Goal: Task Accomplishment & Management: Manage account settings

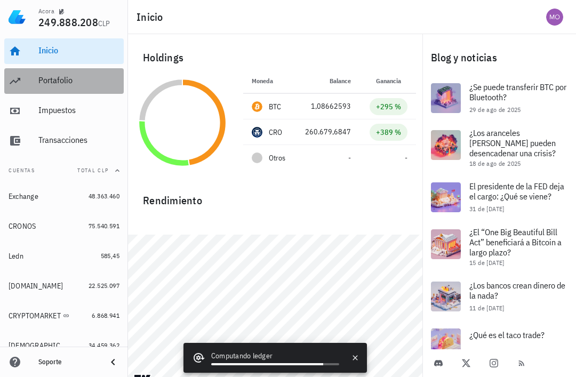
click at [40, 84] on div "Portafolio" at bounding box center [78, 80] width 81 height 10
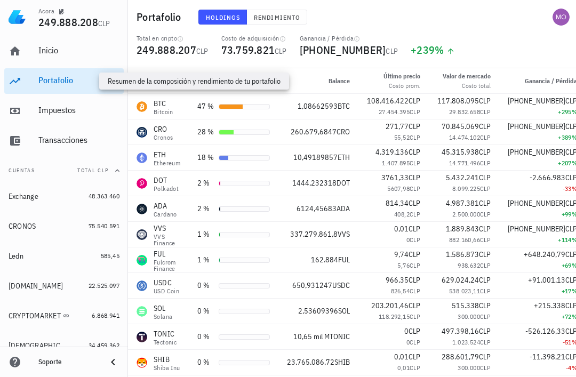
click at [276, 19] on span "Rendimiento" at bounding box center [276, 17] width 47 height 8
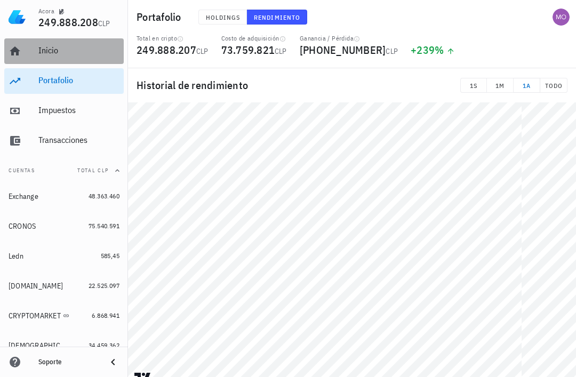
click at [38, 57] on div "Inicio" at bounding box center [78, 51] width 81 height 24
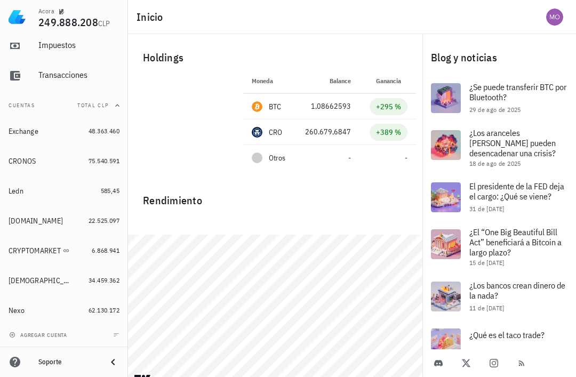
scroll to position [65, 0]
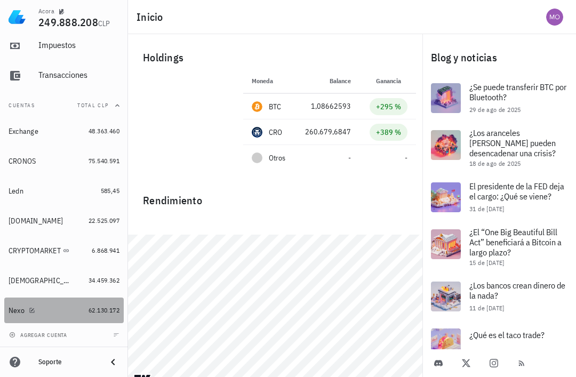
click at [18, 311] on div "Nexo" at bounding box center [17, 310] width 16 height 9
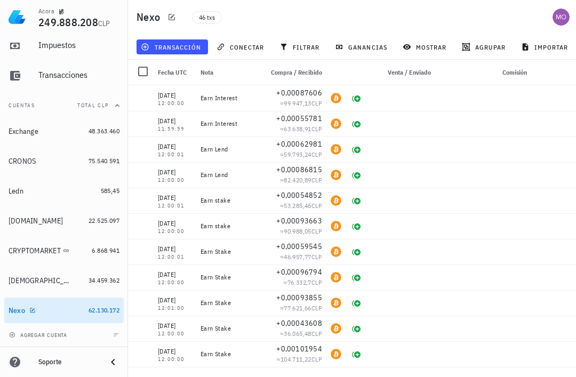
click at [184, 53] on button "transacción" at bounding box center [173, 46] width 72 height 15
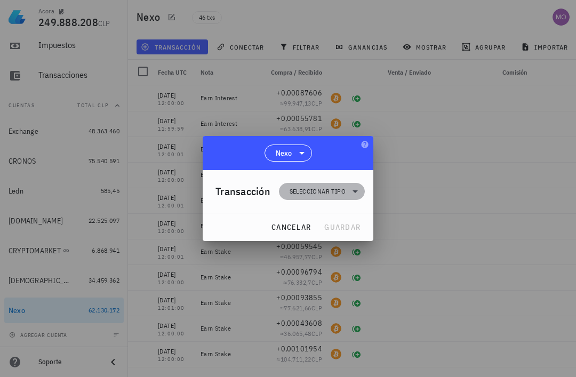
click at [347, 192] on span "Seleccionar tipo" at bounding box center [321, 191] width 73 height 17
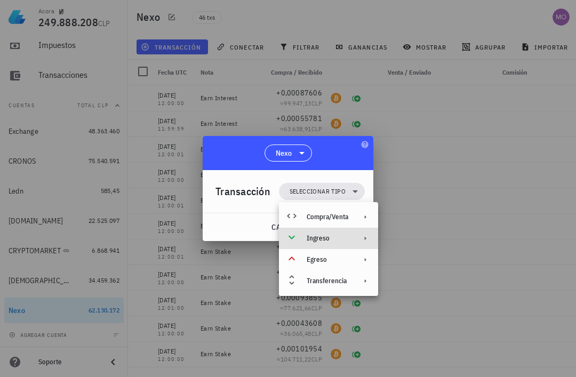
click at [351, 239] on div "Ingreso" at bounding box center [328, 238] width 99 height 21
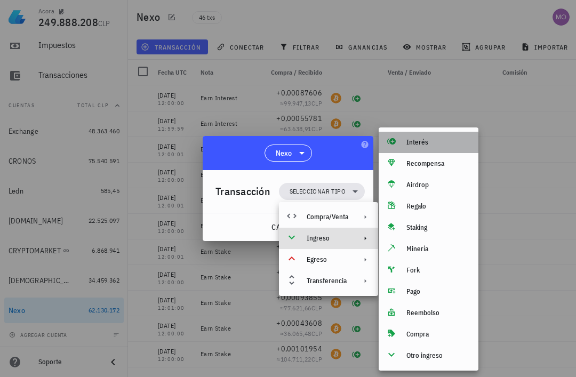
click at [430, 142] on div "Interés" at bounding box center [439, 142] width 64 height 9
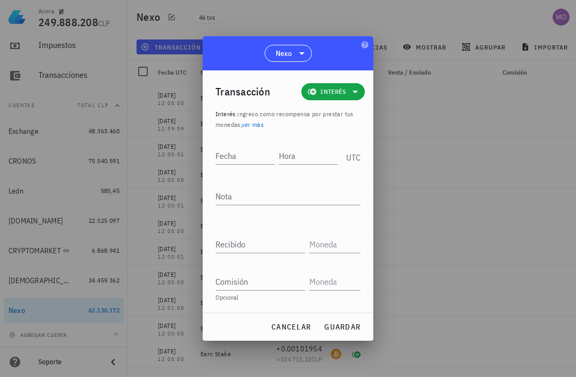
click at [239, 144] on div "Fecha" at bounding box center [248, 154] width 64 height 27
click at [248, 151] on input "Fecha" at bounding box center [245, 155] width 59 height 17
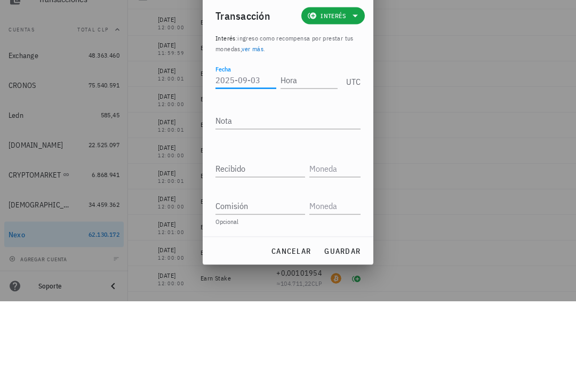
type input "2"
type input "2025-08-23"
click at [315, 147] on input "Hora" at bounding box center [309, 155] width 57 height 17
type input "12:00:00"
click at [239, 188] on textarea "Nota" at bounding box center [288, 196] width 145 height 17
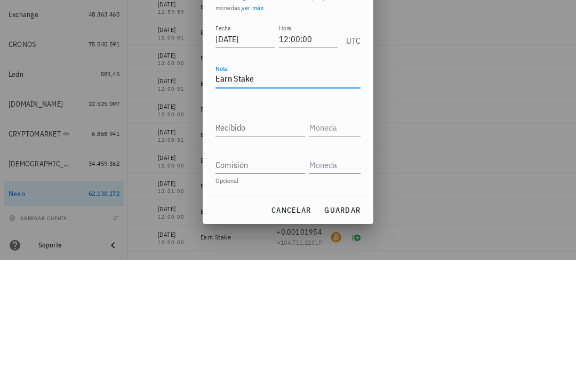
type textarea "Earn Stake"
click at [265, 236] on input "Recibido" at bounding box center [261, 244] width 90 height 17
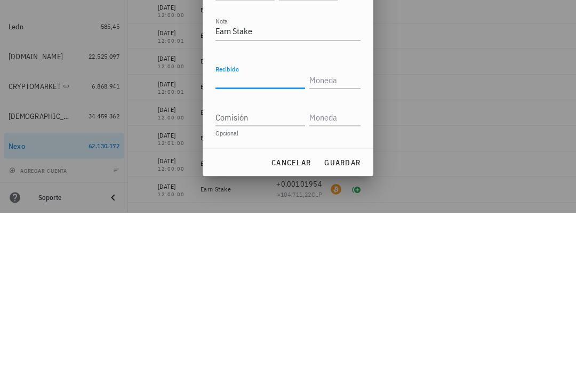
click at [264, 236] on input "Recibido" at bounding box center [261, 244] width 90 height 17
paste input "0,00062981"
type input "0,00062981"
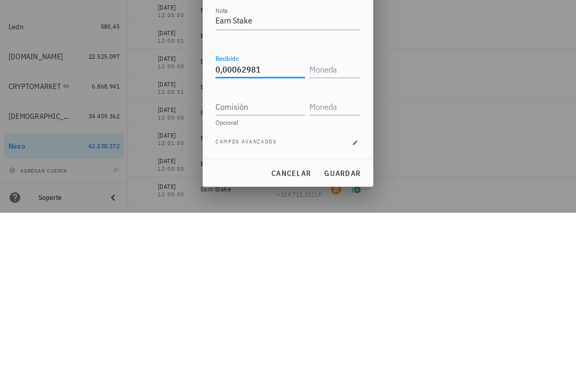
click at [336, 225] on input "text" at bounding box center [334, 233] width 49 height 17
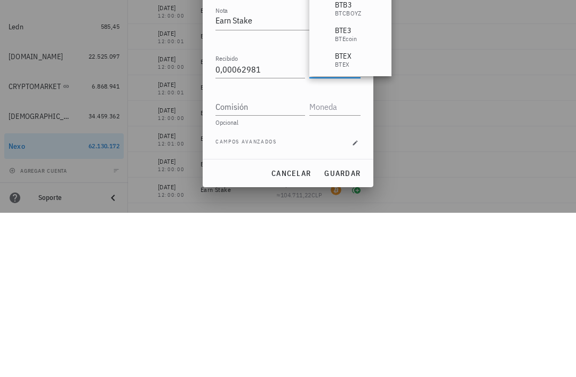
click at [276, 263] on input "Comisión" at bounding box center [261, 271] width 90 height 17
type input "BTC"
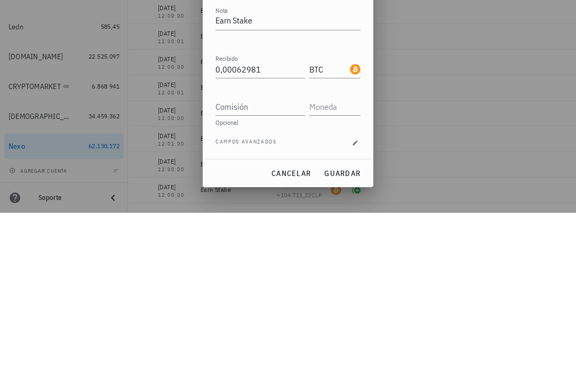
scroll to position [34, 0]
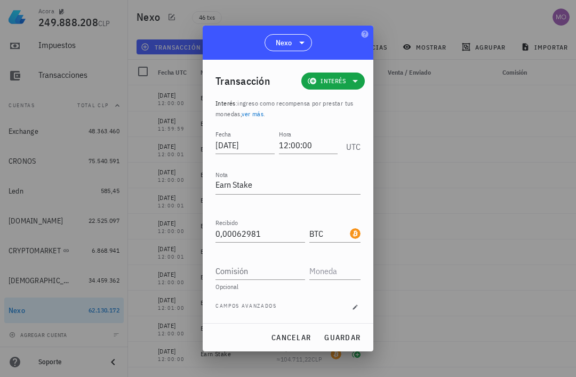
click at [350, 333] on span "guardar" at bounding box center [342, 338] width 37 height 10
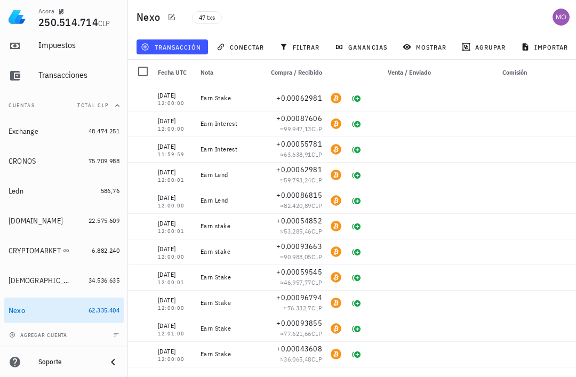
scroll to position [0, 0]
click at [181, 50] on span "transacción" at bounding box center [172, 47] width 58 height 9
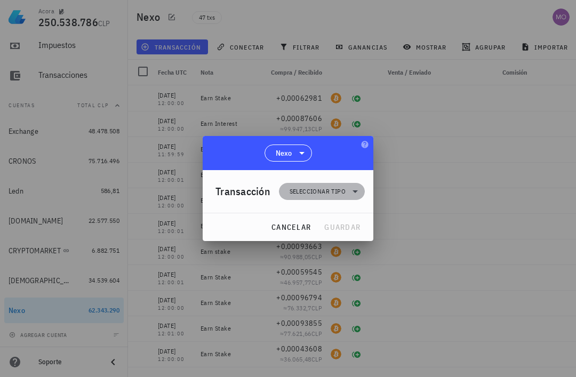
click at [346, 196] on span "Seleccionar tipo" at bounding box center [321, 191] width 73 height 17
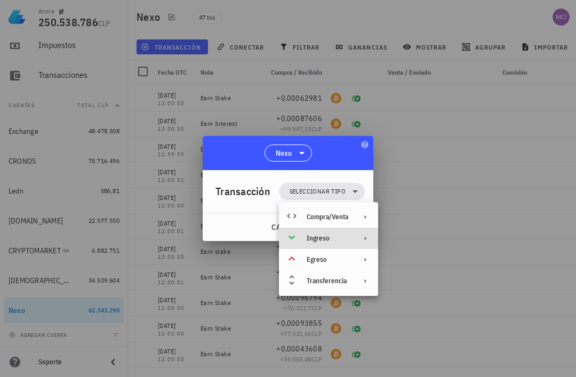
click at [347, 245] on div "Ingreso" at bounding box center [328, 238] width 99 height 21
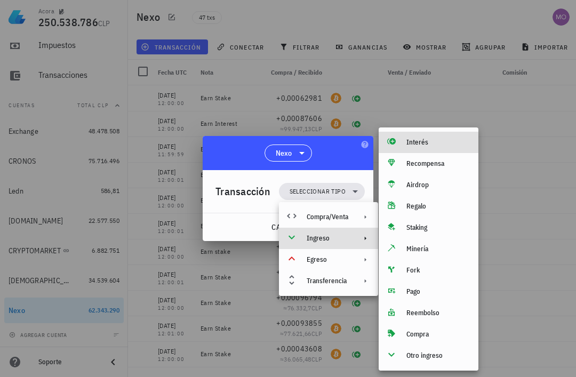
click at [439, 142] on div "Interés" at bounding box center [439, 142] width 64 height 9
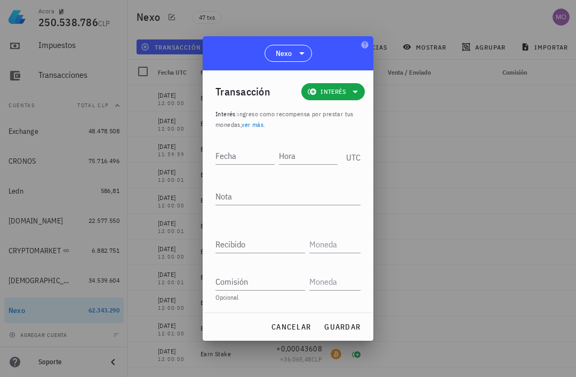
click at [238, 156] on input "Fecha" at bounding box center [245, 155] width 59 height 17
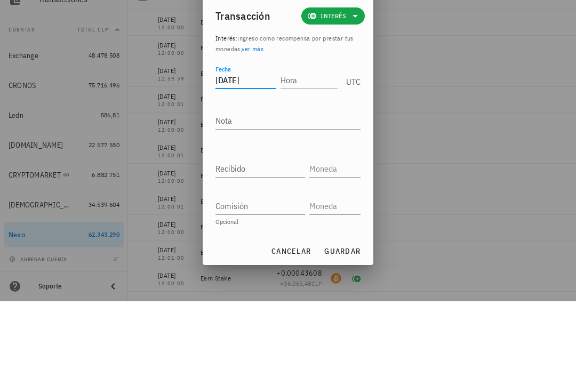
type input "2025-08-23"
click at [317, 147] on input "Hora" at bounding box center [309, 155] width 57 height 17
type input "12:00:01"
click at [310, 188] on textarea "Nota" at bounding box center [288, 196] width 145 height 17
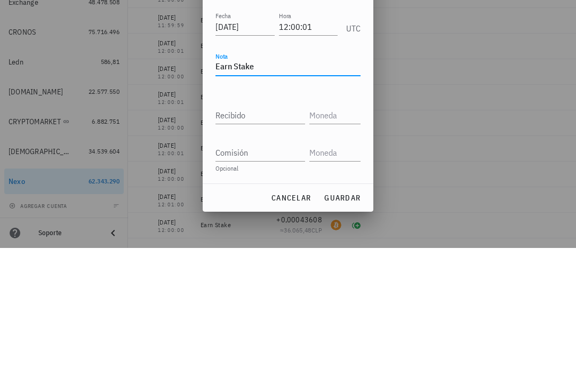
type textarea "Earn Stake"
click at [273, 236] on input "Recibido" at bounding box center [261, 244] width 90 height 17
click at [266, 236] on input "Recibido" at bounding box center [261, 244] width 90 height 17
paste input "0,00084088"
type input "0,00084088"
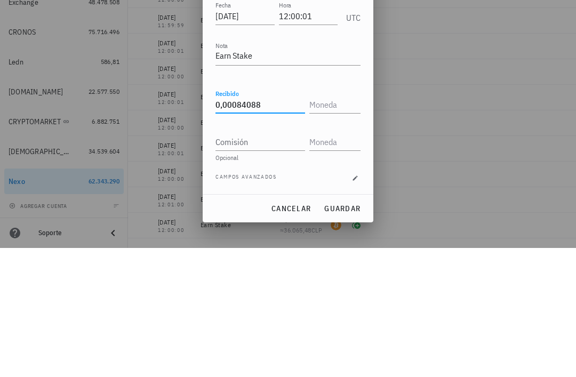
click at [336, 225] on input "text" at bounding box center [334, 233] width 49 height 17
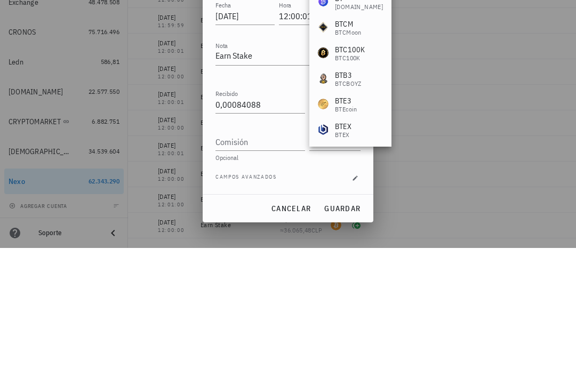
click at [274, 263] on input "Comisión" at bounding box center [261, 271] width 90 height 17
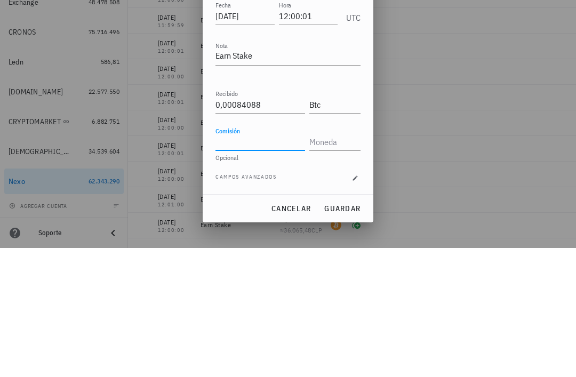
type input "BTC"
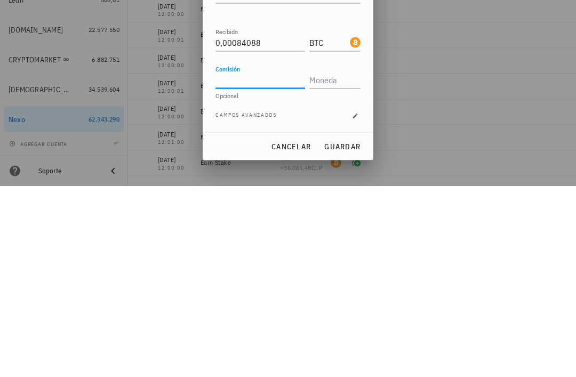
scroll to position [34, 0]
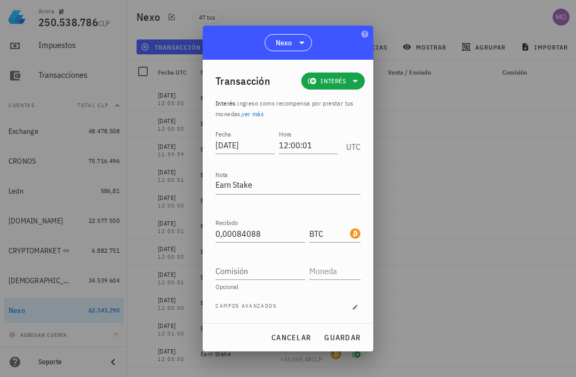
click at [358, 335] on span "guardar" at bounding box center [342, 338] width 37 height 10
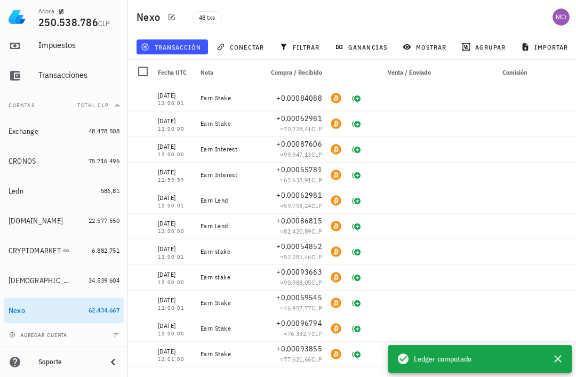
scroll to position [0, 0]
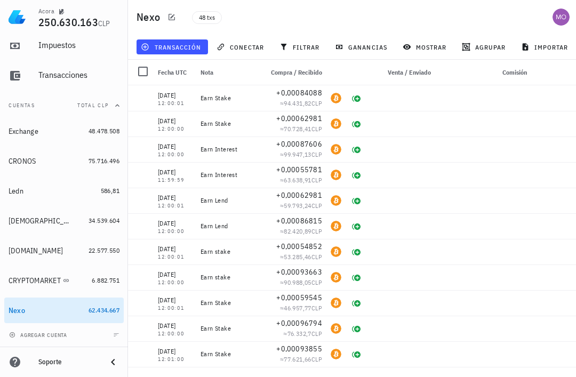
scroll to position [65, 0]
click at [26, 129] on div "Exchange" at bounding box center [24, 131] width 30 height 9
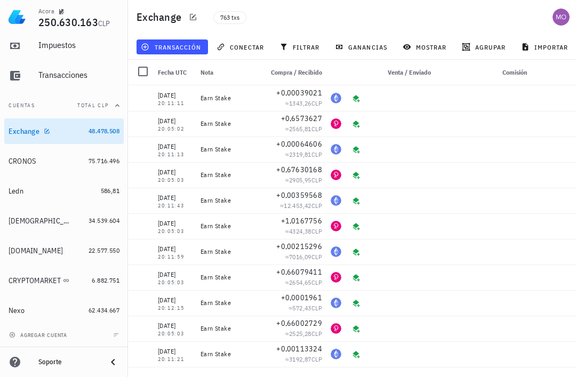
click at [178, 48] on span "transacción" at bounding box center [172, 47] width 58 height 9
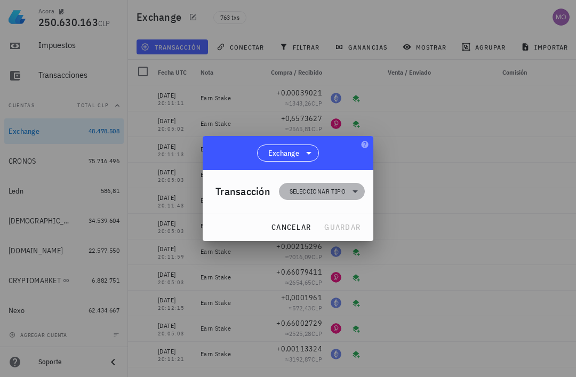
click at [348, 191] on span "Seleccionar tipo" at bounding box center [321, 191] width 73 height 17
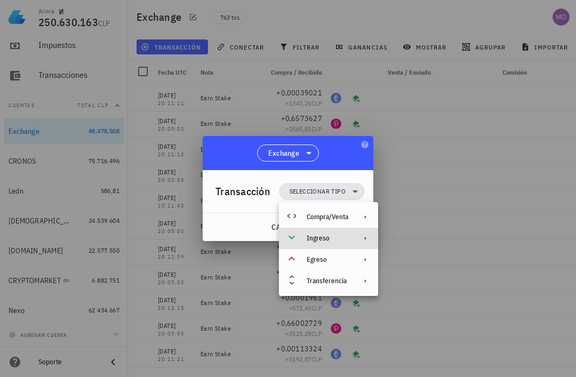
click at [347, 240] on div "Ingreso" at bounding box center [328, 238] width 42 height 9
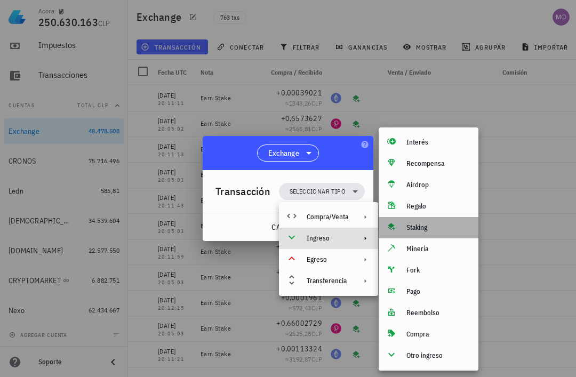
click at [431, 227] on div "Staking" at bounding box center [439, 228] width 64 height 9
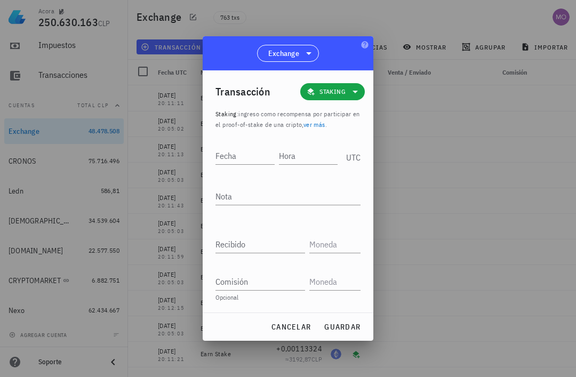
click at [300, 153] on input "Hora" at bounding box center [308, 155] width 59 height 17
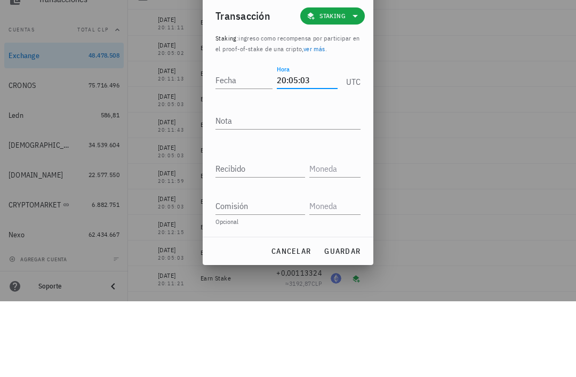
type input "20:05:03"
click at [236, 147] on div "Fecha" at bounding box center [244, 155] width 57 height 17
type input "2025-07-27"
click at [299, 188] on textarea "Nota" at bounding box center [288, 196] width 145 height 17
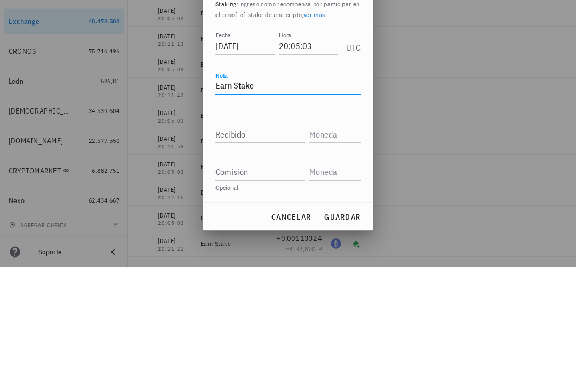
type textarea "Earn Stake"
click at [259, 236] on input "Recibido" at bounding box center [261, 244] width 90 height 17
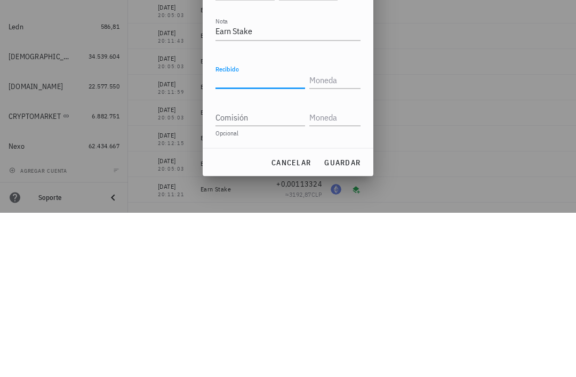
click at [258, 236] on input "Recibido" at bounding box center [261, 244] width 90 height 17
paste input "0,98416176"
type input "0,98416176"
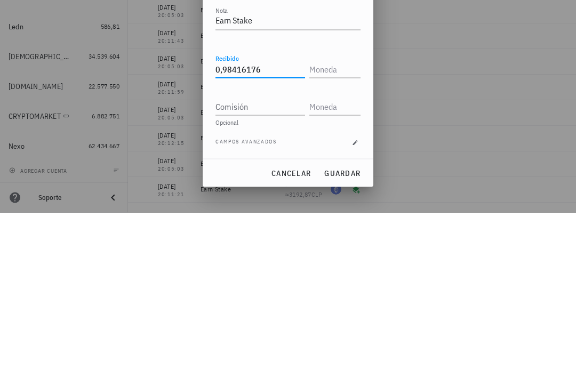
click at [342, 225] on input "text" at bounding box center [334, 233] width 49 height 17
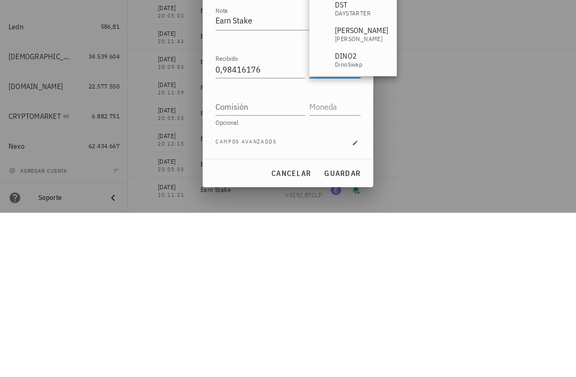
click at [268, 263] on input "Comisión" at bounding box center [261, 271] width 90 height 17
type input "DOT"
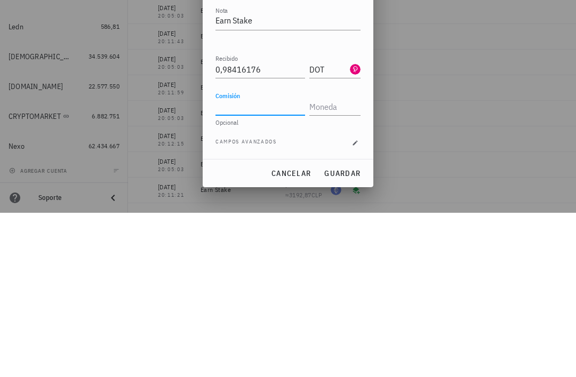
scroll to position [34, 0]
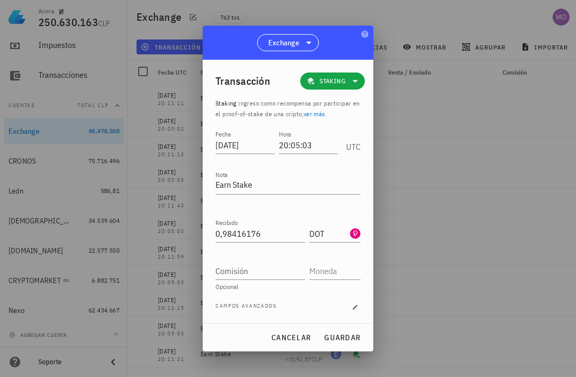
click at [354, 336] on span "guardar" at bounding box center [342, 338] width 37 height 10
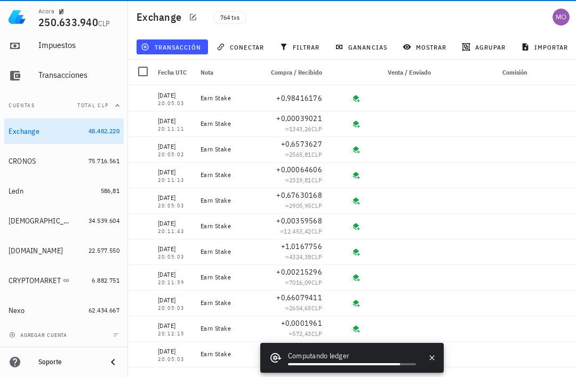
click at [181, 43] on span "transacción" at bounding box center [172, 47] width 58 height 9
click at [179, 49] on span "transacción" at bounding box center [172, 47] width 58 height 9
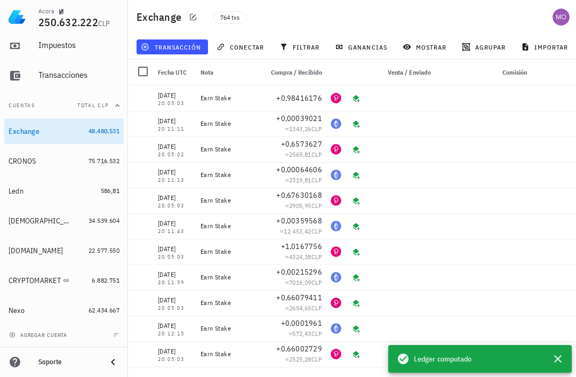
click at [172, 45] on span "transacción" at bounding box center [172, 47] width 58 height 9
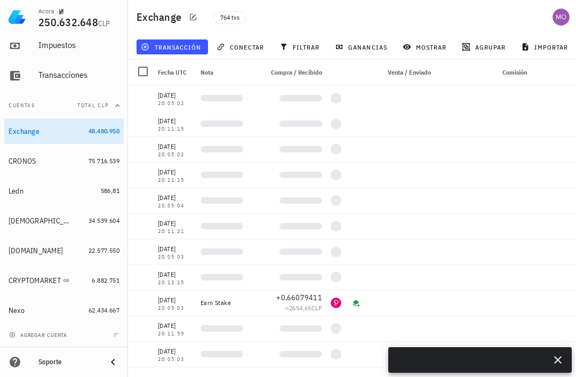
click at [190, 46] on span "transacción" at bounding box center [172, 47] width 58 height 9
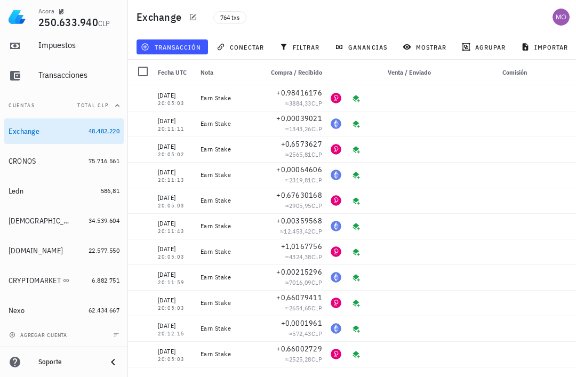
click at [169, 54] on button "transacción" at bounding box center [173, 46] width 72 height 15
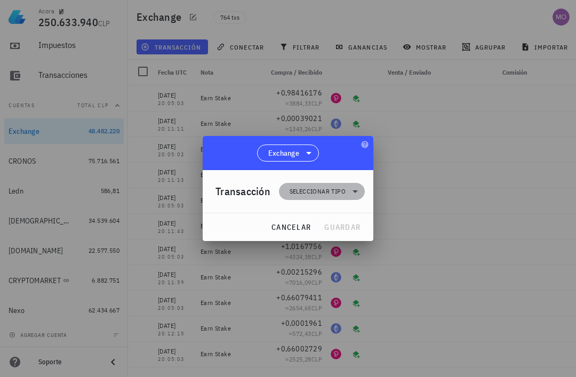
click at [351, 197] on icon at bounding box center [355, 191] width 13 height 13
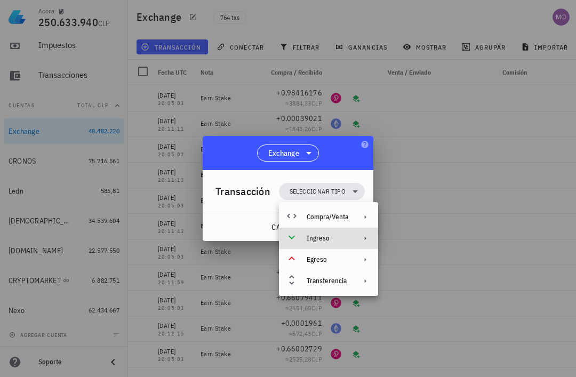
click at [346, 242] on div "Ingreso" at bounding box center [328, 238] width 42 height 9
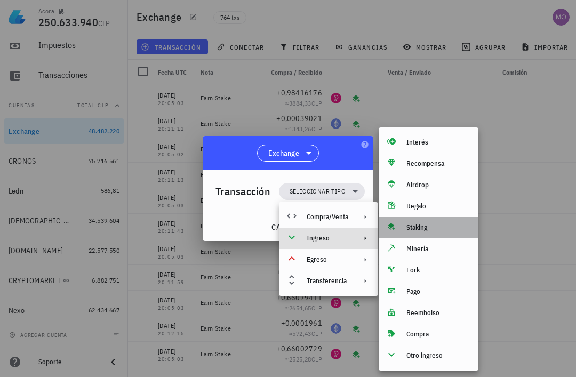
click at [433, 228] on div "Staking" at bounding box center [439, 228] width 64 height 9
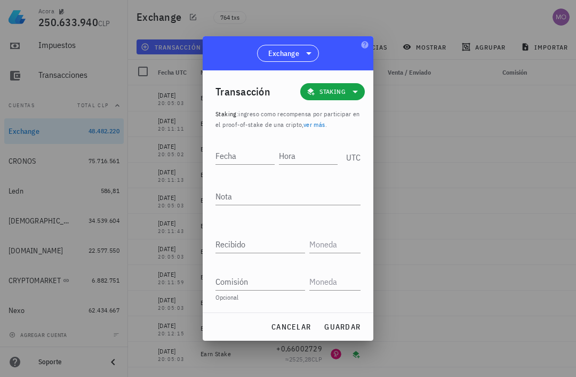
click at [306, 154] on input "Hora" at bounding box center [308, 155] width 59 height 17
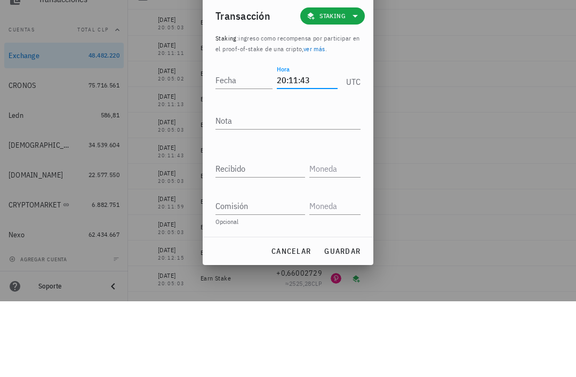
type input "20:11:43"
click at [242, 147] on input "Fecha" at bounding box center [244, 155] width 57 height 17
type input "2025-07-27"
click at [300, 188] on textarea "Nota" at bounding box center [288, 196] width 145 height 17
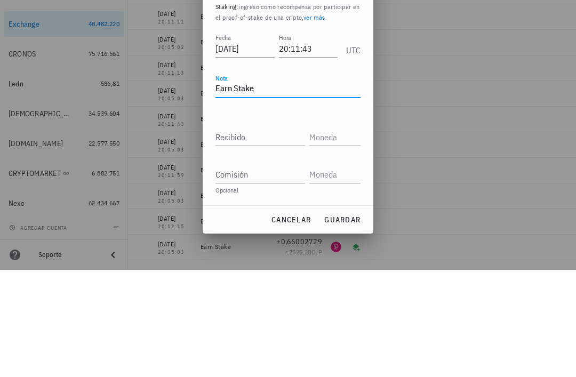
type textarea "Earn Stake"
click at [270, 236] on input "Recibido" at bounding box center [261, 244] width 90 height 17
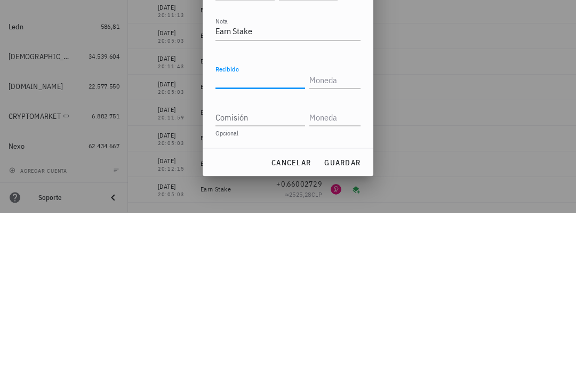
click at [267, 236] on input "Recibido" at bounding box center [261, 244] width 90 height 17
paste input "0,00248653"
type input "0,00248653"
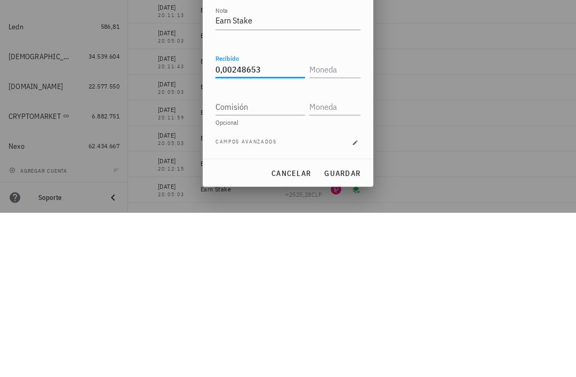
click at [340, 225] on input "text" at bounding box center [334, 233] width 49 height 17
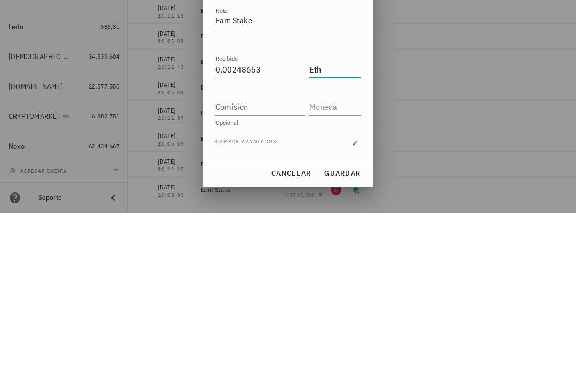
click at [275, 263] on input "Comisión" at bounding box center [261, 271] width 90 height 17
type input "ETH"
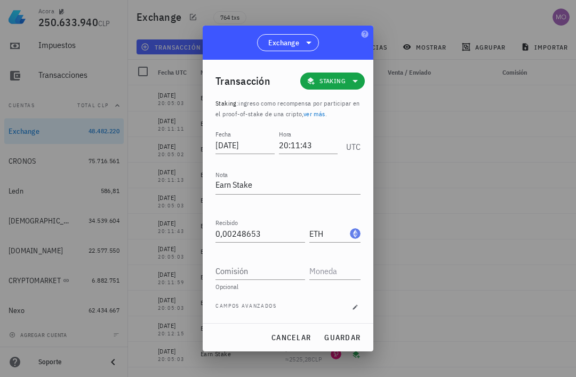
click at [351, 340] on span "guardar" at bounding box center [342, 338] width 37 height 10
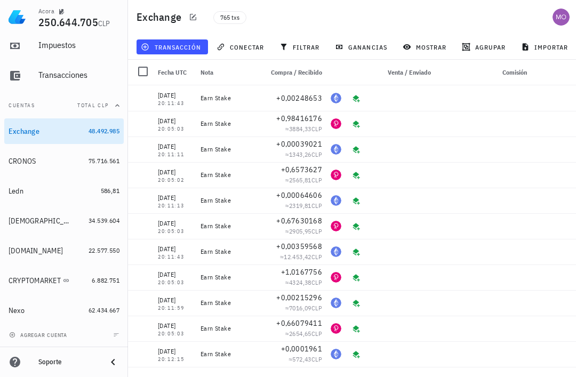
scroll to position [0, 0]
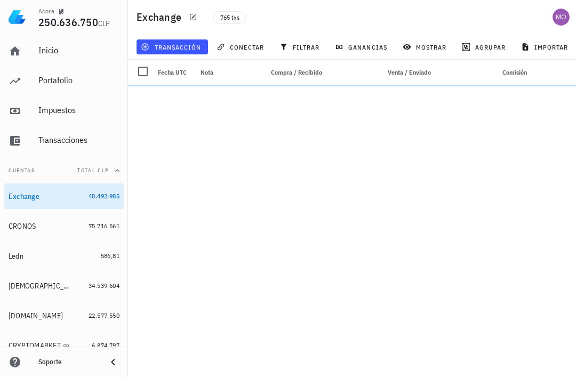
click at [186, 45] on span "transacción" at bounding box center [172, 47] width 58 height 9
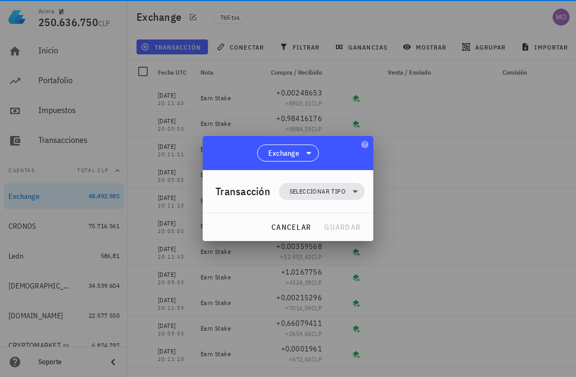
click at [346, 191] on span "Seleccionar tipo" at bounding box center [321, 191] width 73 height 17
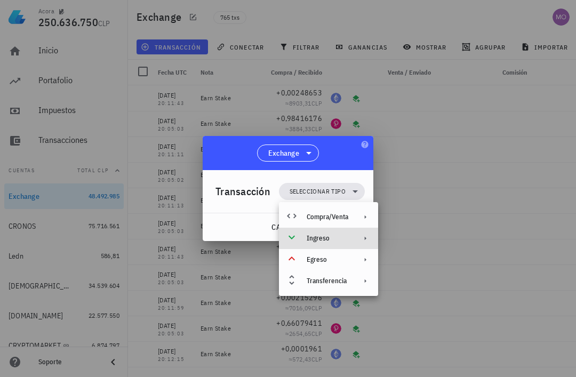
click at [342, 242] on div "Ingreso" at bounding box center [328, 238] width 42 height 9
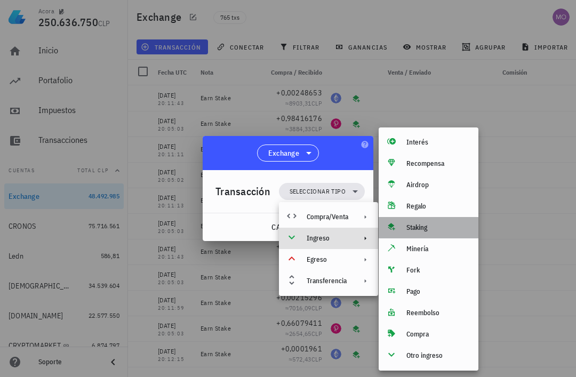
click at [435, 228] on div "Staking" at bounding box center [439, 228] width 64 height 9
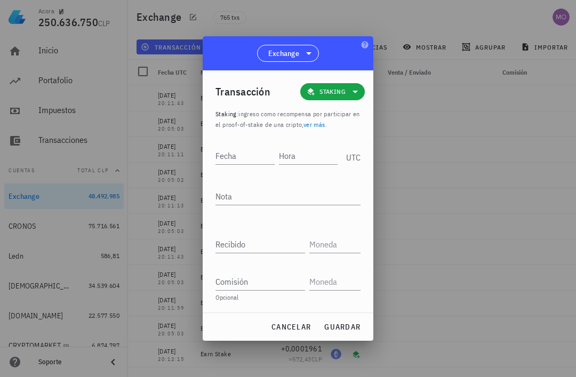
click at [305, 152] on input "Hora" at bounding box center [308, 155] width 59 height 17
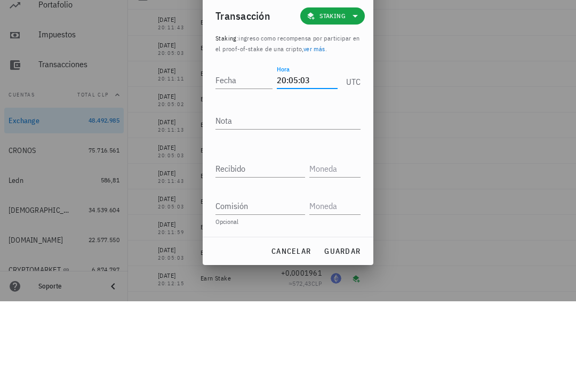
type input "20:05:03"
click at [234, 147] on div "Fecha" at bounding box center [244, 155] width 57 height 17
type input "2025-07-29"
click at [325, 188] on textarea "Nota" at bounding box center [288, 196] width 145 height 17
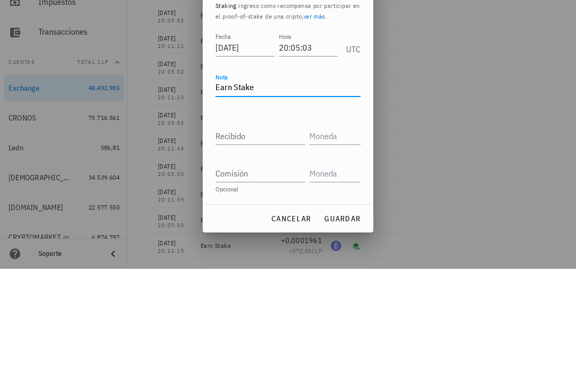
type textarea "Earn Stake"
click at [277, 236] on input "Recibido" at bounding box center [261, 244] width 90 height 17
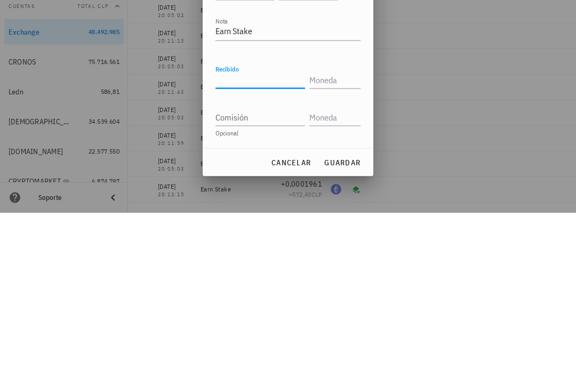
click at [267, 236] on input "Recibido" at bounding box center [261, 244] width 90 height 17
paste input "0,66638489"
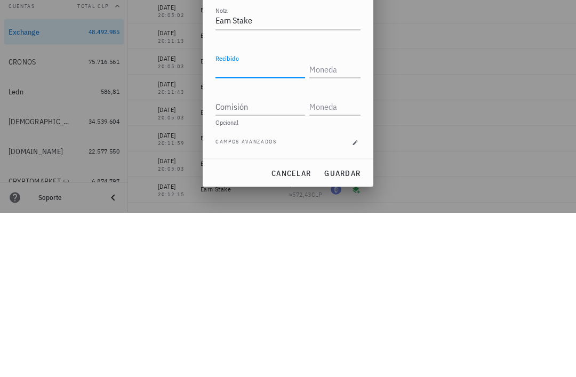
type input "0,66638489"
click at [339, 225] on input "text" at bounding box center [334, 233] width 49 height 17
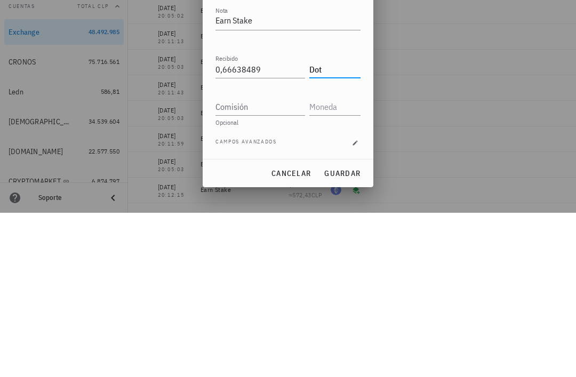
click at [276, 263] on input "Comisión" at bounding box center [261, 271] width 90 height 17
type input "DOT"
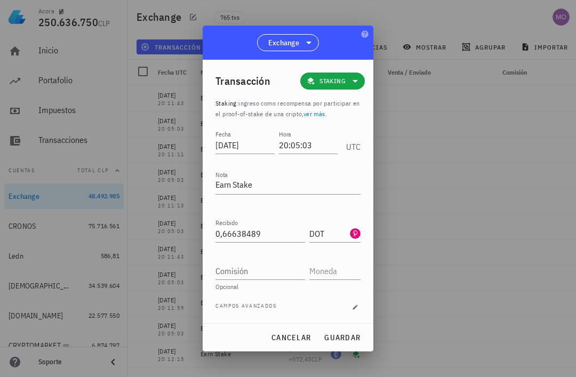
click at [353, 337] on span "guardar" at bounding box center [342, 338] width 37 height 10
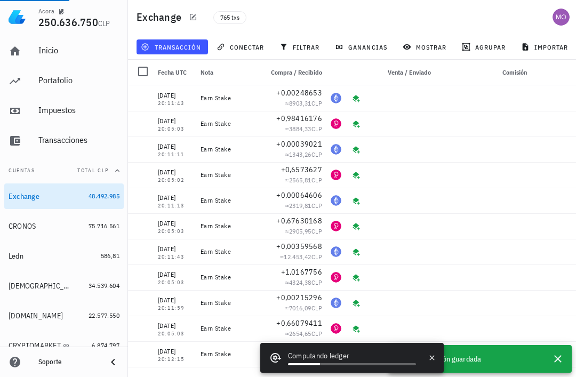
click at [181, 45] on span "transacción" at bounding box center [172, 47] width 58 height 9
click at [181, 50] on span "transacción" at bounding box center [172, 47] width 58 height 9
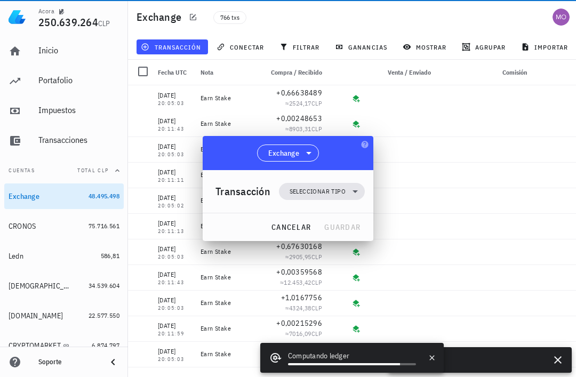
click at [179, 47] on span "transacción" at bounding box center [172, 47] width 58 height 9
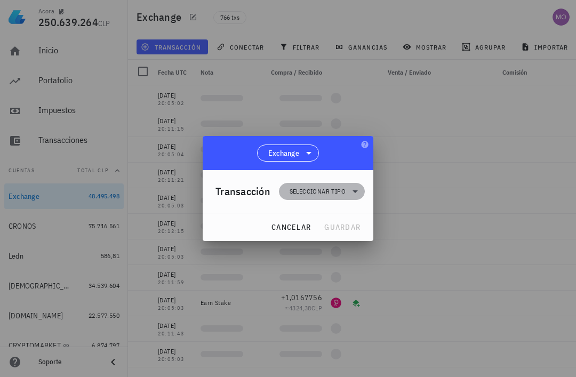
click at [349, 191] on icon at bounding box center [355, 191] width 13 height 13
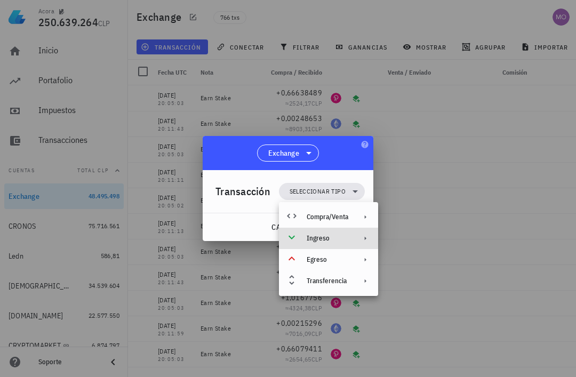
click at [359, 237] on div at bounding box center [363, 238] width 13 height 9
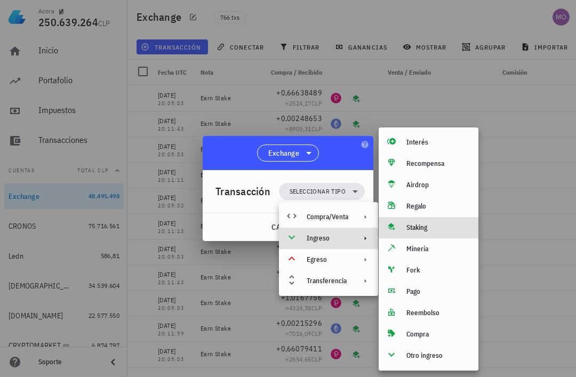
click at [431, 231] on div "Staking" at bounding box center [439, 228] width 64 height 9
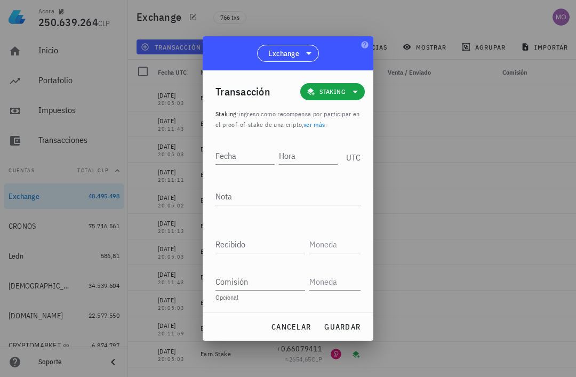
click at [300, 158] on input "Hora" at bounding box center [308, 155] width 59 height 17
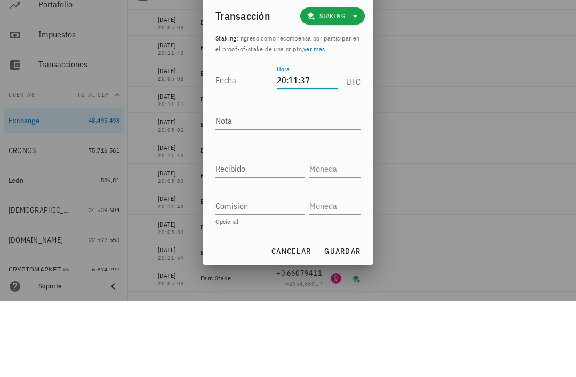
type input "20:11:37"
click at [242, 147] on input "Fecha" at bounding box center [244, 155] width 57 height 17
type input "2025-07-29"
click at [308, 188] on textarea "Nota" at bounding box center [288, 196] width 145 height 17
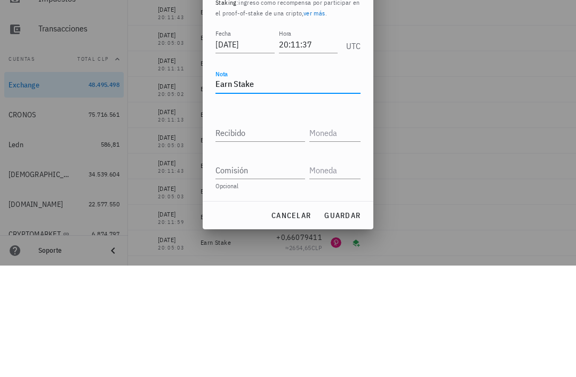
type textarea "Earn Stake"
click at [281, 236] on input "Recibido" at bounding box center [261, 244] width 90 height 17
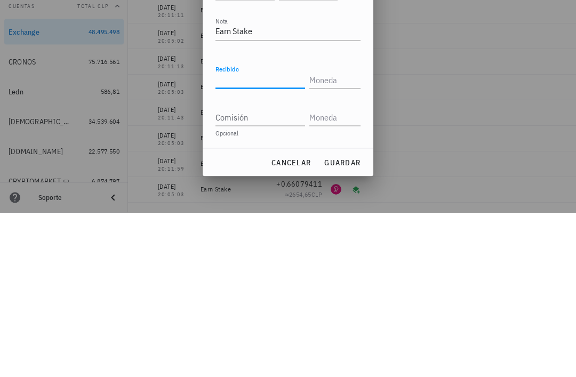
click at [268, 236] on input "Recibido" at bounding box center [261, 244] width 90 height 17
paste input "0,00271762"
type input "0,00271762"
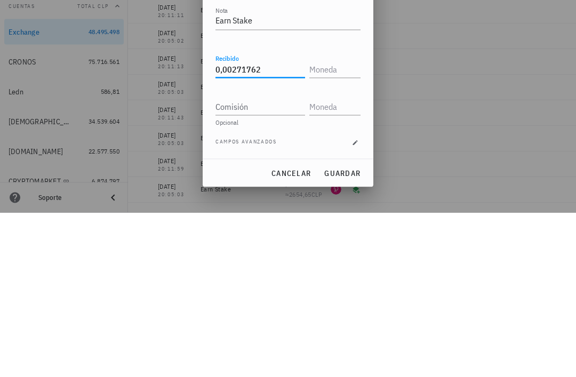
click at [342, 225] on input "text" at bounding box center [334, 233] width 49 height 17
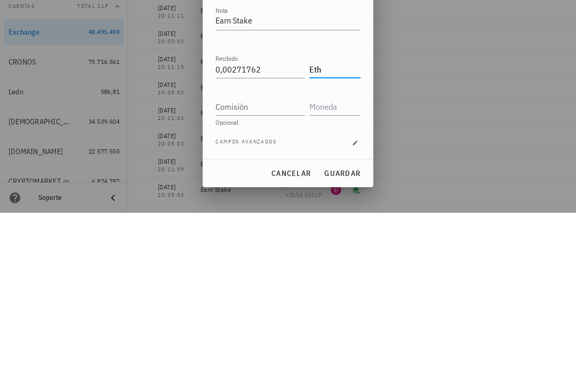
click at [279, 263] on input "Comisión" at bounding box center [261, 271] width 90 height 17
type input "ETH"
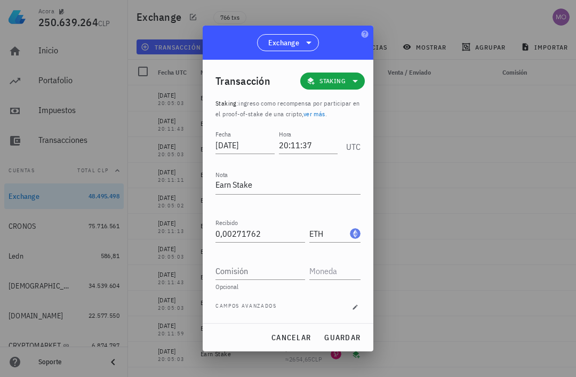
click at [350, 340] on span "guardar" at bounding box center [342, 338] width 37 height 10
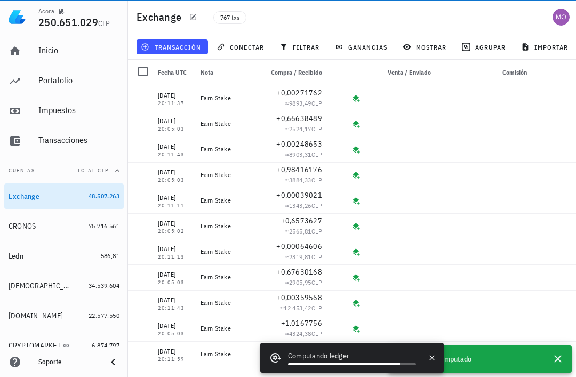
click at [186, 48] on span "transacción" at bounding box center [172, 47] width 58 height 9
click at [178, 50] on span "transacción" at bounding box center [172, 47] width 58 height 9
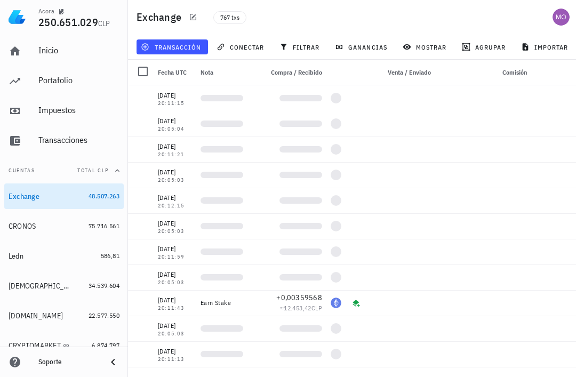
click at [181, 47] on span "transacción" at bounding box center [172, 47] width 58 height 9
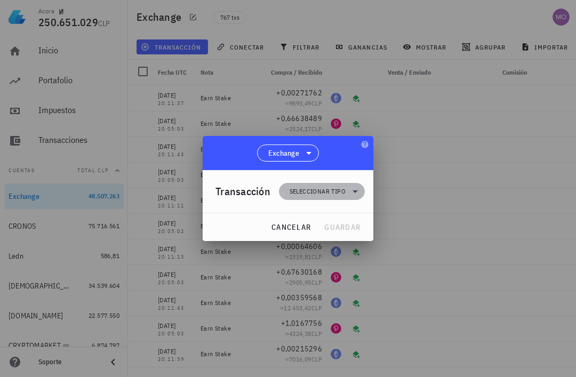
click at [350, 196] on icon at bounding box center [355, 191] width 13 height 13
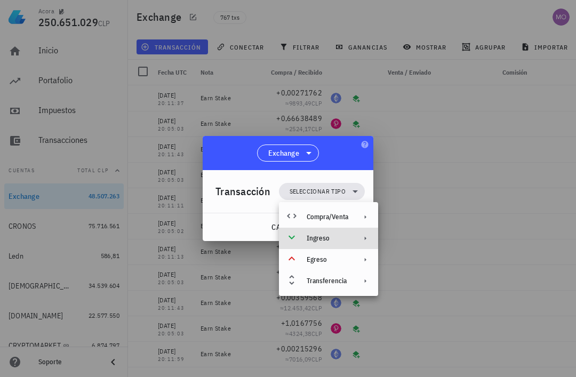
click at [351, 235] on div "Ingreso" at bounding box center [328, 238] width 99 height 21
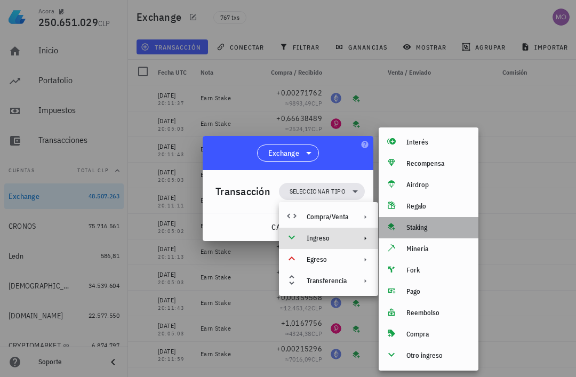
click at [428, 229] on div "Staking" at bounding box center [439, 228] width 64 height 9
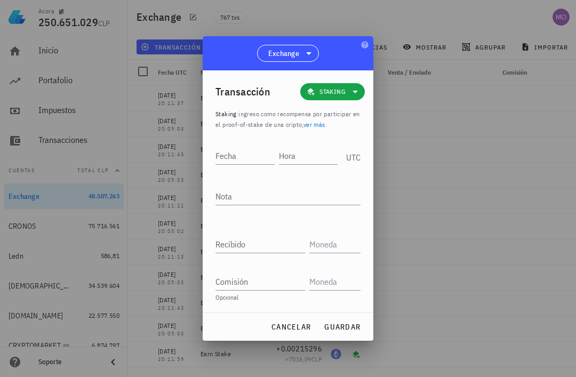
click at [308, 155] on input "Hora" at bounding box center [308, 155] width 59 height 17
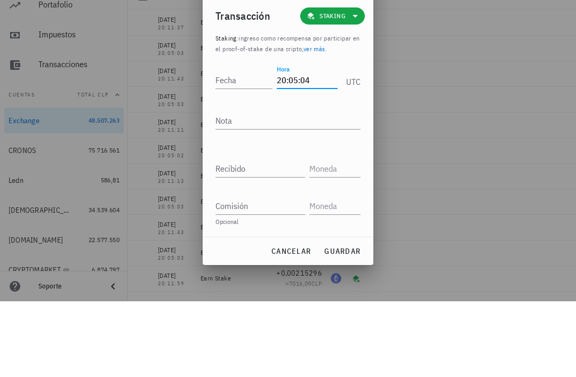
type input "20:05:04"
click at [236, 147] on input "Fecha" at bounding box center [244, 155] width 57 height 17
type input "2025-07-31"
click at [298, 188] on textarea "Nota" at bounding box center [288, 196] width 145 height 17
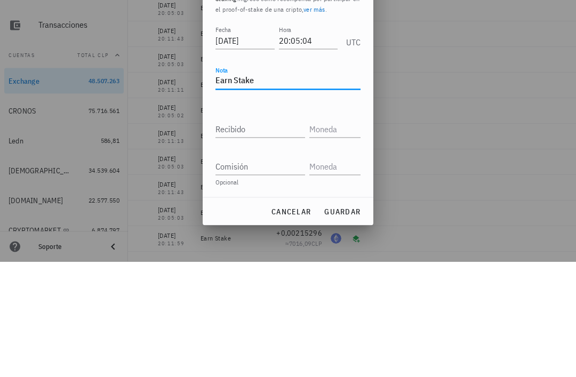
type textarea "Earn Stake"
click at [280, 236] on input "Recibido" at bounding box center [261, 244] width 90 height 17
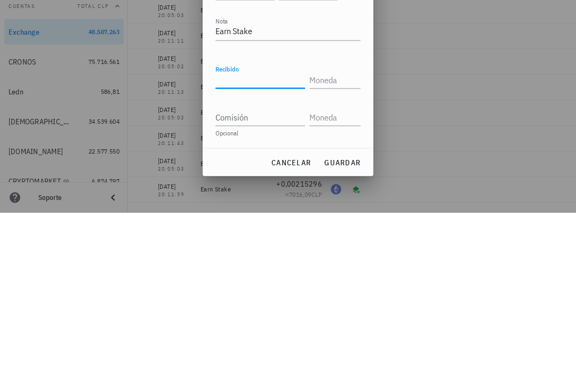
click at [268, 236] on input "Recibido" at bounding box center [261, 244] width 90 height 17
paste input "0,66922445"
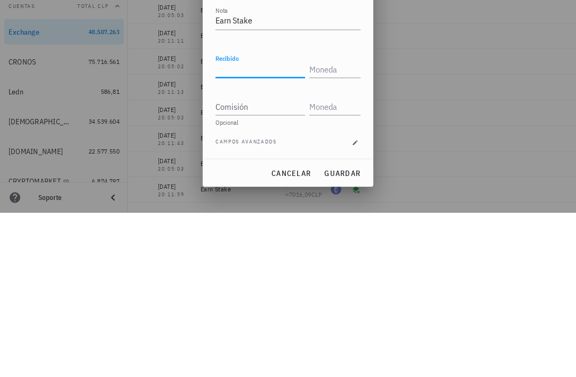
type input "0,66922445"
click at [340, 225] on input "text" at bounding box center [334, 233] width 49 height 17
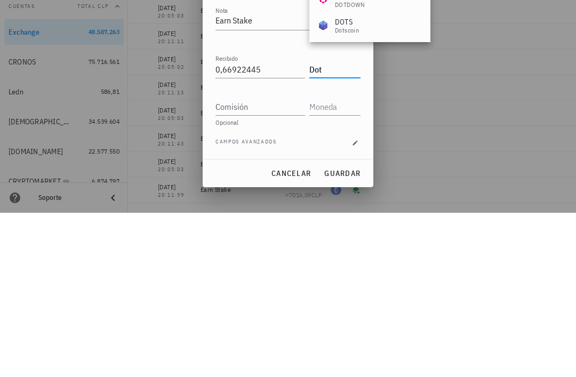
click at [269, 263] on input "Comisión" at bounding box center [261, 271] width 90 height 17
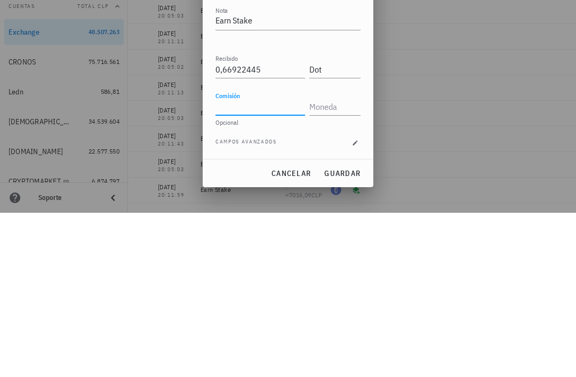
type input "DOT"
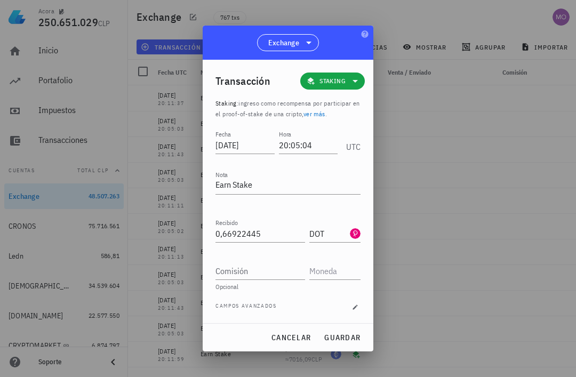
click at [346, 337] on span "guardar" at bounding box center [342, 338] width 37 height 10
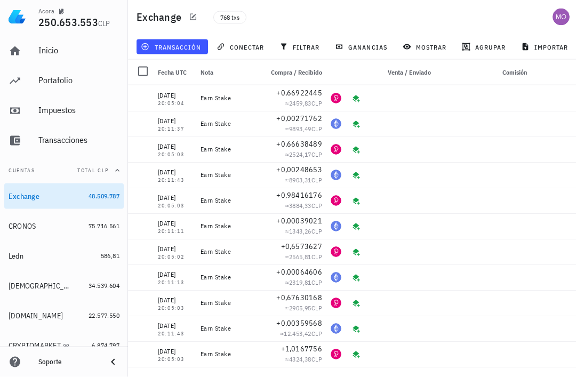
scroll to position [0, 0]
click at [179, 52] on button "transacción" at bounding box center [173, 46] width 72 height 15
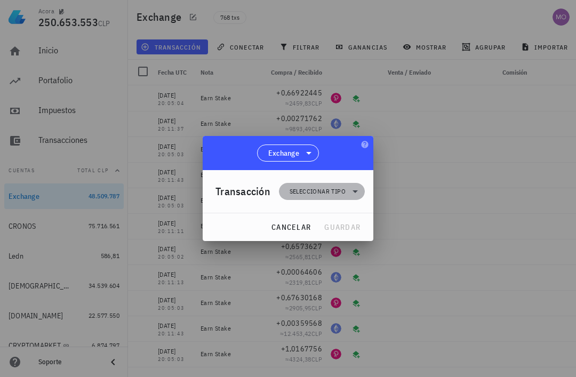
click at [351, 194] on icon at bounding box center [355, 191] width 13 height 13
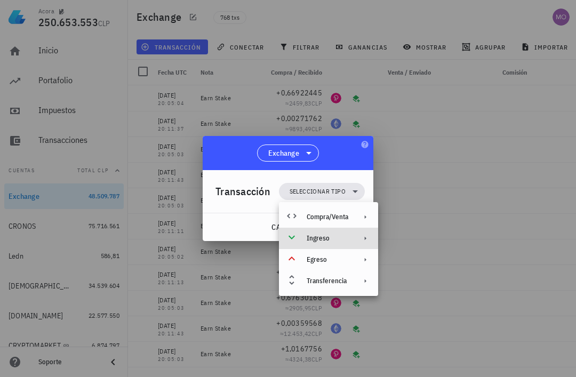
click at [356, 239] on div "Ingreso" at bounding box center [328, 238] width 99 height 21
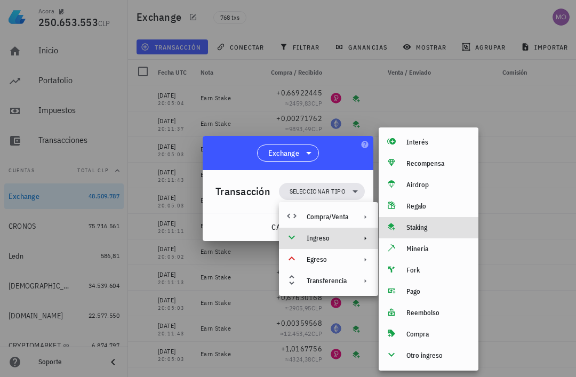
click at [435, 224] on div "Staking" at bounding box center [439, 228] width 64 height 9
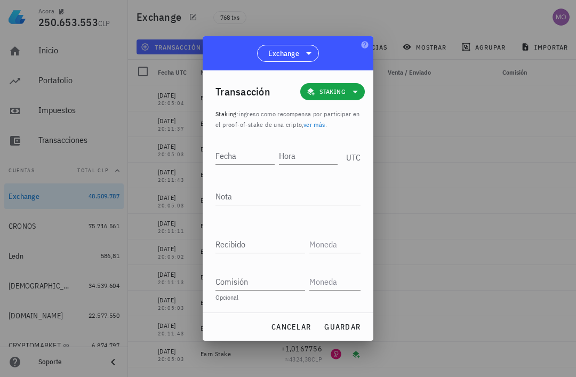
click at [305, 150] on input "Hora" at bounding box center [308, 155] width 59 height 17
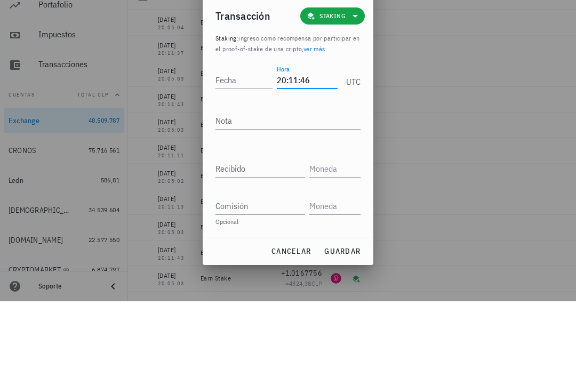
type input "20:11:46"
click at [244, 147] on input "Fecha" at bounding box center [244, 155] width 57 height 17
type input "2025-07-31"
click at [292, 188] on textarea "Nota" at bounding box center [288, 196] width 145 height 17
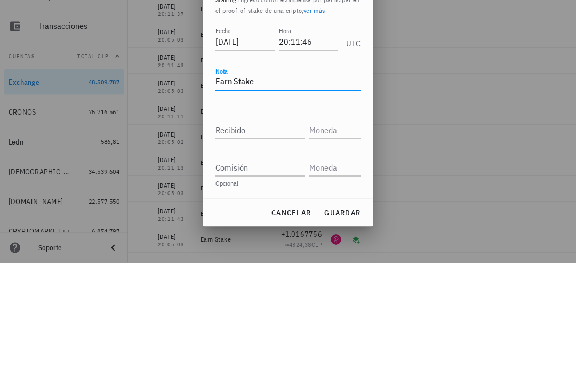
type textarea "Earn Stake"
click at [283, 236] on input "Recibido" at bounding box center [261, 244] width 90 height 17
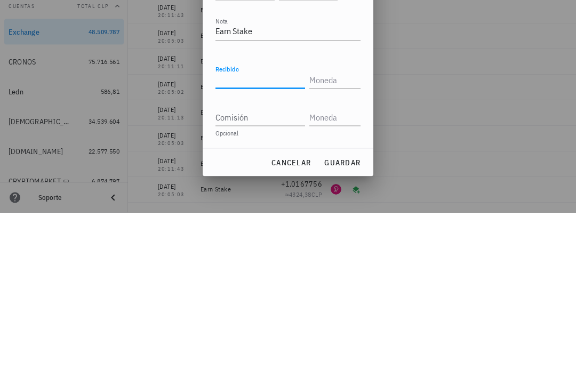
click at [272, 236] on input "Recibido" at bounding box center [261, 244] width 90 height 17
paste input "0,00059644"
type input "0,00059644"
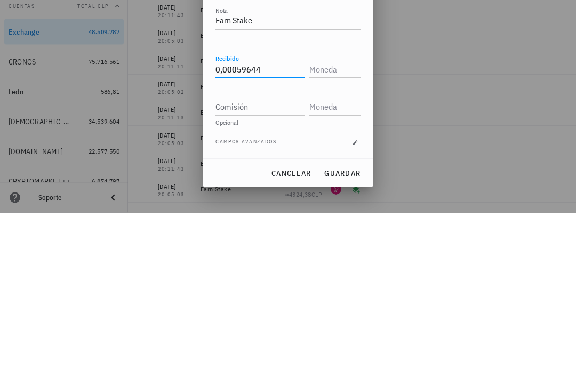
click at [342, 225] on input "text" at bounding box center [334, 233] width 49 height 17
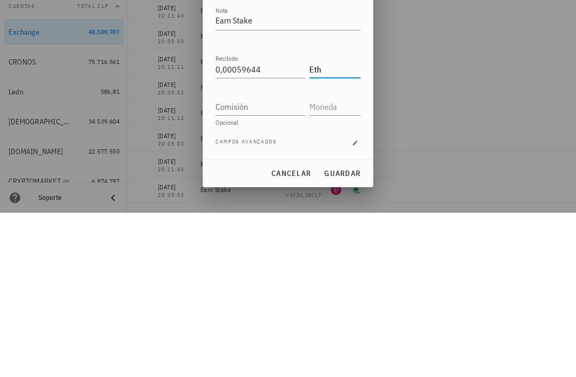
click at [280, 263] on input "Comisión" at bounding box center [261, 271] width 90 height 17
type input "ETH"
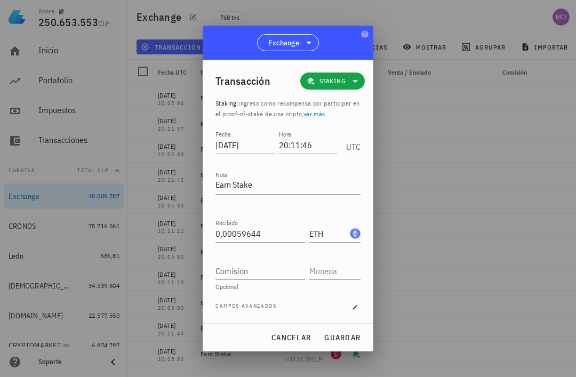
click at [343, 337] on span "guardar" at bounding box center [342, 338] width 37 height 10
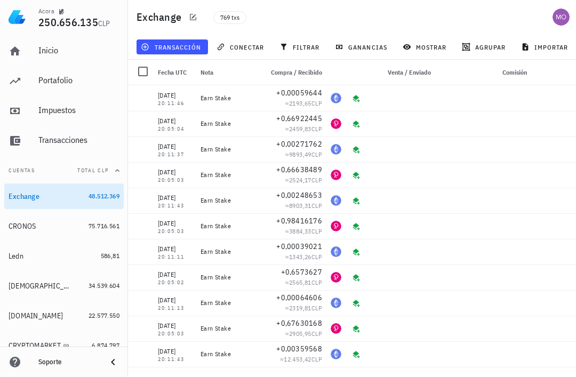
click at [185, 46] on span "transacción" at bounding box center [172, 47] width 58 height 9
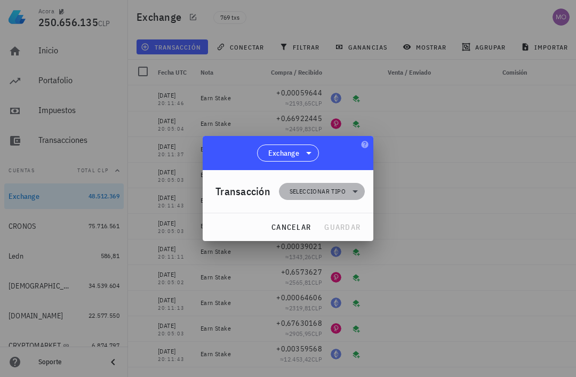
click at [334, 192] on span "Seleccionar tipo" at bounding box center [318, 191] width 56 height 11
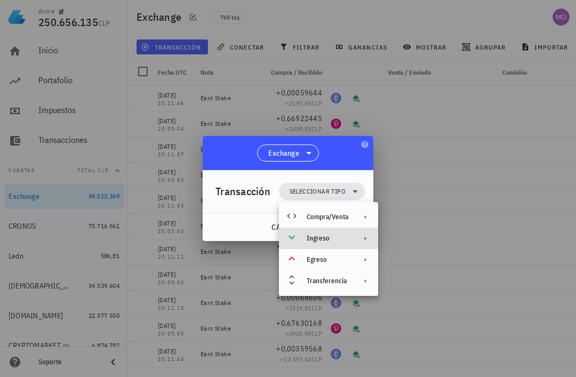
click at [348, 240] on div "Ingreso" at bounding box center [328, 238] width 42 height 9
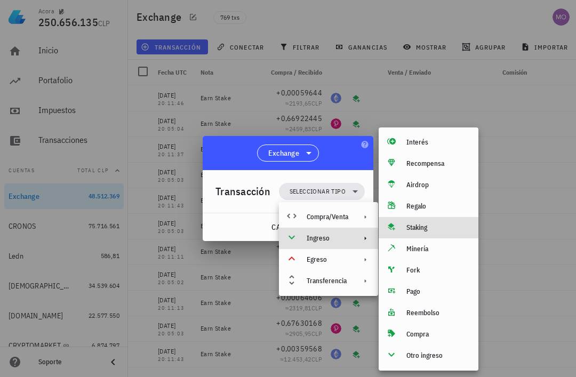
click at [434, 231] on div "Staking" at bounding box center [439, 228] width 64 height 9
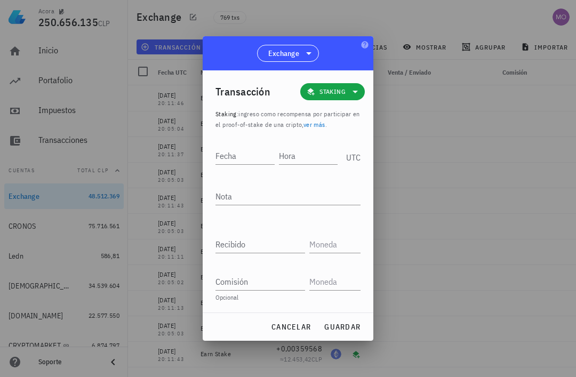
click at [304, 155] on input "Hora" at bounding box center [308, 155] width 59 height 17
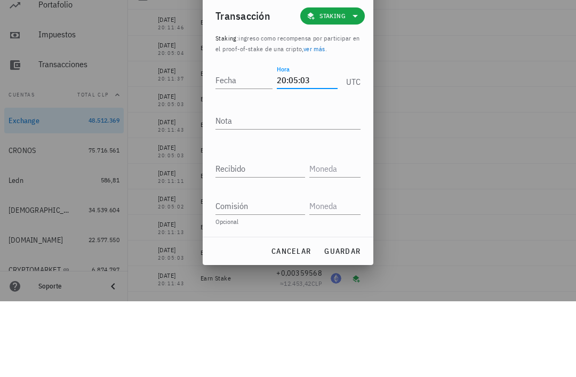
type input "20:05:03"
click at [242, 147] on input "Fecha" at bounding box center [244, 155] width 57 height 17
type input "2025-08-03"
click at [304, 188] on textarea "Nota" at bounding box center [288, 196] width 145 height 17
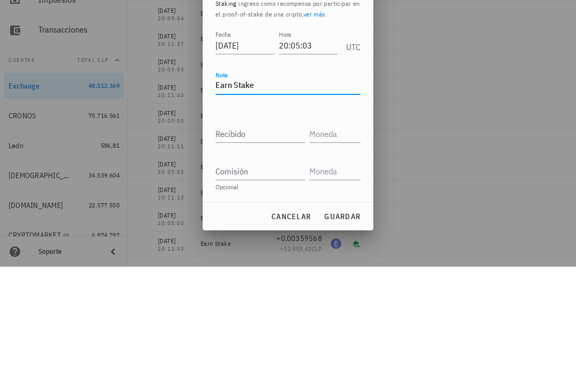
type textarea "Earn Stake"
click at [287, 236] on input "Recibido" at bounding box center [261, 244] width 90 height 17
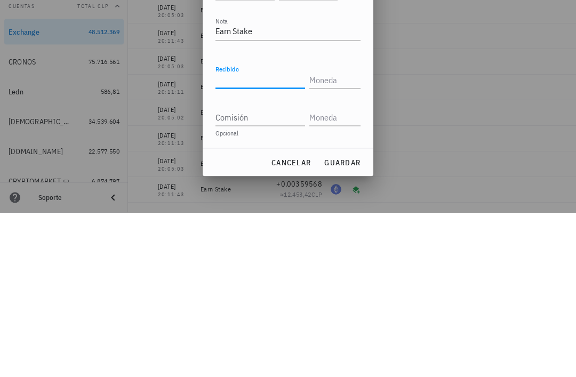
click at [267, 236] on input "Recibido" at bounding box center [261, 244] width 90 height 17
paste input "1,00727248"
type input "1,00727248"
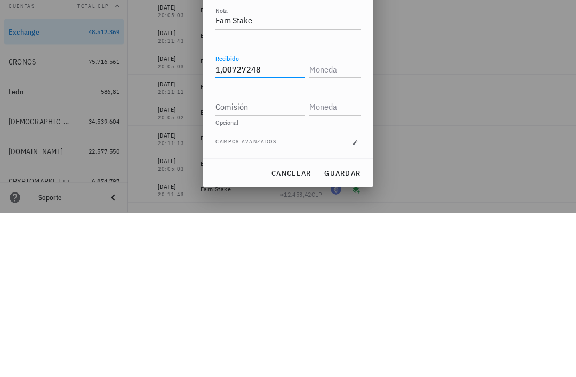
click at [344, 225] on input "text" at bounding box center [334, 233] width 49 height 17
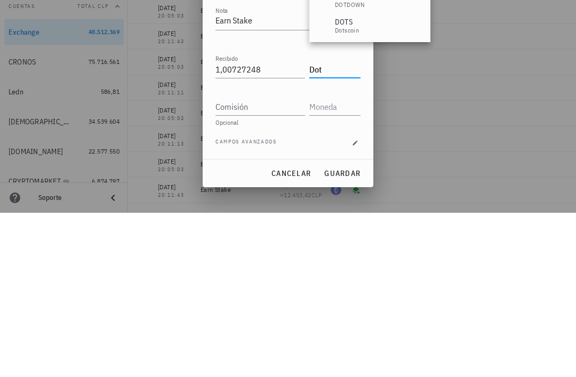
click at [278, 263] on input "Comisión" at bounding box center [261, 271] width 90 height 17
type input "DOT"
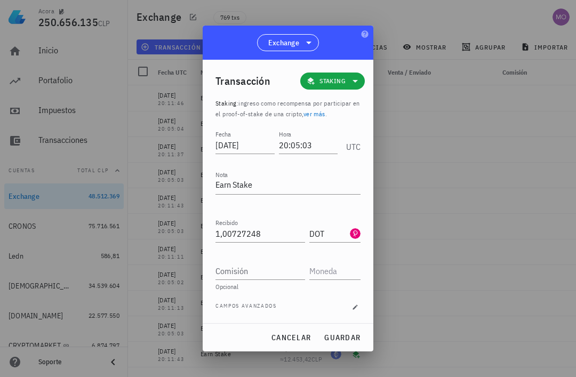
click at [355, 339] on span "guardar" at bounding box center [342, 338] width 37 height 10
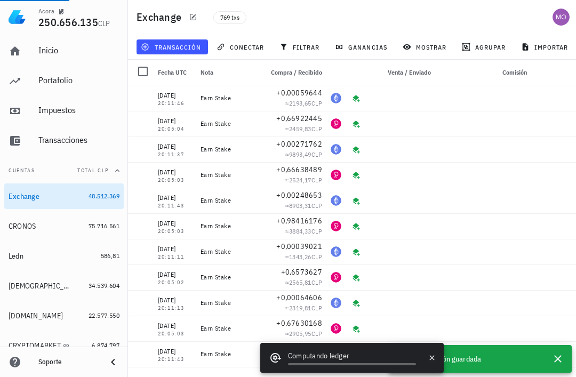
click at [187, 43] on span "transacción" at bounding box center [172, 47] width 58 height 9
click at [181, 43] on span "transacción" at bounding box center [172, 47] width 58 height 9
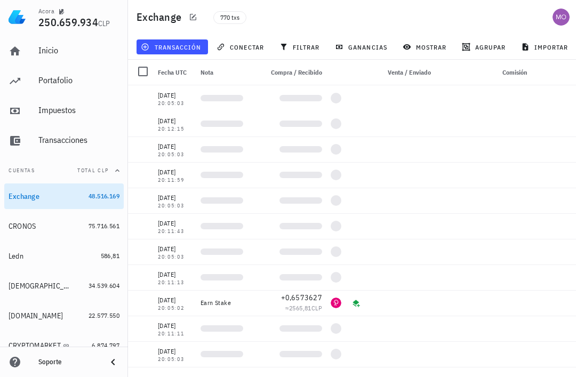
click at [178, 49] on span "transacción" at bounding box center [172, 47] width 58 height 9
click at [184, 47] on span "transacción" at bounding box center [172, 47] width 58 height 9
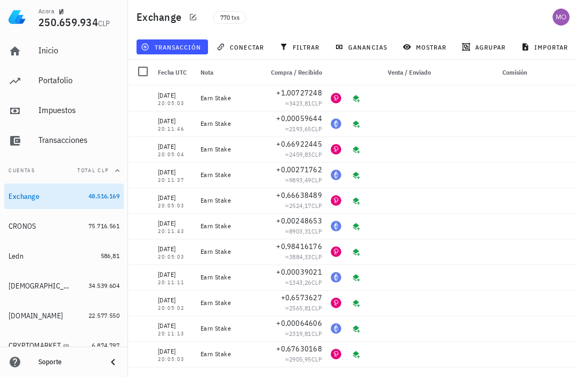
click at [169, 47] on span "transacción" at bounding box center [172, 47] width 58 height 9
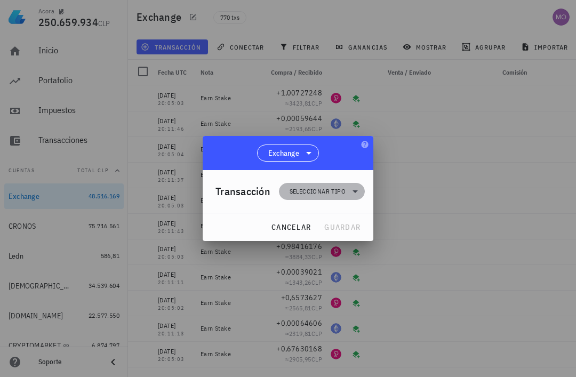
click at [353, 197] on icon at bounding box center [355, 191] width 13 height 13
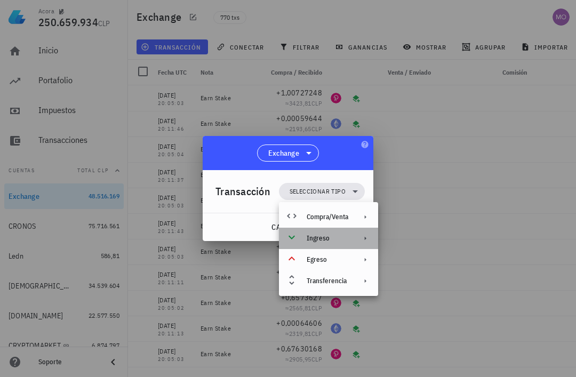
click at [350, 241] on div "Ingreso" at bounding box center [328, 238] width 99 height 21
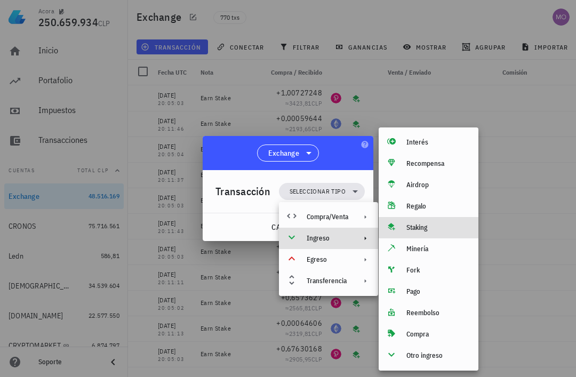
click at [432, 227] on div "Staking" at bounding box center [439, 228] width 64 height 9
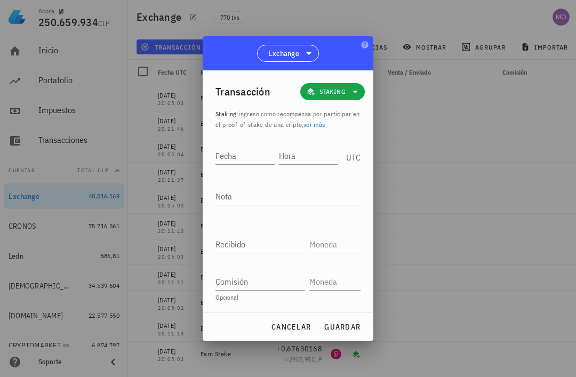
click at [303, 153] on input "Hora" at bounding box center [308, 155] width 59 height 17
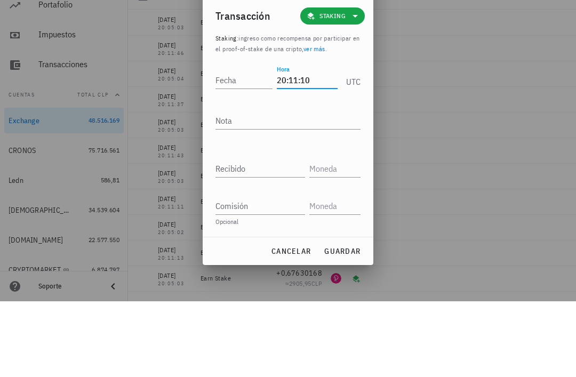
type input "20:11:10"
click at [242, 147] on input "Fecha" at bounding box center [244, 155] width 57 height 17
type input "2025-08-03"
click at [308, 188] on textarea "Nota" at bounding box center [288, 196] width 145 height 17
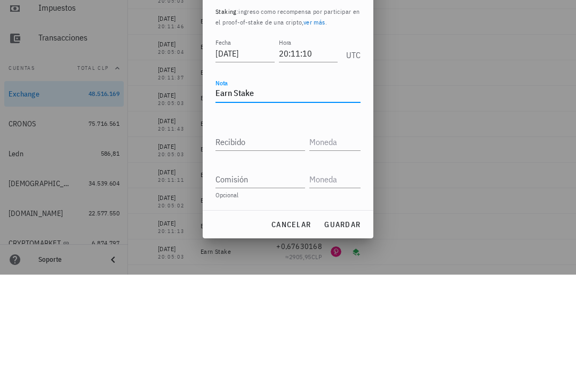
type textarea "Earn Stake"
click at [272, 229] on div "Recibido" at bounding box center [263, 240] width 94 height 23
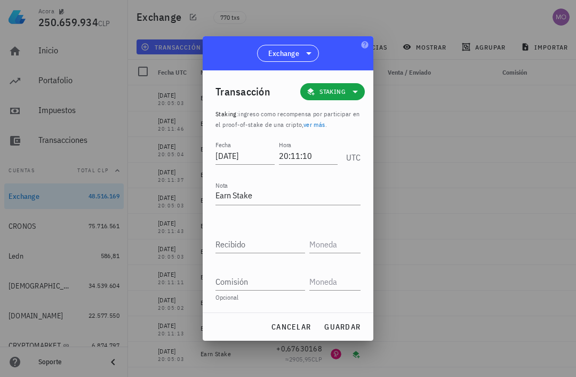
click at [266, 247] on input "Recibido" at bounding box center [261, 244] width 90 height 17
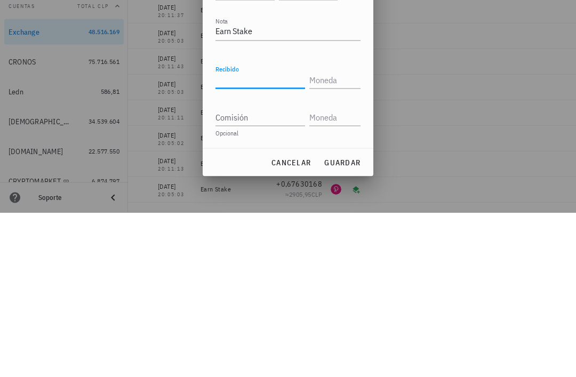
click at [257, 236] on input "Recibido" at bounding box center [261, 244] width 90 height 17
paste input "0,0005588"
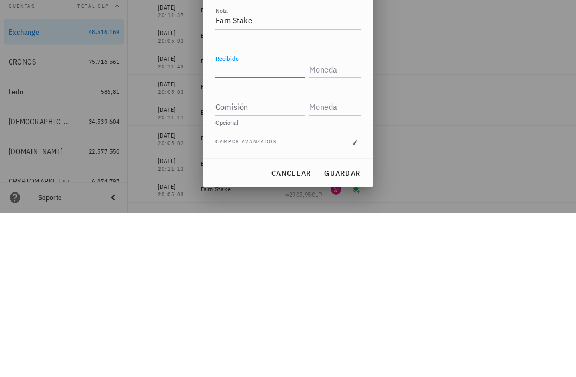
type input "0,0005588"
click at [344, 225] on input "text" at bounding box center [334, 233] width 49 height 17
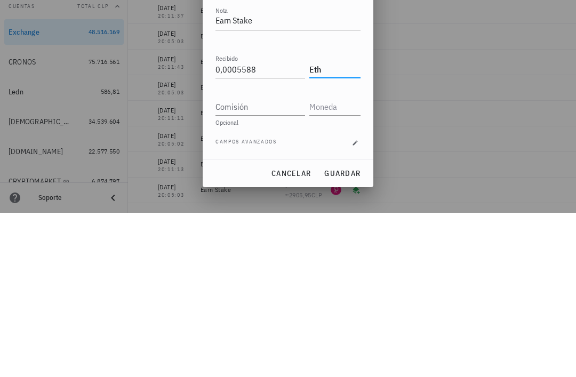
click at [277, 263] on input "Comisión" at bounding box center [261, 271] width 90 height 17
type input "ETH"
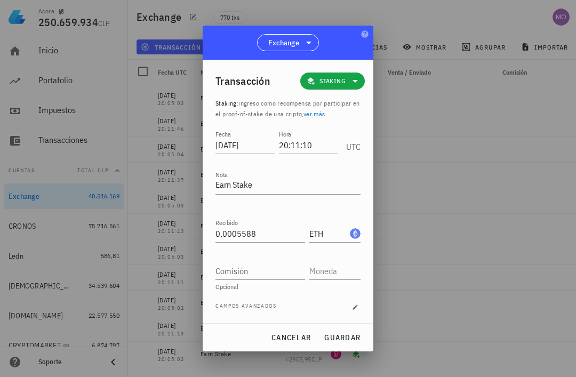
click at [351, 335] on span "guardar" at bounding box center [342, 338] width 37 height 10
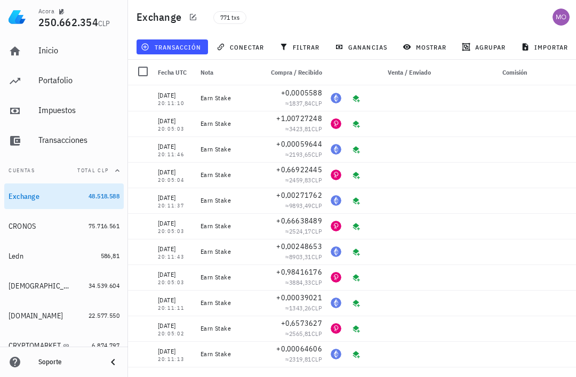
scroll to position [0, 0]
click at [183, 54] on button "transacción" at bounding box center [173, 46] width 72 height 15
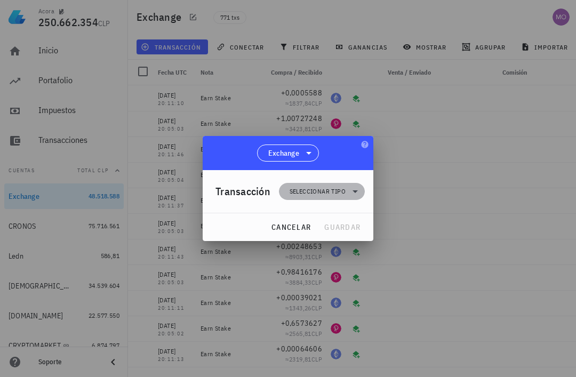
click at [353, 193] on icon at bounding box center [355, 191] width 13 height 13
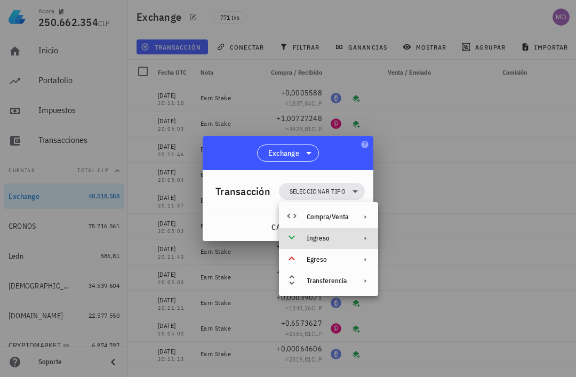
click at [355, 237] on div "Ingreso" at bounding box center [328, 238] width 99 height 21
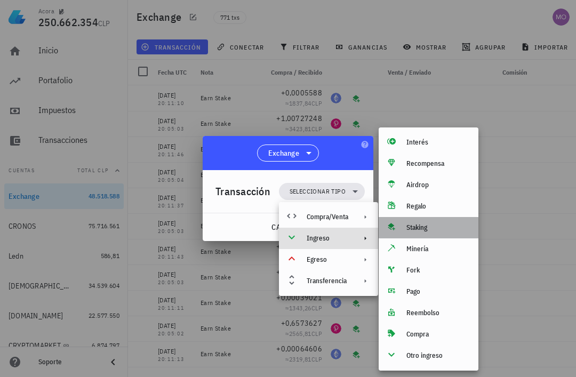
click at [436, 231] on div "Staking" at bounding box center [439, 228] width 64 height 9
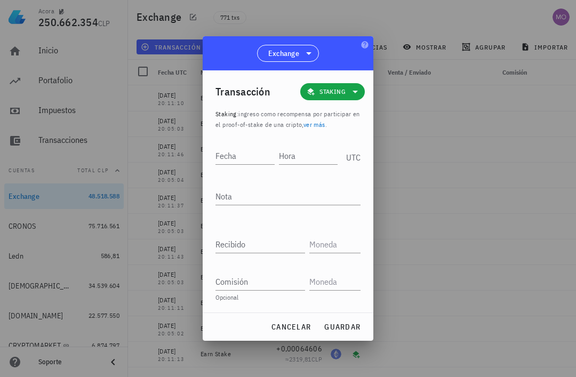
click at [300, 153] on input "Hora" at bounding box center [308, 155] width 59 height 17
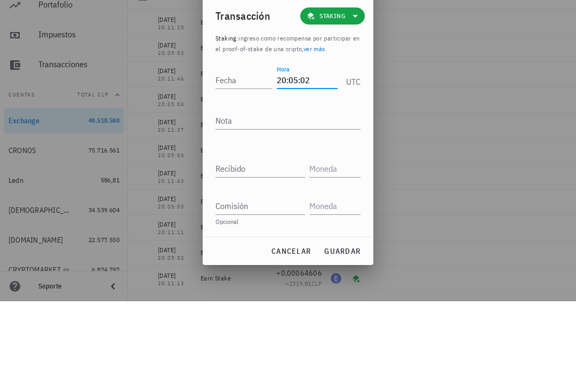
type input "20:05:02"
click at [238, 147] on input "Fecha" at bounding box center [244, 155] width 57 height 17
type input "2025-08-05"
click at [282, 188] on textarea "Nota" at bounding box center [288, 196] width 145 height 17
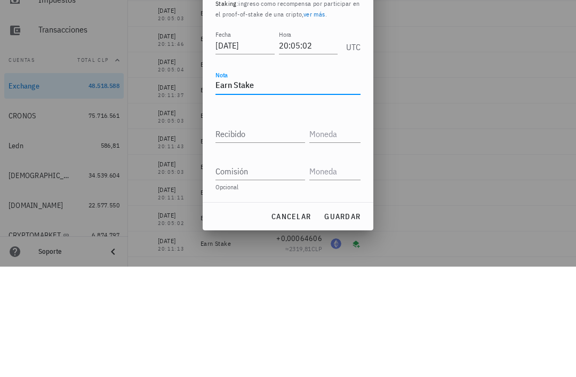
type textarea "Earn Stake"
click at [292, 236] on input "Recibido" at bounding box center [261, 244] width 90 height 17
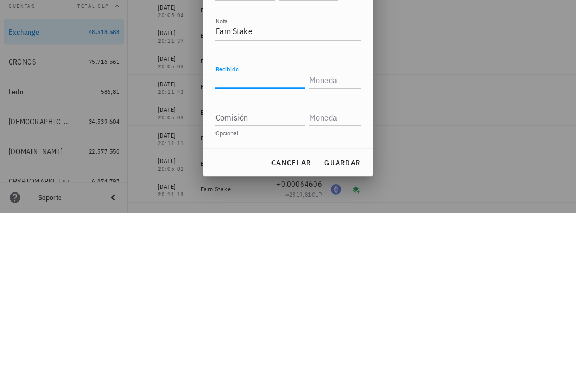
click at [262, 236] on input "Recibido" at bounding box center [261, 244] width 90 height 17
paste input "0,67010432"
type input "0,67010432"
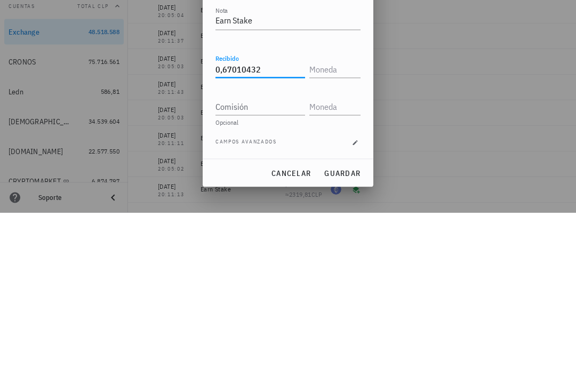
click at [342, 225] on input "text" at bounding box center [334, 233] width 49 height 17
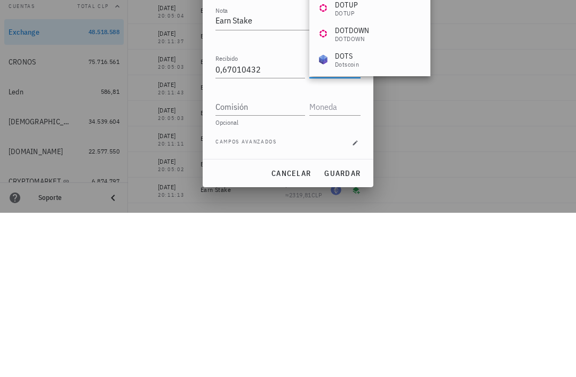
click at [272, 263] on input "Comisión" at bounding box center [261, 271] width 90 height 17
type input "DOT"
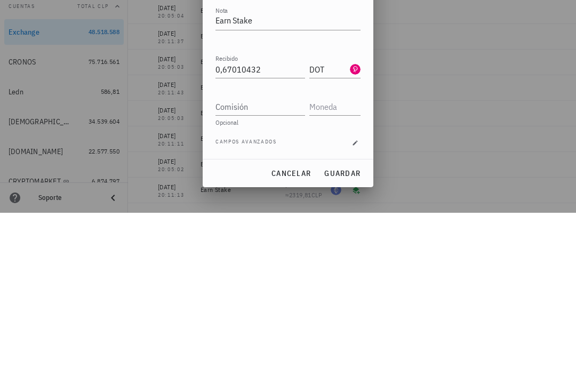
scroll to position [34, 0]
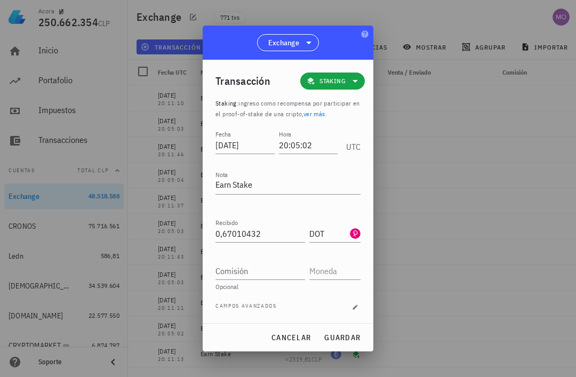
click at [353, 335] on span "guardar" at bounding box center [342, 338] width 37 height 10
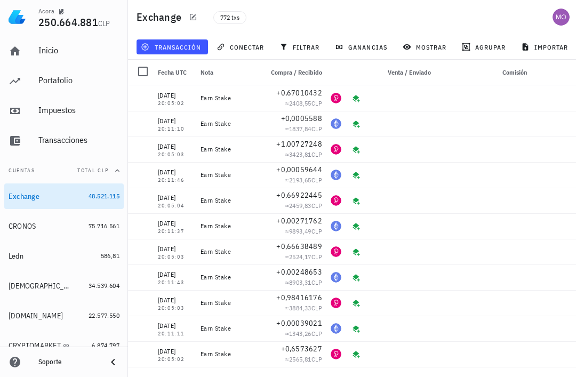
click at [185, 53] on button "transacción" at bounding box center [173, 46] width 72 height 15
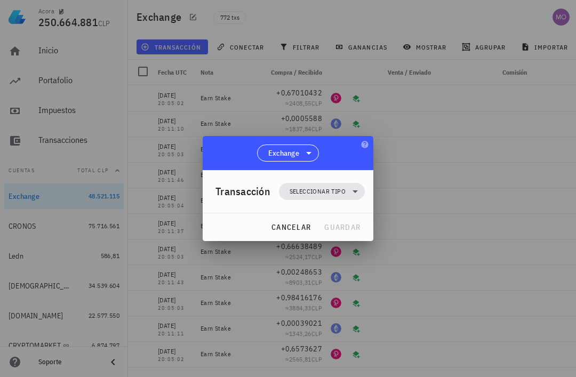
click at [354, 189] on icon at bounding box center [355, 191] width 13 height 13
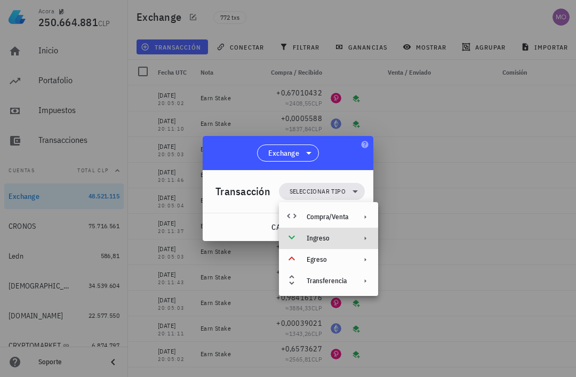
click at [345, 241] on div "Ingreso" at bounding box center [328, 238] width 42 height 9
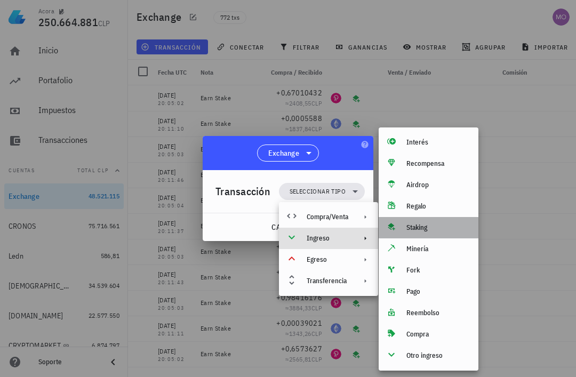
click at [434, 231] on div "Staking" at bounding box center [439, 228] width 64 height 9
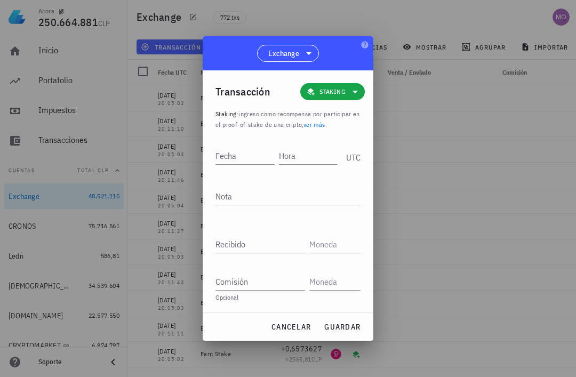
click at [311, 148] on input "Hora" at bounding box center [308, 155] width 59 height 17
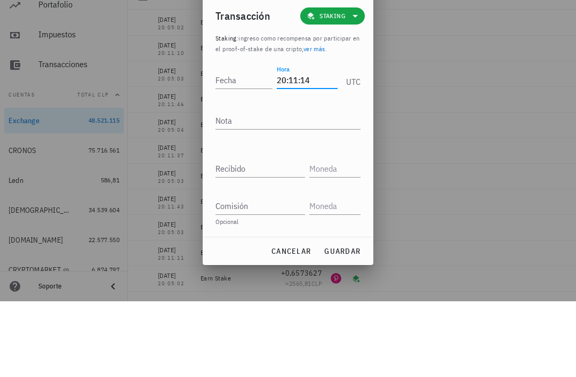
type input "20:11:14"
click at [243, 147] on input "Fecha" at bounding box center [244, 155] width 57 height 17
type input "[DATE]"
click at [304, 188] on textarea "Nota" at bounding box center [288, 196] width 145 height 17
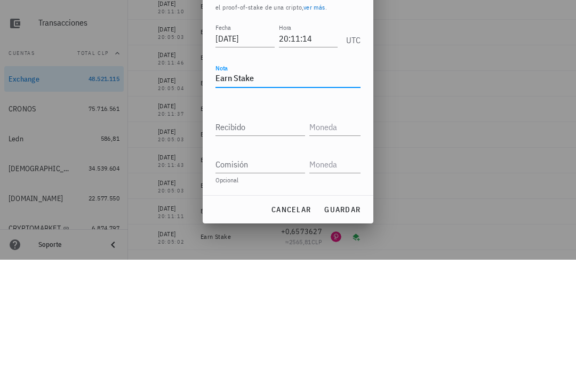
type textarea "Earn Stake"
click at [275, 236] on input "Recibido" at bounding box center [261, 244] width 90 height 17
click at [263, 236] on input "Recibido" at bounding box center [261, 244] width 90 height 17
paste input "0,00175358"
type input "0,00175358"
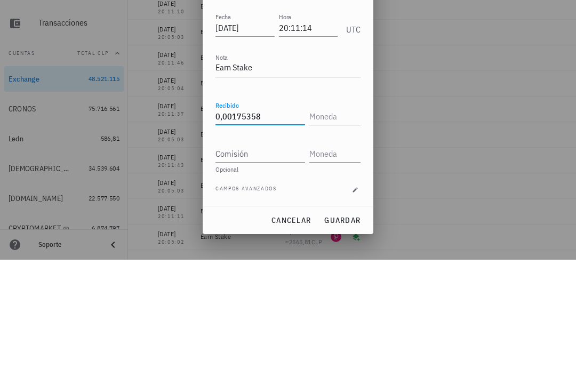
click at [335, 225] on input "text" at bounding box center [334, 233] width 49 height 17
click at [268, 263] on input "Comisión" at bounding box center [261, 271] width 90 height 17
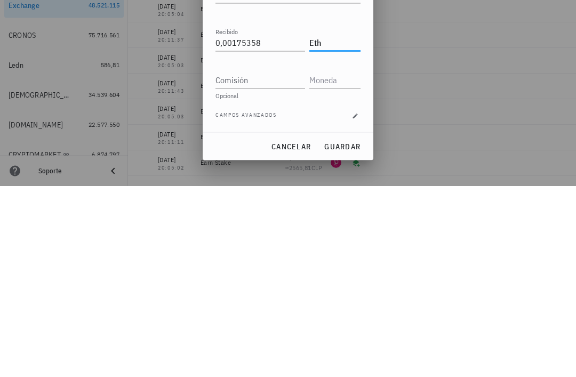
type input "ETH"
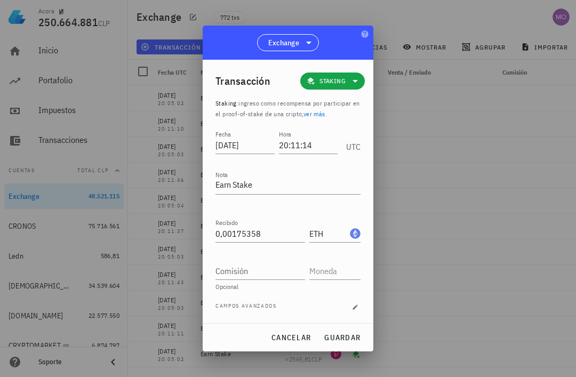
click at [357, 334] on span "guardar" at bounding box center [342, 338] width 37 height 10
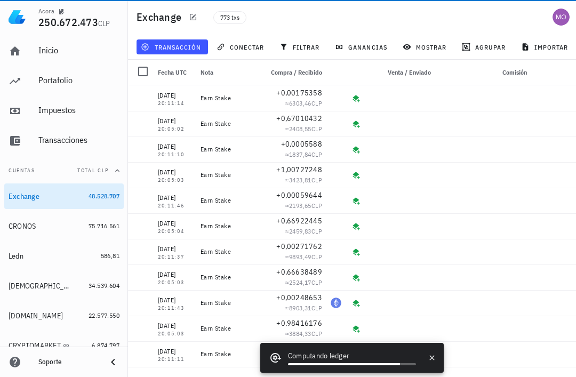
click at [179, 44] on span "transacción" at bounding box center [172, 47] width 58 height 9
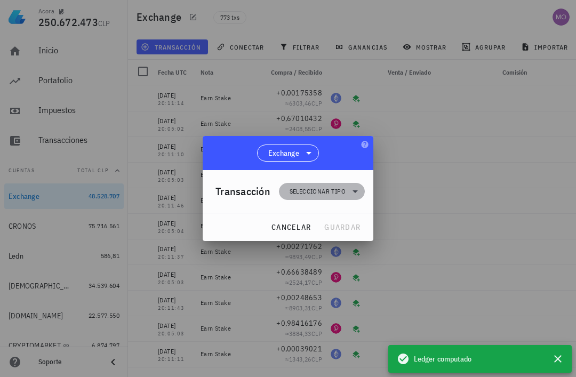
click at [346, 191] on span "Seleccionar tipo" at bounding box center [321, 191] width 73 height 17
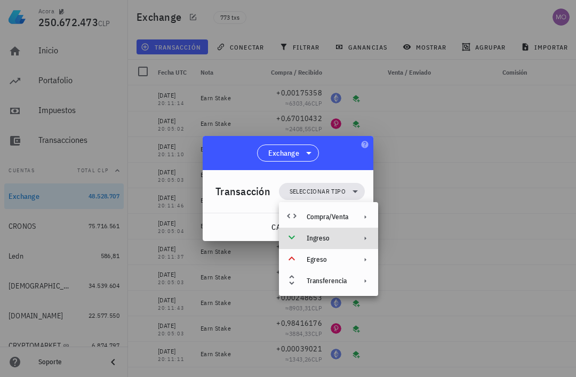
click at [348, 244] on div "Ingreso" at bounding box center [328, 238] width 99 height 21
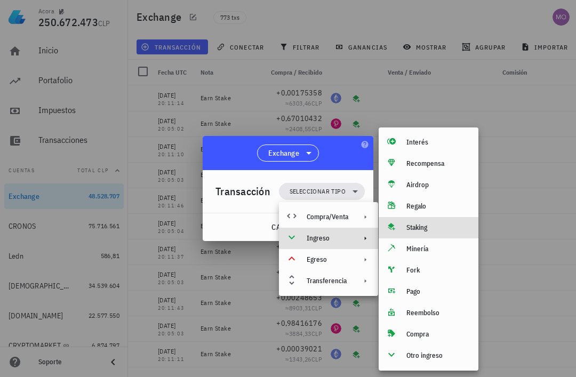
click at [436, 230] on div "Staking" at bounding box center [439, 228] width 64 height 9
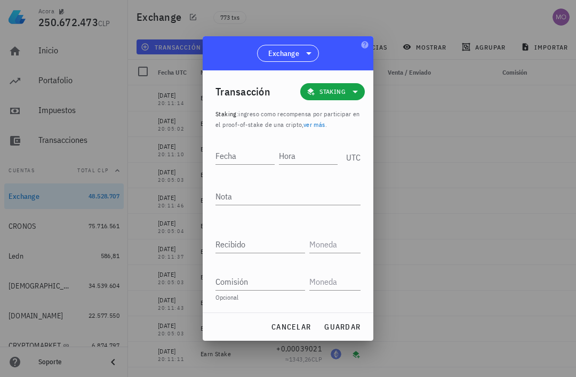
click at [314, 158] on input "Hora" at bounding box center [308, 155] width 59 height 17
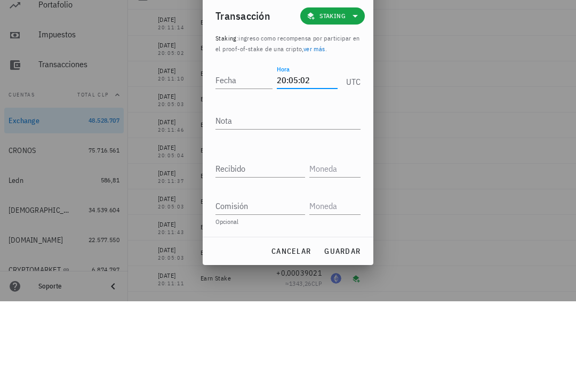
type input "20:05:02"
click at [241, 147] on input "Fecha" at bounding box center [244, 155] width 57 height 17
type input "[DATE]"
click at [307, 188] on textarea "Nota" at bounding box center [288, 196] width 145 height 17
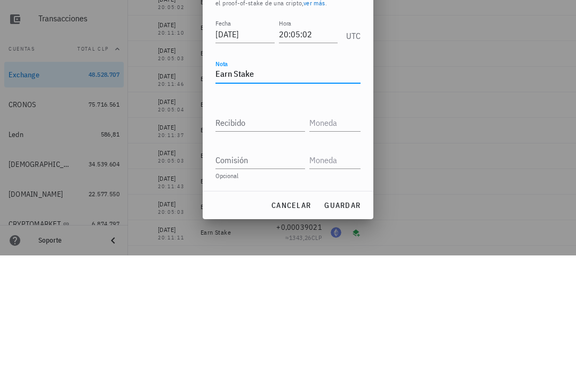
type textarea "Earn Stake"
click at [275, 236] on input "Recibido" at bounding box center [261, 244] width 90 height 17
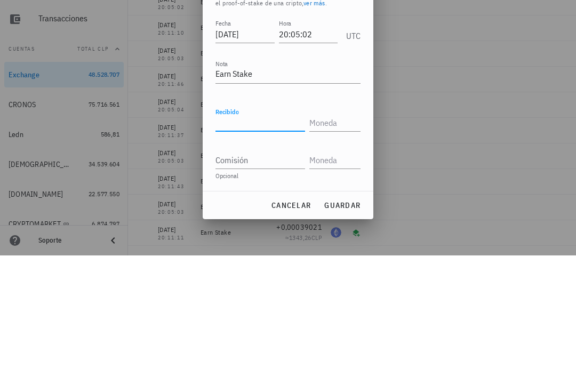
click at [266, 236] on input "Recibido" at bounding box center [261, 244] width 90 height 17
paste input "0,66021892"
type input "0,66021892"
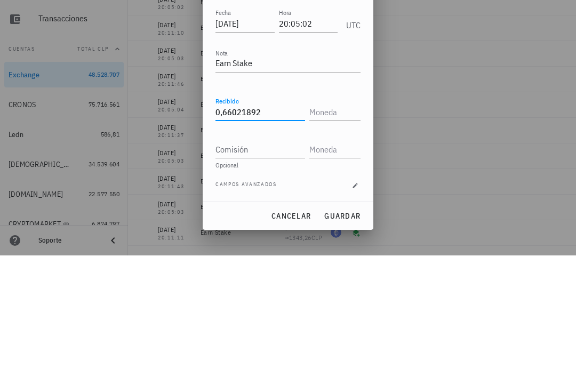
click at [341, 225] on input "text" at bounding box center [334, 233] width 49 height 17
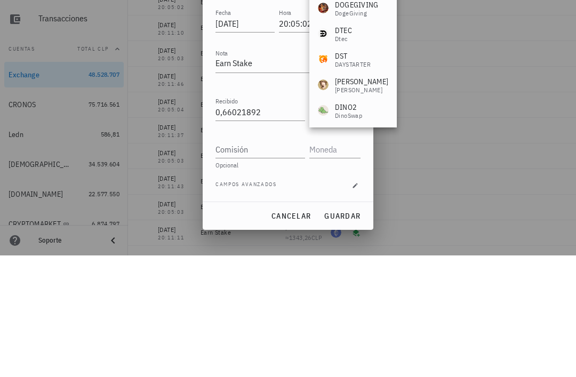
click at [284, 263] on input "Comisión" at bounding box center [261, 271] width 90 height 17
type input "DOT"
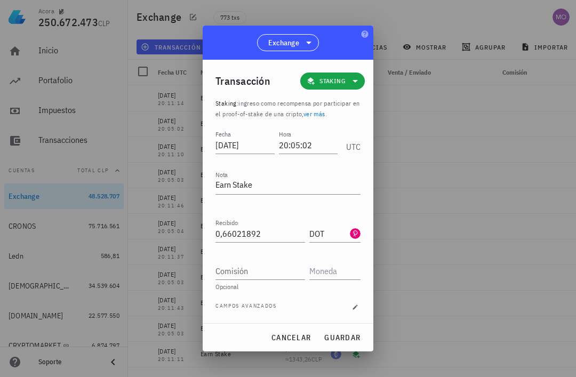
click at [344, 342] on span "guardar" at bounding box center [342, 338] width 37 height 10
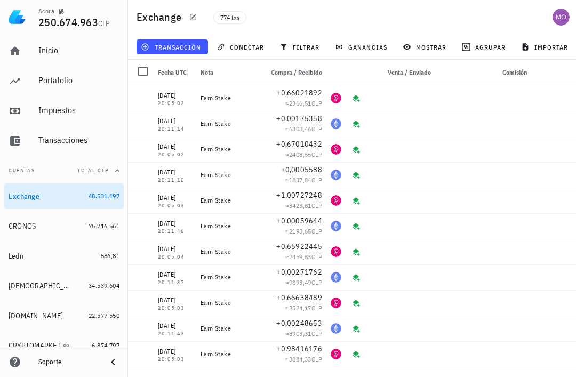
click at [184, 53] on button "transacción" at bounding box center [173, 46] width 72 height 15
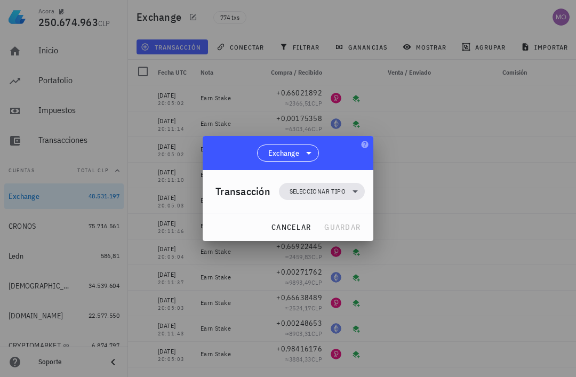
click at [351, 194] on icon at bounding box center [355, 191] width 13 height 13
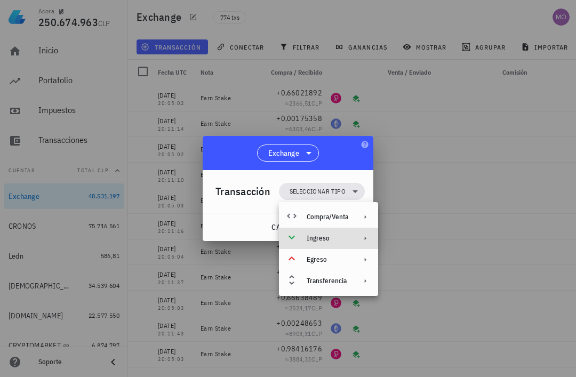
click at [353, 240] on div "Ingreso" at bounding box center [328, 238] width 99 height 21
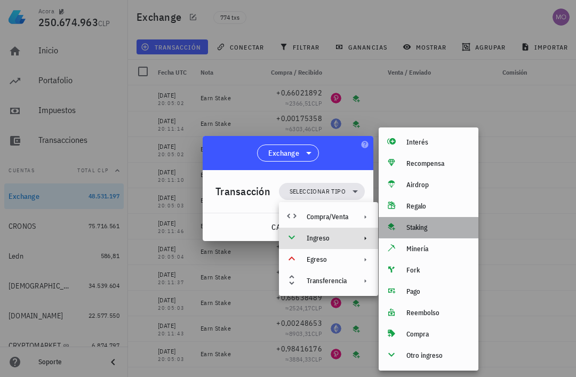
click at [437, 229] on div "Staking" at bounding box center [439, 228] width 64 height 9
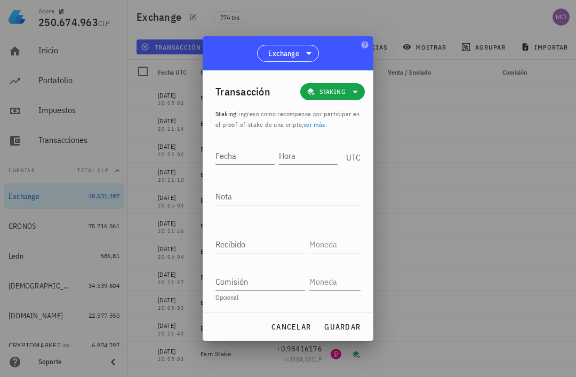
click at [306, 158] on input "Hora" at bounding box center [308, 155] width 59 height 17
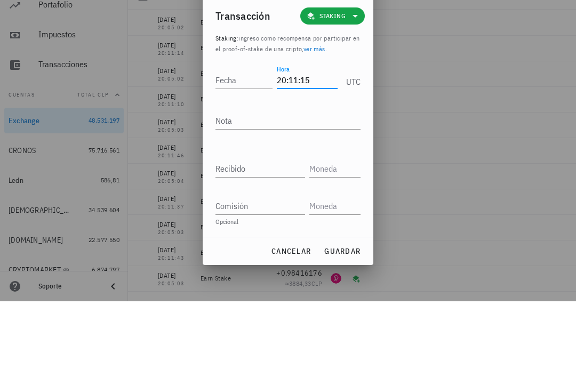
type input "20:11:15"
click at [238, 147] on input "Fecha" at bounding box center [244, 155] width 57 height 17
type input "2025-08-07"
click at [310, 188] on textarea "Nota" at bounding box center [288, 196] width 145 height 17
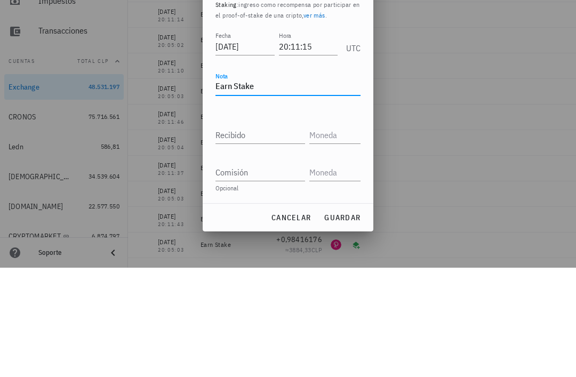
type textarea "Earn Stake"
click at [275, 236] on input "Recibido" at bounding box center [261, 244] width 90 height 17
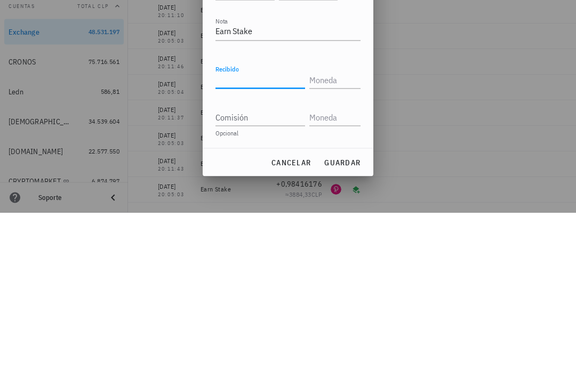
click at [272, 236] on input "Recibido" at bounding box center [261, 244] width 90 height 17
paste input "0,00324825"
type input "0,00324825"
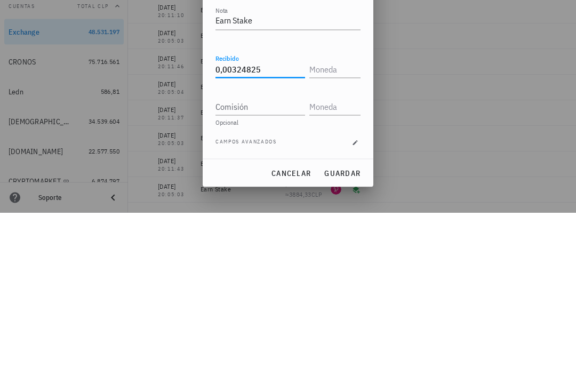
click at [343, 225] on input "text" at bounding box center [334, 233] width 49 height 17
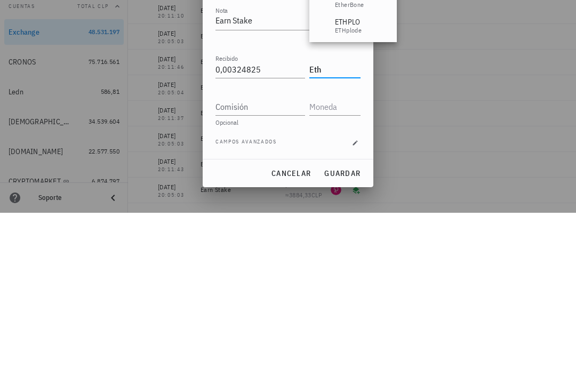
click at [287, 263] on input "Comisión" at bounding box center [261, 271] width 90 height 17
type input "ETH"
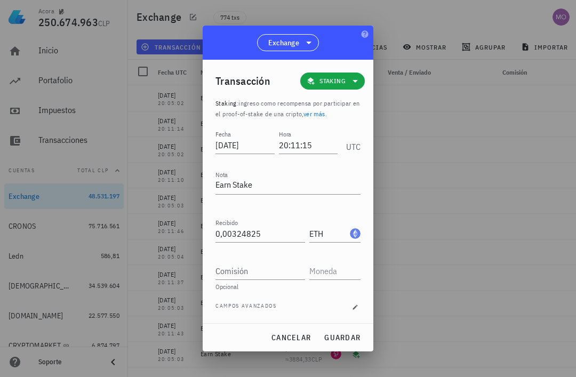
click at [344, 337] on span "guardar" at bounding box center [342, 338] width 37 height 10
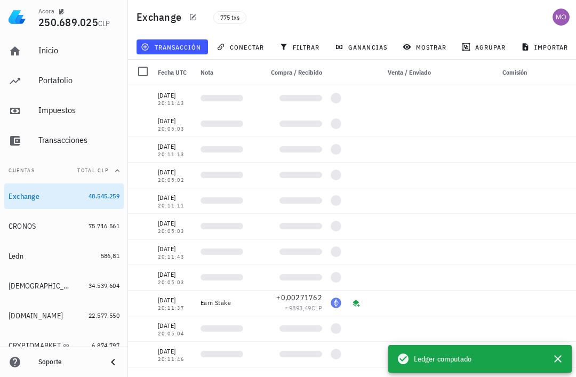
click at [182, 44] on span "transacción" at bounding box center [172, 47] width 58 height 9
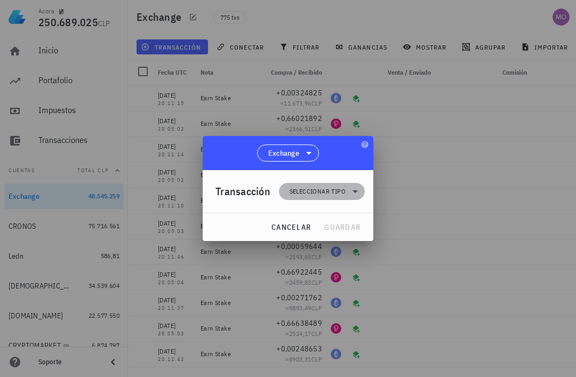
click at [348, 191] on span "Seleccionar tipo" at bounding box center [321, 191] width 73 height 17
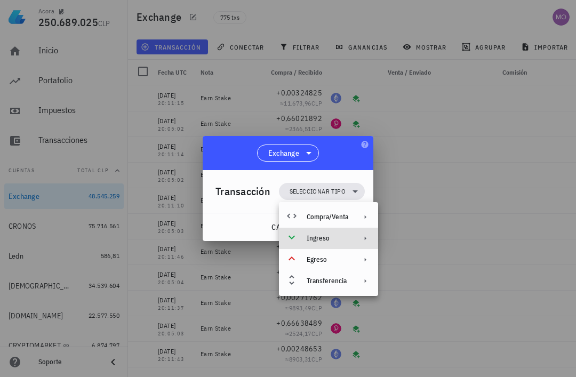
click at [350, 240] on div "Ingreso" at bounding box center [328, 238] width 99 height 21
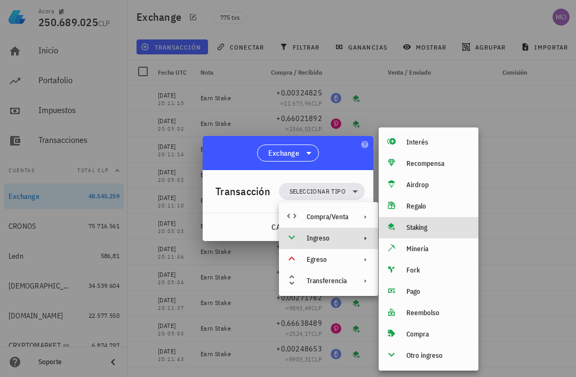
click at [431, 233] on div "Staking" at bounding box center [429, 227] width 100 height 21
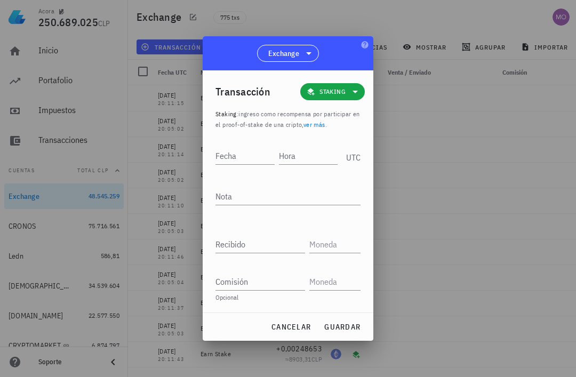
click at [302, 148] on input "Hora" at bounding box center [308, 155] width 59 height 17
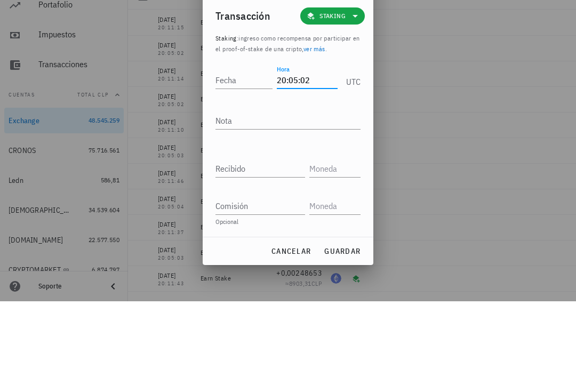
type input "20:05:02"
click at [247, 147] on input "Fecha" at bounding box center [244, 155] width 57 height 17
type input "2025-08-10"
click at [307, 188] on textarea "Nota" at bounding box center [288, 196] width 145 height 17
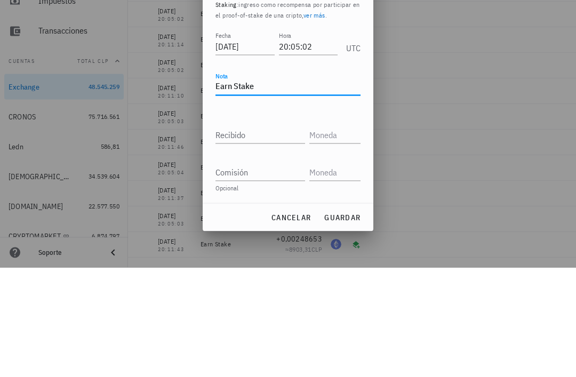
type textarea "Earn Stake"
click at [273, 236] on input "Recibido" at bounding box center [261, 244] width 90 height 17
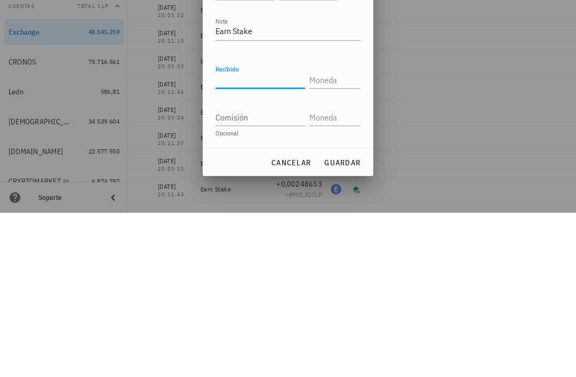
click at [268, 236] on input "Recibido" at bounding box center [261, 244] width 90 height 17
paste input "1,01509064"
type input "1,01509064"
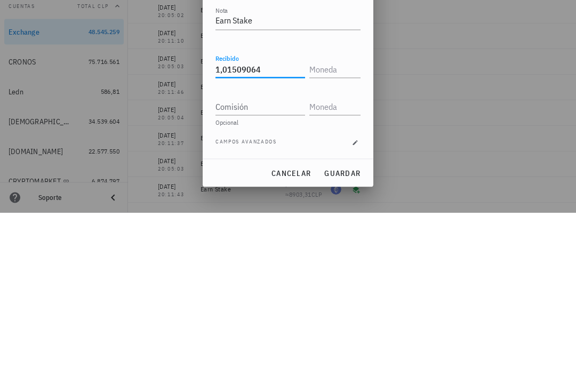
click at [344, 225] on input "text" at bounding box center [334, 233] width 49 height 17
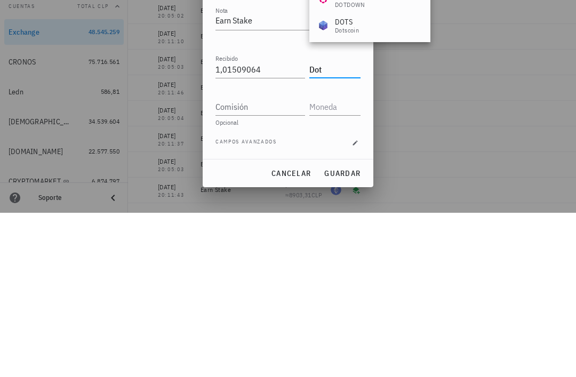
click at [279, 263] on input "Comisión" at bounding box center [261, 271] width 90 height 17
type input "DOT"
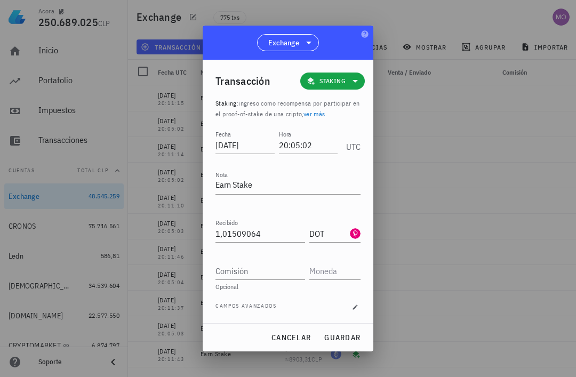
click at [350, 337] on span "guardar" at bounding box center [342, 338] width 37 height 10
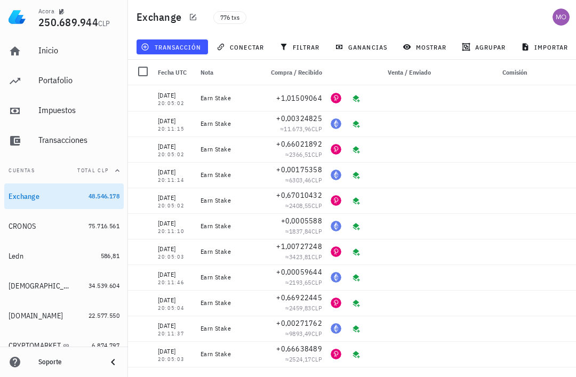
click at [186, 45] on span "transacción" at bounding box center [172, 47] width 58 height 9
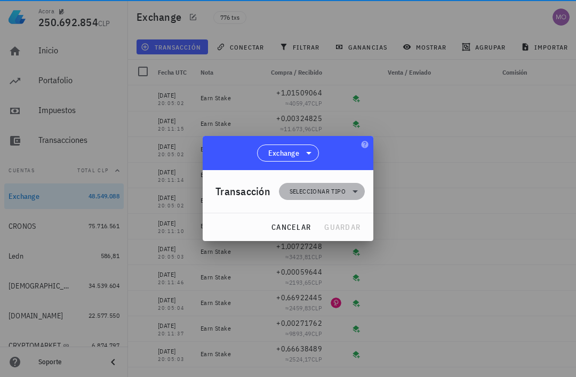
click at [347, 192] on span "Seleccionar tipo" at bounding box center [321, 191] width 73 height 17
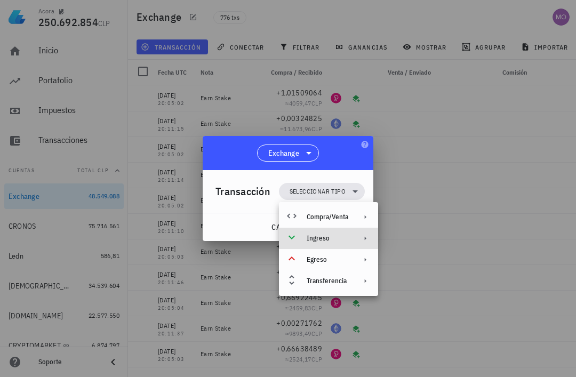
click at [344, 241] on div "Ingreso" at bounding box center [328, 238] width 42 height 9
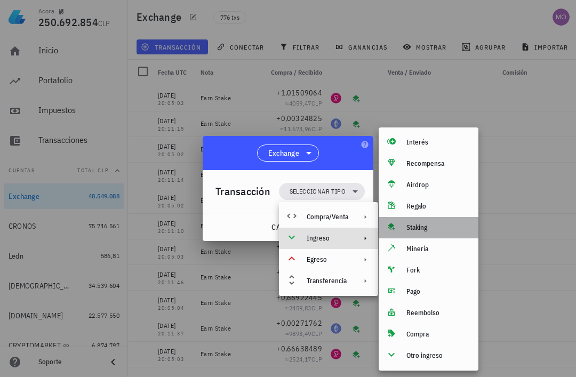
click at [433, 230] on div "Staking" at bounding box center [439, 228] width 64 height 9
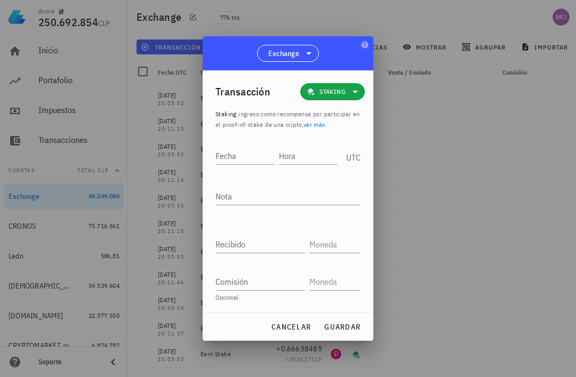
click at [307, 158] on input "Hora" at bounding box center [308, 155] width 59 height 17
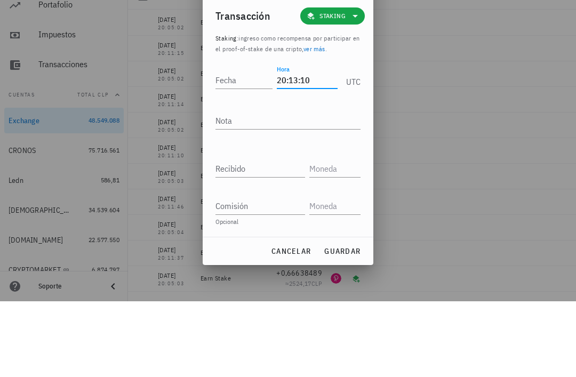
type input "20:13:10"
click at [235, 147] on div "Fecha" at bounding box center [244, 155] width 57 height 17
type input "2025-08-10"
click at [311, 188] on textarea "Nota" at bounding box center [288, 196] width 145 height 17
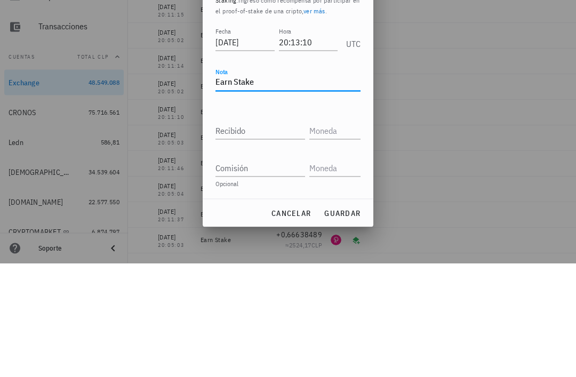
type textarea "Earn Stake"
click at [280, 236] on input "Recibido" at bounding box center [261, 244] width 90 height 17
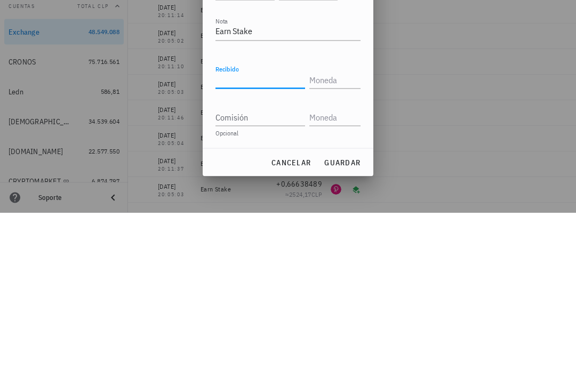
click at [268, 236] on input "Recibido" at bounding box center [261, 244] width 90 height 17
paste input "0,00113603"
type input "0,00113603"
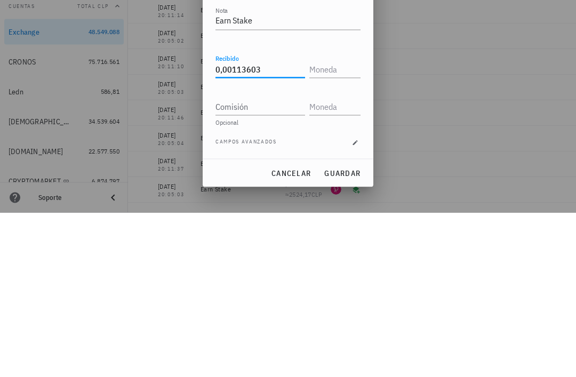
click at [341, 225] on input "text" at bounding box center [334, 233] width 49 height 17
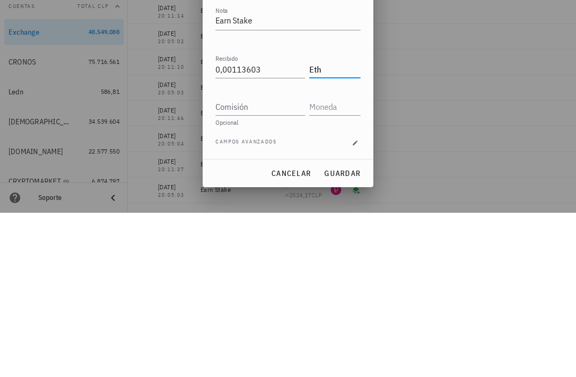
click at [281, 263] on input "Comisión" at bounding box center [261, 271] width 90 height 17
type input "ETH"
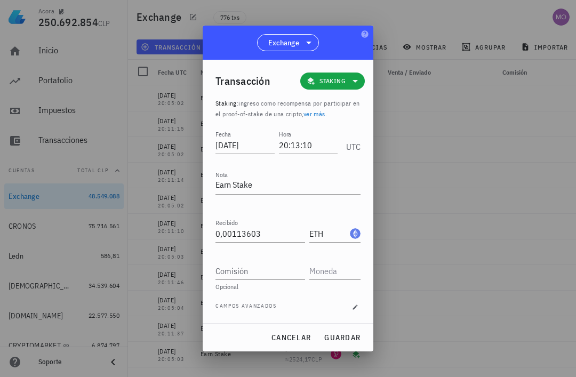
click at [347, 339] on span "guardar" at bounding box center [342, 338] width 37 height 10
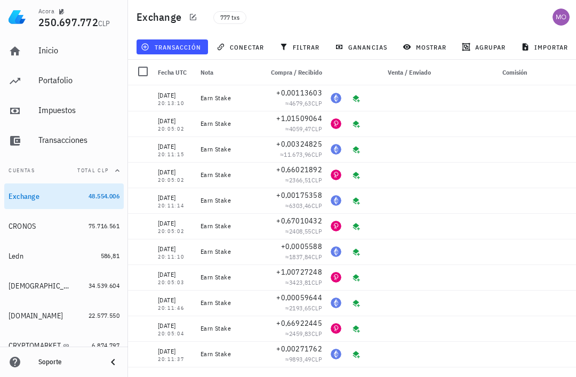
scroll to position [0, 0]
click at [180, 49] on span "transacción" at bounding box center [172, 47] width 58 height 9
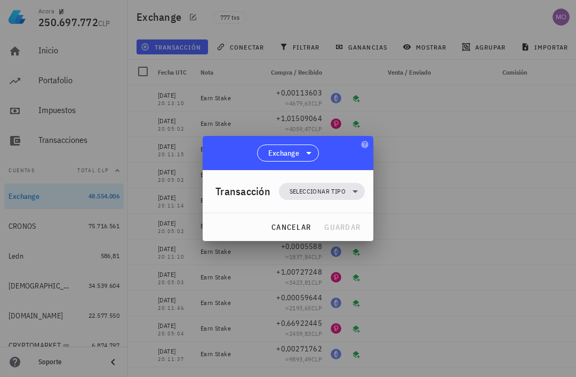
click at [339, 190] on span "Seleccionar tipo" at bounding box center [318, 191] width 56 height 11
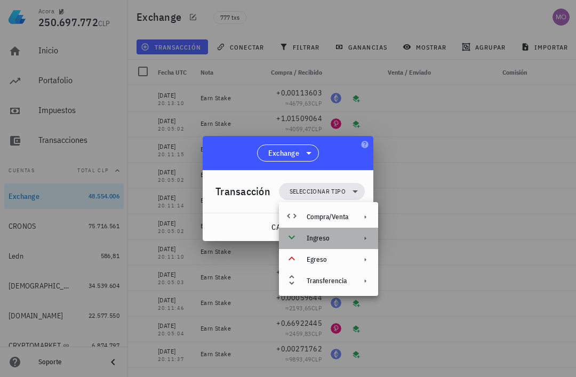
click at [340, 241] on div "Ingreso" at bounding box center [328, 238] width 42 height 9
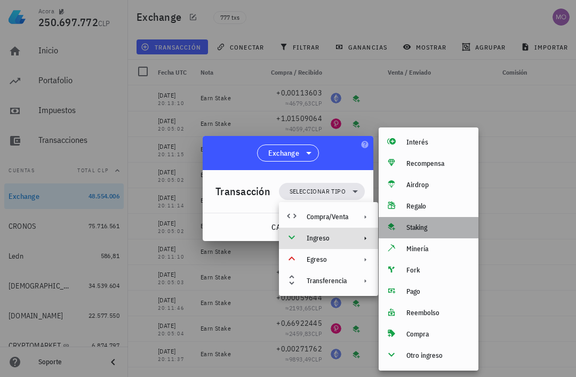
click at [439, 222] on div "Staking" at bounding box center [429, 227] width 100 height 21
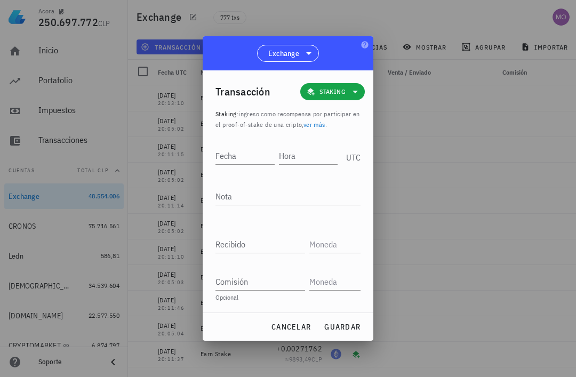
click at [306, 158] on input "Hora" at bounding box center [308, 155] width 59 height 17
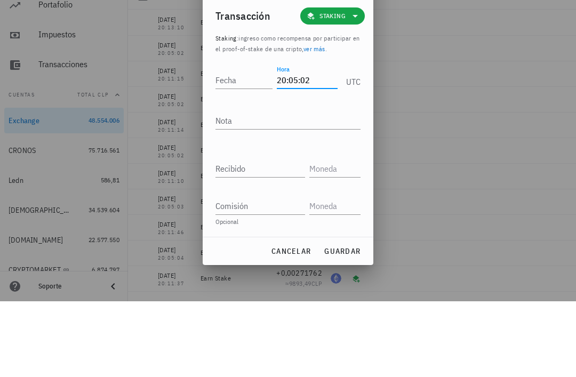
type input "20:05:02"
click at [241, 147] on input "Fecha" at bounding box center [244, 155] width 57 height 17
type input "2025-08-12"
click at [277, 188] on textarea "Nota" at bounding box center [288, 196] width 145 height 17
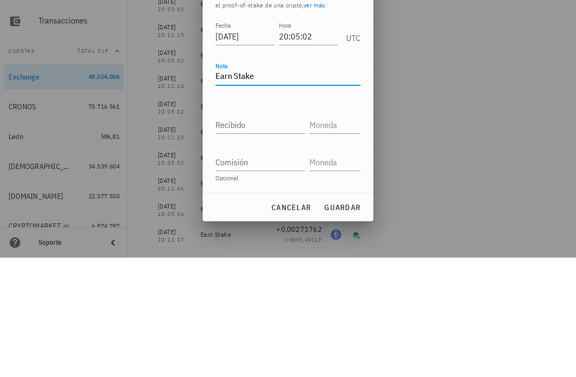
type textarea "Earn Stake"
click at [267, 236] on input "Recibido" at bounding box center [261, 244] width 90 height 17
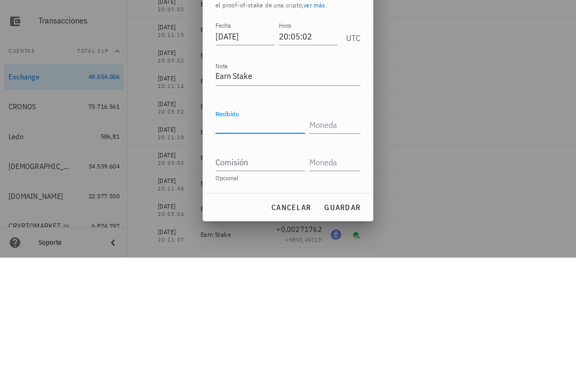
click at [260, 236] on input "Recibido" at bounding box center [261, 244] width 90 height 17
paste input "0,67717056"
type input "0,67717056"
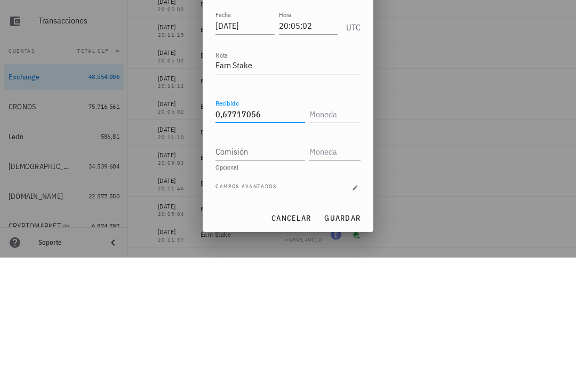
click at [340, 225] on input "text" at bounding box center [334, 233] width 49 height 17
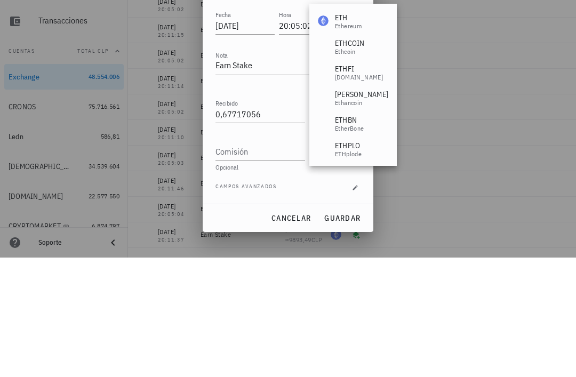
click at [290, 225] on input "0,67717056" at bounding box center [261, 233] width 90 height 17
type input "ETH"
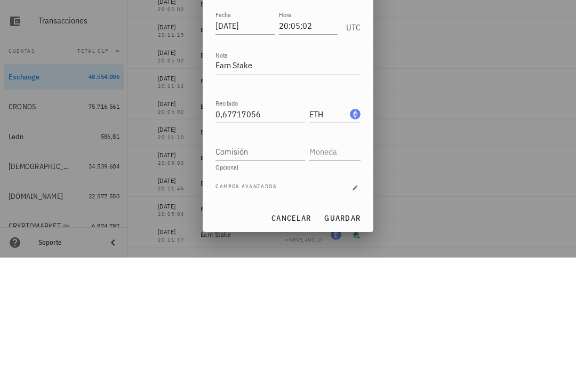
scroll to position [34, 0]
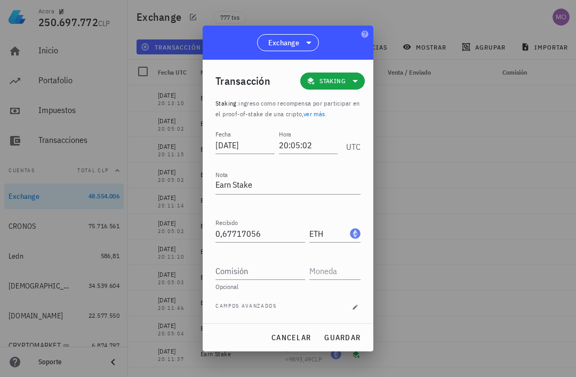
click at [356, 337] on span "guardar" at bounding box center [342, 338] width 37 height 10
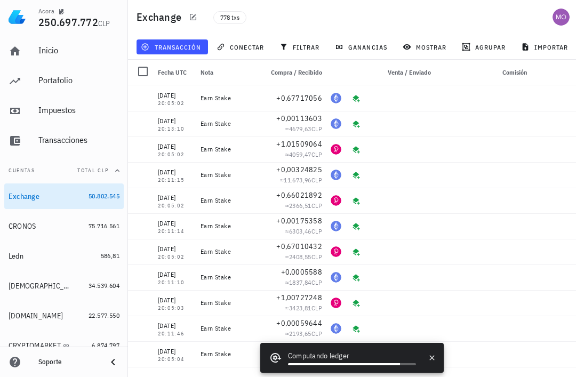
scroll to position [0, 0]
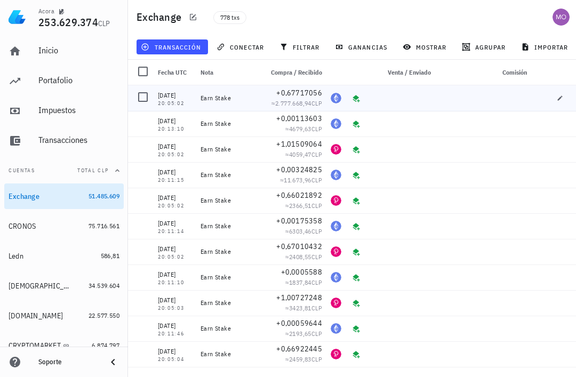
click at [561, 100] on icon "button" at bounding box center [560, 98] width 6 height 6
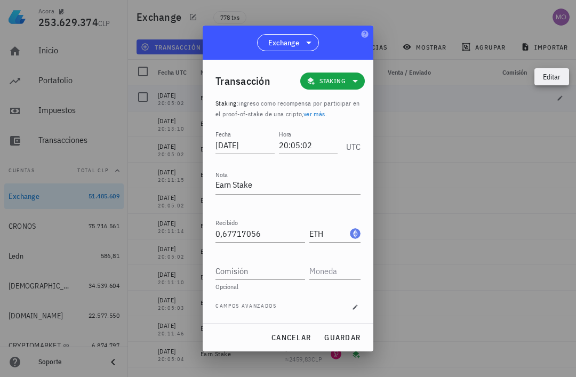
click at [334, 236] on input "ETH" at bounding box center [329, 233] width 38 height 17
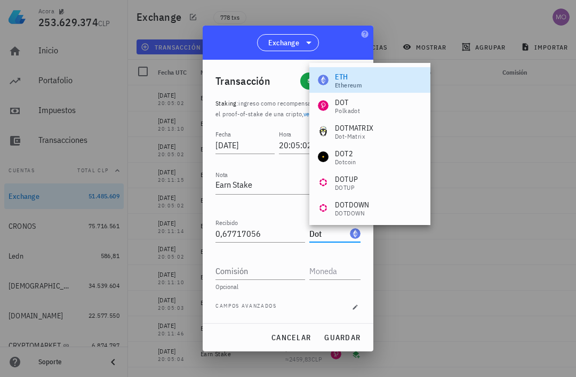
click at [374, 110] on div "DOT Polkadot" at bounding box center [370, 106] width 121 height 26
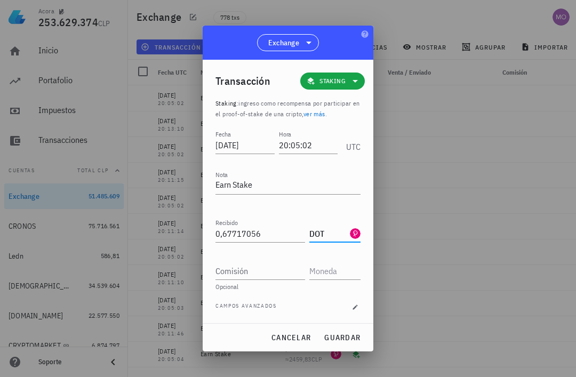
click at [353, 336] on span "guardar" at bounding box center [342, 338] width 37 height 10
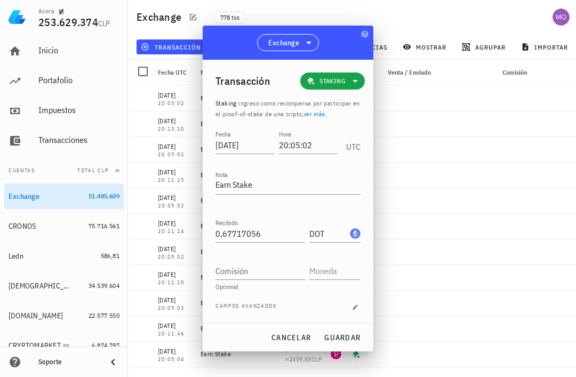
type input "ETH"
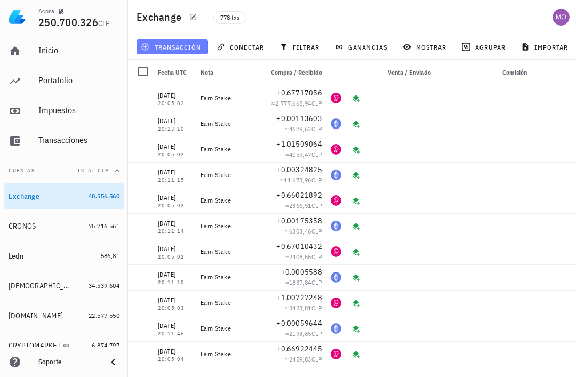
click at [189, 52] on button "transacción" at bounding box center [173, 46] width 72 height 15
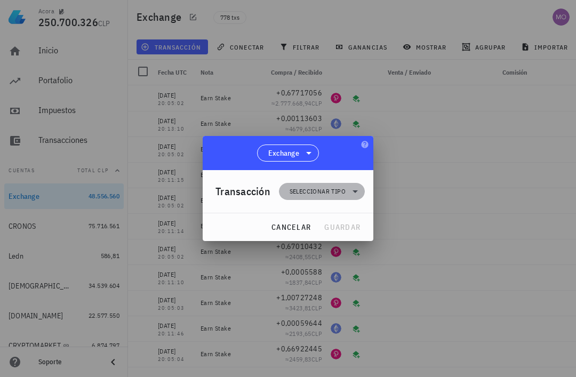
click at [353, 187] on icon at bounding box center [355, 191] width 13 height 13
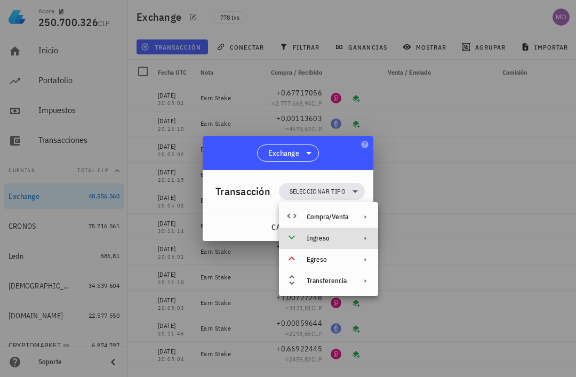
click at [348, 238] on div "Ingreso" at bounding box center [328, 238] width 42 height 9
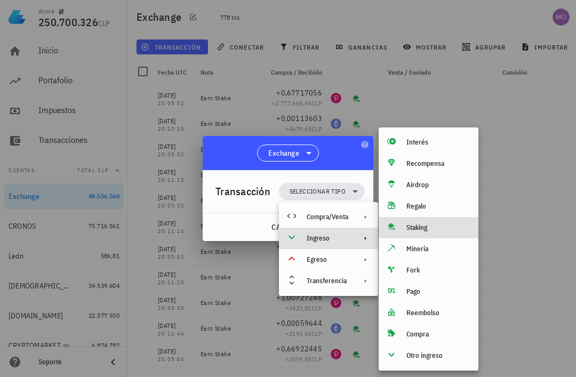
click at [427, 229] on div "Staking" at bounding box center [439, 228] width 64 height 9
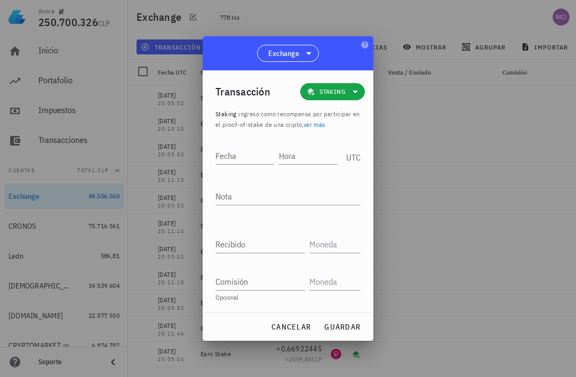
click at [307, 154] on input "Hora" at bounding box center [308, 155] width 59 height 17
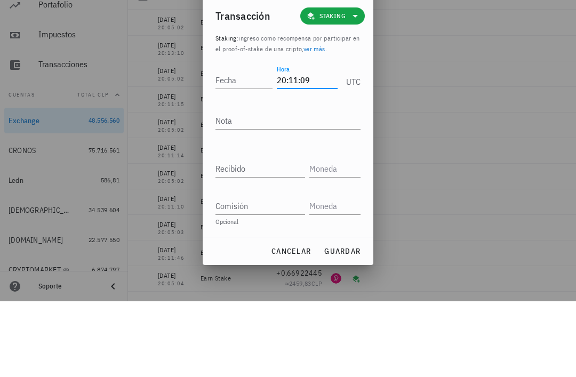
type input "20:11:09"
click at [233, 147] on div "Fecha" at bounding box center [244, 155] width 57 height 17
type input "2025-08-12"
click at [300, 188] on textarea "Nota" at bounding box center [288, 196] width 145 height 17
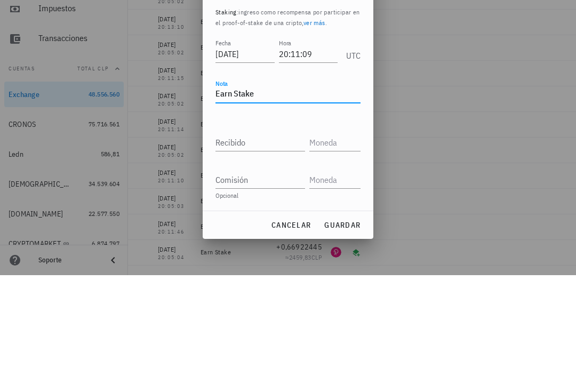
type textarea "Earn Stake"
click at [280, 229] on div "Recibido" at bounding box center [263, 240] width 94 height 23
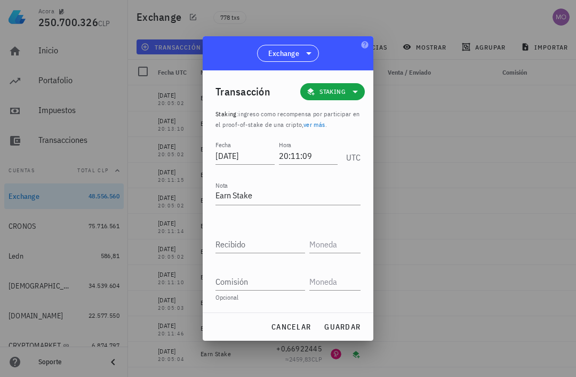
click at [276, 246] on input "Recibido" at bounding box center [261, 244] width 90 height 17
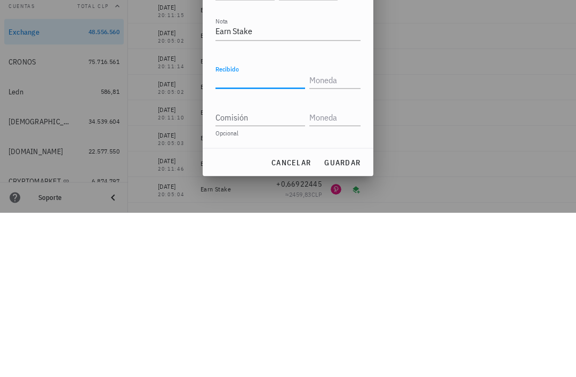
click at [263, 236] on input "Recibido" at bounding box center [261, 244] width 90 height 17
paste input "0,00033194"
type input "0,00033194"
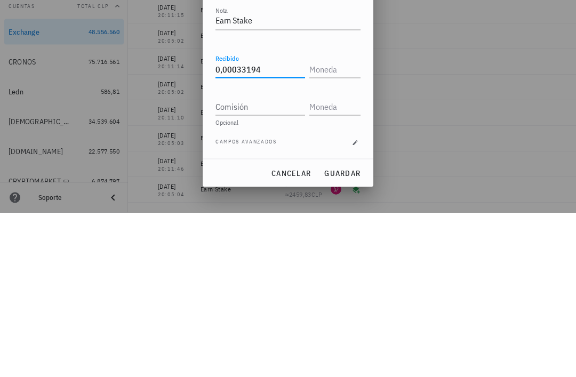
click at [342, 225] on input "text" at bounding box center [334, 233] width 49 height 17
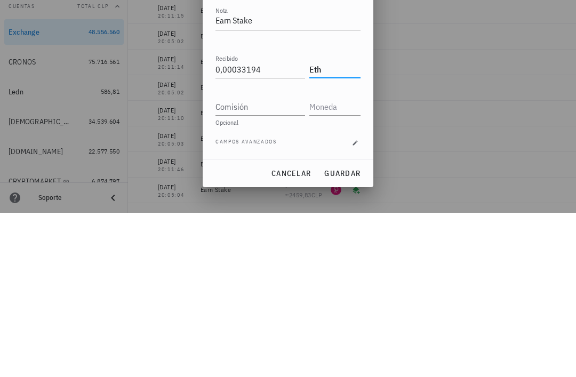
click at [276, 263] on input "Comisión" at bounding box center [261, 271] width 90 height 17
type input "ETH"
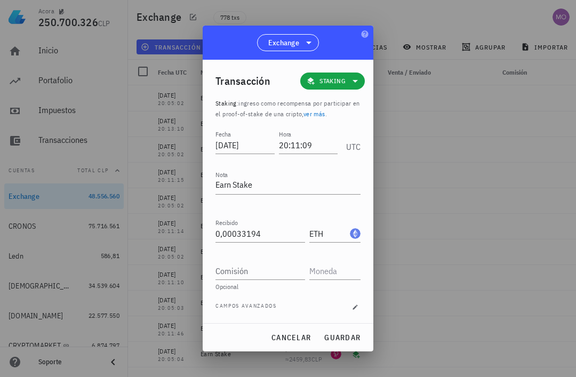
click at [348, 334] on span "guardar" at bounding box center [342, 338] width 37 height 10
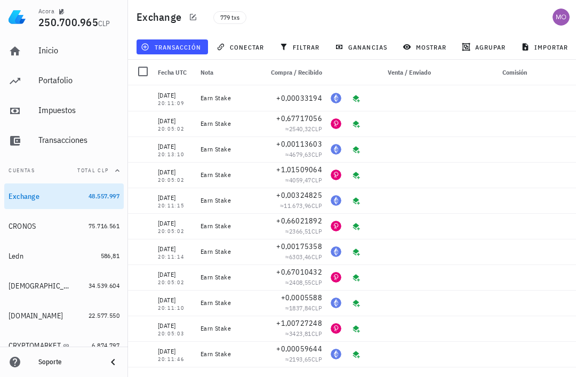
click at [188, 44] on span "transacción" at bounding box center [172, 47] width 58 height 9
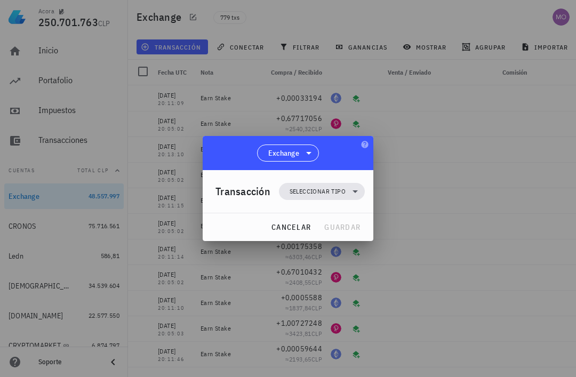
click at [352, 187] on icon at bounding box center [355, 191] width 13 height 13
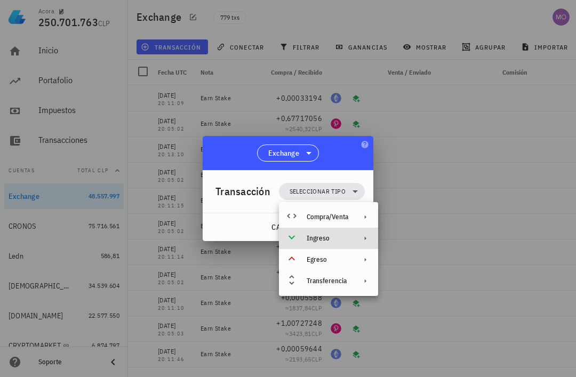
click at [343, 240] on div "Ingreso" at bounding box center [328, 238] width 42 height 9
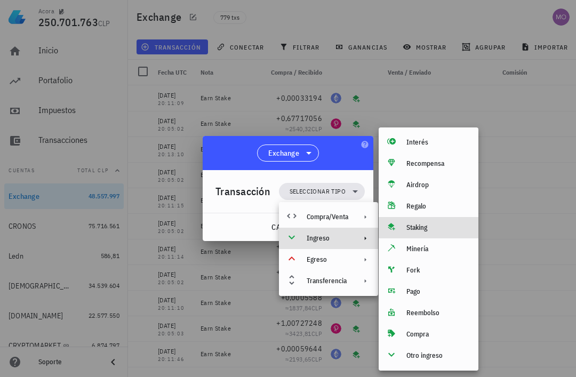
click at [434, 229] on div "Staking" at bounding box center [439, 228] width 64 height 9
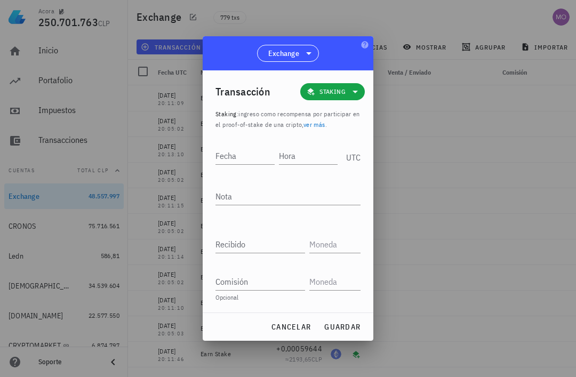
click at [305, 152] on input "Hora" at bounding box center [308, 155] width 59 height 17
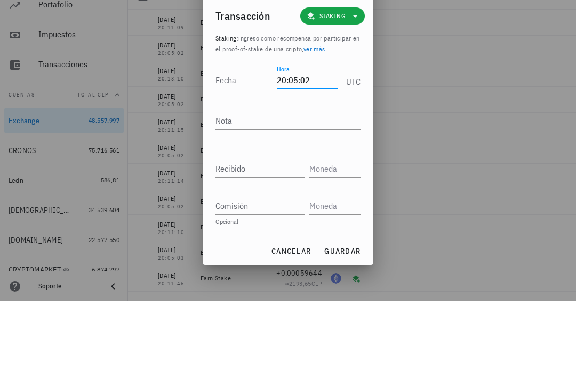
type input "20:05:02"
click at [234, 147] on div "Fecha" at bounding box center [244, 155] width 57 height 17
type input "2025-08-14"
click at [292, 188] on textarea "Nota" at bounding box center [288, 196] width 145 height 17
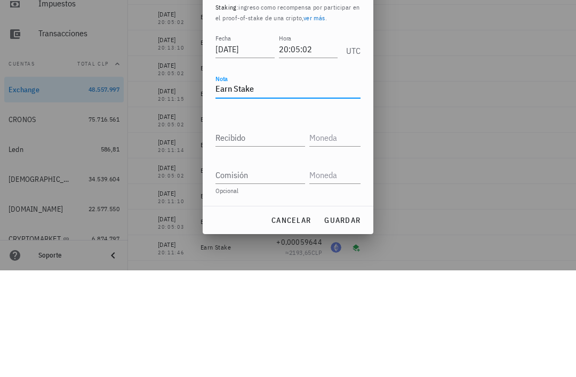
type textarea "Earn Stake"
click at [282, 236] on input "Recibido" at bounding box center [261, 244] width 90 height 17
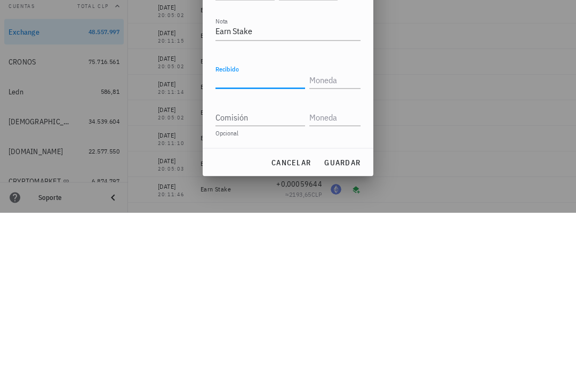
click at [273, 236] on input "Recibido" at bounding box center [261, 244] width 90 height 17
paste input "0,68730266"
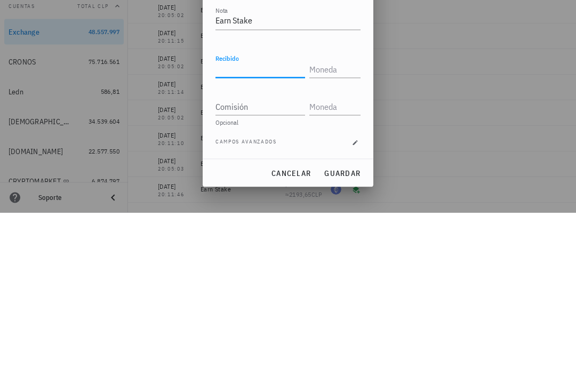
type input "0,68730266"
click at [346, 225] on input "text" at bounding box center [334, 233] width 49 height 17
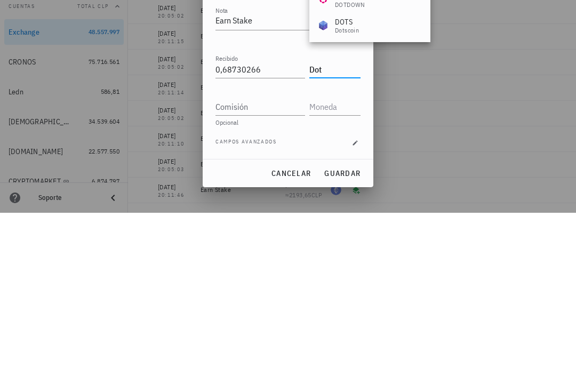
click at [276, 263] on input "Comisión" at bounding box center [261, 271] width 90 height 17
type input "DOT"
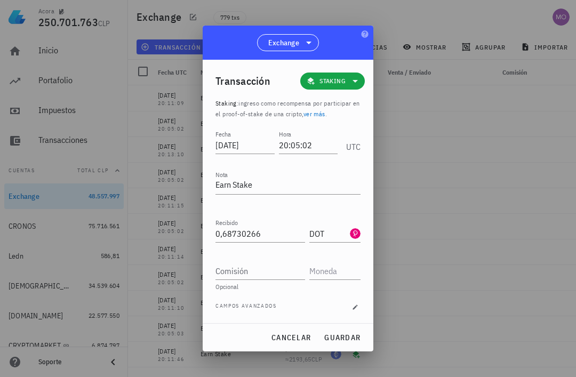
click at [352, 338] on span "guardar" at bounding box center [342, 338] width 37 height 10
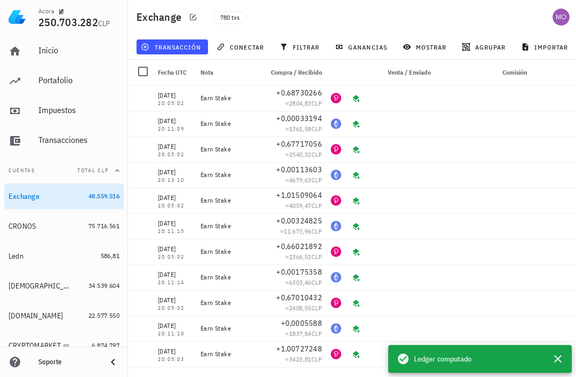
click at [192, 47] on span "transacción" at bounding box center [172, 47] width 58 height 9
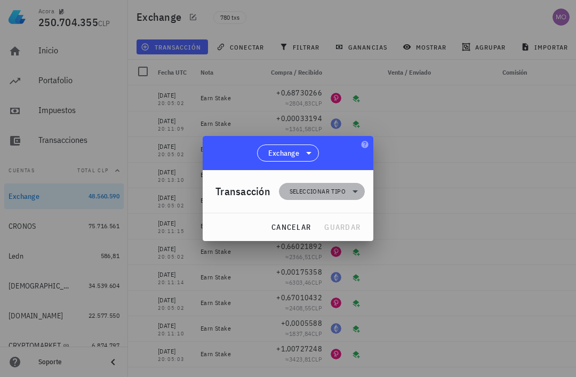
click at [343, 195] on span "Seleccionar tipo" at bounding box center [318, 191] width 56 height 11
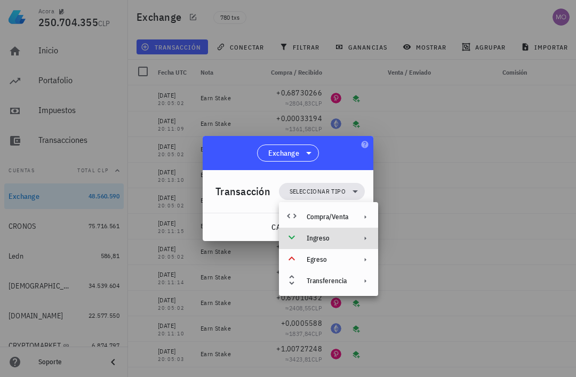
click at [353, 236] on div "Ingreso" at bounding box center [328, 238] width 99 height 21
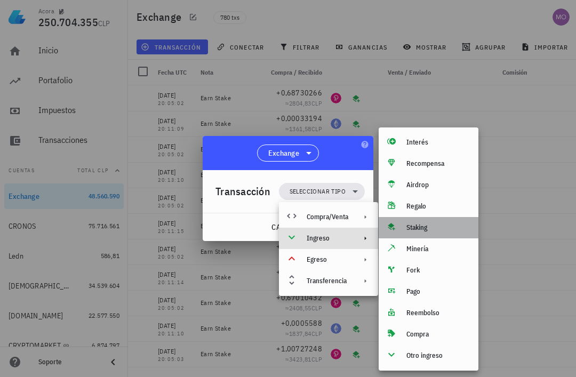
click at [440, 229] on div "Staking" at bounding box center [439, 228] width 64 height 9
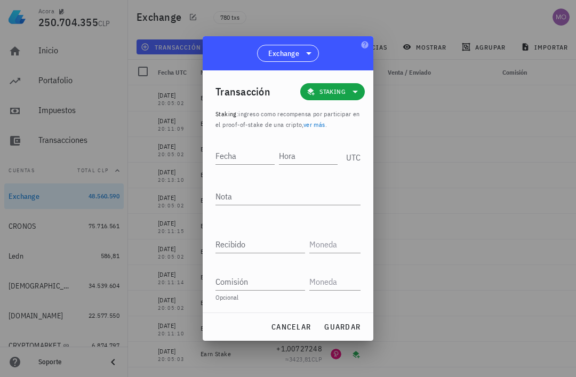
click at [308, 145] on div "Hora" at bounding box center [311, 154] width 64 height 27
click at [312, 160] on input "Hora" at bounding box center [308, 155] width 59 height 17
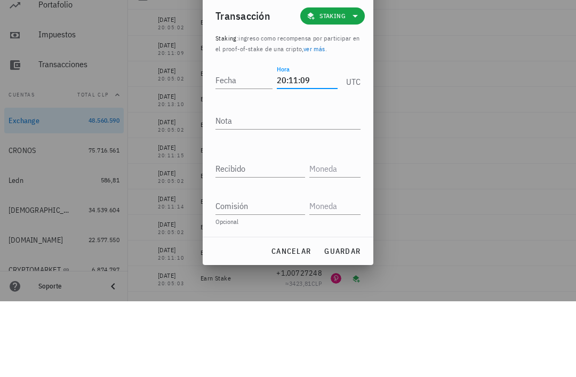
type input "20:11:09"
click at [240, 147] on input "Fecha" at bounding box center [244, 155] width 57 height 17
type input "2025-08-14"
click at [305, 188] on textarea "Nota" at bounding box center [288, 196] width 145 height 17
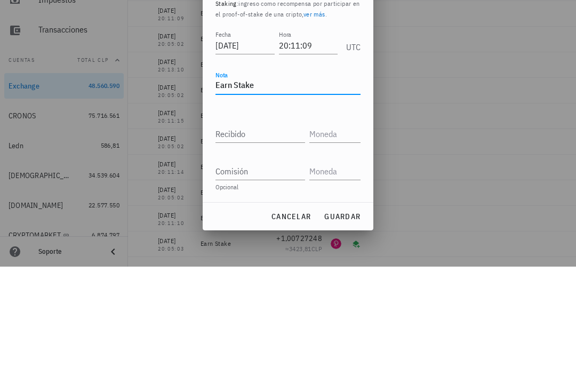
type textarea "Earn Stake"
click at [275, 236] on input "Recibido" at bounding box center [261, 244] width 90 height 17
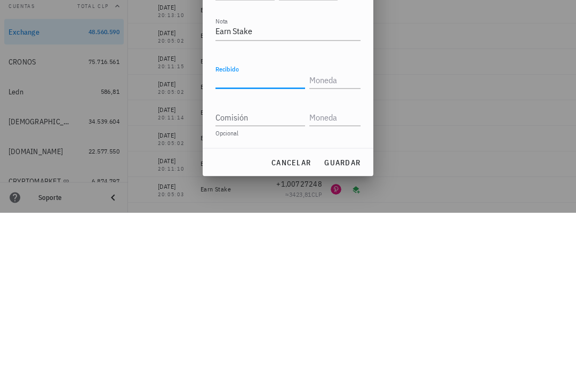
click at [271, 236] on input "Recibido" at bounding box center [261, 244] width 90 height 17
paste input "0,00033823"
type input "0,00033823"
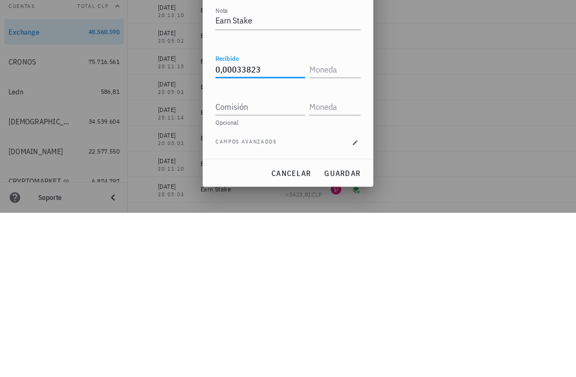
click at [348, 225] on input "text" at bounding box center [334, 233] width 49 height 17
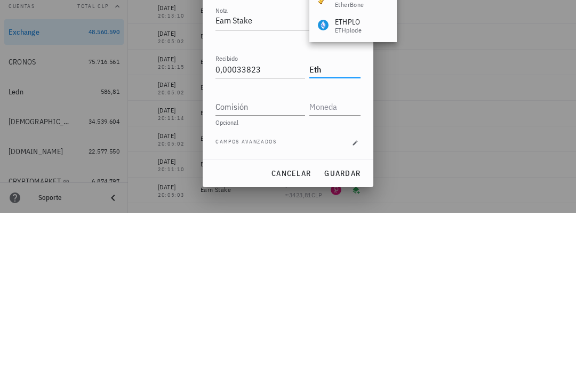
click at [283, 263] on input "Comisión" at bounding box center [261, 271] width 90 height 17
type input "ETH"
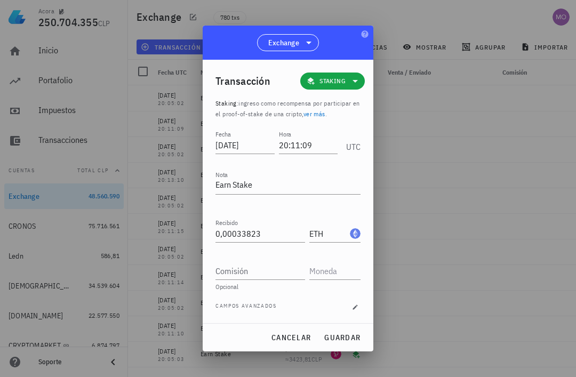
click at [350, 335] on span "guardar" at bounding box center [342, 338] width 37 height 10
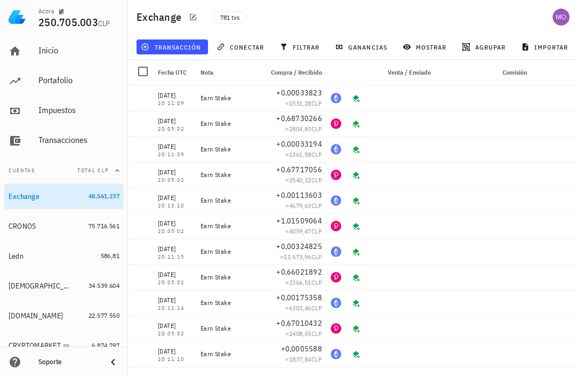
click at [180, 45] on span "transacción" at bounding box center [172, 47] width 58 height 9
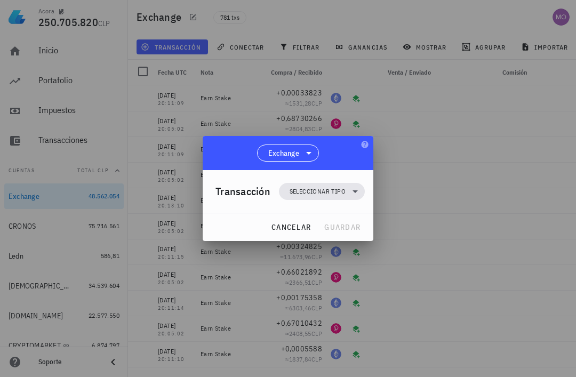
click at [342, 191] on span "Seleccionar tipo" at bounding box center [318, 191] width 56 height 11
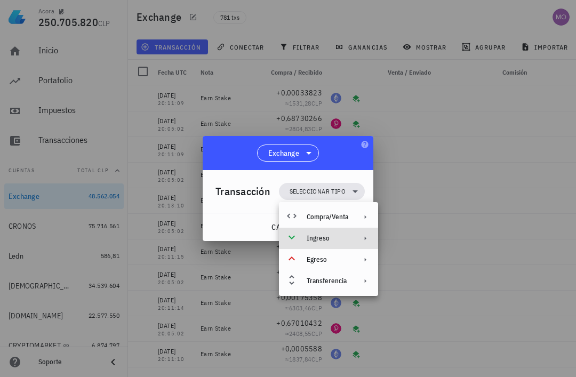
click at [353, 239] on div "Ingreso" at bounding box center [328, 238] width 99 height 21
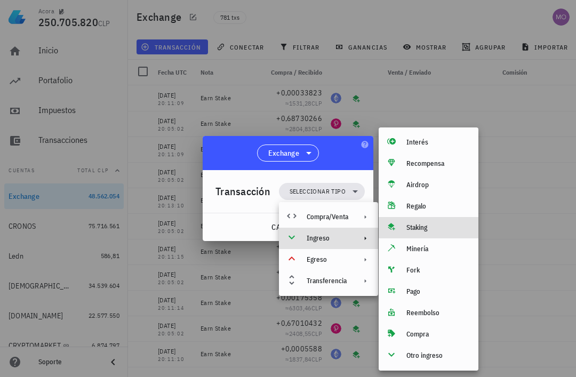
click at [430, 228] on div "Staking" at bounding box center [439, 228] width 64 height 9
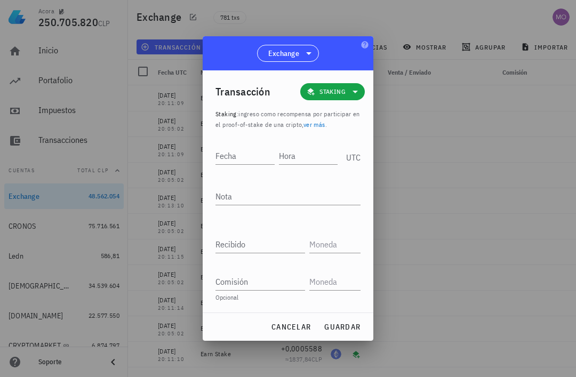
click at [305, 156] on input "Hora" at bounding box center [308, 155] width 59 height 17
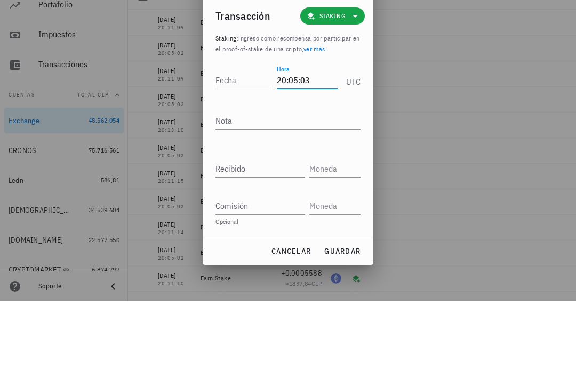
type input "20:05:03"
click at [235, 147] on div "Fecha" at bounding box center [244, 155] width 57 height 17
type input "2025-08-17"
click at [285, 188] on textarea "Nota" at bounding box center [288, 196] width 145 height 17
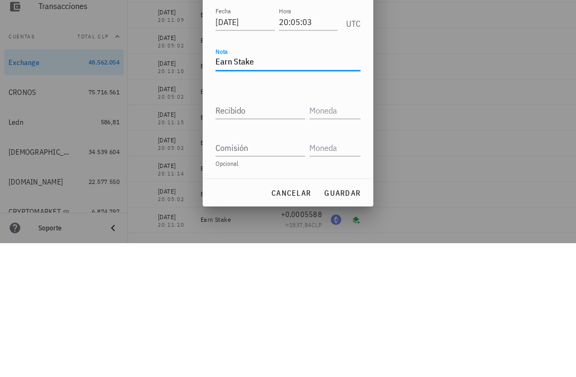
type textarea "Earn Stake"
click at [269, 236] on input "Recibido" at bounding box center [261, 244] width 90 height 17
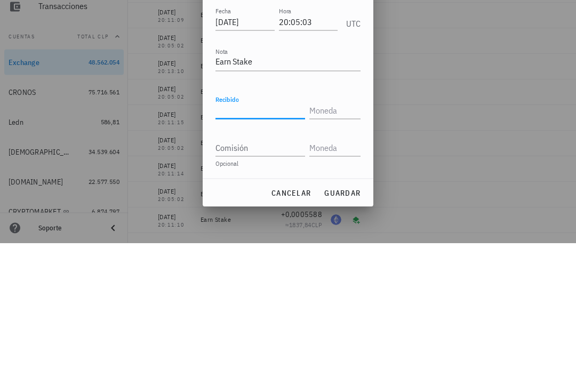
click at [255, 236] on input "Recibido" at bounding box center [261, 244] width 90 height 17
paste input "1,02030136"
type input "1,02030136"
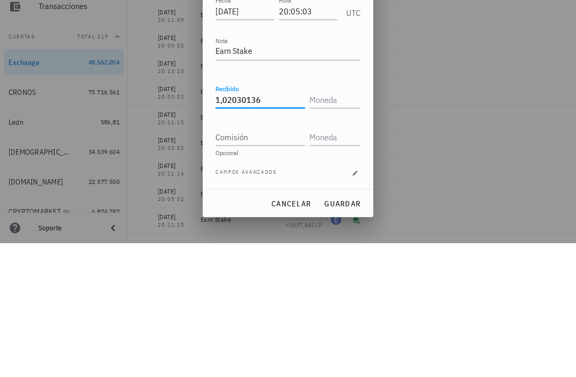
click at [341, 225] on input "text" at bounding box center [334, 233] width 49 height 17
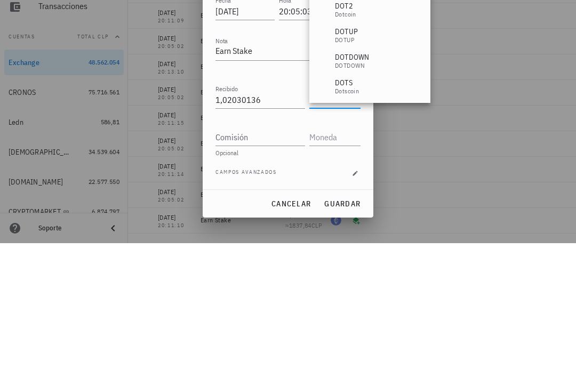
click at [275, 263] on input "Comisión" at bounding box center [261, 271] width 90 height 17
type input "DOT"
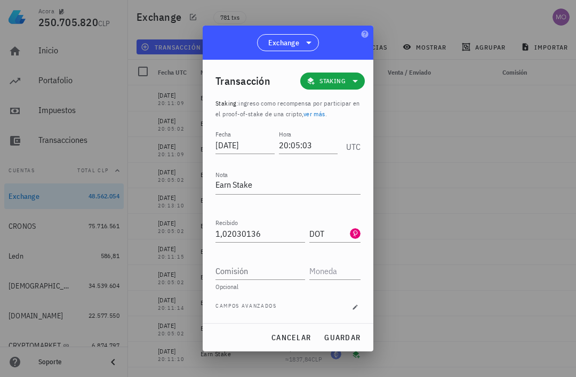
click at [359, 332] on button "guardar" at bounding box center [342, 337] width 45 height 19
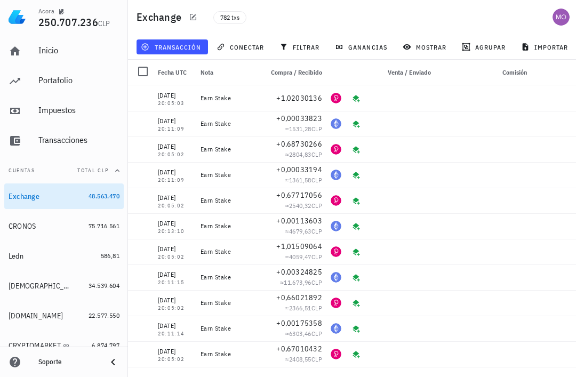
click at [182, 43] on span "transacción" at bounding box center [172, 47] width 58 height 9
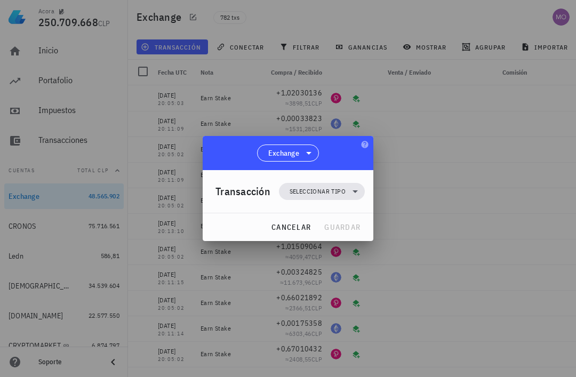
click at [346, 197] on span "Seleccionar tipo" at bounding box center [321, 191] width 73 height 17
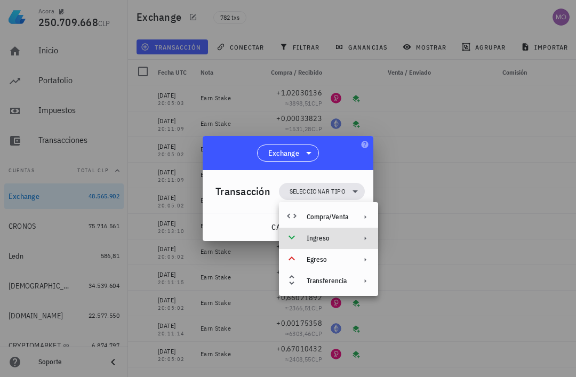
click at [340, 244] on div "Ingreso" at bounding box center [328, 238] width 99 height 21
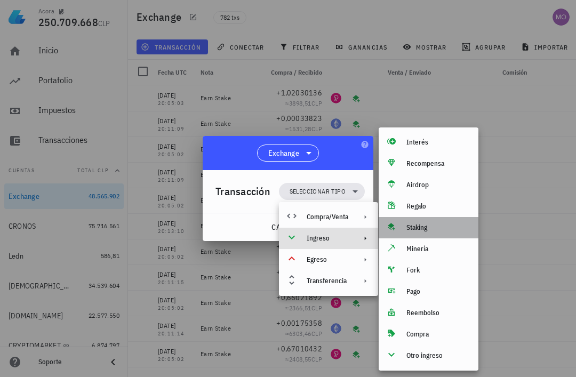
click at [426, 233] on div "Staking" at bounding box center [429, 227] width 100 height 21
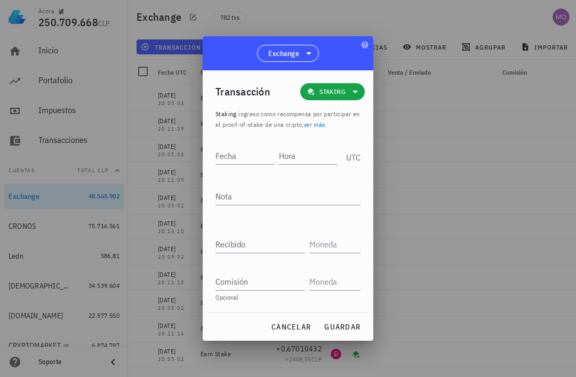
click at [302, 156] on input "Hora" at bounding box center [308, 155] width 59 height 17
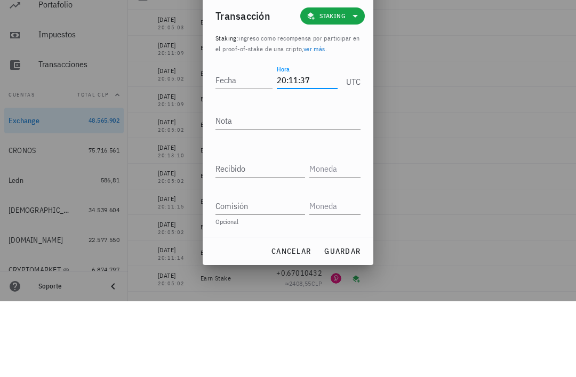
type input "20:11:37"
click at [239, 147] on input "Fecha" at bounding box center [244, 155] width 57 height 17
type input "2025-08-17"
click at [285, 188] on textarea "Nota" at bounding box center [288, 196] width 145 height 17
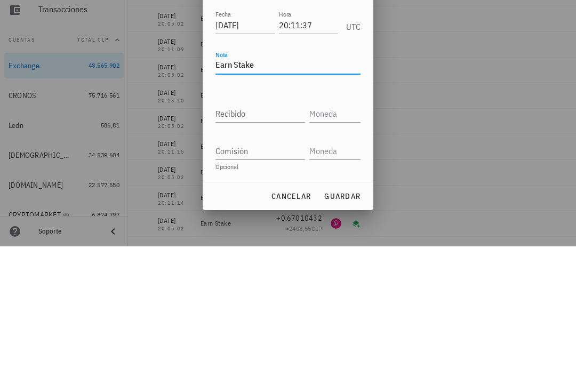
type textarea "Earn Stake"
click at [274, 236] on input "Recibido" at bounding box center [261, 244] width 90 height 17
click at [267, 236] on input "Recibido" at bounding box center [261, 244] width 90 height 17
paste input "0,00492904"
type input "0,00492904"
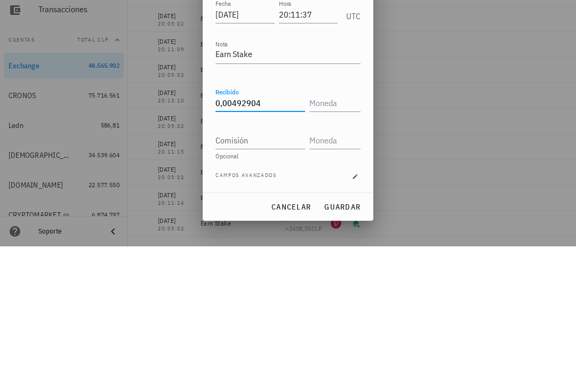
click at [345, 225] on input "text" at bounding box center [334, 233] width 49 height 17
click at [272, 263] on input "Comisión" at bounding box center [261, 271] width 90 height 17
type input "ETH"
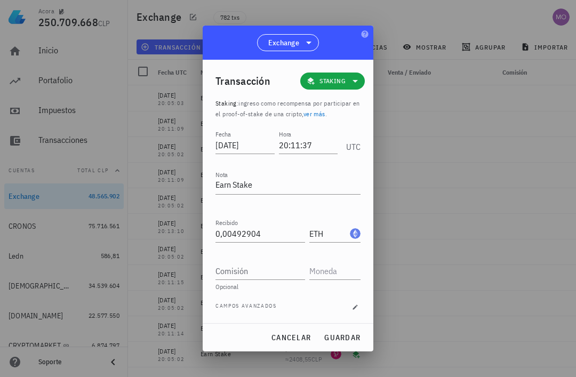
click at [351, 337] on span "guardar" at bounding box center [342, 338] width 37 height 10
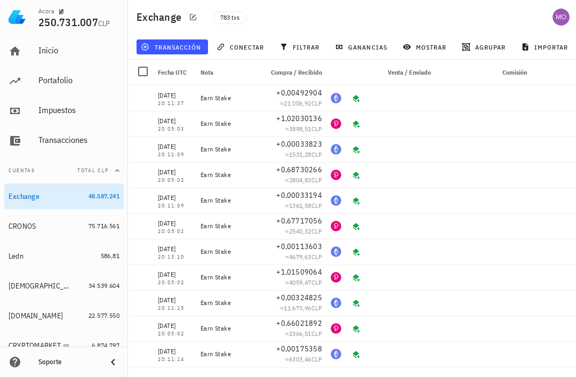
scroll to position [0, 0]
click at [187, 42] on button "transacción" at bounding box center [173, 46] width 72 height 15
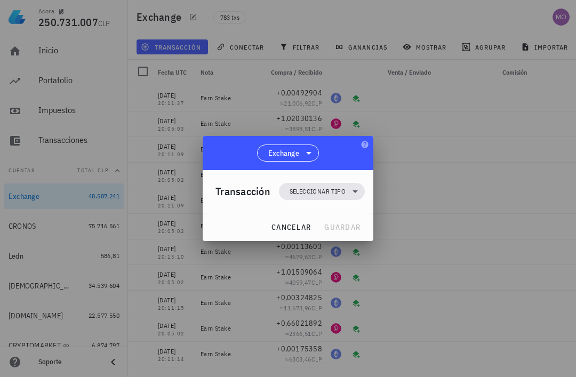
click at [346, 191] on span "Seleccionar tipo" at bounding box center [321, 191] width 73 height 17
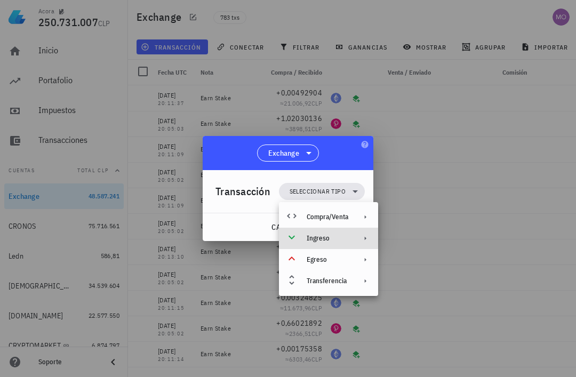
click at [356, 239] on div "Ingreso" at bounding box center [328, 238] width 99 height 21
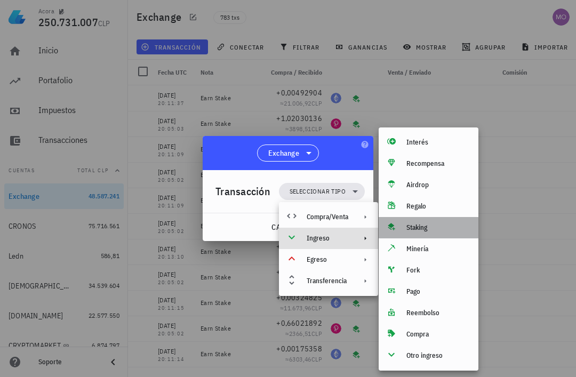
click at [433, 228] on div "Staking" at bounding box center [439, 228] width 64 height 9
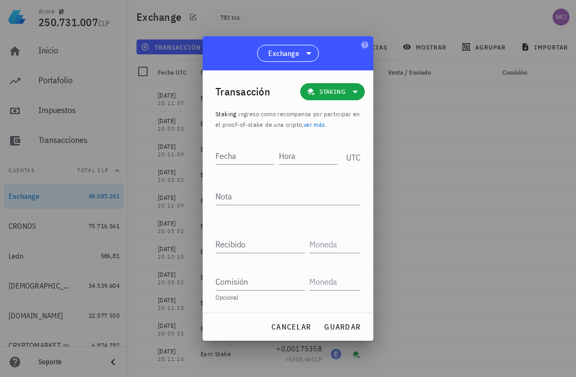
click at [308, 153] on input "Hora" at bounding box center [308, 155] width 59 height 17
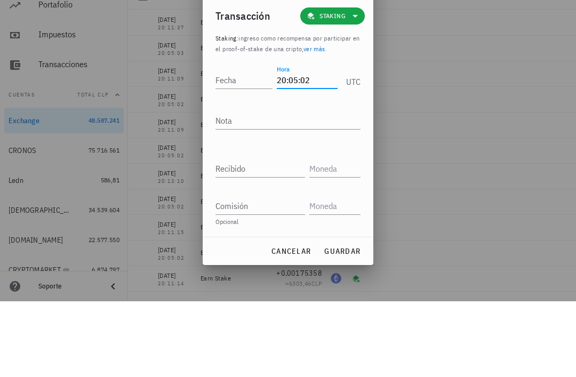
type input "20:05:02"
click at [241, 147] on input "Fecha" at bounding box center [244, 155] width 57 height 17
type input "2025-08-19"
click at [306, 188] on textarea "Nota" at bounding box center [288, 196] width 145 height 17
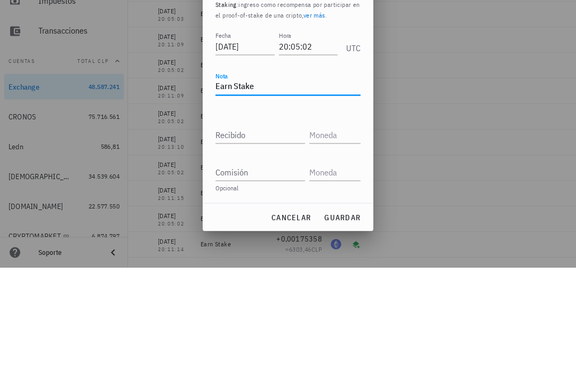
type textarea "Earn Stake"
click at [269, 229] on div "Recibido" at bounding box center [263, 240] width 94 height 23
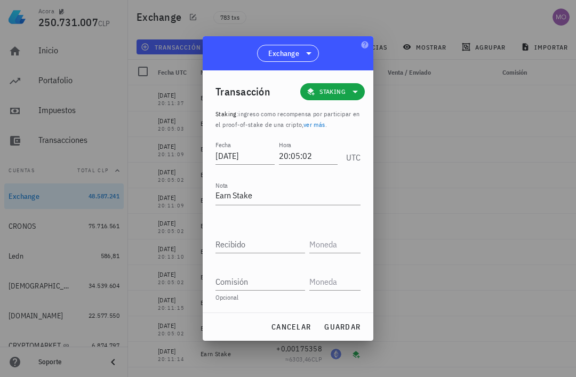
click at [270, 241] on input "Recibido" at bounding box center [261, 244] width 90 height 17
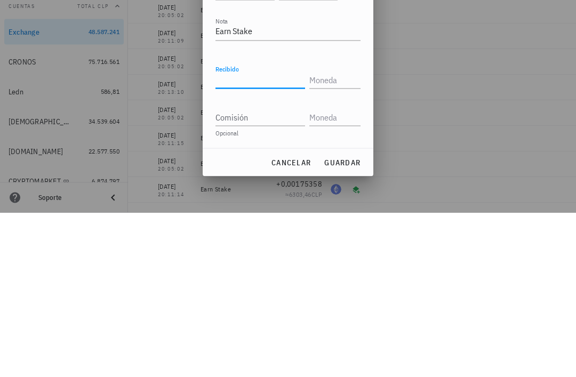
click at [263, 236] on input "Recibido" at bounding box center [261, 244] width 90 height 17
paste input "0,67779819"
type input "0,67779819"
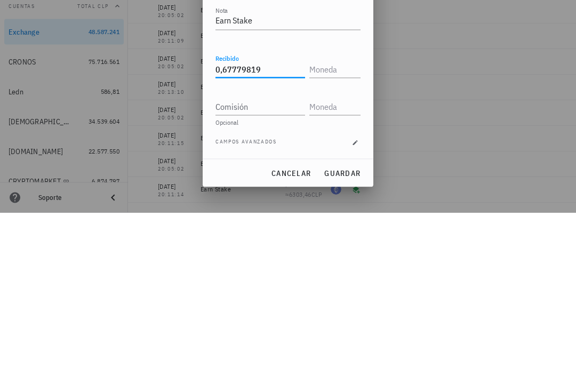
click at [336, 225] on input "text" at bounding box center [334, 233] width 49 height 17
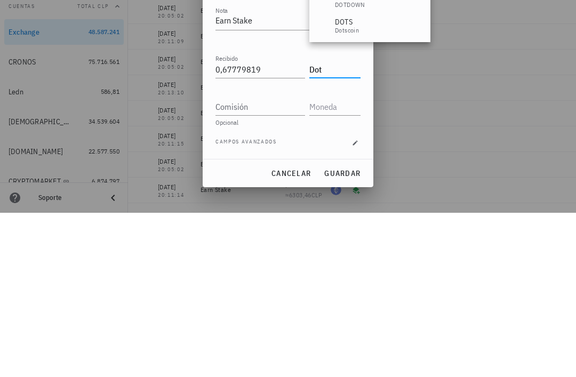
click at [281, 263] on input "Comisión" at bounding box center [261, 271] width 90 height 17
type input "DOT"
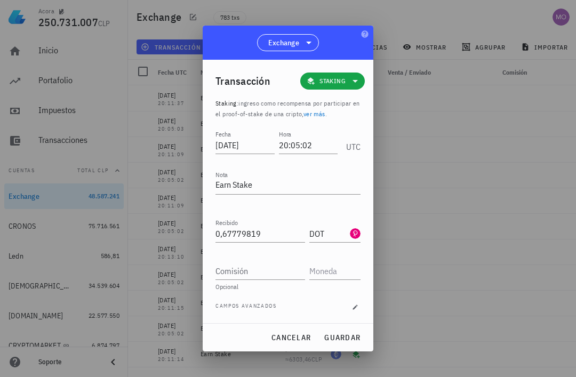
click at [355, 333] on span "guardar" at bounding box center [342, 338] width 37 height 10
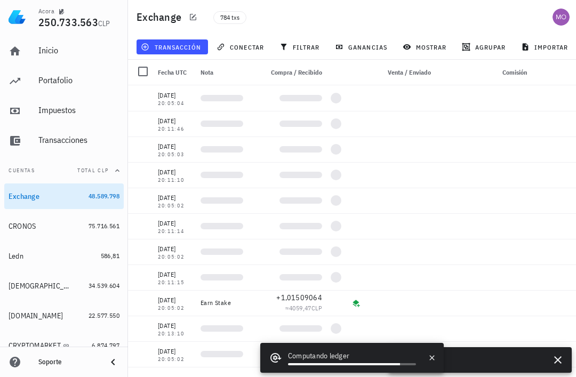
click at [184, 45] on span "transacción" at bounding box center [172, 47] width 58 height 9
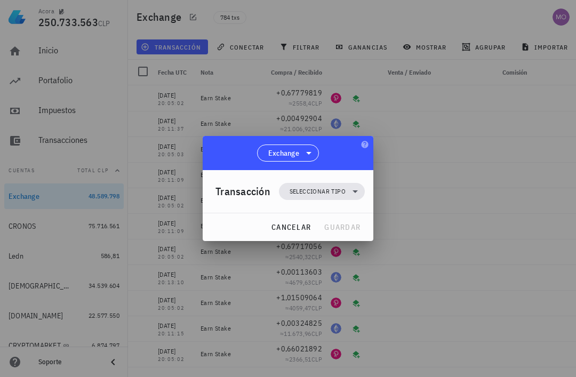
click at [350, 200] on span "Seleccionar tipo" at bounding box center [321, 191] width 73 height 17
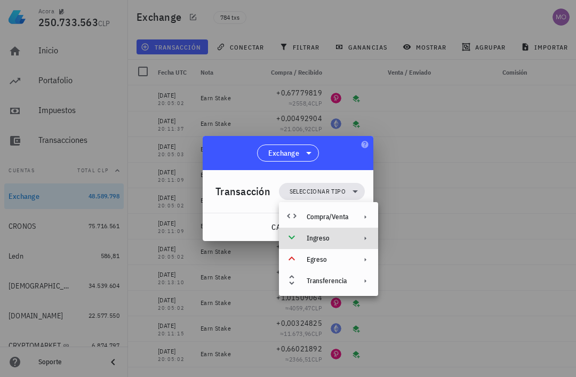
click at [350, 242] on div "Ingreso" at bounding box center [328, 238] width 99 height 21
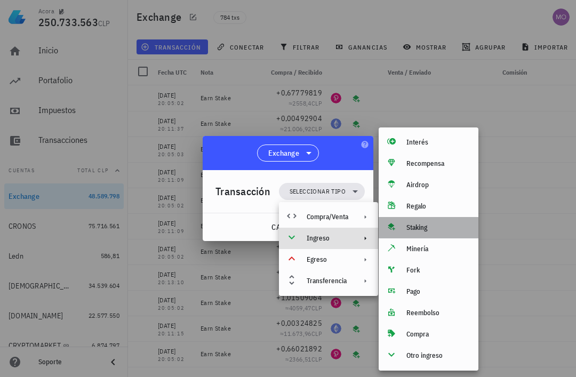
click at [437, 231] on div "Staking" at bounding box center [439, 228] width 64 height 9
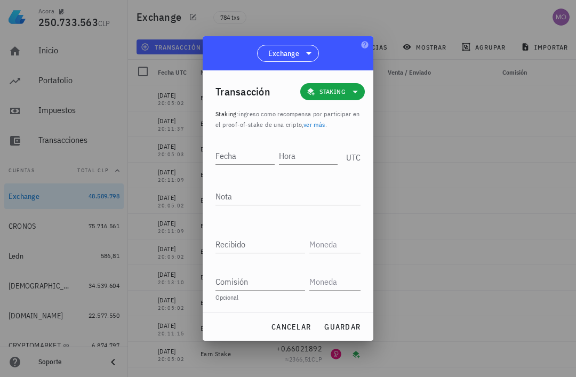
click at [316, 156] on input "Hora" at bounding box center [308, 155] width 59 height 17
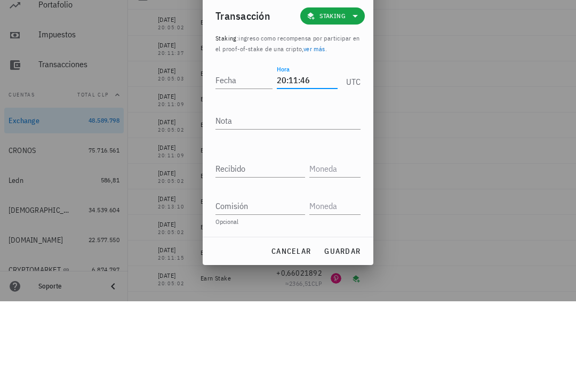
type input "20:11:46"
click at [237, 147] on input "Fecha" at bounding box center [244, 155] width 57 height 17
type input "2025-08-19"
click at [296, 188] on textarea "Nota" at bounding box center [288, 196] width 145 height 17
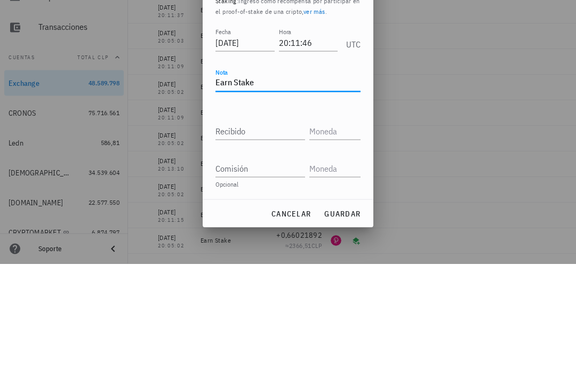
type textarea "Earn Stake"
click at [279, 236] on input "Recibido" at bounding box center [261, 244] width 90 height 17
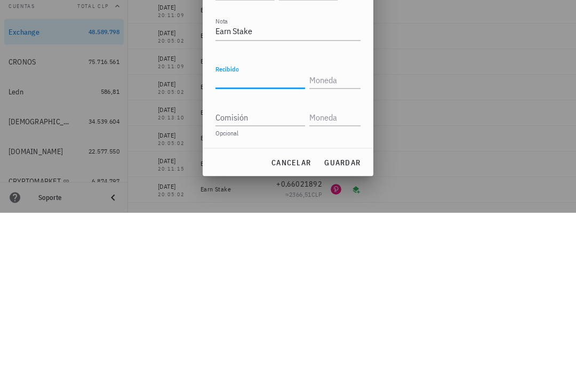
click at [269, 236] on input "Recibido" at bounding box center [261, 244] width 90 height 17
paste input "0,00072267"
type input "0,00072267"
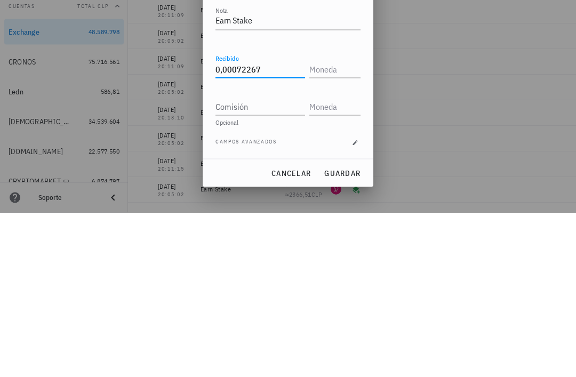
click at [342, 225] on input "text" at bounding box center [334, 233] width 49 height 17
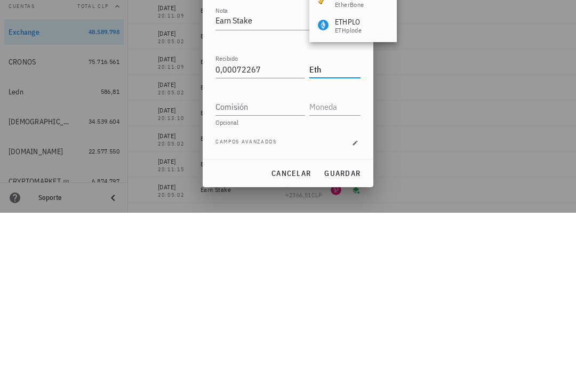
click at [289, 263] on input "Comisión" at bounding box center [261, 271] width 90 height 17
type input "ETH"
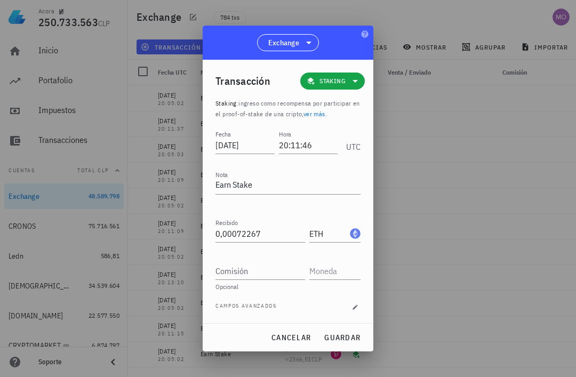
click at [352, 340] on span "guardar" at bounding box center [342, 338] width 37 height 10
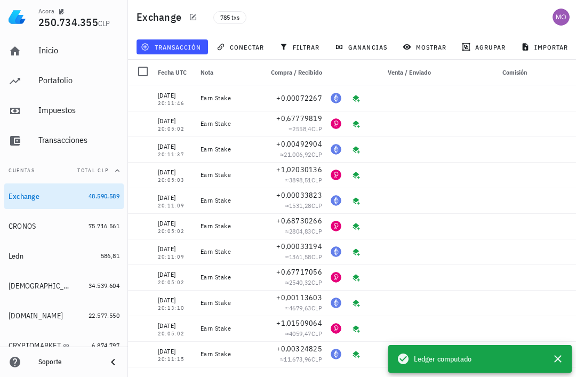
click at [183, 52] on button "transacción" at bounding box center [173, 46] width 72 height 15
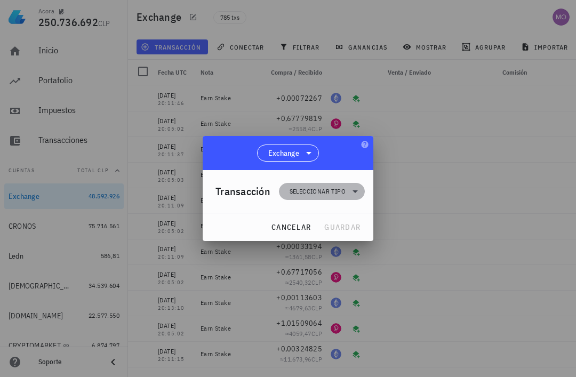
click at [350, 192] on icon at bounding box center [355, 191] width 13 height 13
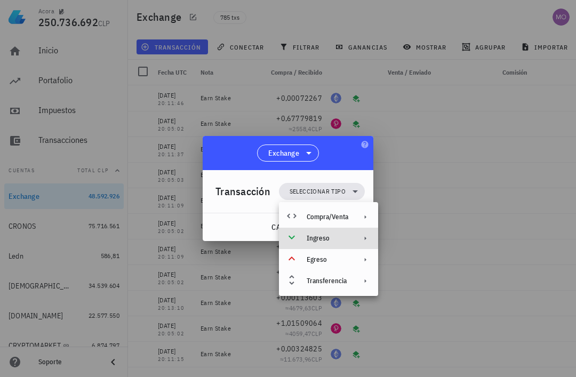
click at [353, 235] on div "Ingreso" at bounding box center [328, 238] width 99 height 21
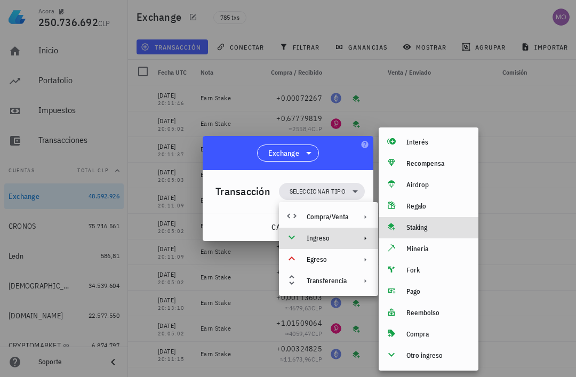
click at [434, 229] on div "Staking" at bounding box center [439, 228] width 64 height 9
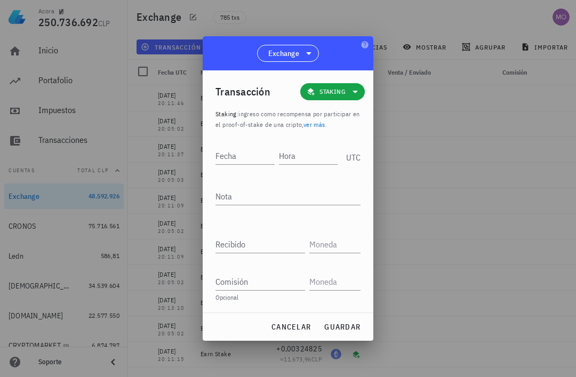
click at [309, 154] on input "Hora" at bounding box center [308, 155] width 59 height 17
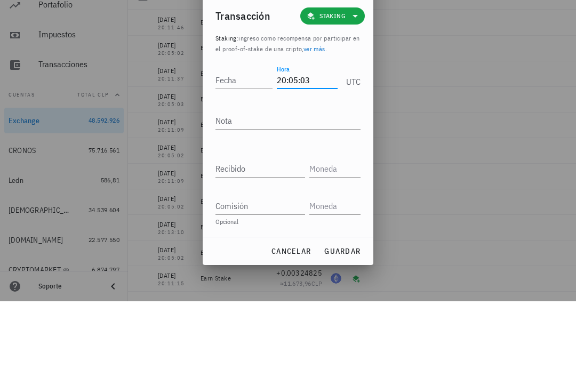
type input "20:05:03"
click at [242, 147] on input "Fecha" at bounding box center [244, 155] width 57 height 17
type input "2025-08-21"
click at [302, 188] on textarea "Nota" at bounding box center [288, 196] width 145 height 17
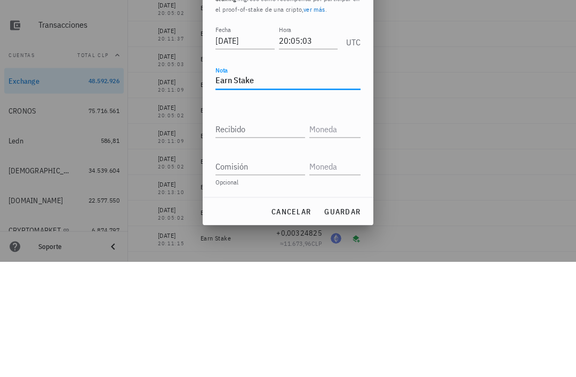
type textarea "Earn Stake"
click at [285, 236] on input "Recibido" at bounding box center [261, 244] width 90 height 17
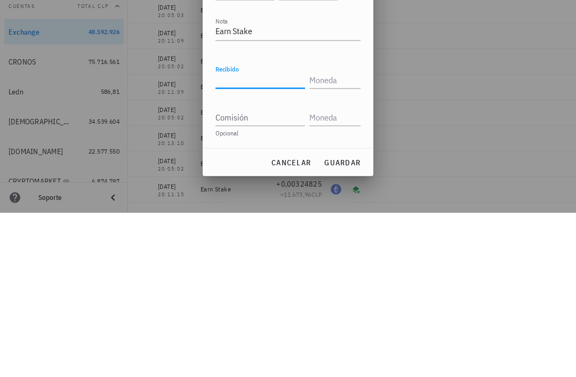
click at [251, 236] on input "Recibido" at bounding box center [261, 244] width 90 height 17
paste input "0,6793375"
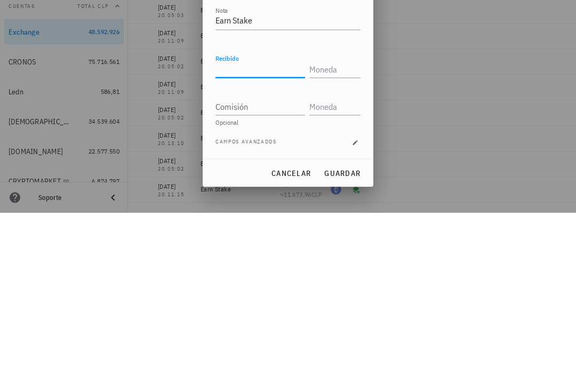
type input "0,6793375"
click at [347, 225] on input "text" at bounding box center [334, 233] width 49 height 17
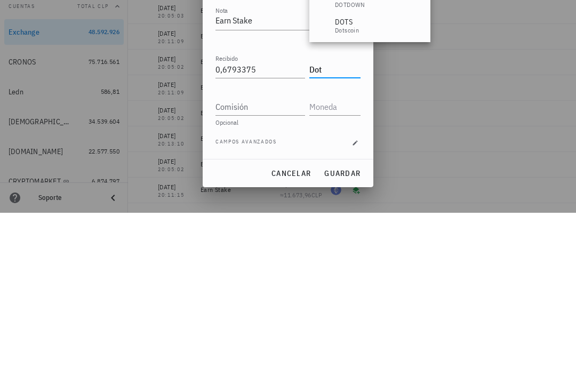
click at [276, 263] on input "Comisión" at bounding box center [261, 271] width 90 height 17
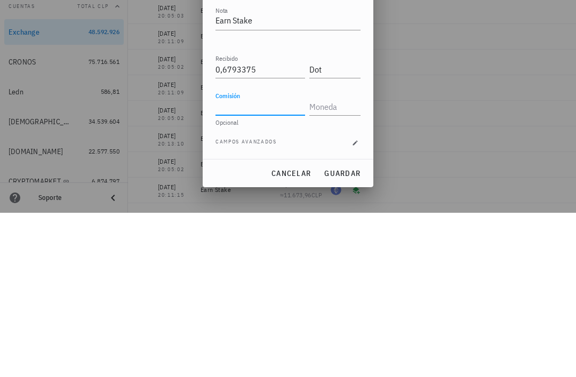
type input "DOT"
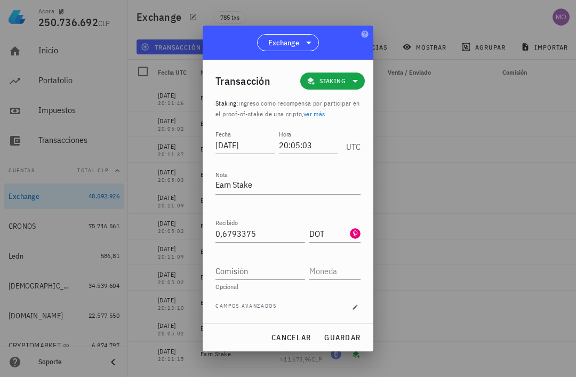
click at [355, 336] on span "guardar" at bounding box center [342, 338] width 37 height 10
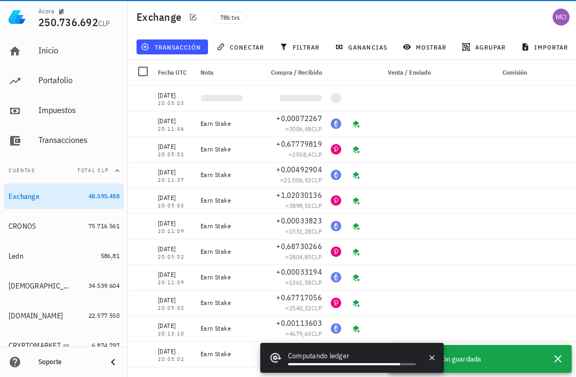
click at [194, 47] on span "transacción" at bounding box center [172, 47] width 58 height 9
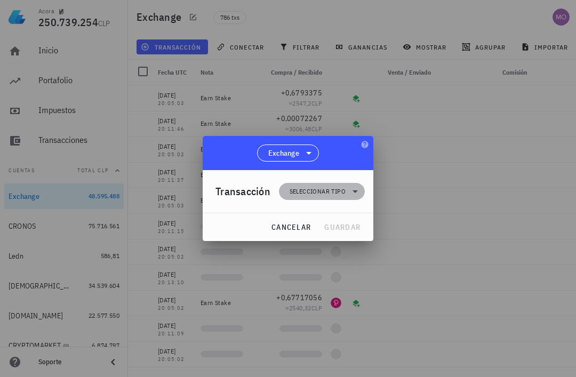
click at [338, 194] on span "Seleccionar tipo" at bounding box center [318, 191] width 56 height 11
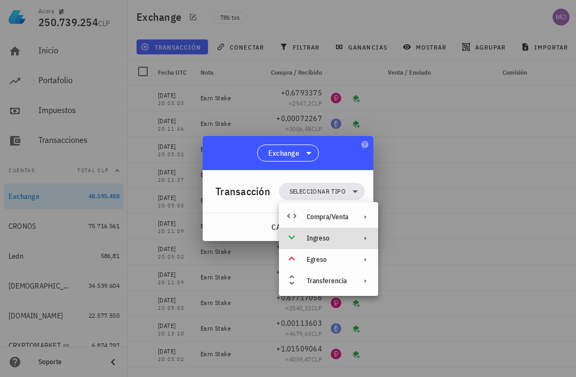
click at [351, 240] on div "Ingreso" at bounding box center [328, 238] width 99 height 21
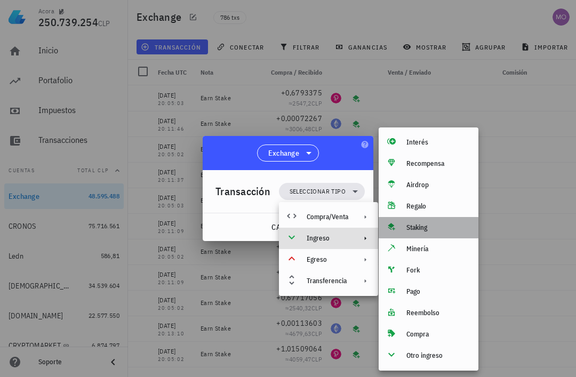
click at [430, 232] on div "Staking" at bounding box center [429, 227] width 100 height 21
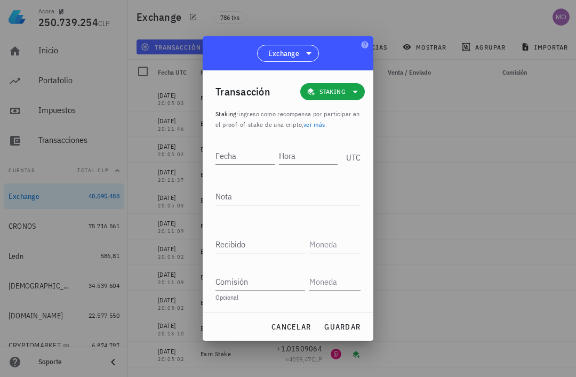
click at [304, 154] on input "Hora" at bounding box center [308, 155] width 59 height 17
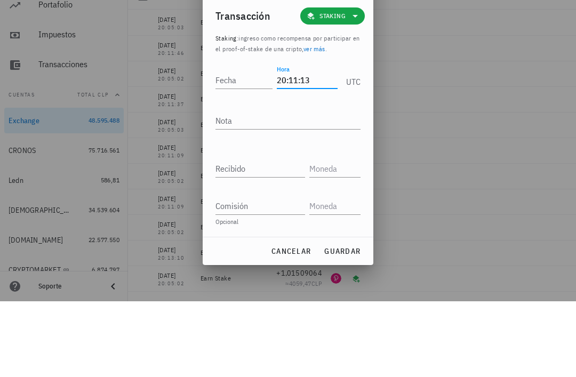
type input "20:11:13"
click at [244, 147] on input "Fecha" at bounding box center [244, 155] width 57 height 17
type input "2025-08-21"
click at [295, 188] on textarea "Nota" at bounding box center [288, 196] width 145 height 17
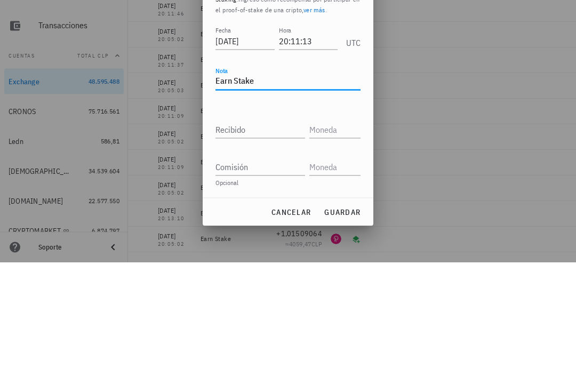
type textarea "Earn Stake"
click at [288, 236] on input "Recibido" at bounding box center [261, 244] width 90 height 17
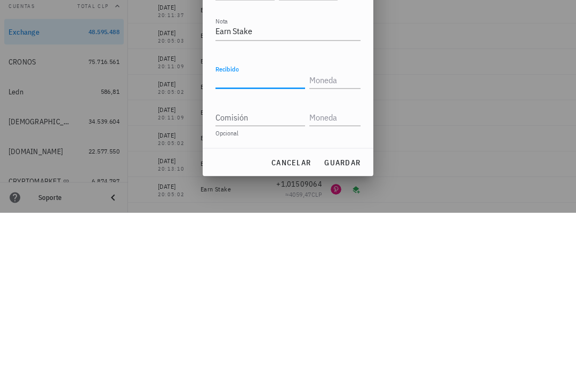
click at [274, 236] on input "Recibido" at bounding box center [261, 244] width 90 height 17
paste input "0,00050549"
type input "0,00050549"
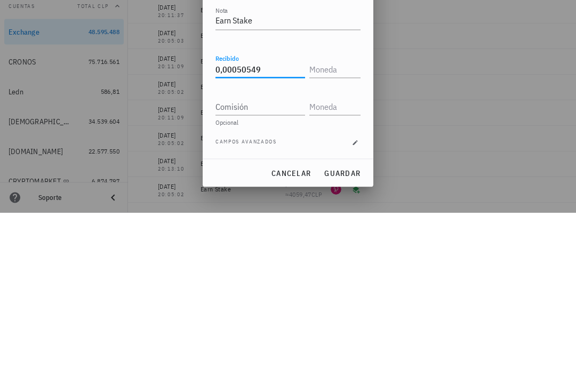
click at [344, 225] on input "text" at bounding box center [334, 233] width 49 height 17
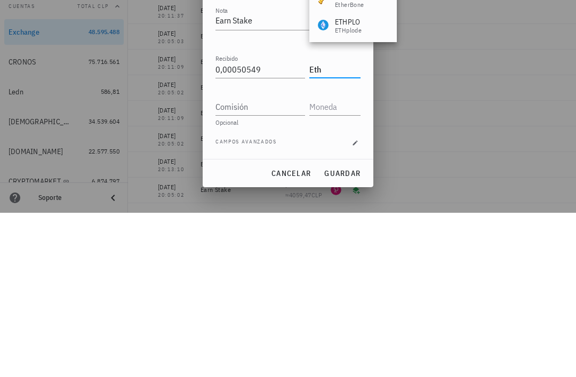
click at [281, 263] on input "Comisión" at bounding box center [261, 271] width 90 height 17
type input "ETH"
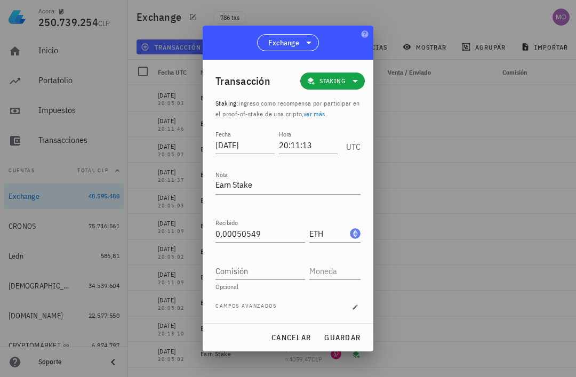
click at [346, 338] on span "guardar" at bounding box center [342, 338] width 37 height 10
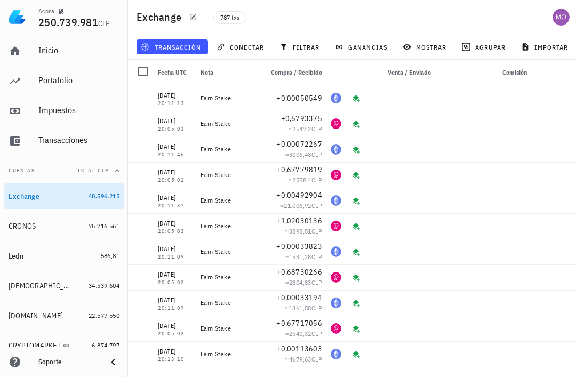
click at [177, 45] on span "transacción" at bounding box center [172, 47] width 58 height 9
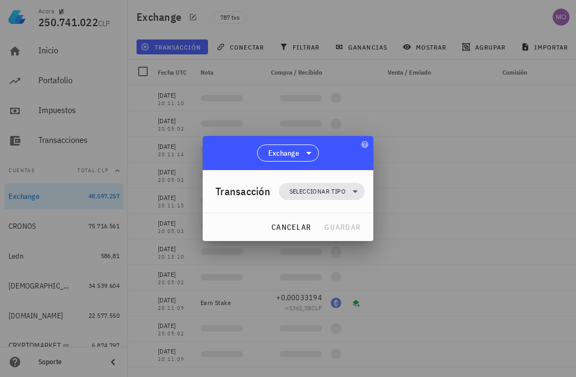
click at [343, 196] on span "Seleccionar tipo" at bounding box center [318, 191] width 56 height 11
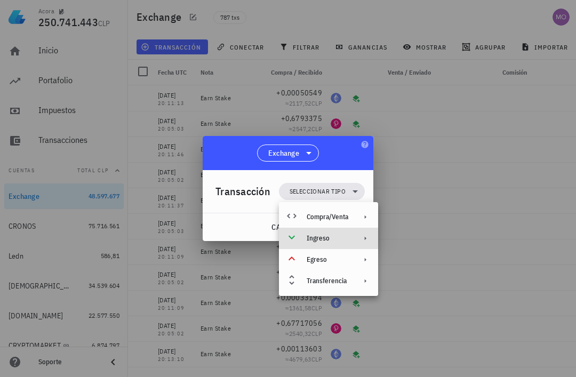
click at [357, 243] on div "Ingreso" at bounding box center [328, 238] width 99 height 21
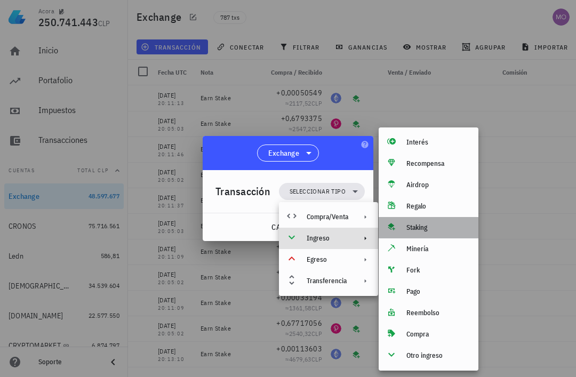
click at [433, 227] on div "Staking" at bounding box center [439, 228] width 64 height 9
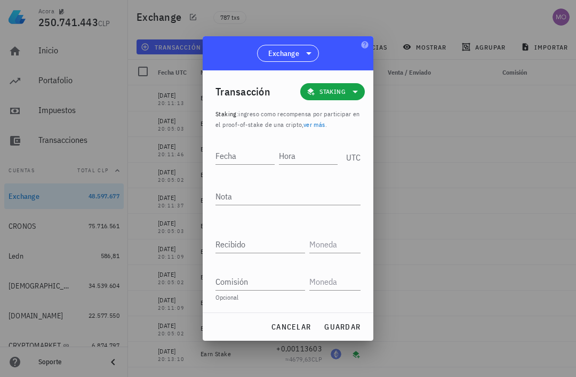
click at [297, 152] on input "Hora" at bounding box center [308, 155] width 59 height 17
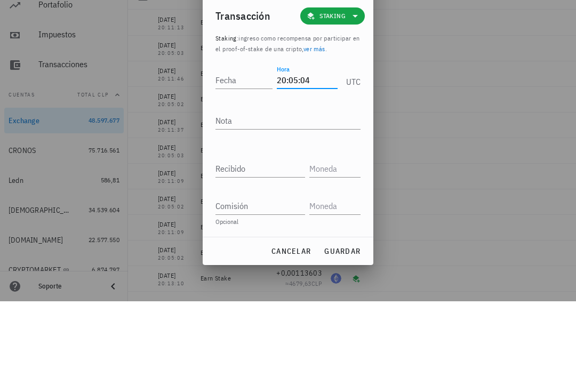
type input "20:05:04"
click at [244, 147] on input "Fecha" at bounding box center [244, 155] width 57 height 17
type input "2025-08-24"
click at [288, 188] on textarea "Nota" at bounding box center [288, 196] width 145 height 17
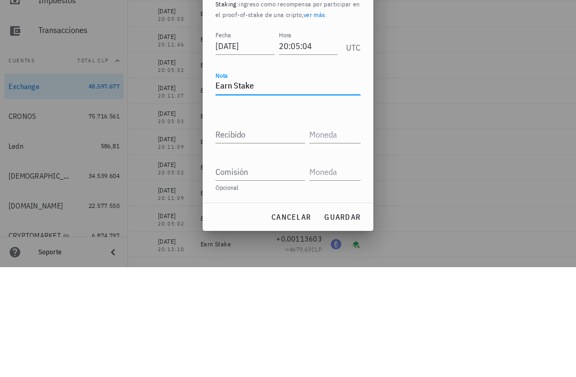
type textarea "Earn Stake"
click at [287, 236] on input "Recibido" at bounding box center [261, 244] width 90 height 17
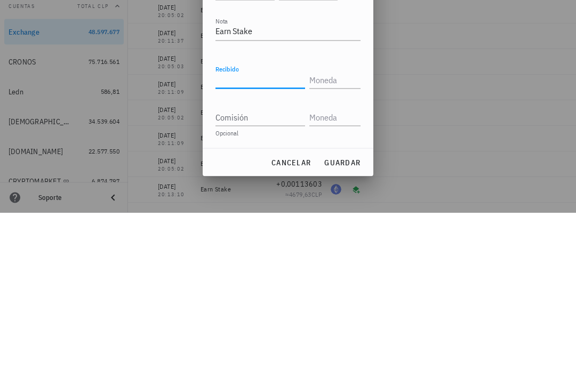
click at [264, 236] on input "Recibido" at bounding box center [261, 244] width 90 height 17
paste input "1,02478984"
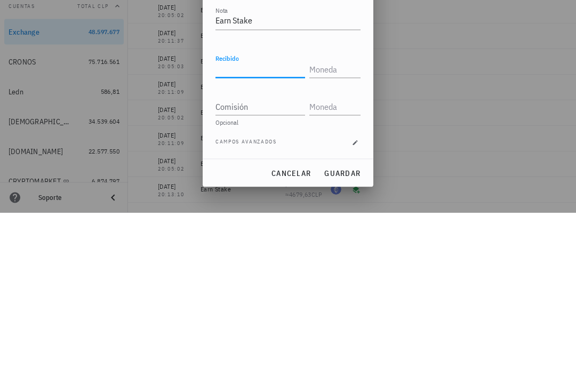
type input "1,02478984"
click at [345, 225] on input "text" at bounding box center [334, 233] width 49 height 17
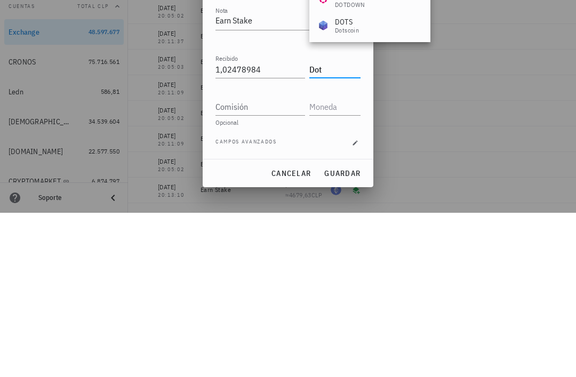
click at [286, 263] on input "Comisión" at bounding box center [261, 271] width 90 height 17
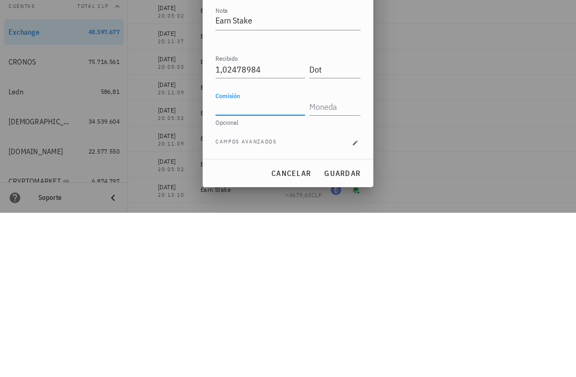
type input "DOT"
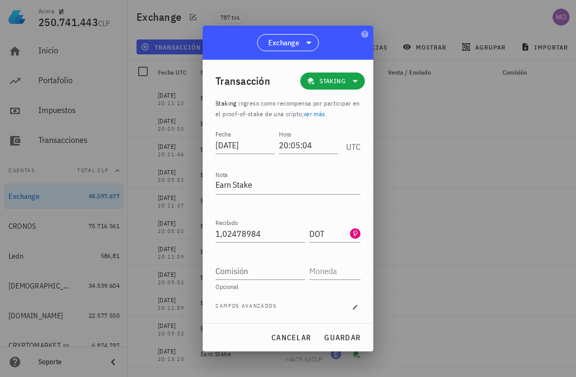
click at [355, 333] on span "guardar" at bounding box center [342, 338] width 37 height 10
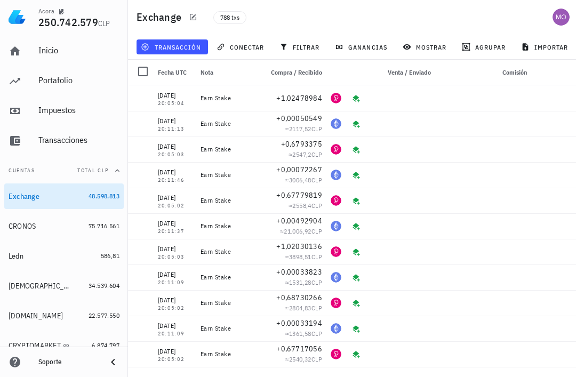
click at [183, 45] on span "transacción" at bounding box center [172, 47] width 58 height 9
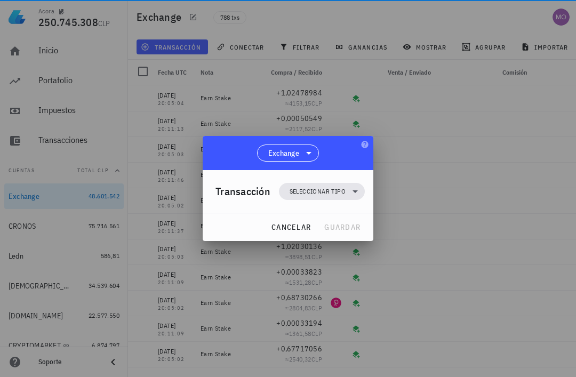
click at [349, 189] on icon at bounding box center [355, 191] width 13 height 13
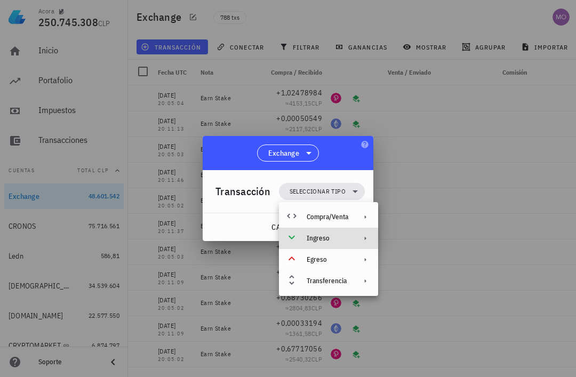
click at [351, 234] on div "Ingreso" at bounding box center [328, 238] width 99 height 21
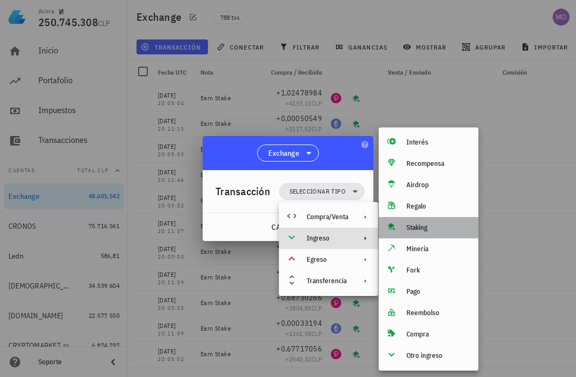
click at [432, 227] on div "Staking" at bounding box center [439, 228] width 64 height 9
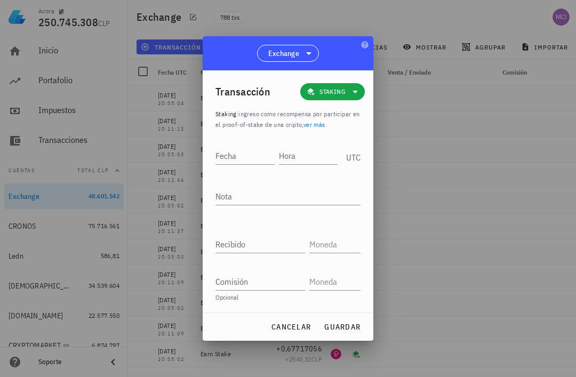
click at [309, 153] on input "Hora" at bounding box center [308, 155] width 59 height 17
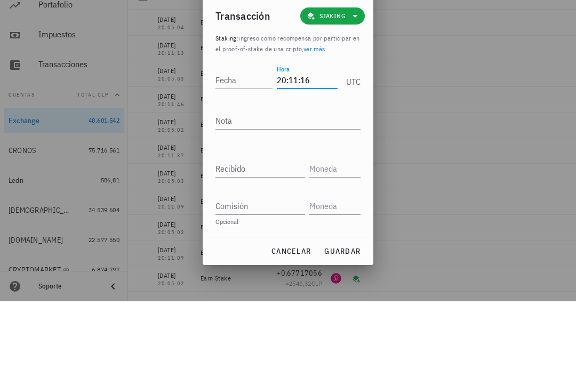
type input "20:11:16"
click at [240, 147] on input "Fecha" at bounding box center [244, 155] width 57 height 17
type input "2025-08-24"
click at [292, 181] on div "Nota" at bounding box center [288, 198] width 145 height 35
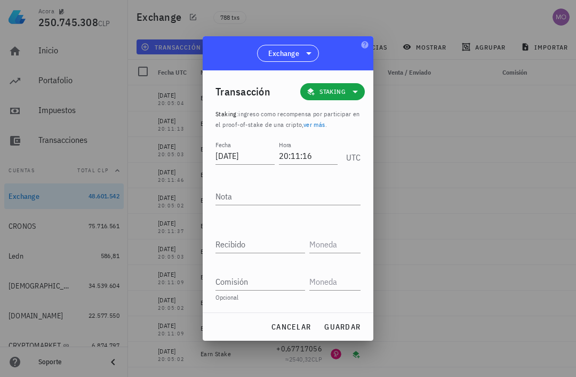
click at [288, 192] on textarea "Nota" at bounding box center [288, 196] width 145 height 17
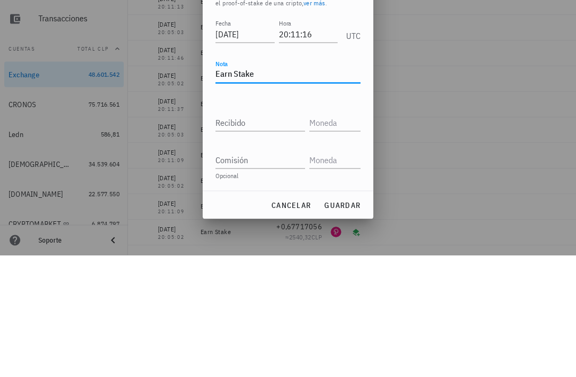
type textarea "Earn Stake"
click at [266, 236] on input "Recibido" at bounding box center [261, 244] width 90 height 17
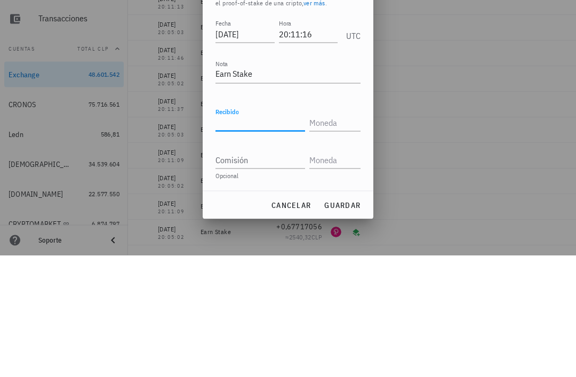
click at [257, 236] on input "Recibido" at bounding box center [261, 244] width 90 height 17
paste input "0,00164226"
type input "0,00164226"
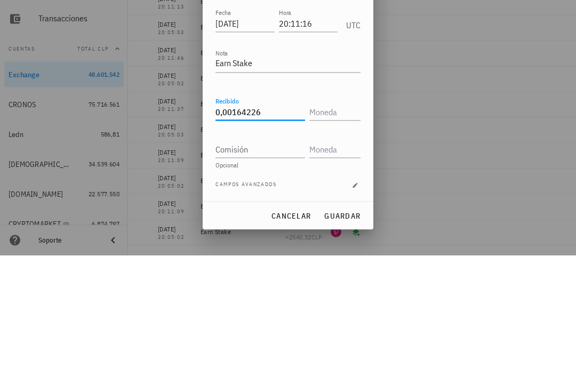
click at [337, 225] on input "text" at bounding box center [334, 233] width 49 height 17
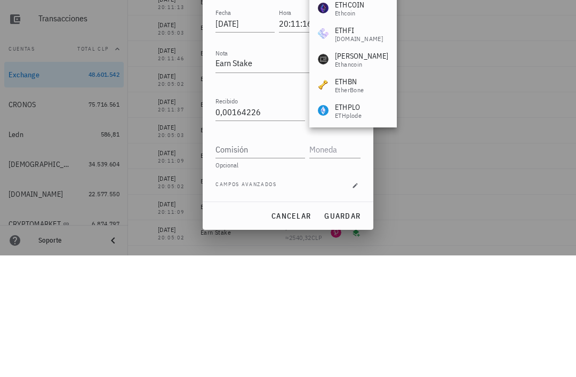
click at [269, 256] on div "Comisión" at bounding box center [263, 267] width 94 height 23
type input "ETH"
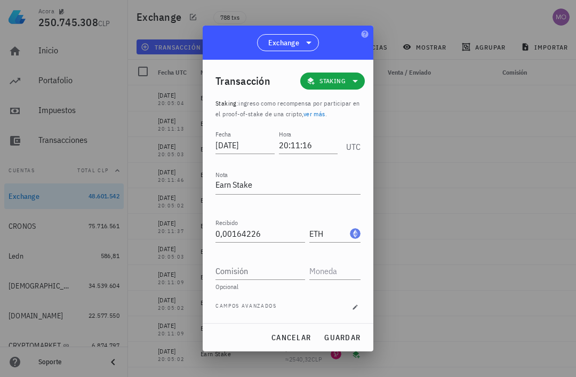
click at [343, 345] on button "guardar" at bounding box center [342, 337] width 45 height 19
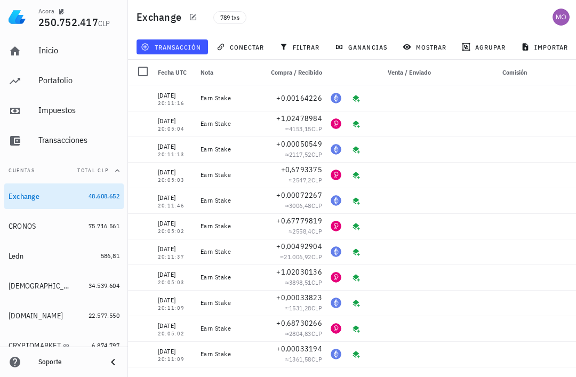
scroll to position [0, 0]
click at [180, 47] on span "transacción" at bounding box center [172, 47] width 58 height 9
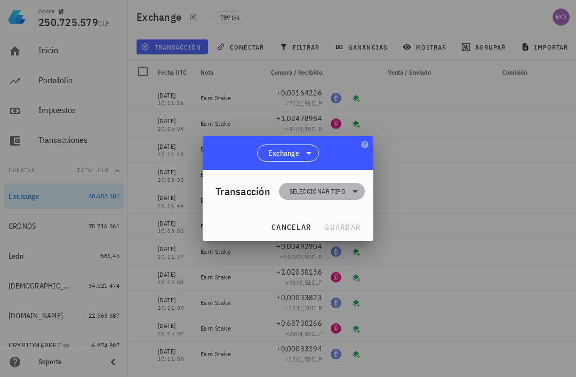
click at [340, 197] on span "Seleccionar tipo" at bounding box center [321, 191] width 73 height 17
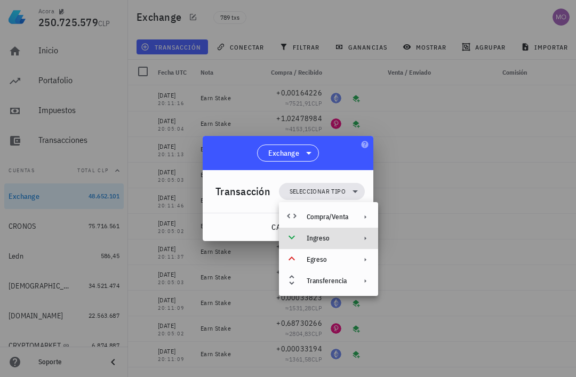
click at [353, 237] on div "Ingreso" at bounding box center [328, 238] width 99 height 21
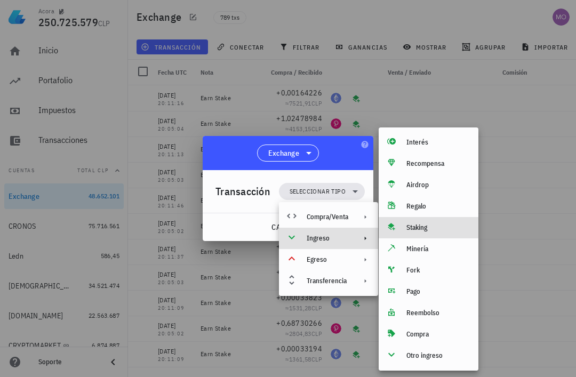
click at [431, 232] on div "Staking" at bounding box center [429, 227] width 100 height 21
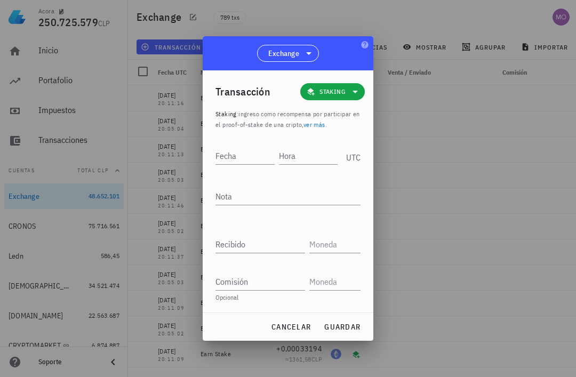
click at [309, 154] on input "Hora" at bounding box center [308, 155] width 59 height 17
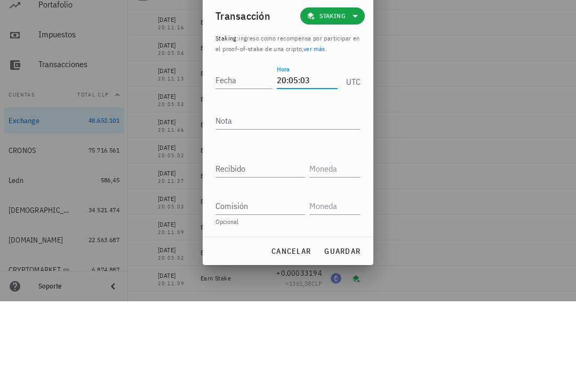
type input "20:05:03"
click at [248, 147] on input "Fecha" at bounding box center [244, 155] width 57 height 17
type input "[DATE]"
click at [283, 188] on textarea "Nota" at bounding box center [288, 196] width 145 height 17
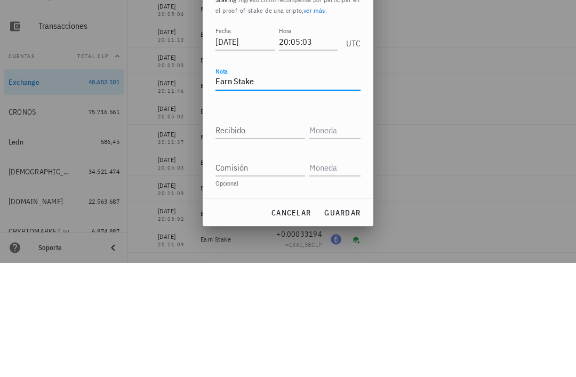
type textarea "Earn Stake"
click at [267, 236] on input "Recibido" at bounding box center [261, 244] width 90 height 17
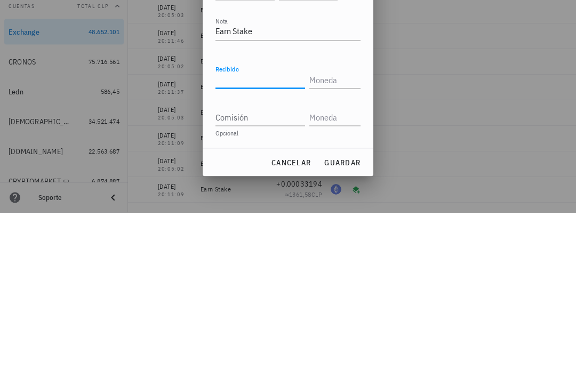
click at [262, 236] on input "Recibido" at bounding box center [261, 244] width 90 height 17
paste input "0,68383438"
type input "0,68383438"
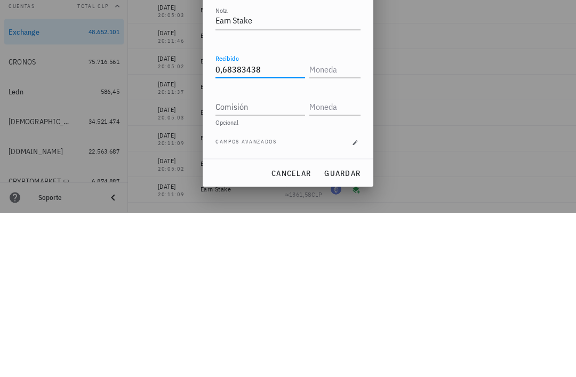
click at [339, 225] on input "text" at bounding box center [334, 233] width 49 height 17
click at [276, 263] on input "Comisión" at bounding box center [261, 271] width 90 height 17
type input "DOT"
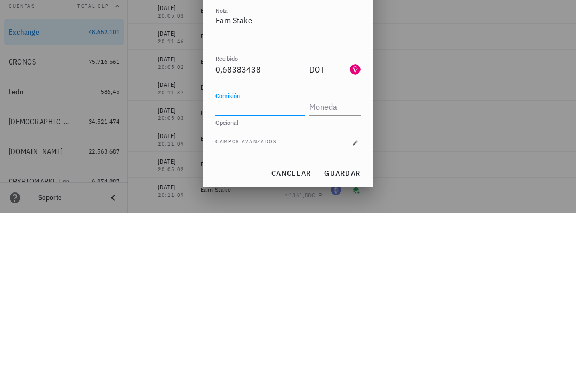
scroll to position [34, 0]
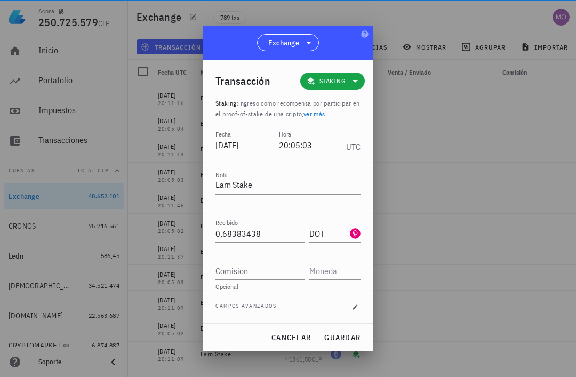
click at [344, 333] on span "guardar" at bounding box center [342, 338] width 37 height 10
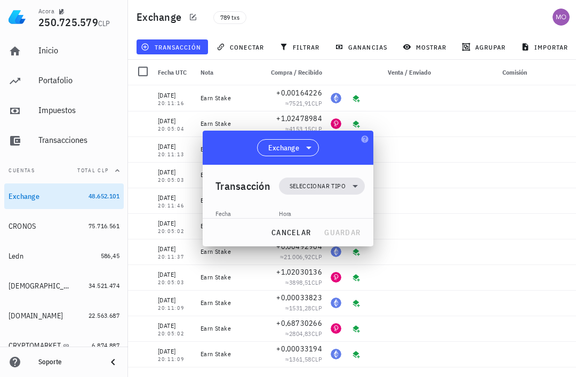
click at [353, 376] on icon at bounding box center [356, 380] width 9 height 9
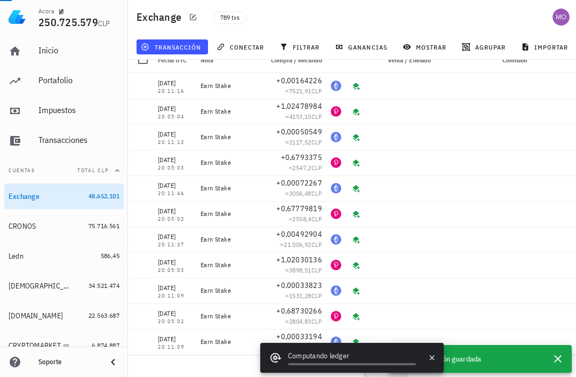
click at [184, 47] on span "transacción" at bounding box center [172, 47] width 58 height 9
click at [172, 44] on span "transacción" at bounding box center [172, 47] width 58 height 9
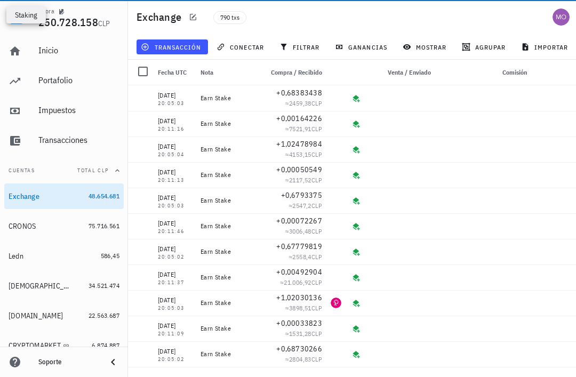
scroll to position [0, 0]
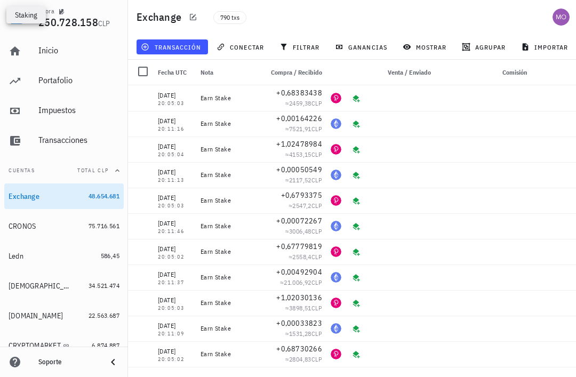
click at [191, 52] on button "transacción" at bounding box center [173, 46] width 72 height 15
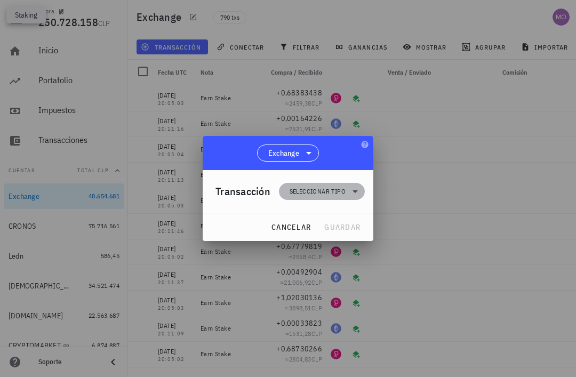
click at [354, 190] on icon at bounding box center [355, 191] width 13 height 13
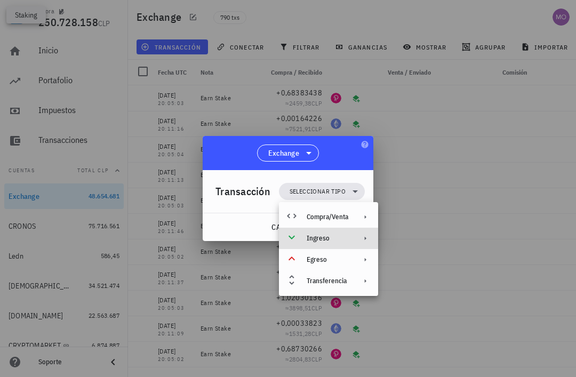
click at [351, 242] on div "Ingreso" at bounding box center [328, 238] width 99 height 21
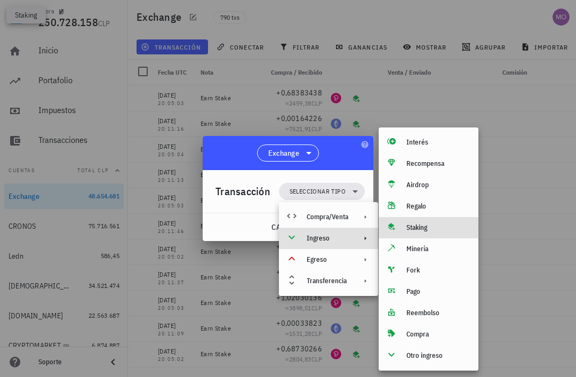
click at [437, 230] on div "Staking" at bounding box center [439, 228] width 64 height 9
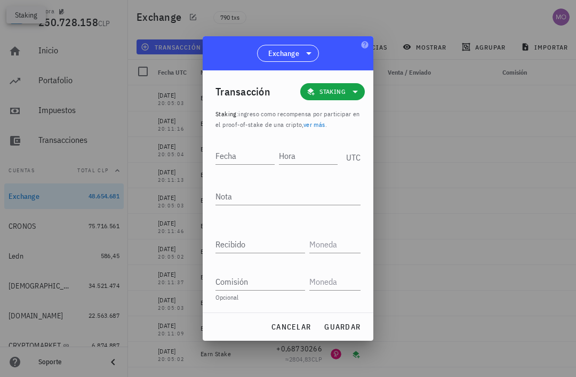
click at [303, 147] on input "Hora" at bounding box center [308, 155] width 59 height 17
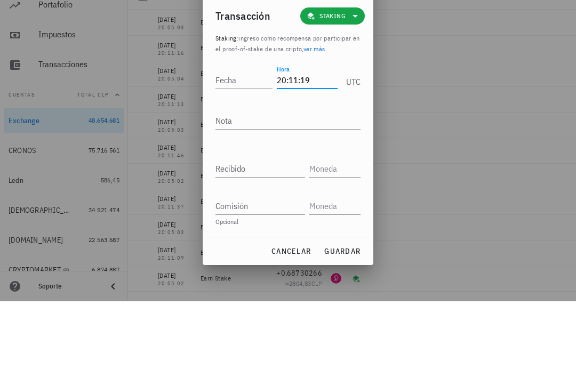
type input "20:11:19"
click at [236, 147] on input "Fecha" at bounding box center [244, 155] width 57 height 17
type input "2025-08-26"
click at [301, 188] on textarea "Nota" at bounding box center [288, 196] width 145 height 17
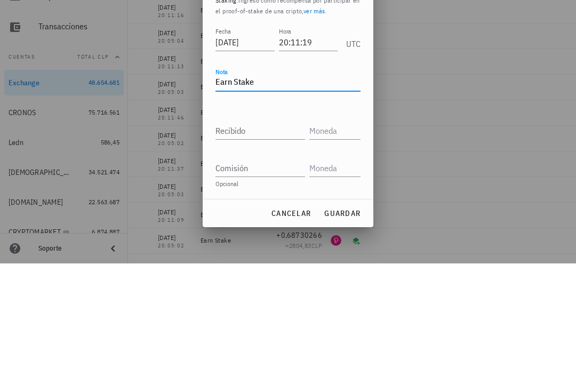
type textarea "Earn Stake"
click at [274, 236] on input "Recibido" at bounding box center [261, 244] width 90 height 17
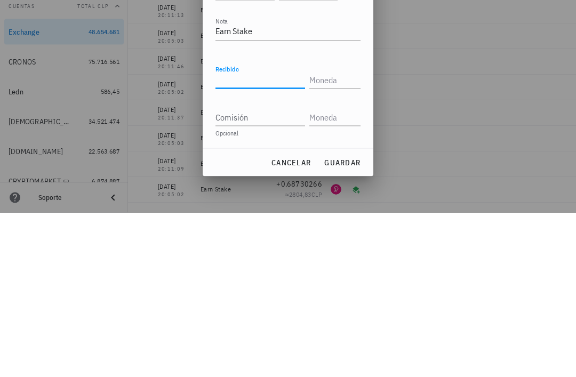
click at [274, 236] on input "Recibido" at bounding box center [261, 244] width 90 height 17
paste input "0,00359905"
type input "0,00359905"
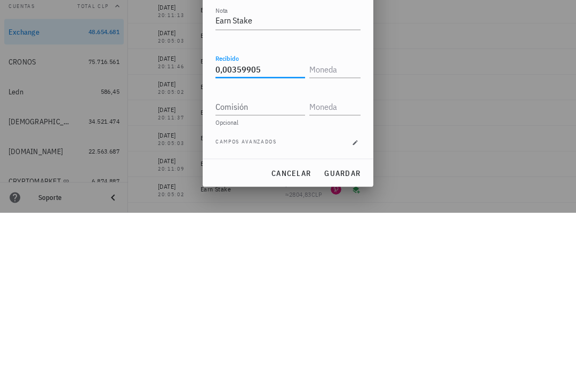
click at [341, 225] on input "text" at bounding box center [334, 233] width 49 height 17
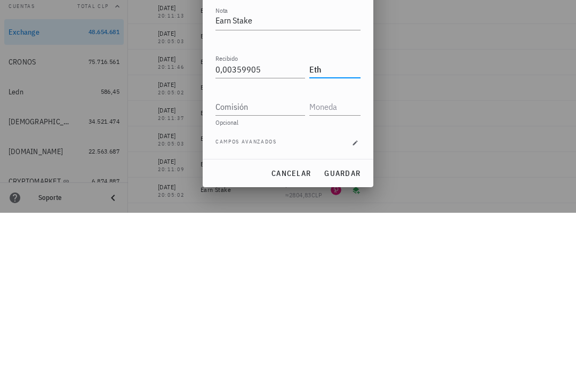
click at [282, 263] on input "Comisión" at bounding box center [261, 271] width 90 height 17
type input "ETH"
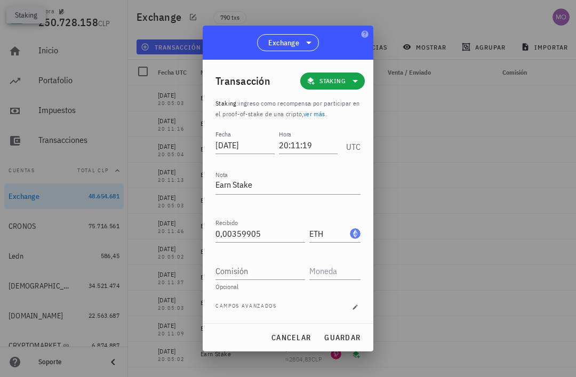
click at [346, 343] on button "guardar" at bounding box center [342, 337] width 45 height 19
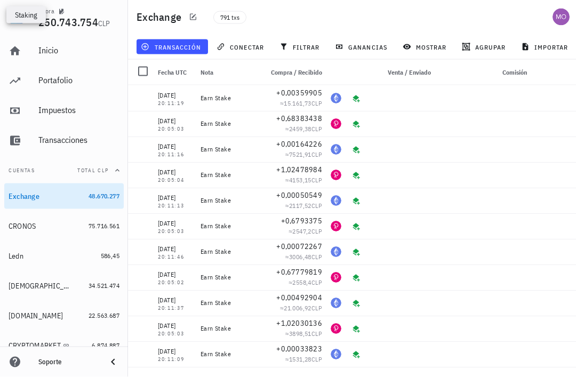
scroll to position [0, 0]
click at [179, 53] on button "transacción" at bounding box center [173, 46] width 72 height 15
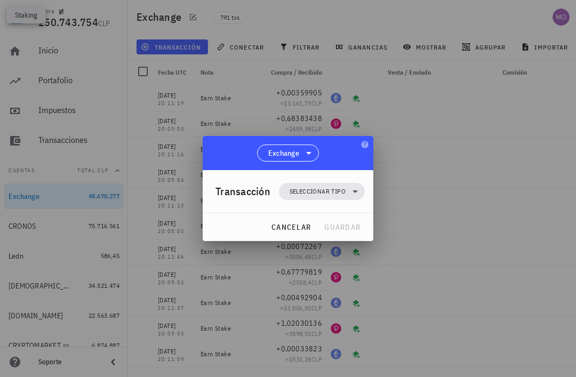
click at [344, 189] on span "Seleccionar tipo" at bounding box center [318, 191] width 56 height 11
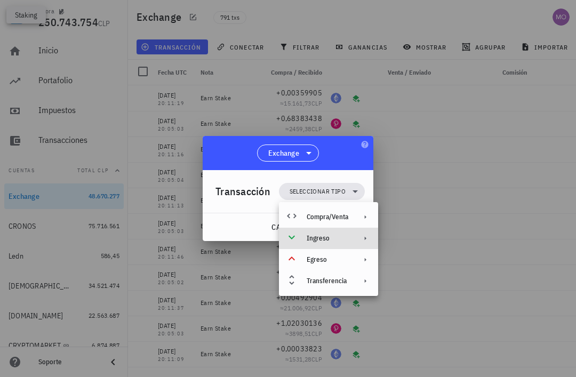
click at [350, 241] on div "Ingreso" at bounding box center [328, 238] width 99 height 21
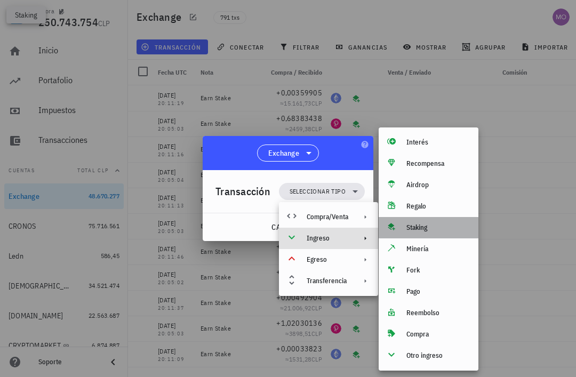
click at [435, 231] on div "Staking" at bounding box center [439, 228] width 64 height 9
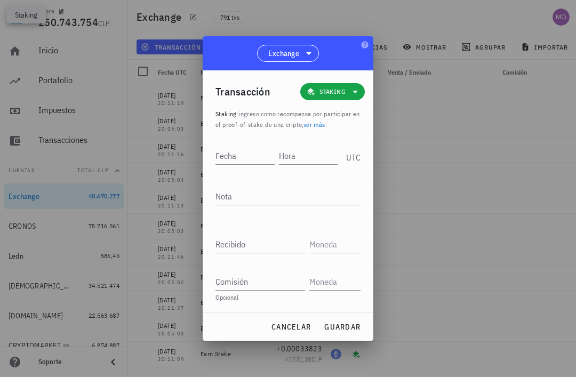
click at [302, 158] on input "Hora" at bounding box center [308, 155] width 59 height 17
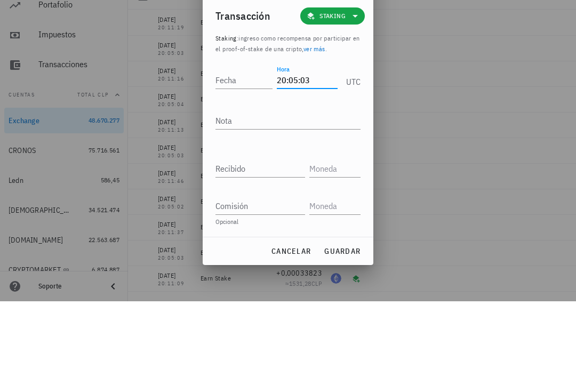
type input "20:05:03"
click at [248, 147] on input "Fecha" at bounding box center [244, 155] width 57 height 17
type input "2025-08-28"
click at [299, 188] on textarea "Nota" at bounding box center [288, 196] width 145 height 17
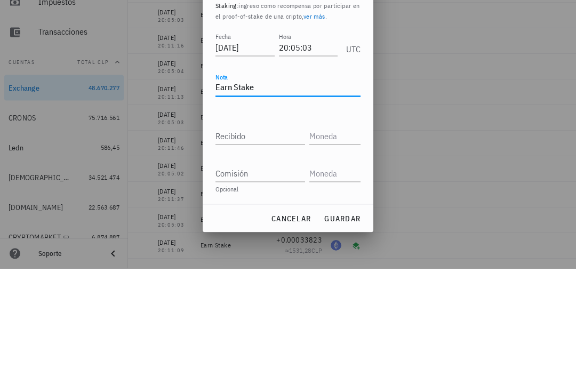
type textarea "Earn Stake"
click at [269, 236] on input "Recibido" at bounding box center [261, 244] width 90 height 17
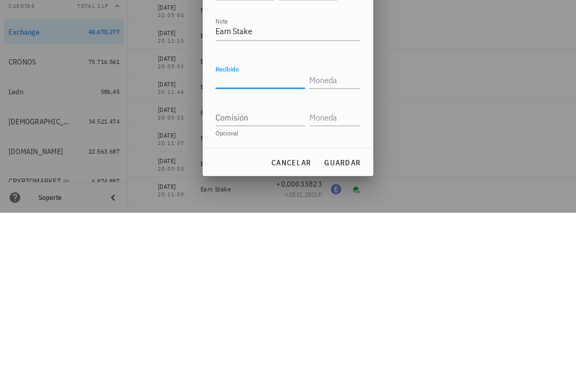
click at [258, 236] on input "Recibido" at bounding box center [261, 244] width 90 height 17
paste input "0,6945781"
type input "0,6945781"
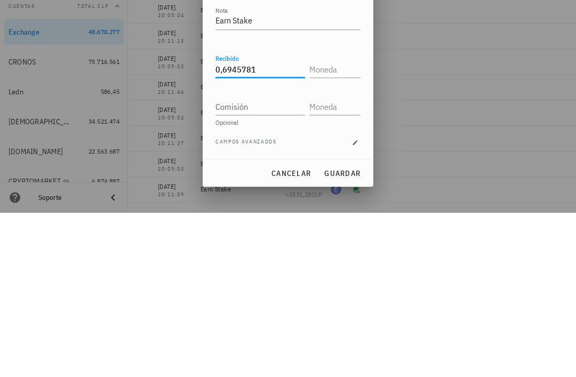
click at [333, 225] on input "text" at bounding box center [334, 233] width 49 height 17
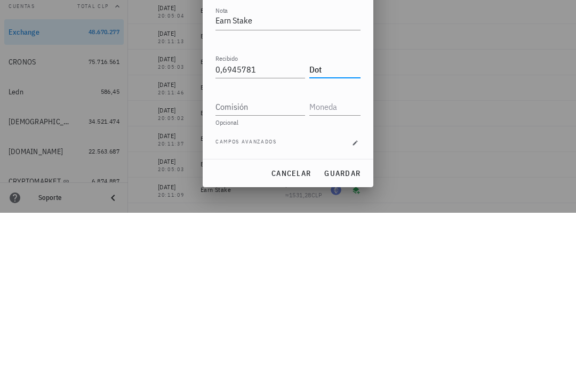
click at [278, 263] on input "Comisión" at bounding box center [261, 271] width 90 height 17
type input "DOT"
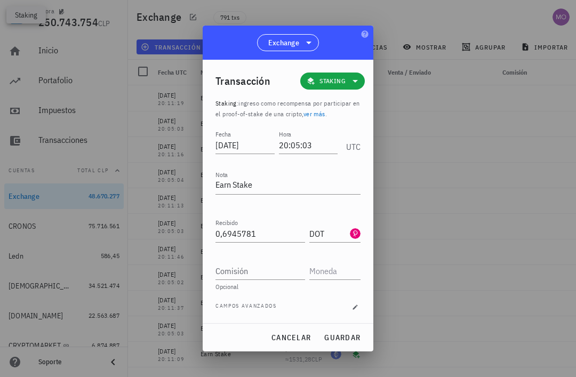
click at [350, 337] on span "guardar" at bounding box center [342, 338] width 37 height 10
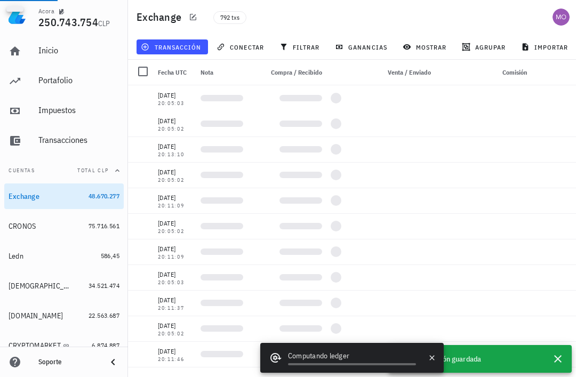
click at [183, 52] on button "transacción" at bounding box center [173, 46] width 72 height 15
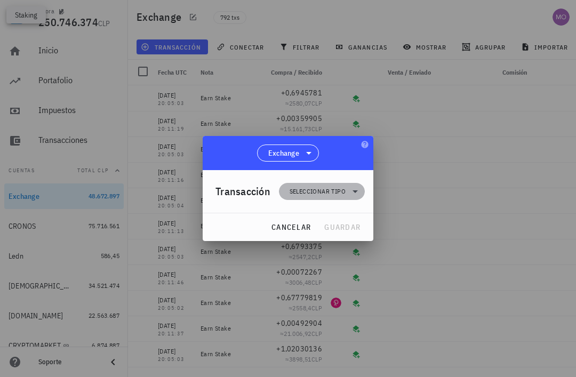
click at [344, 200] on span "Seleccionar tipo" at bounding box center [321, 191] width 73 height 17
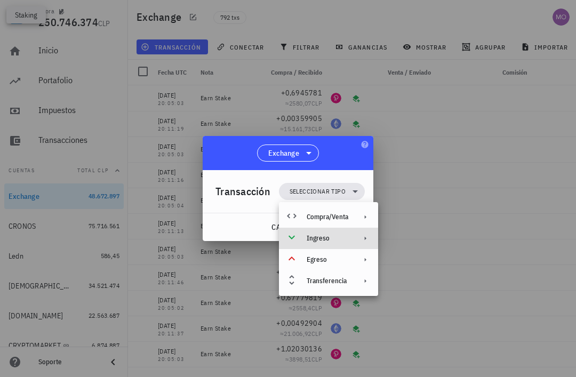
click at [348, 239] on div "Ingreso" at bounding box center [328, 238] width 42 height 9
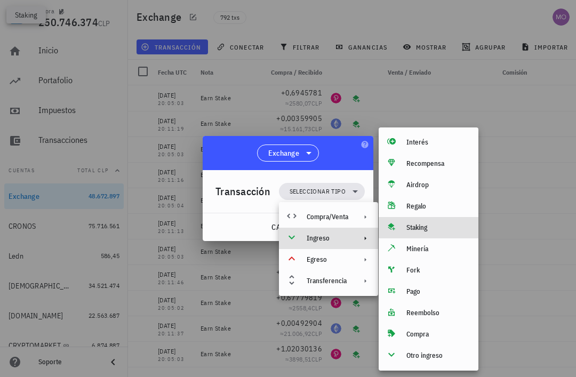
click at [428, 229] on div "Staking" at bounding box center [439, 228] width 64 height 9
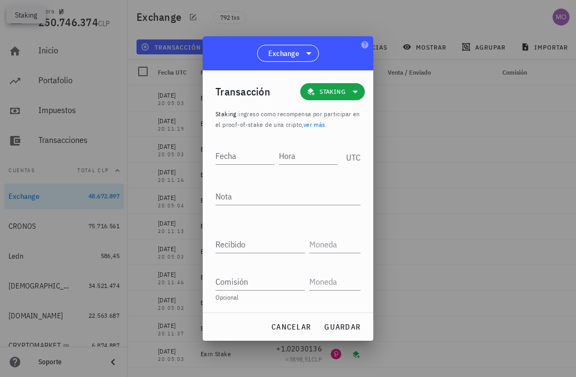
click at [300, 155] on input "Hora" at bounding box center [308, 155] width 59 height 17
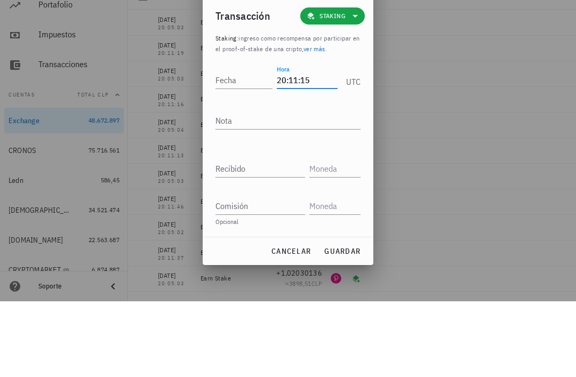
type input "20:11:15"
click at [241, 147] on input "Fecha" at bounding box center [244, 155] width 57 height 17
type input "2025-08-28"
click at [301, 188] on textarea "Nota" at bounding box center [288, 196] width 145 height 17
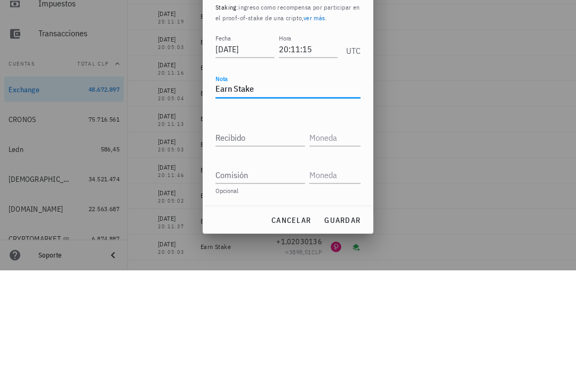
type textarea "Earn Stake"
click at [267, 236] on input "Recibido" at bounding box center [261, 244] width 90 height 17
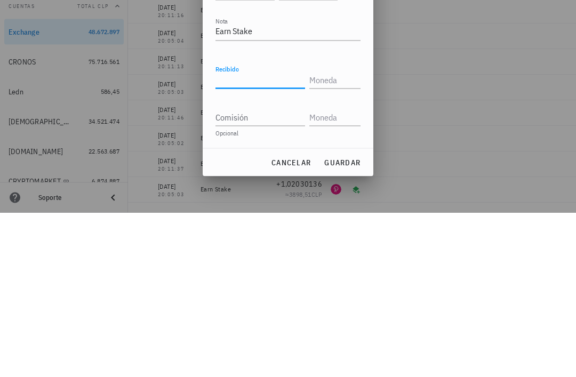
click at [262, 236] on input "Recibido" at bounding box center [261, 244] width 90 height 17
paste input "0,00066868"
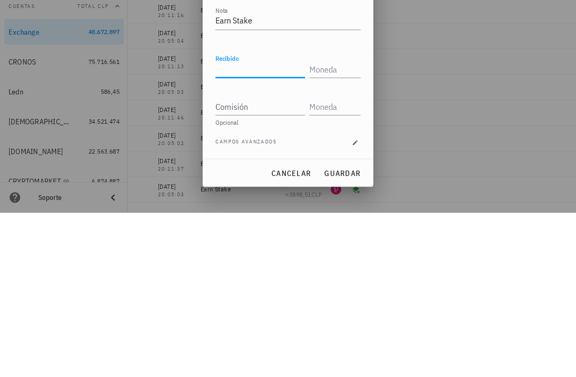
type input "0,00066868"
click at [342, 225] on input "text" at bounding box center [334, 233] width 49 height 17
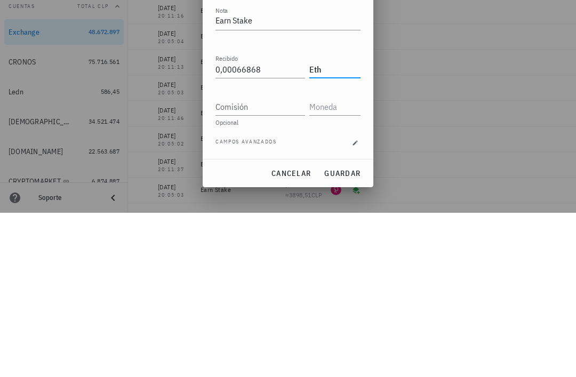
click at [271, 263] on input "Comisión" at bounding box center [261, 271] width 90 height 17
click at [273, 263] on input "Comisión" at bounding box center [261, 271] width 90 height 17
type input "ETH"
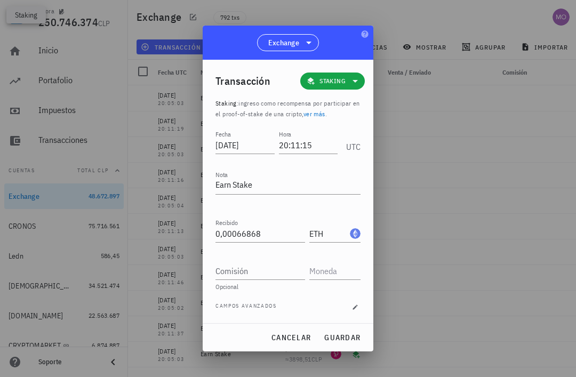
click at [353, 340] on span "guardar" at bounding box center [342, 338] width 37 height 10
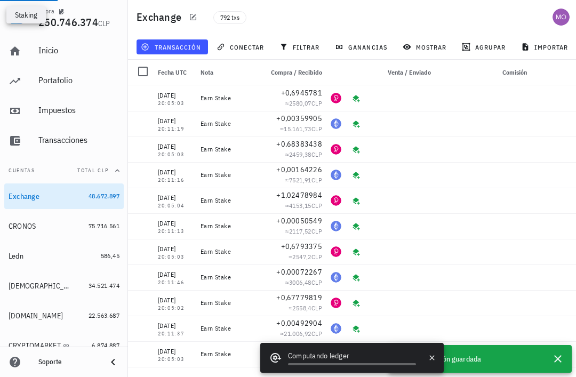
click at [183, 43] on span "transacción" at bounding box center [172, 47] width 58 height 9
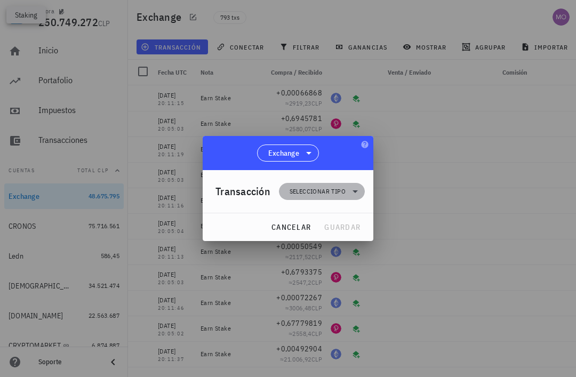
click at [351, 191] on icon at bounding box center [355, 191] width 13 height 13
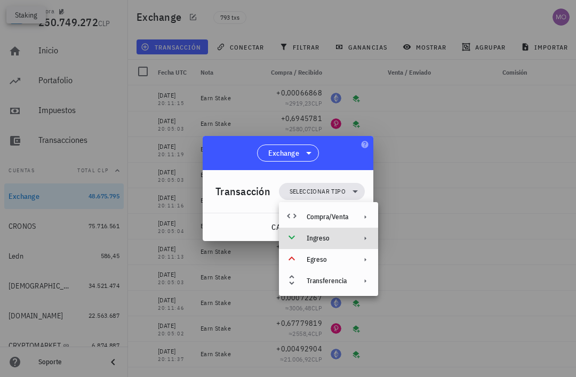
click at [354, 240] on div "Ingreso" at bounding box center [328, 238] width 99 height 21
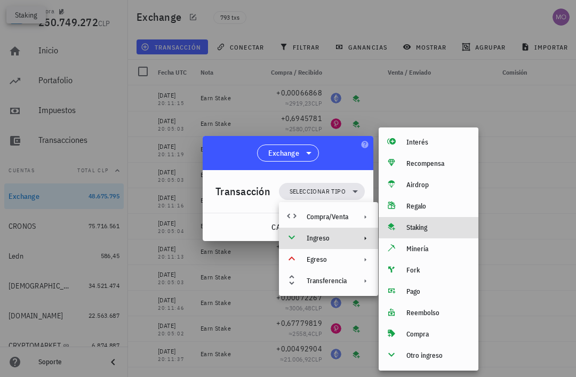
click at [427, 230] on div "Staking" at bounding box center [439, 228] width 64 height 9
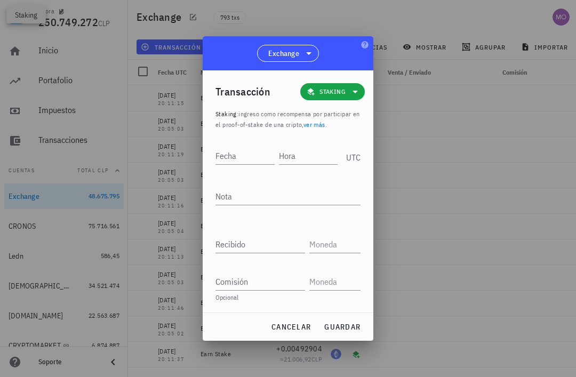
click at [310, 157] on input "Hora" at bounding box center [308, 155] width 59 height 17
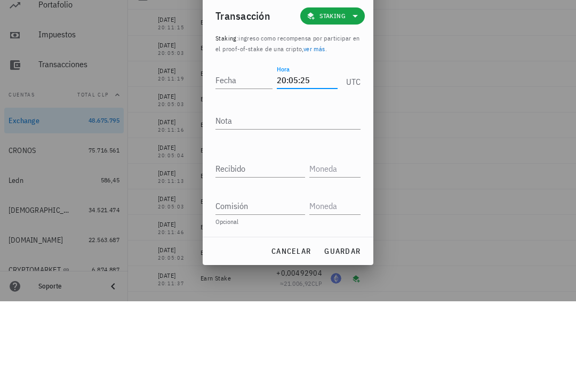
type input "20:05:25"
click at [243, 147] on input "Fecha" at bounding box center [244, 155] width 57 height 17
type input "2025-08-31"
click at [298, 188] on textarea "Nota" at bounding box center [288, 196] width 145 height 17
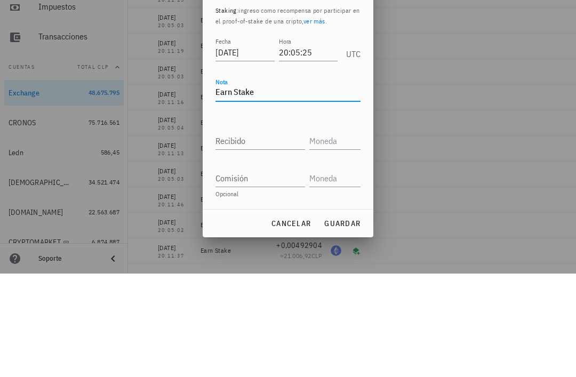
type textarea "Earn Stake"
click at [273, 236] on input "Recibido" at bounding box center [261, 244] width 90 height 17
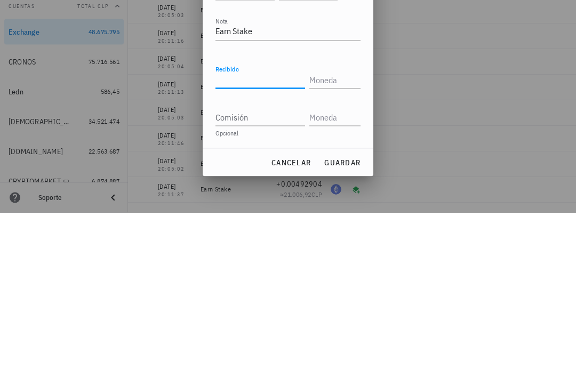
click at [265, 236] on input "Recibido" at bounding box center [261, 244] width 90 height 17
paste input "1,03802584"
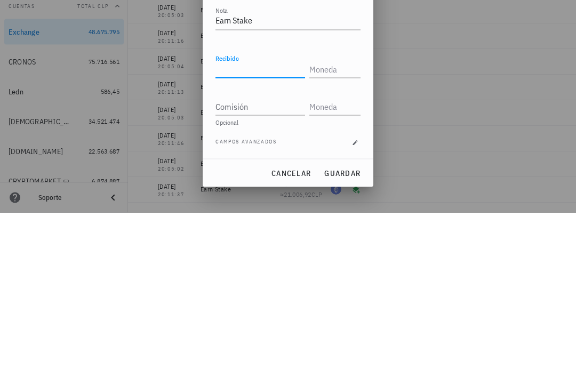
type input "1,03802584"
click at [349, 225] on input "text" at bounding box center [334, 233] width 49 height 17
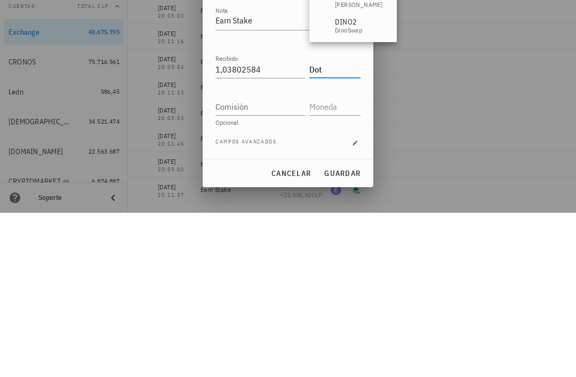
click at [285, 263] on input "Comisión" at bounding box center [261, 271] width 90 height 17
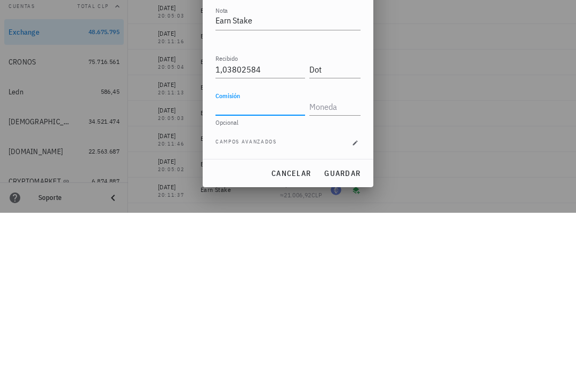
type input "DOT"
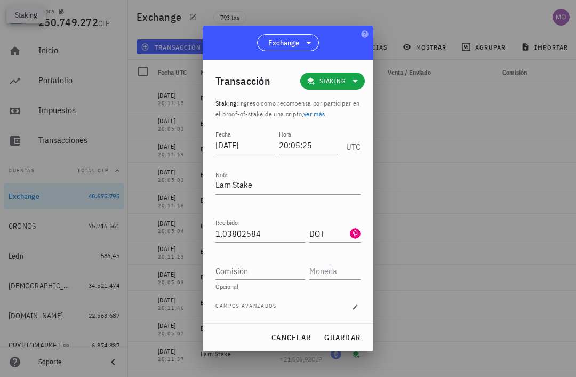
click at [351, 337] on span "guardar" at bounding box center [342, 338] width 37 height 10
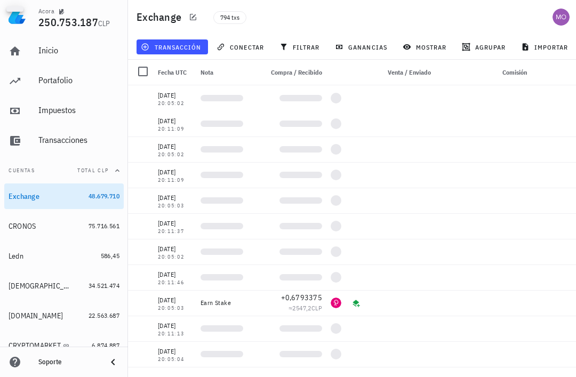
click at [178, 52] on button "transacción" at bounding box center [173, 46] width 72 height 15
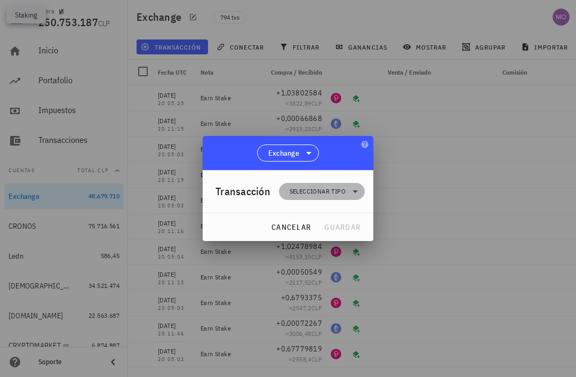
click at [349, 189] on icon at bounding box center [355, 191] width 13 height 13
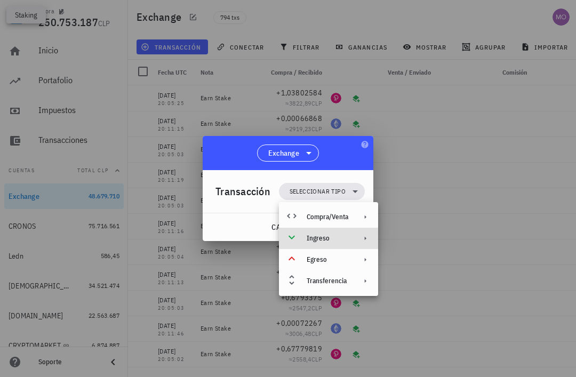
click at [345, 240] on div "Ingreso" at bounding box center [328, 238] width 42 height 9
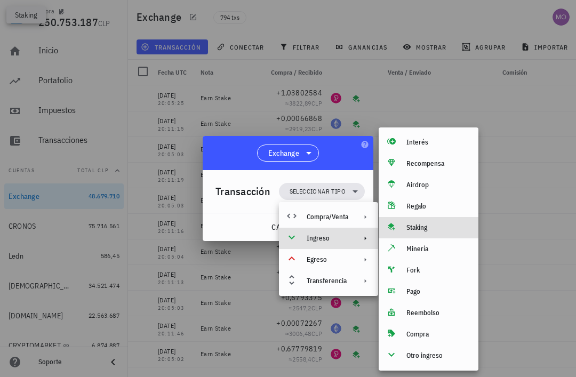
click at [434, 228] on div "Staking" at bounding box center [439, 228] width 64 height 9
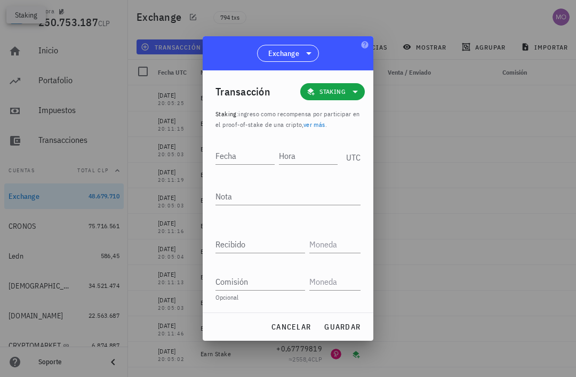
click at [307, 156] on input "Hora" at bounding box center [308, 155] width 59 height 17
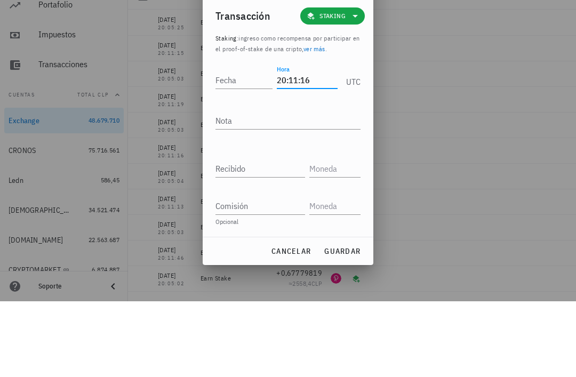
type input "20:11:16"
click at [245, 147] on input "Fecha" at bounding box center [244, 155] width 57 height 17
type input "2025-08-31"
click at [295, 188] on textarea "Nota" at bounding box center [288, 196] width 145 height 17
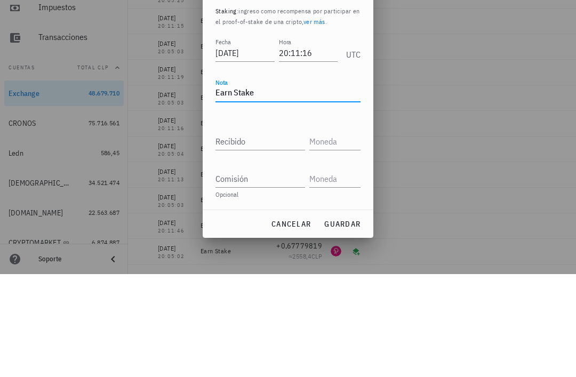
type textarea "Earn Stake"
click at [280, 236] on input "Recibido" at bounding box center [261, 244] width 90 height 17
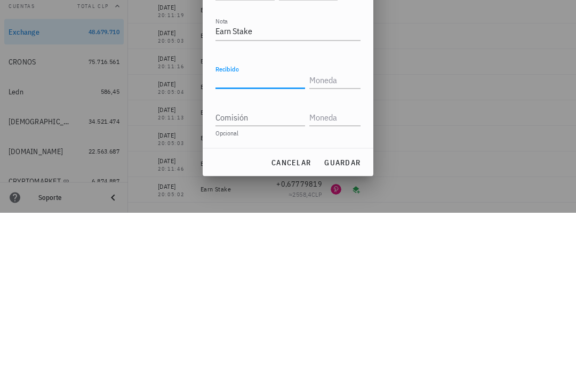
click at [268, 236] on input "Recibido" at bounding box center [261, 244] width 90 height 17
paste input "0,00069412"
type input "0,00069412"
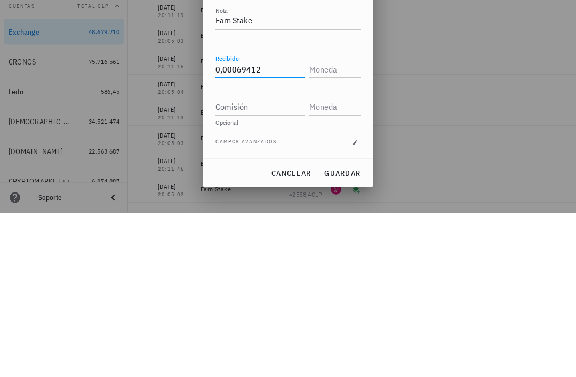
click at [339, 225] on input "text" at bounding box center [334, 233] width 49 height 17
click at [325, 225] on input "text" at bounding box center [334, 233] width 49 height 17
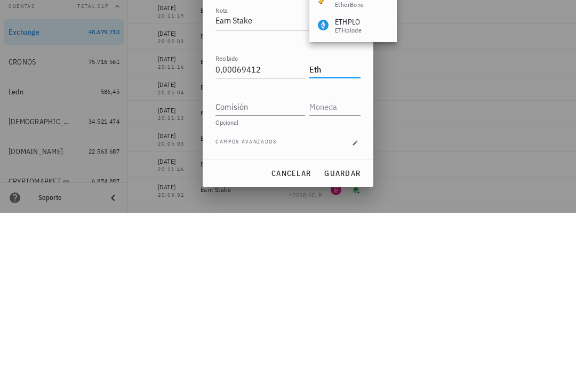
click at [285, 263] on input "Comisión" at bounding box center [261, 271] width 90 height 17
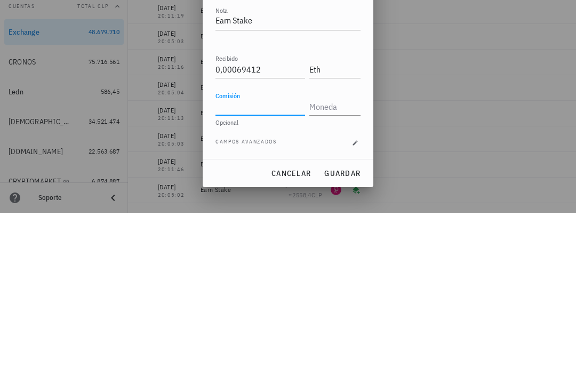
type input "ETH"
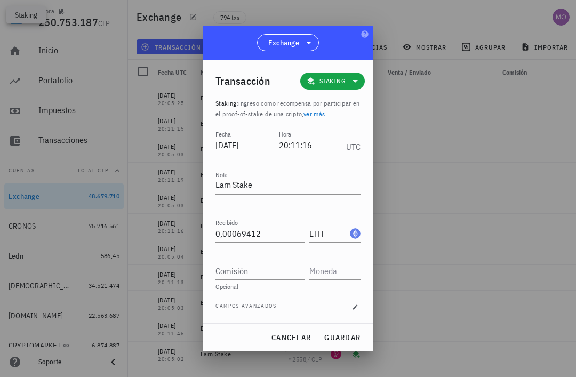
click at [353, 336] on span "guardar" at bounding box center [342, 338] width 37 height 10
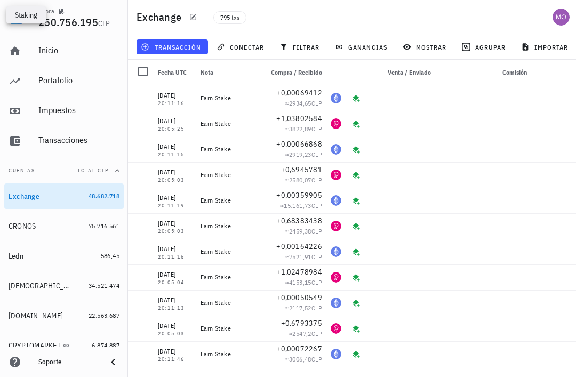
click at [176, 49] on span "transacción" at bounding box center [172, 47] width 58 height 9
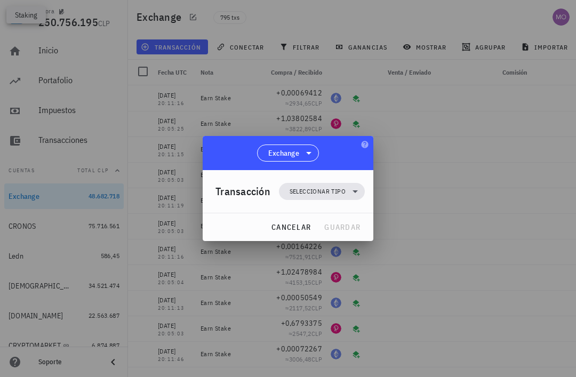
click at [345, 189] on span "Seleccionar tipo" at bounding box center [318, 191] width 56 height 11
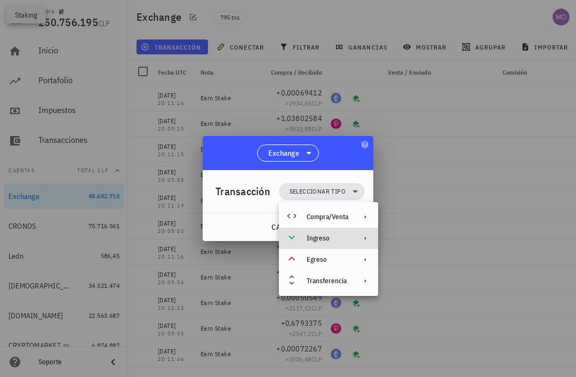
click at [350, 236] on div "Ingreso" at bounding box center [328, 238] width 99 height 21
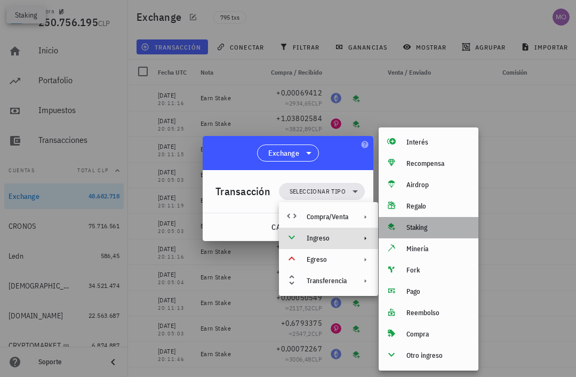
click at [435, 232] on div "Staking" at bounding box center [439, 228] width 64 height 9
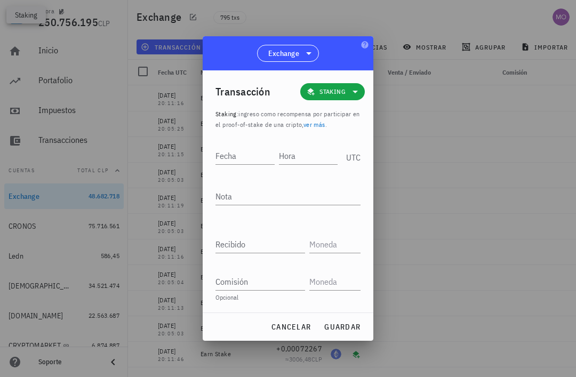
click at [307, 160] on input "Hora" at bounding box center [308, 155] width 59 height 17
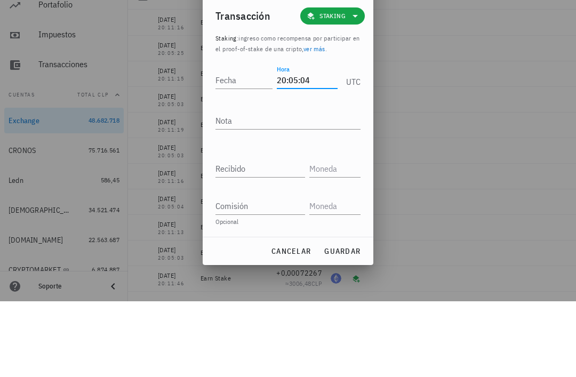
type input "20:05:04"
click at [235, 147] on div "Fecha" at bounding box center [244, 155] width 57 height 17
type input "2025-09-02"
click at [310, 188] on textarea "Nota" at bounding box center [288, 196] width 145 height 17
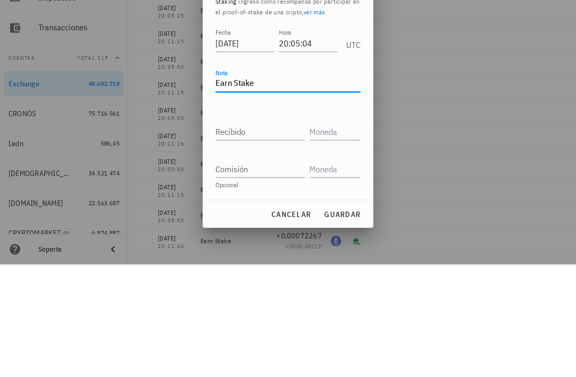
type textarea "Earn Stake"
click at [273, 236] on input "Recibido" at bounding box center [261, 244] width 90 height 17
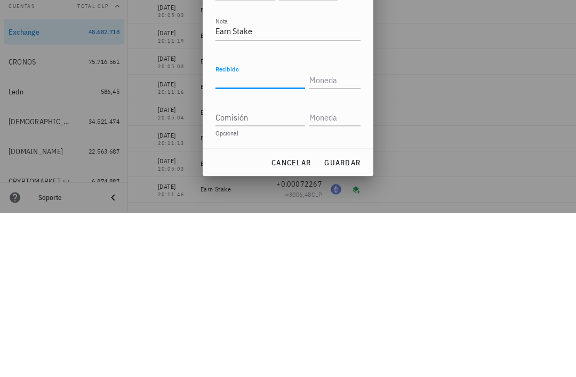
click at [267, 236] on input "Recibido" at bounding box center [261, 244] width 90 height 17
paste input "0,68675258"
type input "0,68675258"
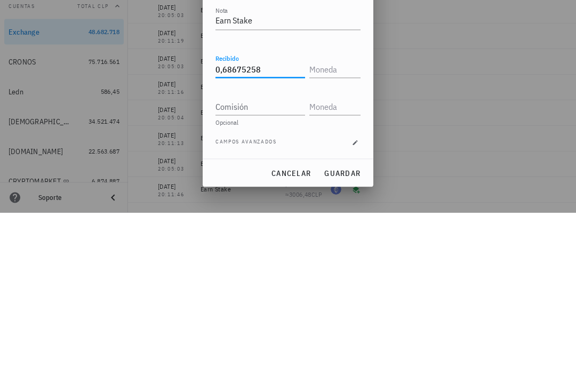
click at [345, 225] on input "text" at bounding box center [334, 233] width 49 height 17
click at [339, 225] on input "text" at bounding box center [334, 233] width 49 height 17
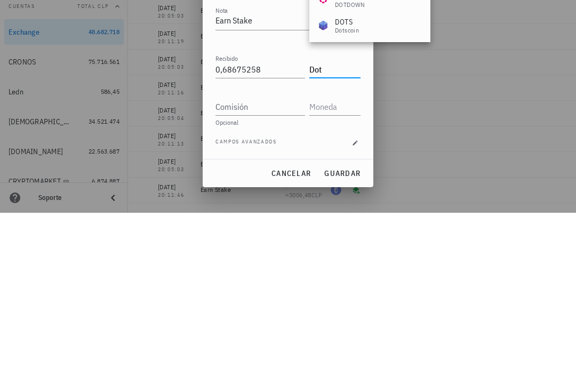
click at [288, 263] on input "Comisión" at bounding box center [261, 271] width 90 height 17
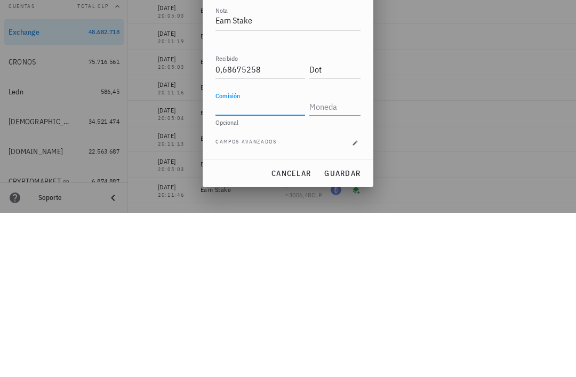
type input "DOT"
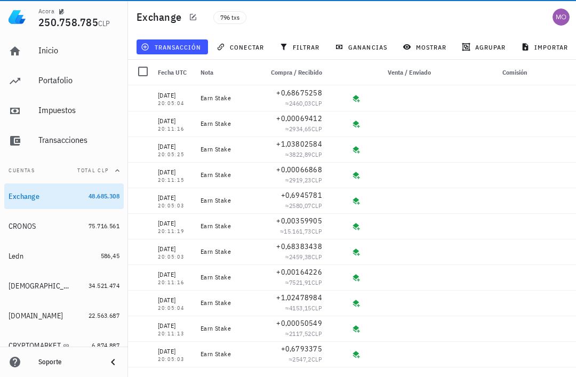
click at [175, 44] on span "transacción" at bounding box center [172, 47] width 58 height 9
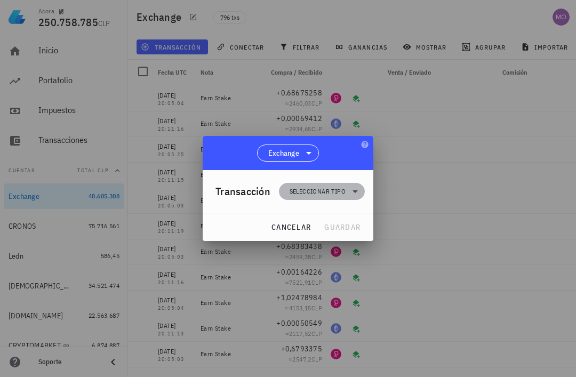
click at [353, 190] on icon at bounding box center [355, 191] width 13 height 13
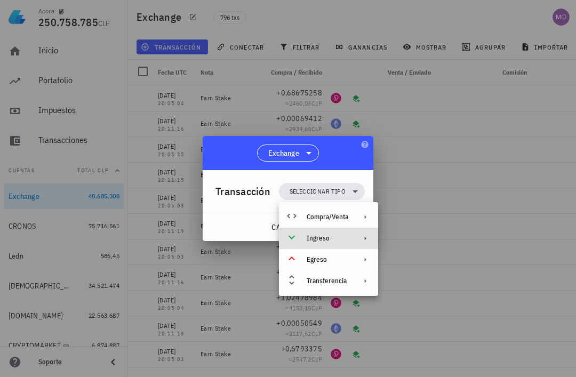
click at [345, 236] on div "Ingreso" at bounding box center [328, 238] width 42 height 9
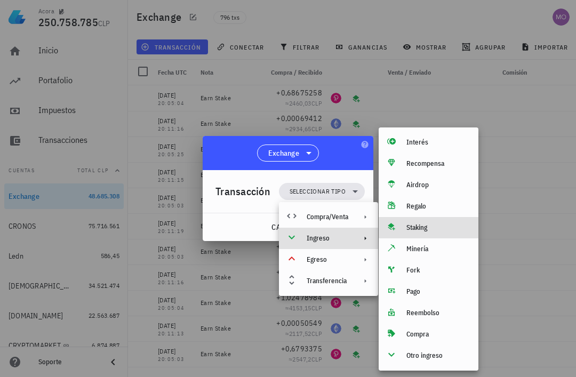
click at [432, 226] on div "Staking" at bounding box center [439, 228] width 64 height 9
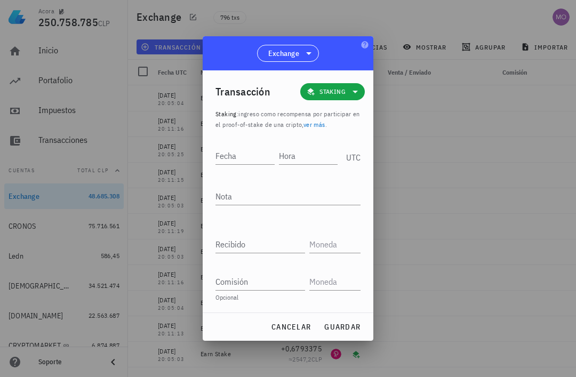
click at [307, 154] on input "Hora" at bounding box center [308, 155] width 59 height 17
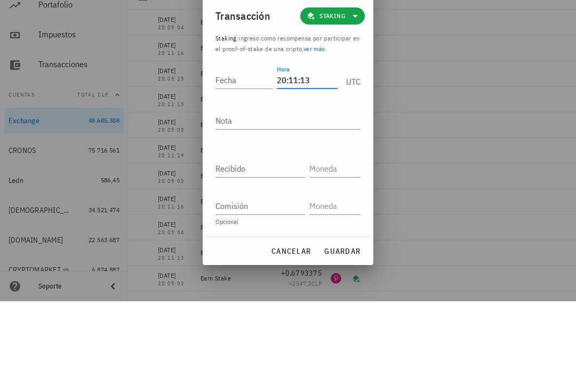
type input "20:11:13"
click at [244, 147] on input "Fecha" at bounding box center [244, 155] width 57 height 17
type input "[DATE]"
click at [304, 188] on textarea "Nota" at bounding box center [288, 196] width 145 height 17
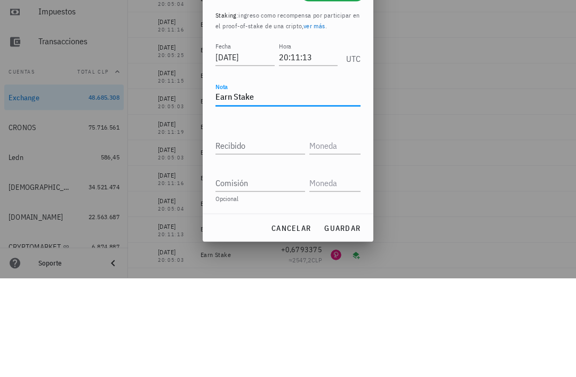
type textarea "Earn Stake"
click at [276, 236] on input "Recibido" at bounding box center [261, 244] width 90 height 17
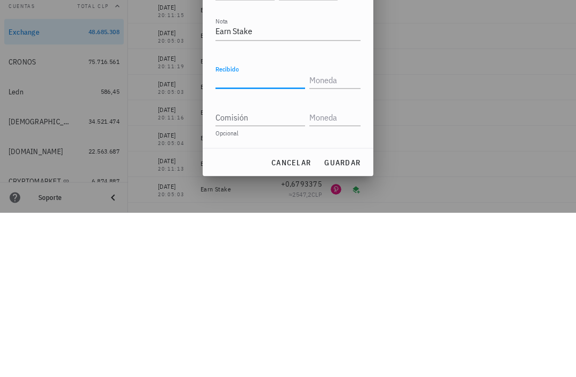
click at [269, 236] on input "Recibido" at bounding box center [261, 244] width 90 height 17
paste input "0,00076542"
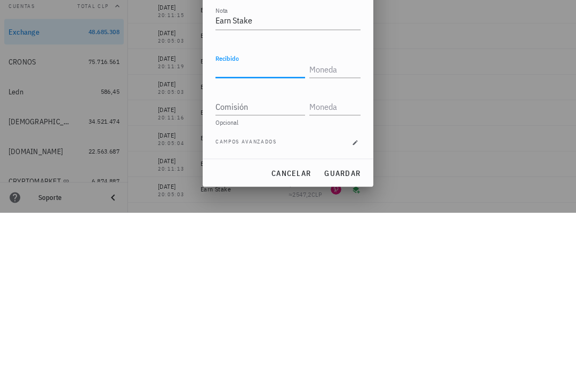
type input "0,00076542"
click at [338, 225] on input "text" at bounding box center [334, 233] width 49 height 17
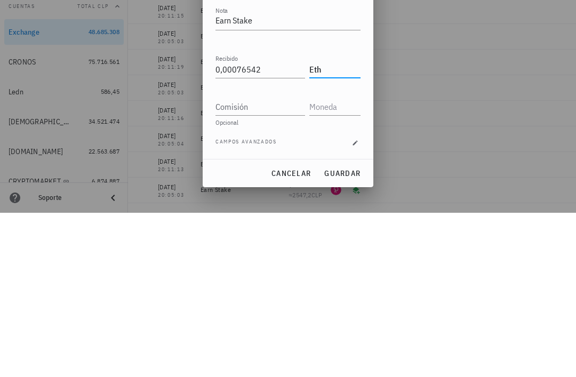
click at [274, 263] on input "Comisión" at bounding box center [261, 271] width 90 height 17
type input "ETH"
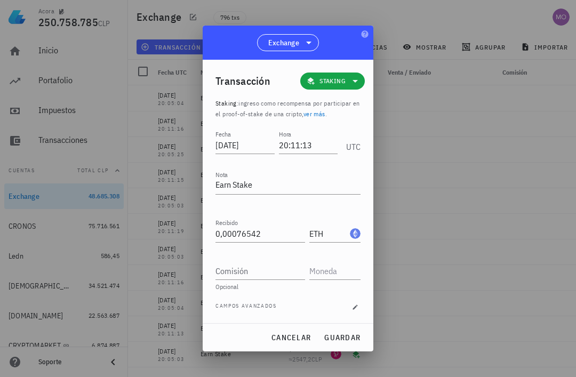
click at [348, 334] on span "guardar" at bounding box center [342, 338] width 37 height 10
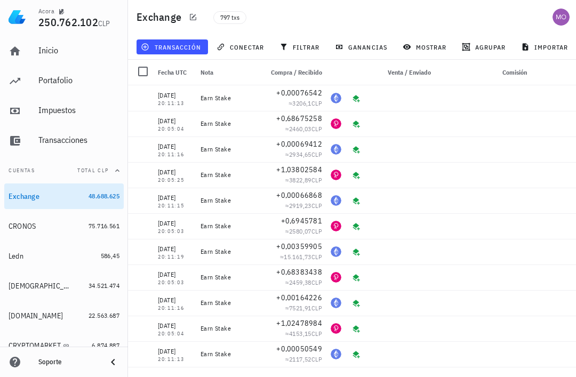
scroll to position [0, 0]
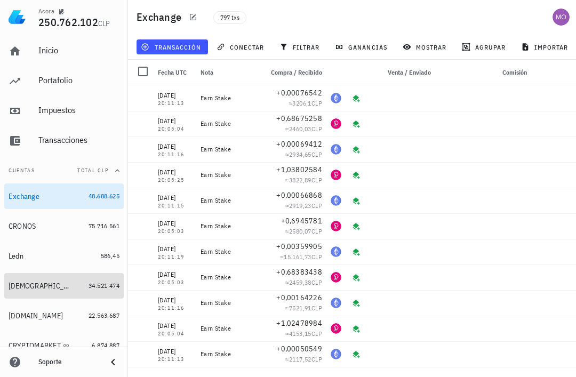
click at [21, 292] on div "[DEMOGRAPHIC_DATA]" at bounding box center [47, 286] width 76 height 22
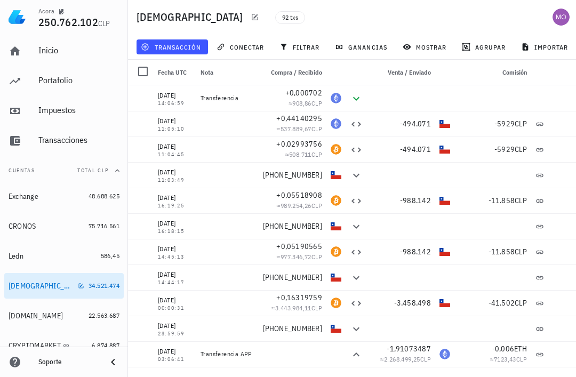
click at [301, 51] on span "filtrar" at bounding box center [301, 47] width 38 height 9
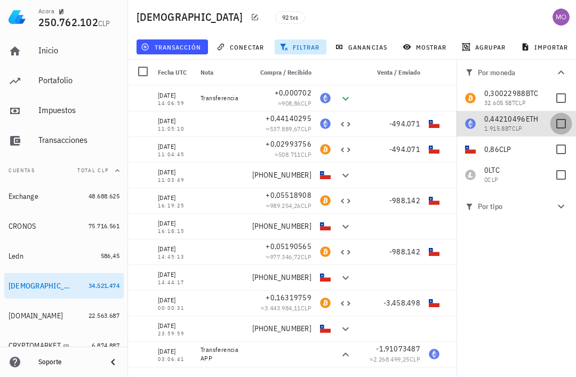
click at [560, 124] on div at bounding box center [561, 124] width 18 height 18
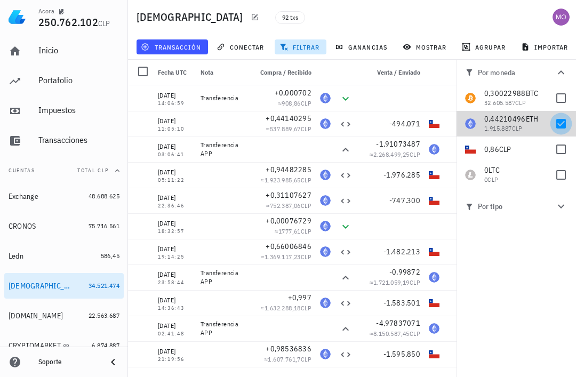
click at [566, 127] on div at bounding box center [561, 124] width 18 height 18
checkbox input "false"
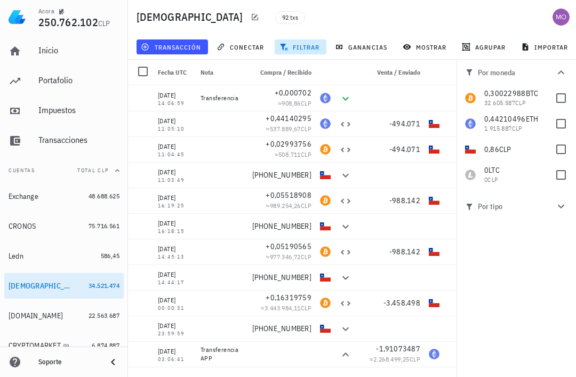
click at [192, 43] on span "transacción" at bounding box center [172, 47] width 58 height 9
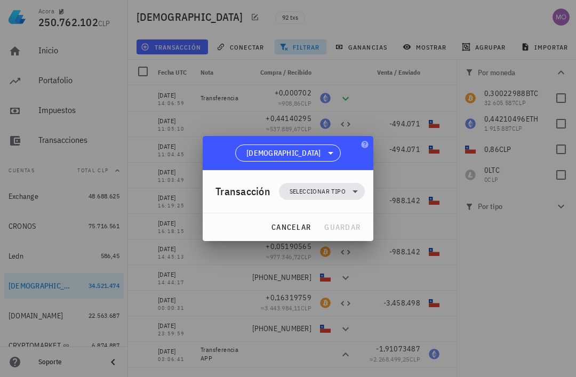
click at [353, 194] on icon at bounding box center [355, 191] width 13 height 13
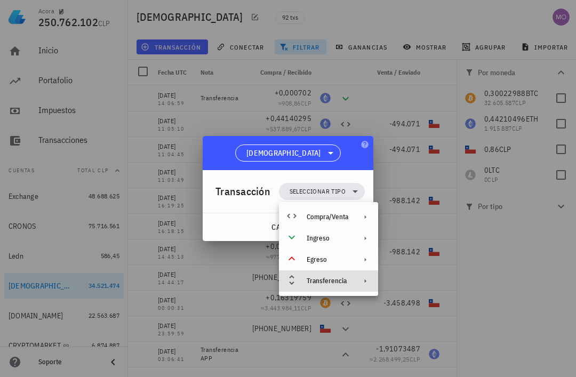
click at [358, 285] on div "Transferencia" at bounding box center [328, 281] width 99 height 21
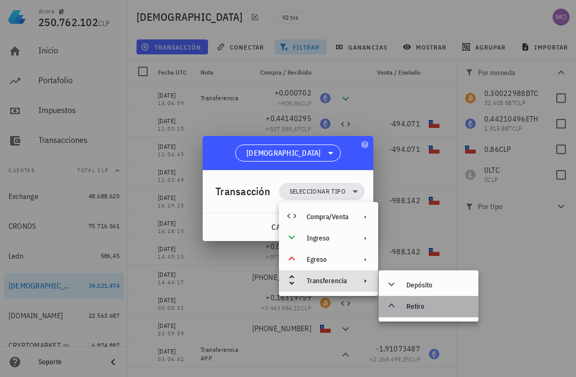
click at [430, 312] on div "Retiro" at bounding box center [429, 306] width 100 height 21
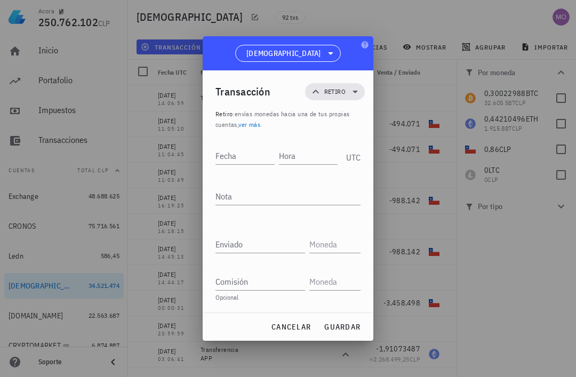
click at [244, 152] on input "Fecha" at bounding box center [245, 155] width 59 height 17
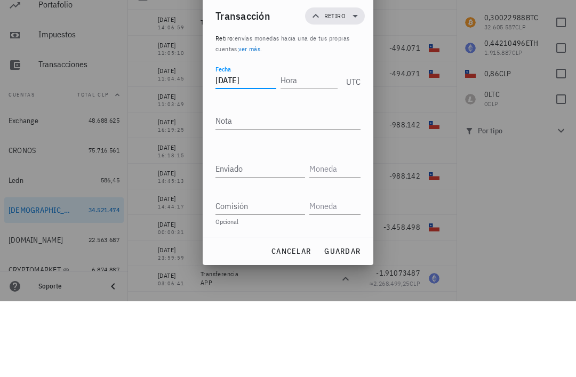
type input "[DATE]"
click at [316, 147] on input "Hora" at bounding box center [309, 155] width 57 height 17
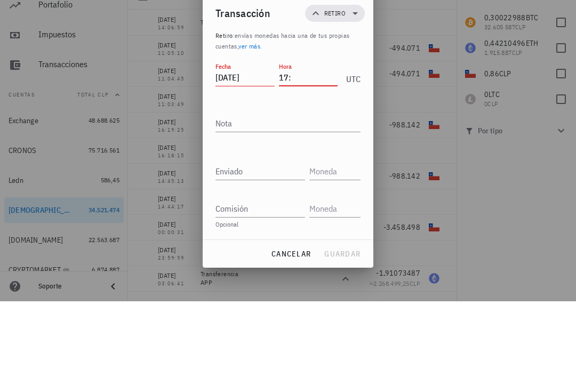
scroll to position [34, 0]
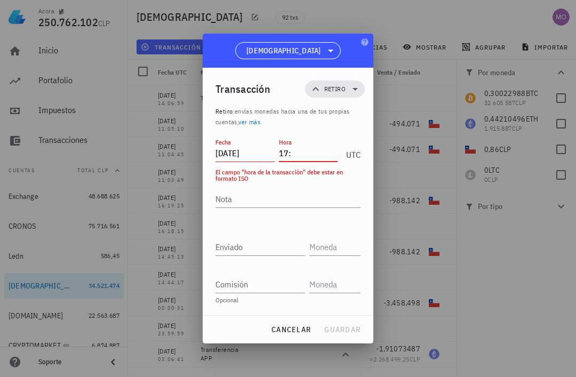
click at [312, 152] on input "17:" at bounding box center [308, 153] width 59 height 17
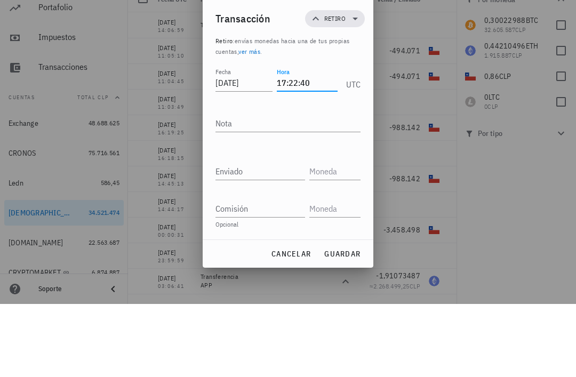
type input "17:22:40"
click at [307, 188] on textarea "Nota" at bounding box center [288, 196] width 145 height 17
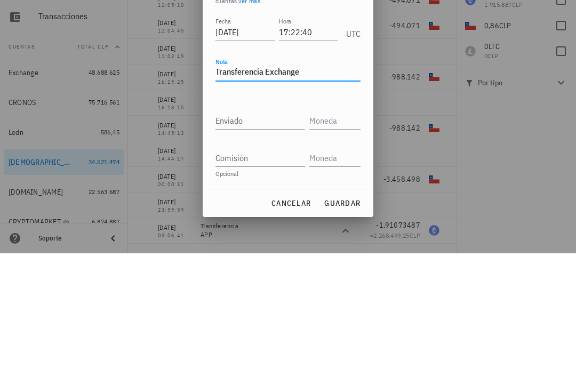
type textarea "Transferencia Exchange"
click at [276, 236] on input "Enviado" at bounding box center [261, 244] width 90 height 17
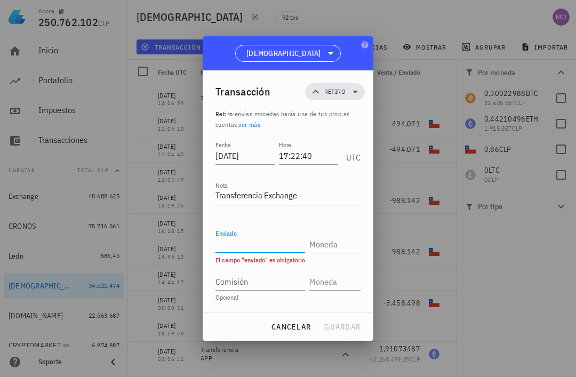
click at [268, 242] on input "Enviado" at bounding box center [261, 244] width 90 height 17
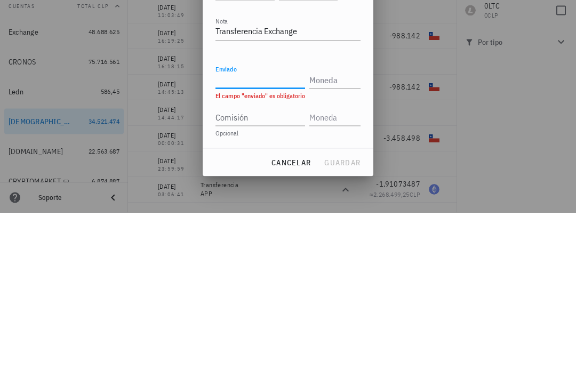
click at [259, 236] on input "Enviado" at bounding box center [261, 244] width 90 height 17
paste input "0,44188495"
type input "0,44188495"
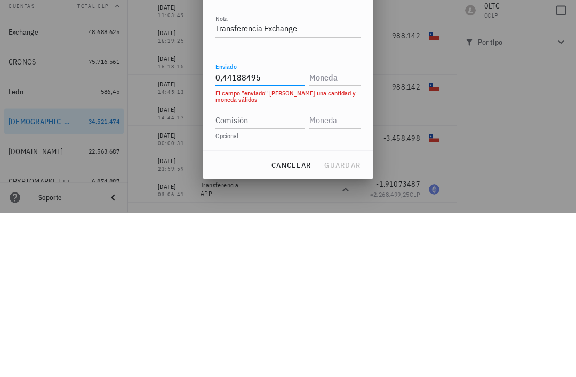
click at [338, 233] on input "text" at bounding box center [334, 241] width 49 height 17
click at [280, 276] on input "Comisión" at bounding box center [261, 284] width 90 height 17
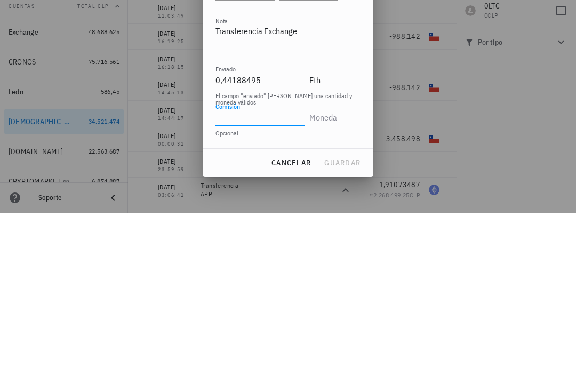
type input "ETH"
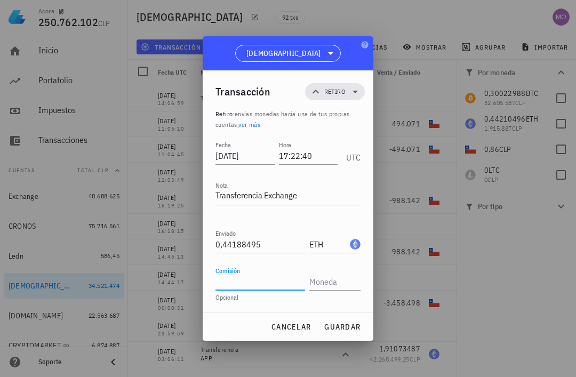
click at [283, 281] on input "Comisión" at bounding box center [261, 281] width 90 height 17
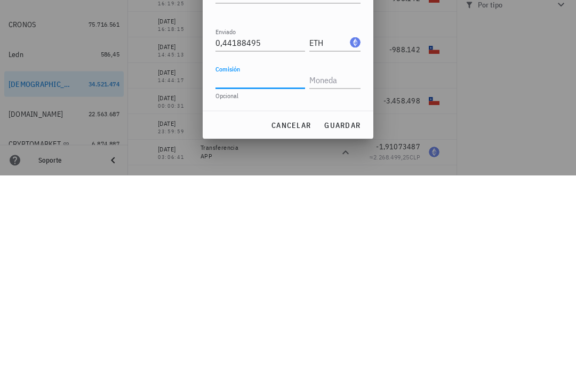
click at [259, 273] on input "Comisión" at bounding box center [261, 281] width 90 height 17
paste input "0,00022"
type input "0,00022"
click at [339, 273] on input "text" at bounding box center [334, 281] width 49 height 17
click at [280, 273] on input "0,00022" at bounding box center [261, 281] width 90 height 17
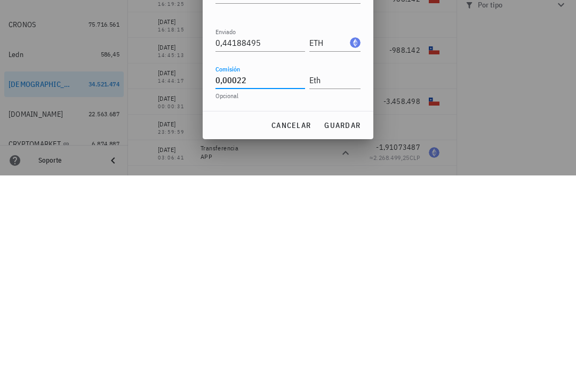
type input "ETH"
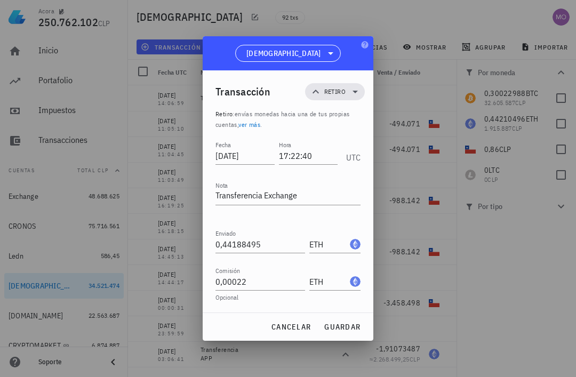
click at [351, 326] on span "guardar" at bounding box center [342, 327] width 37 height 10
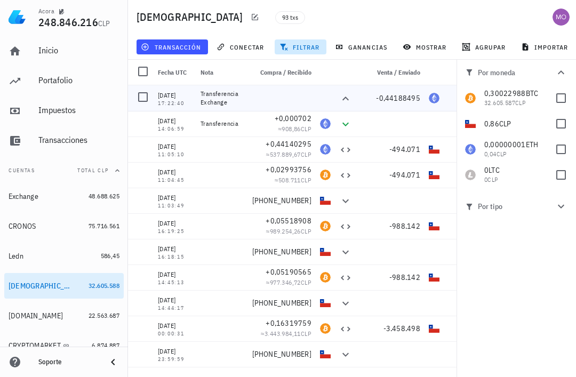
scroll to position [0, 0]
click at [377, 85] on div "-0,44188495" at bounding box center [390, 98] width 68 height 26
click at [299, 44] on span "filtrar" at bounding box center [301, 47] width 38 height 9
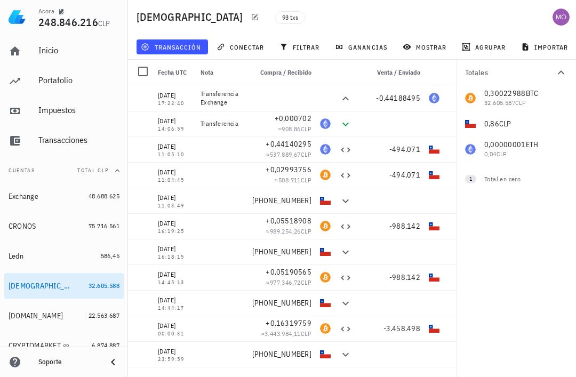
click at [562, 75] on icon "button" at bounding box center [561, 72] width 13 height 13
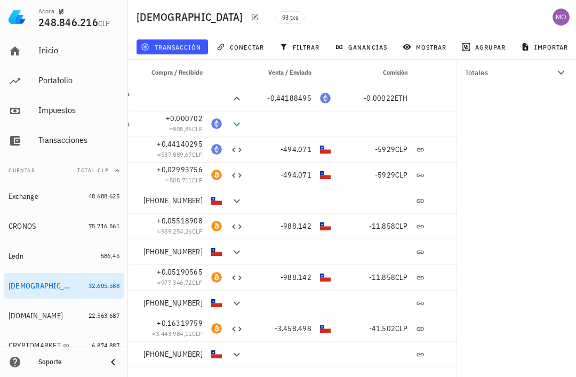
click at [445, 91] on button "button" at bounding box center [440, 98] width 15 height 15
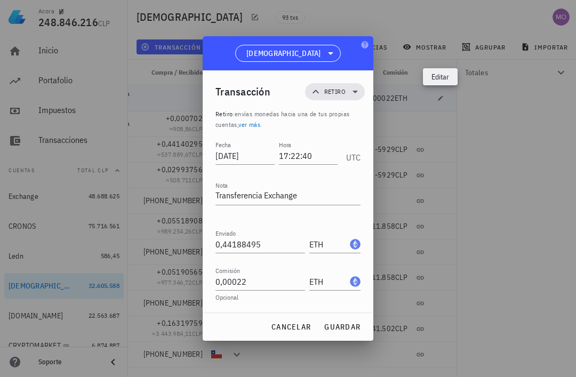
click at [443, 161] on div at bounding box center [288, 188] width 576 height 377
click at [299, 328] on span "cancelar" at bounding box center [291, 327] width 40 height 10
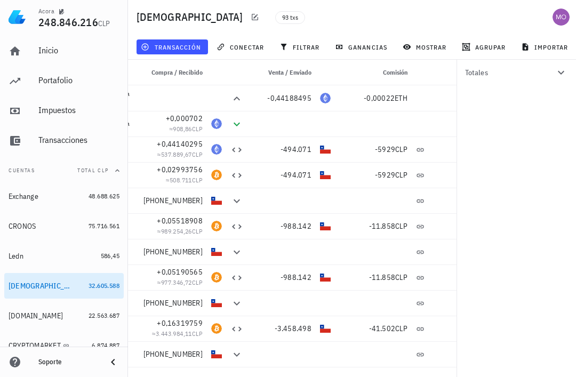
click at [305, 53] on button "filtrar" at bounding box center [300, 46] width 51 height 15
click at [525, 76] on div "Por moneda" at bounding box center [510, 72] width 90 height 9
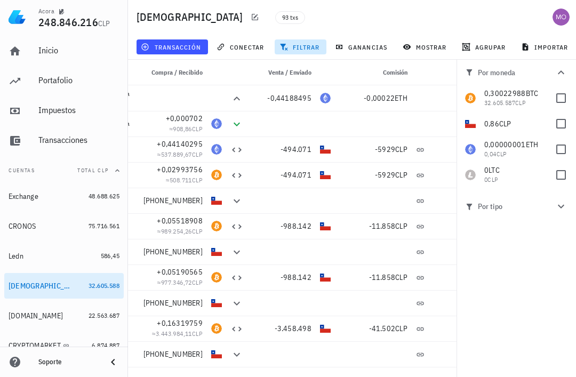
click at [447, 91] on button "button" at bounding box center [440, 98] width 15 height 15
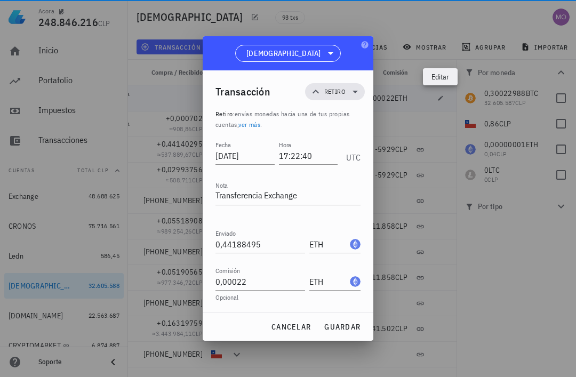
click at [271, 284] on input "0,00022" at bounding box center [261, 281] width 90 height 17
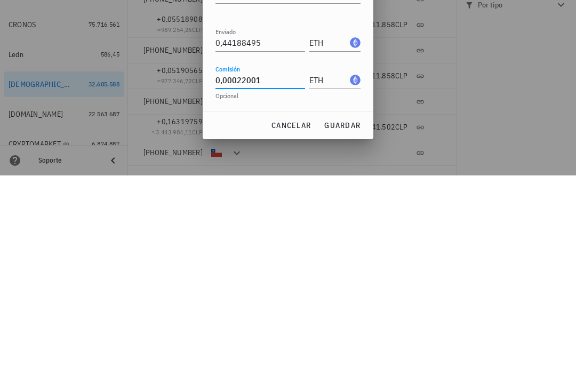
click at [349, 322] on span "guardar" at bounding box center [342, 327] width 37 height 10
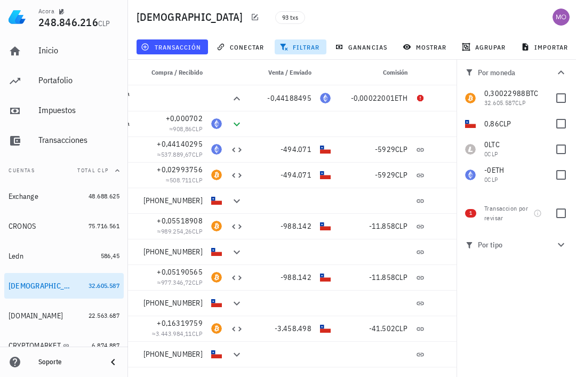
click at [446, 95] on span "button" at bounding box center [440, 98] width 15 height 6
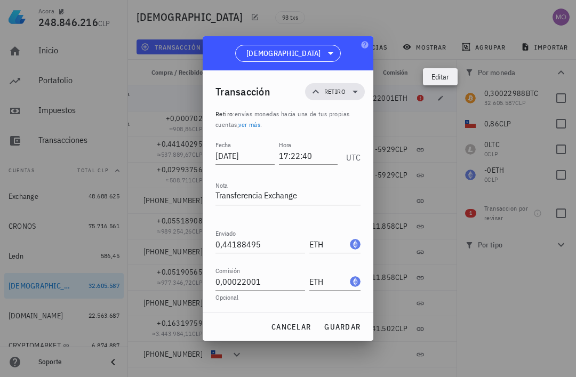
click at [282, 282] on input "0,00022001" at bounding box center [261, 281] width 90 height 17
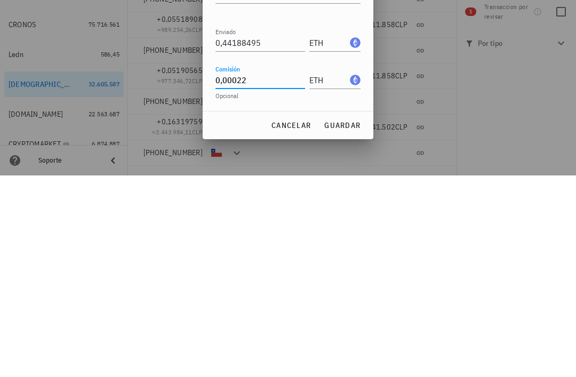
click at [347, 322] on span "guardar" at bounding box center [342, 327] width 37 height 10
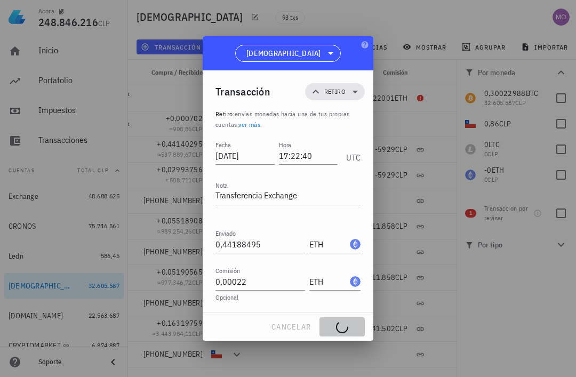
type input "0,00022001"
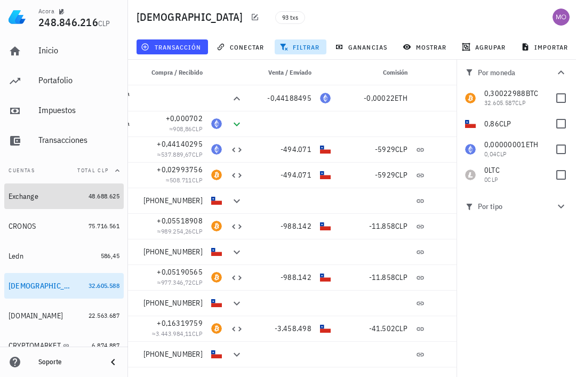
click at [48, 202] on div "Exchange" at bounding box center [47, 197] width 76 height 22
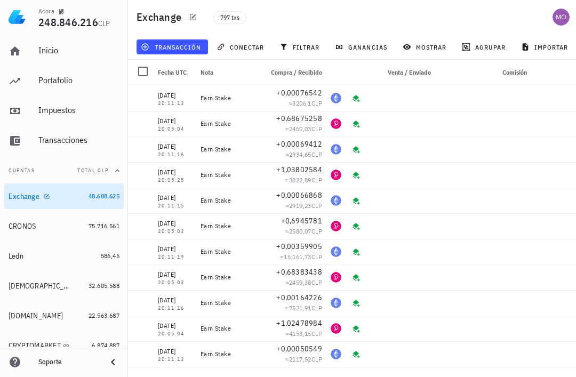
click at [188, 47] on span "transacción" at bounding box center [172, 47] width 58 height 9
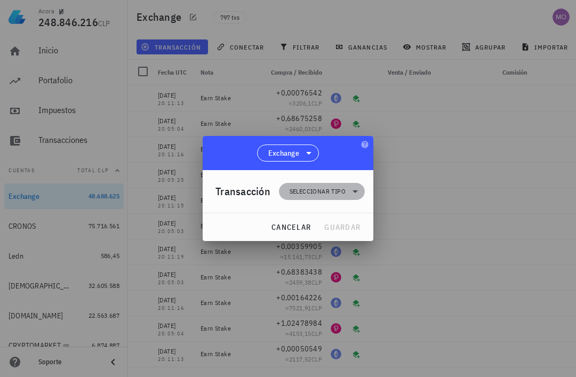
click at [352, 188] on icon at bounding box center [355, 191] width 13 height 13
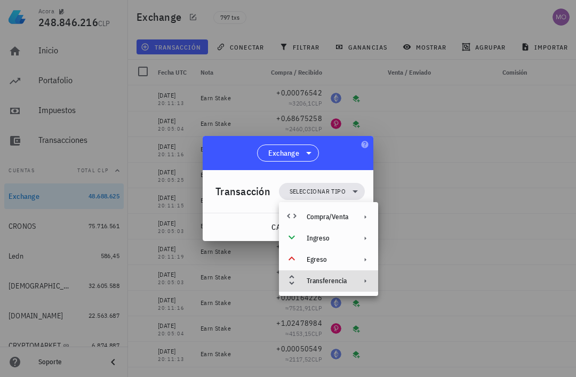
click at [351, 283] on div "Transferencia" at bounding box center [328, 281] width 99 height 21
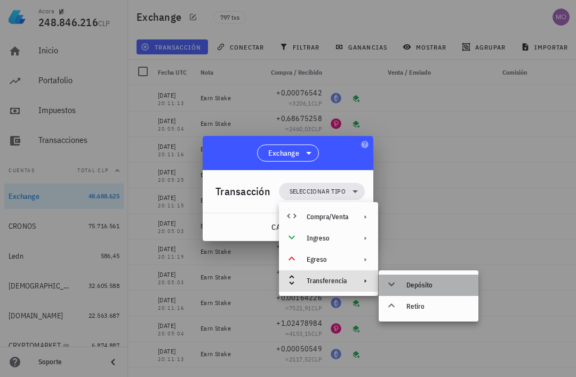
click at [434, 285] on div "Depósito" at bounding box center [439, 285] width 64 height 9
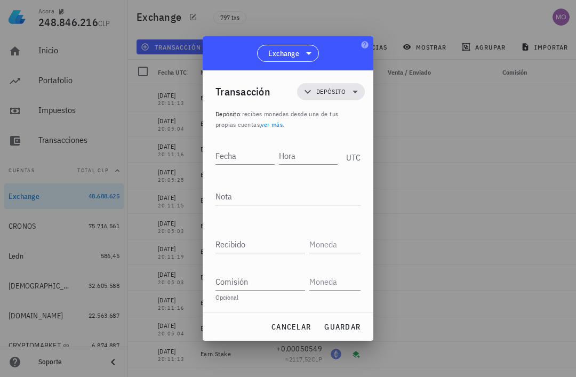
click at [304, 152] on input "Hora" at bounding box center [308, 155] width 59 height 17
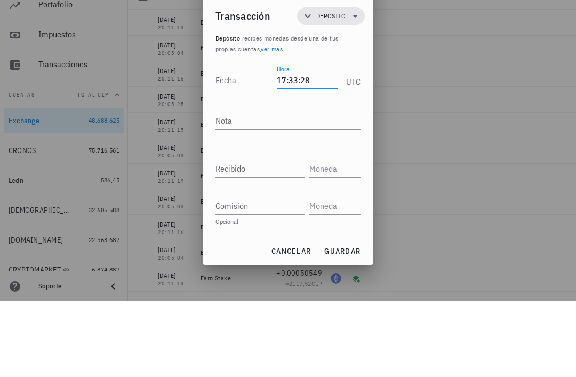
type input "17:33:28"
click at [247, 147] on input "Fecha" at bounding box center [244, 155] width 57 height 17
type input "2025-09-03"
click at [306, 188] on textarea "Nota" at bounding box center [288, 196] width 145 height 17
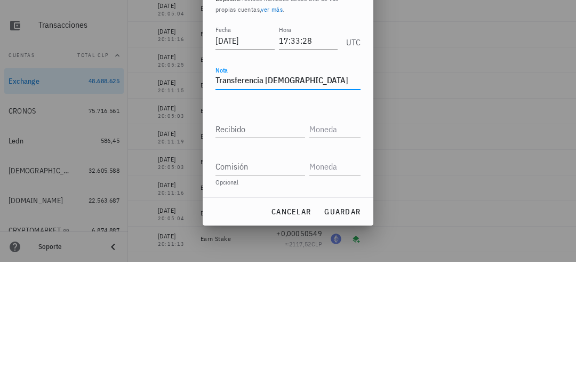
type textarea "Transferencia Buda"
click at [265, 236] on input "Recibido" at bounding box center [261, 244] width 90 height 17
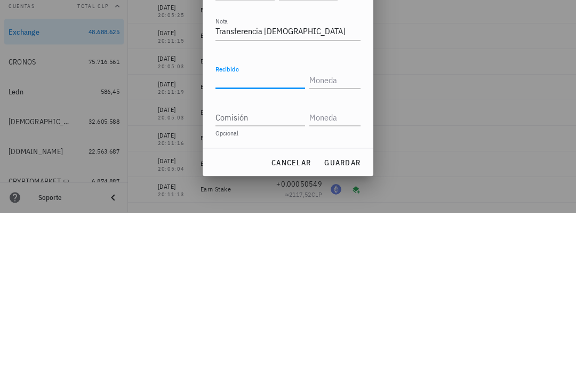
click at [266, 236] on input "Recibido" at bounding box center [261, 244] width 90 height 17
paste input "0,44188495"
type input "0,44188495"
click at [339, 236] on input "text" at bounding box center [334, 244] width 49 height 17
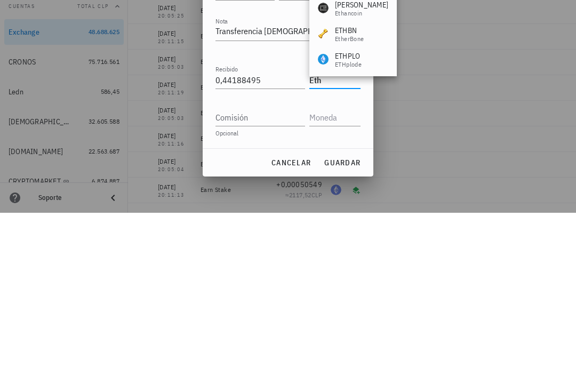
click at [275, 273] on input "Comisión" at bounding box center [261, 281] width 90 height 17
type input "ETH"
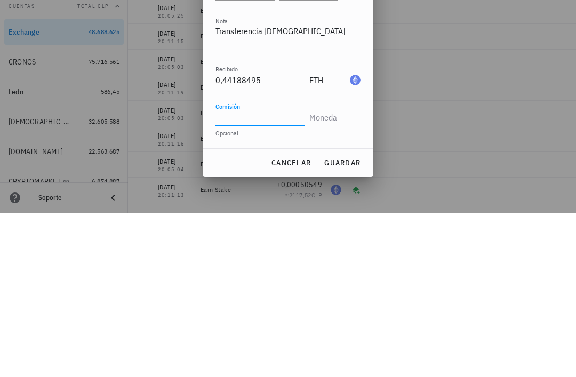
scroll to position [34, 0]
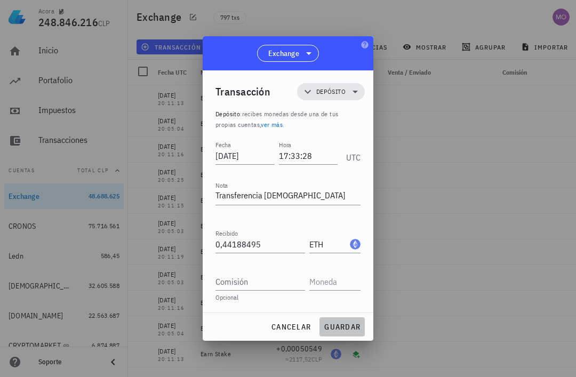
click at [346, 324] on span "guardar" at bounding box center [342, 327] width 37 height 10
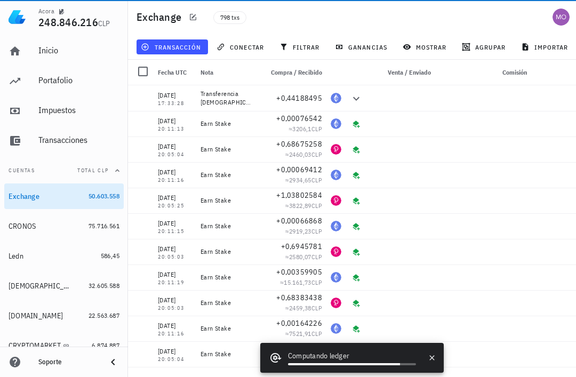
scroll to position [0, 0]
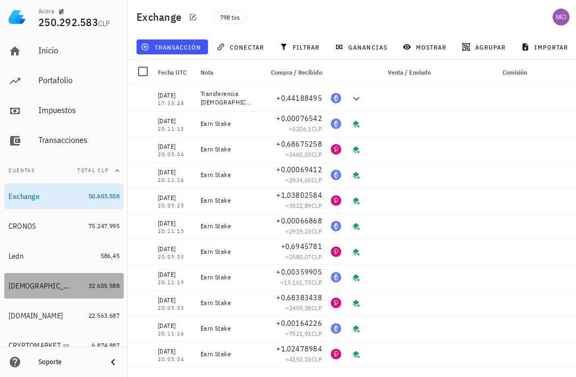
click at [17, 284] on div "[DEMOGRAPHIC_DATA]" at bounding box center [41, 286] width 65 height 9
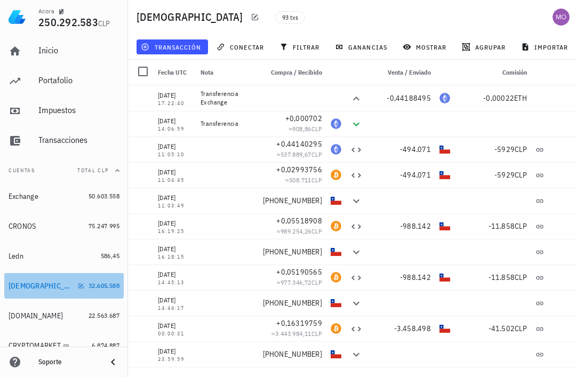
click at [67, 289] on div "[DEMOGRAPHIC_DATA]" at bounding box center [47, 286] width 76 height 10
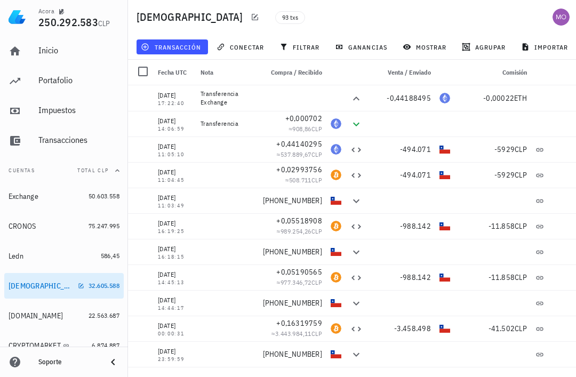
click at [184, 52] on button "transacción" at bounding box center [173, 46] width 72 height 15
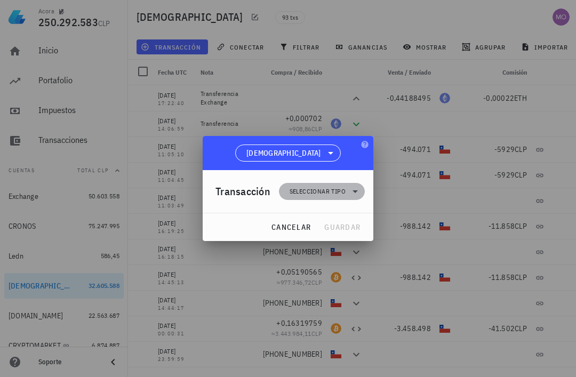
click at [352, 197] on icon at bounding box center [355, 191] width 13 height 13
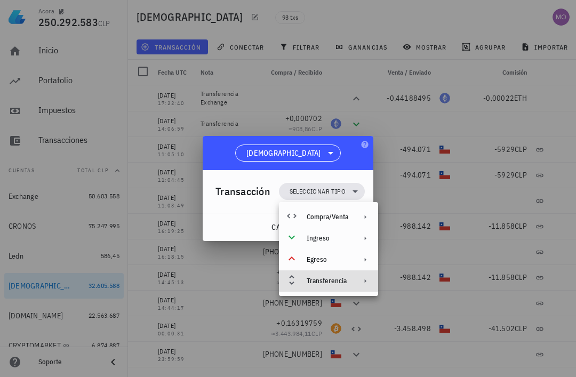
click at [350, 288] on div "Transferencia" at bounding box center [328, 281] width 99 height 21
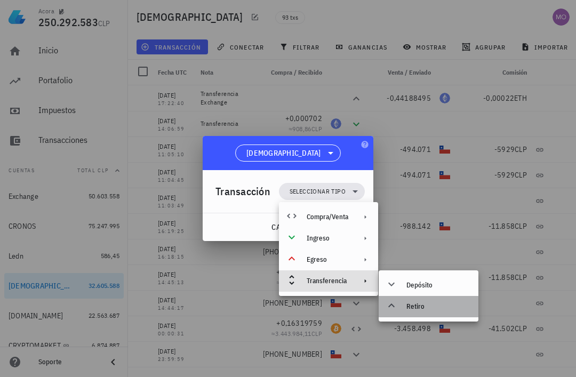
click at [437, 310] on div "Retiro" at bounding box center [439, 307] width 64 height 9
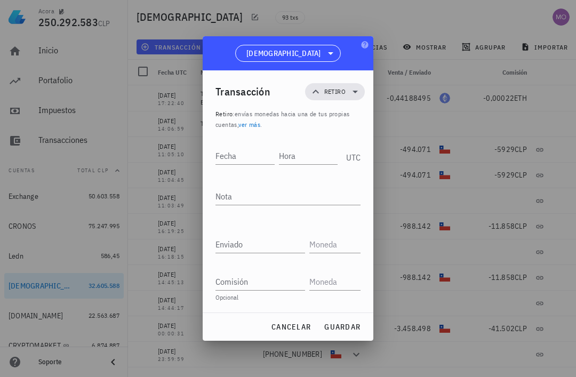
click at [305, 153] on input "Hora" at bounding box center [308, 155] width 59 height 17
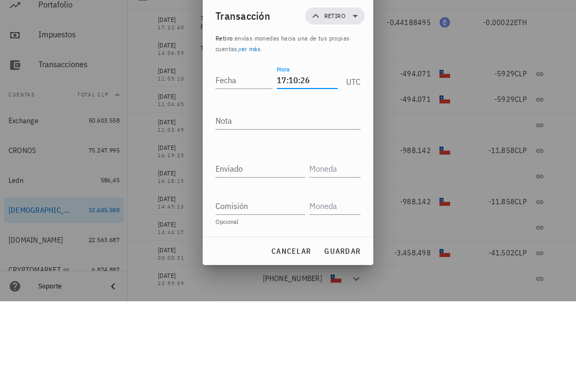
type input "17:10:26"
click at [248, 147] on input "Fecha" at bounding box center [244, 155] width 57 height 17
type input "2025-09-03"
click at [306, 188] on textarea "Nota" at bounding box center [288, 196] width 145 height 17
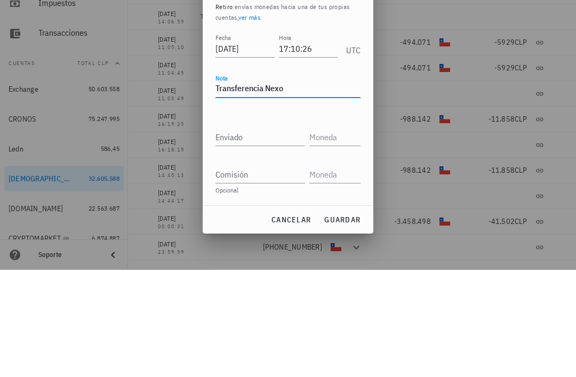
type textarea "Transferencia Nexo"
click at [278, 236] on input "Enviado" at bounding box center [261, 244] width 90 height 17
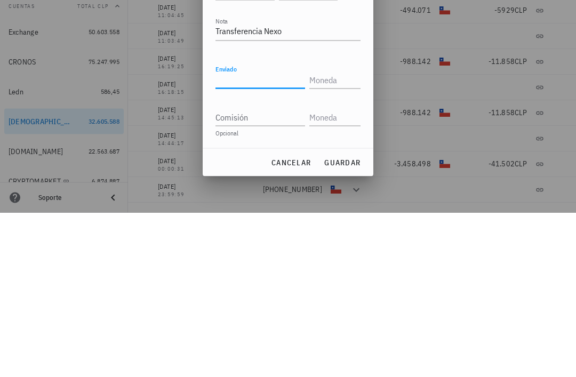
click at [265, 236] on input "Enviado" at bounding box center [261, 244] width 90 height 17
paste input "1"
type input "1"
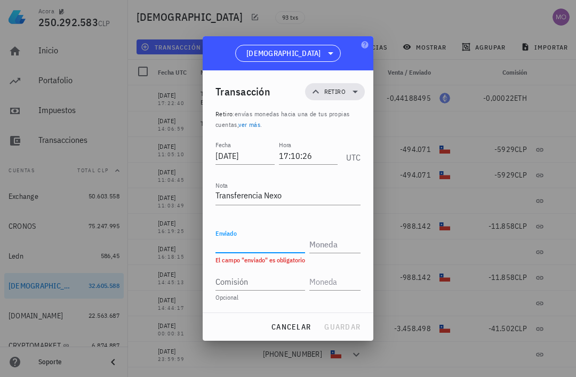
click at [272, 236] on input "Enviado" at bounding box center [261, 244] width 90 height 17
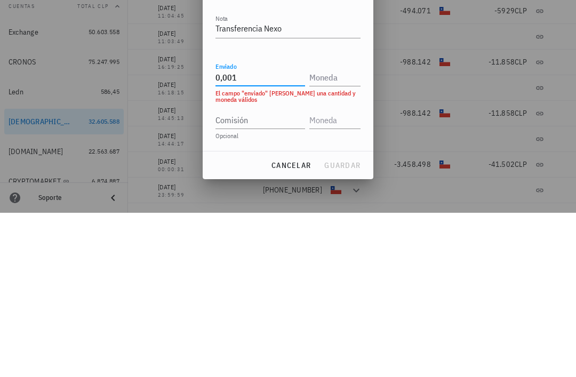
type input "0,001"
click at [331, 233] on input "text" at bounding box center [334, 241] width 49 height 17
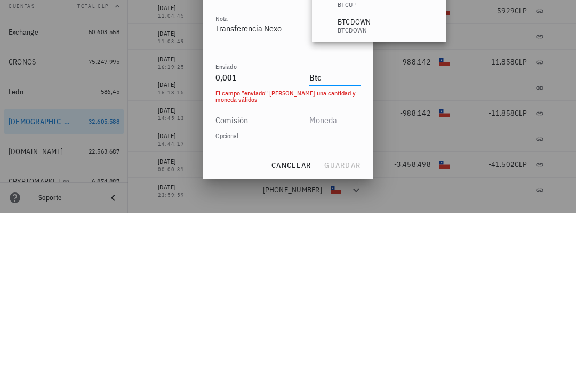
click at [272, 276] on input "Comisión" at bounding box center [261, 284] width 90 height 17
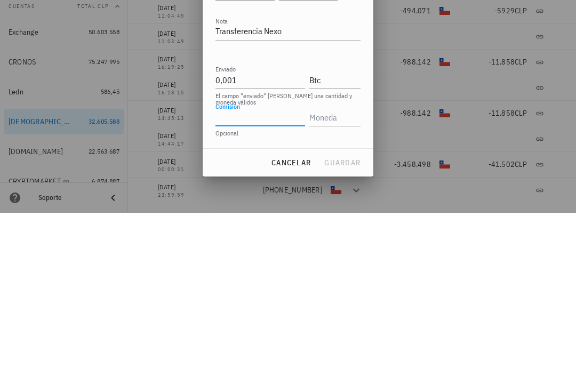
type input "BTC"
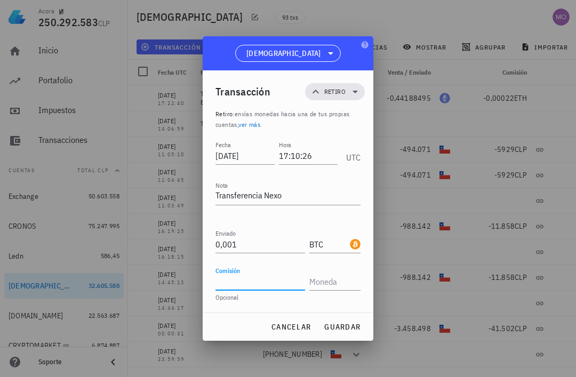
click at [270, 280] on input "Comisión" at bounding box center [261, 281] width 90 height 17
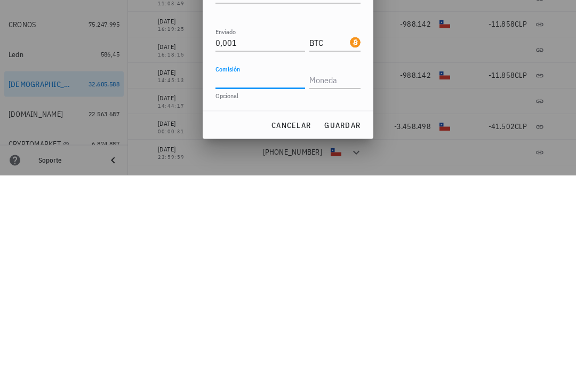
click at [261, 273] on input "Comisión" at bounding box center [261, 281] width 90 height 17
paste input "0,00002748"
type input "0,00002748"
click at [339, 273] on input "text" at bounding box center [334, 281] width 49 height 17
click at [291, 273] on input "0,00002748" at bounding box center [261, 281] width 90 height 17
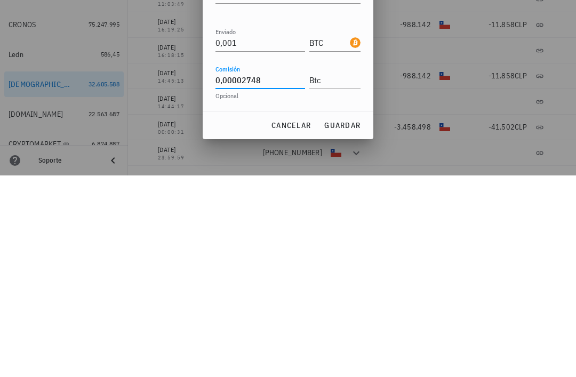
type input "BTC"
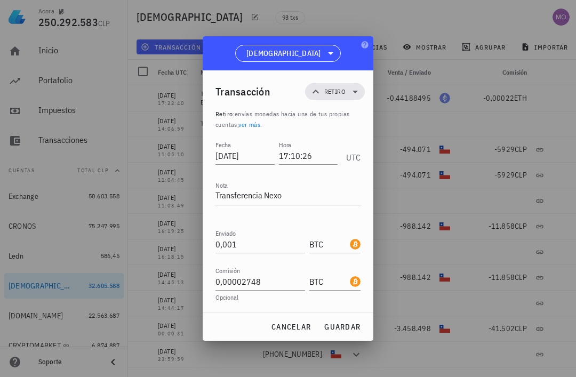
click at [346, 324] on span "guardar" at bounding box center [342, 327] width 37 height 10
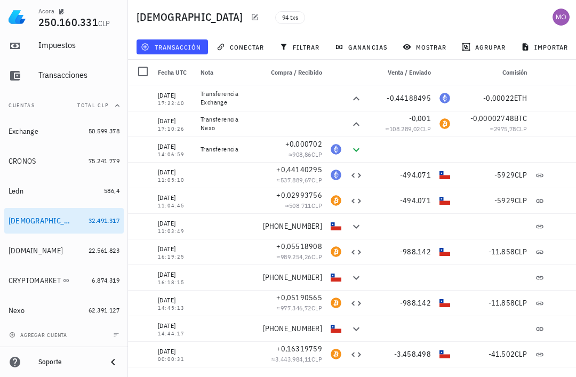
scroll to position [65, 0]
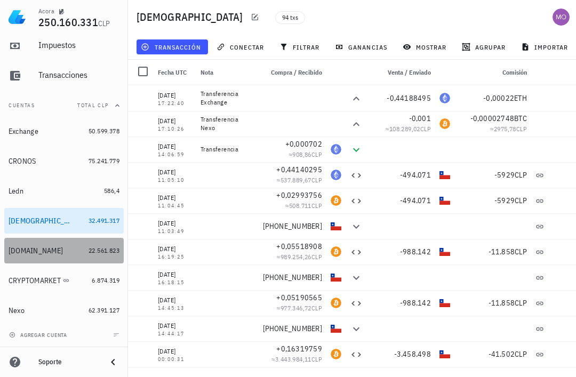
click at [20, 252] on div "[DOMAIN_NAME]" at bounding box center [36, 251] width 54 height 9
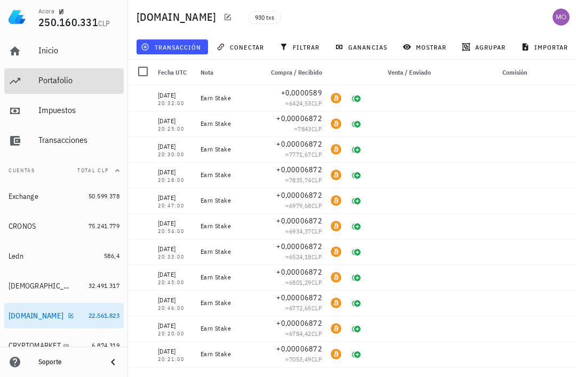
click at [56, 83] on div "Portafolio" at bounding box center [78, 80] width 81 height 10
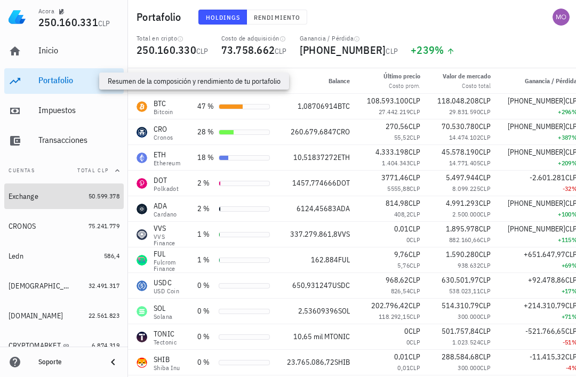
click at [20, 200] on div "Exchange" at bounding box center [24, 196] width 30 height 9
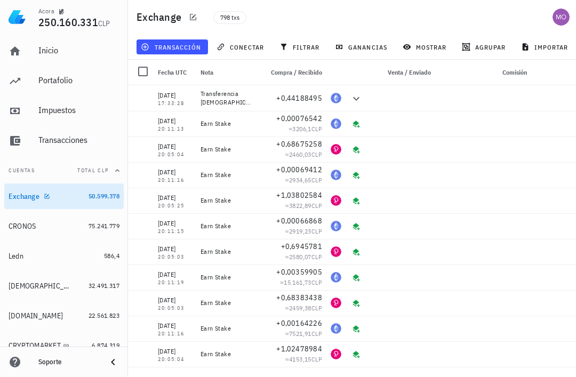
click at [303, 45] on span "filtrar" at bounding box center [301, 47] width 38 height 9
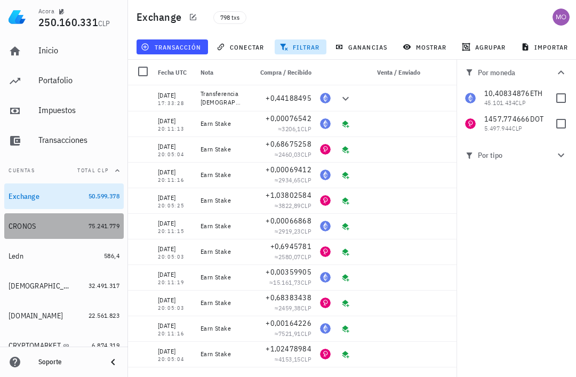
click at [15, 231] on div "CRONOS" at bounding box center [47, 226] width 76 height 10
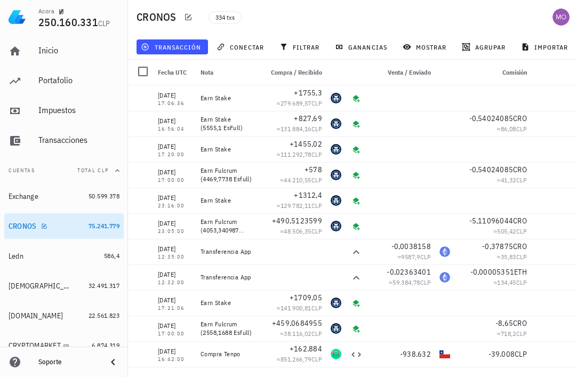
click at [299, 44] on span "filtrar" at bounding box center [301, 47] width 38 height 9
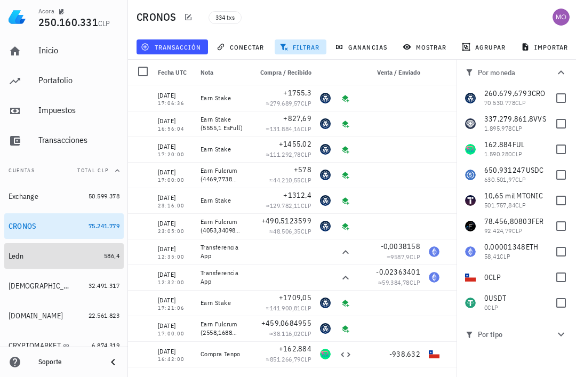
click at [5, 263] on link "Ledn 586,4" at bounding box center [64, 256] width 120 height 26
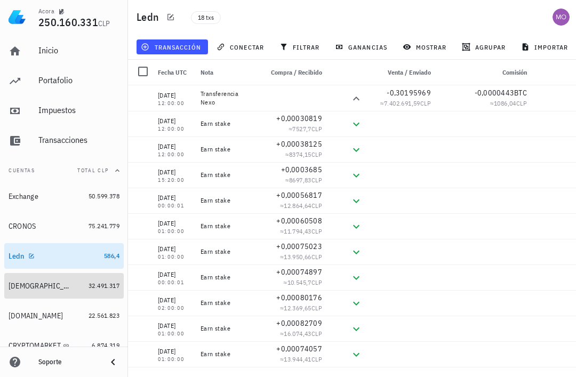
click at [18, 292] on div "[DEMOGRAPHIC_DATA]" at bounding box center [47, 286] width 76 height 22
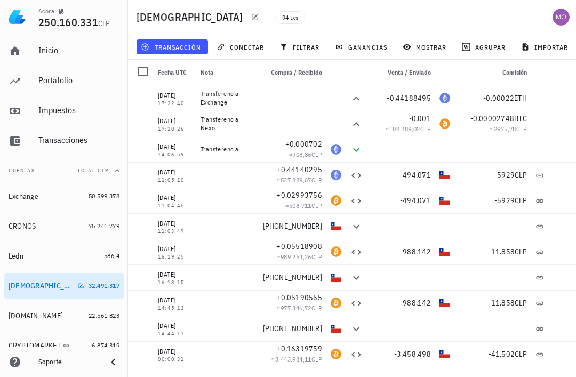
click at [300, 45] on span "filtrar" at bounding box center [301, 47] width 38 height 9
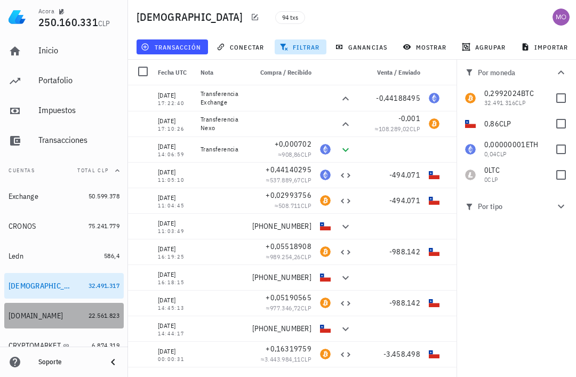
click at [7, 316] on link "CRYPTO.COM 22.561.823" at bounding box center [64, 316] width 120 height 26
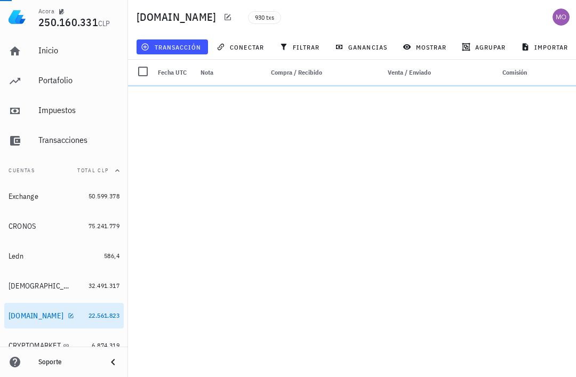
click at [305, 44] on span "filtrar" at bounding box center [301, 47] width 38 height 9
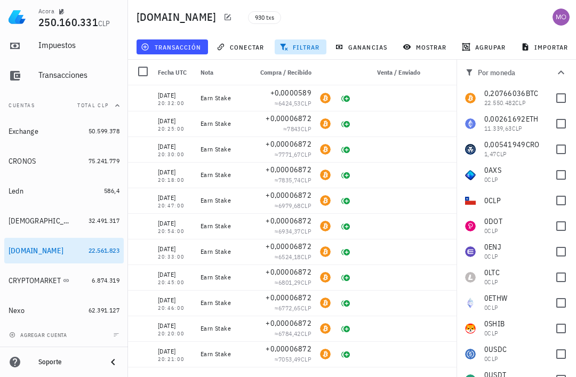
scroll to position [65, 0]
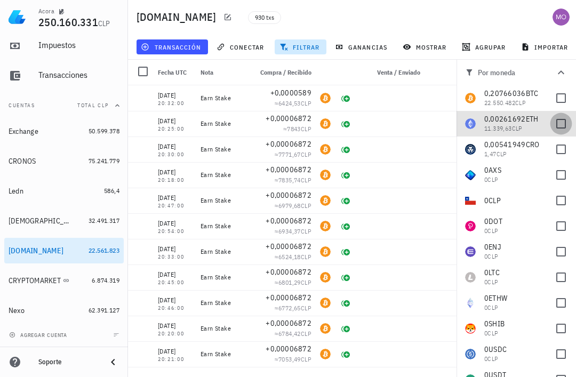
click at [562, 124] on div at bounding box center [561, 124] width 18 height 18
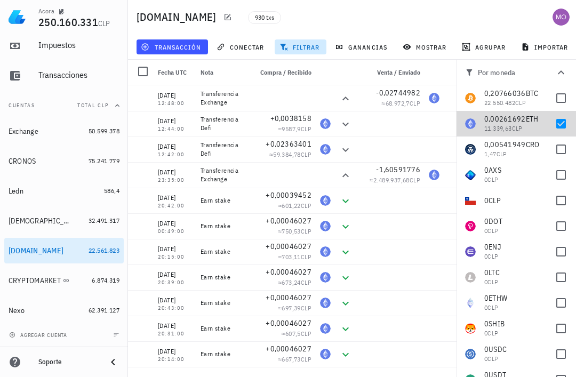
click at [560, 130] on div at bounding box center [561, 124] width 18 height 18
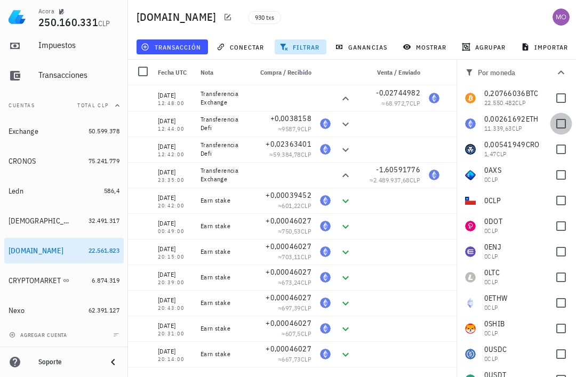
checkbox input "false"
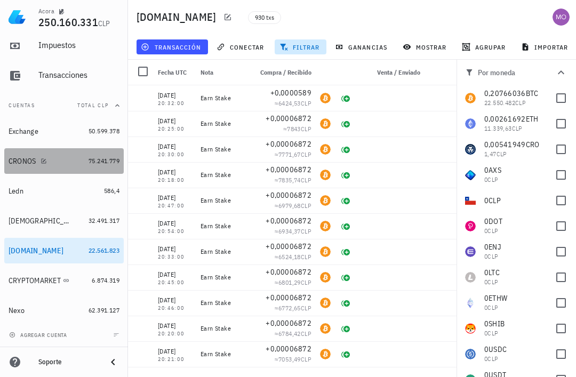
click at [24, 157] on div "CRONOS" at bounding box center [23, 161] width 28 height 9
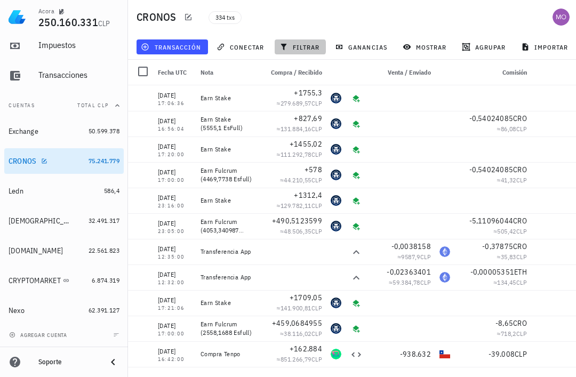
click at [304, 41] on button "filtrar" at bounding box center [300, 46] width 51 height 15
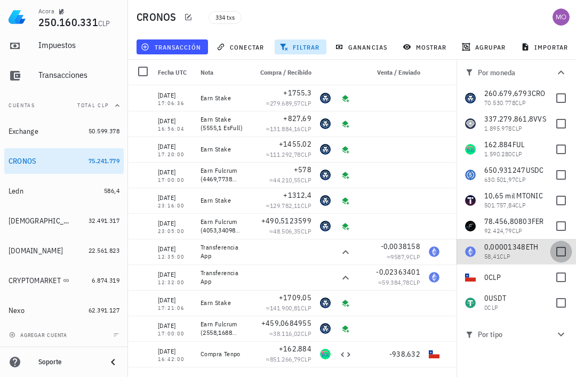
click at [559, 259] on div at bounding box center [561, 252] width 18 height 18
checkbox input "true"
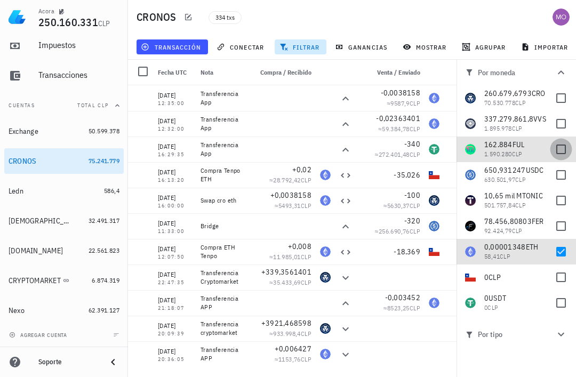
click at [568, 145] on div at bounding box center [561, 149] width 18 height 18
checkbox input "true"
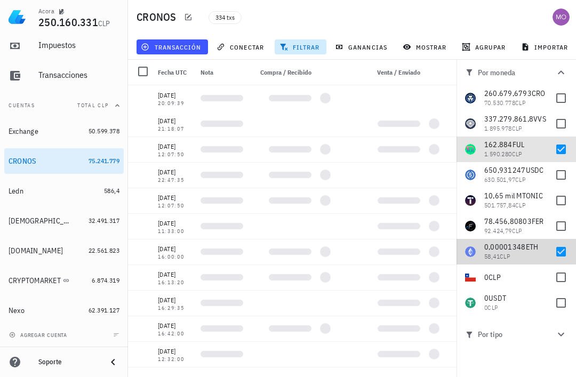
click at [562, 251] on div at bounding box center [561, 252] width 18 height 18
checkbox input "false"
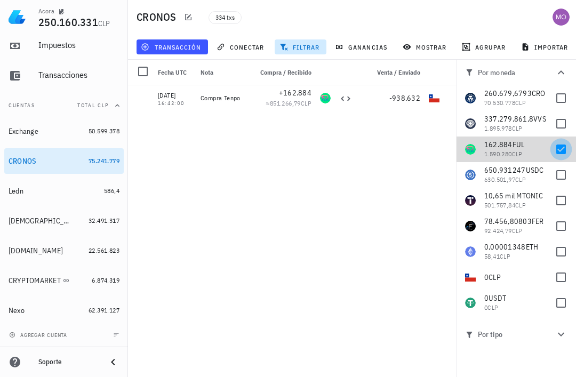
click at [564, 150] on div at bounding box center [561, 149] width 18 height 18
checkbox input "false"
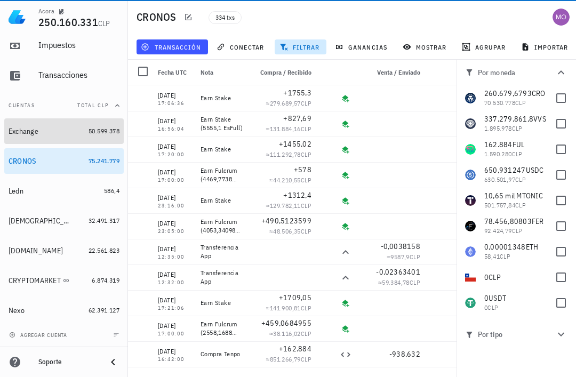
click at [22, 136] on div "Exchange" at bounding box center [47, 132] width 76 height 22
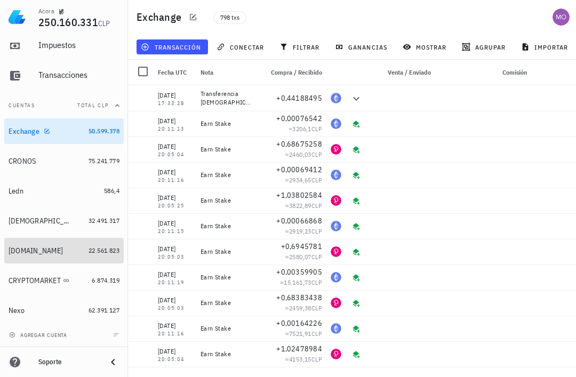
click at [63, 250] on div at bounding box center [68, 250] width 11 height 0
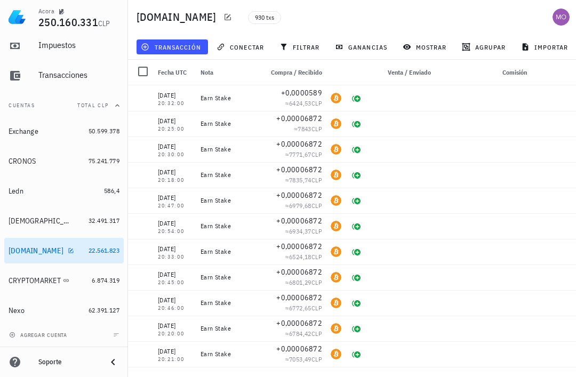
click at [214, 52] on button "conectar" at bounding box center [241, 46] width 59 height 15
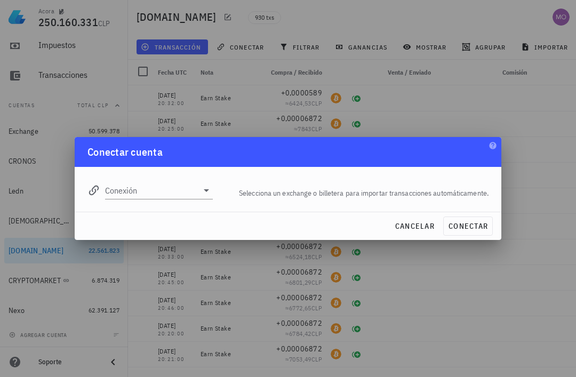
click at [414, 234] on button "cancelar" at bounding box center [415, 226] width 49 height 19
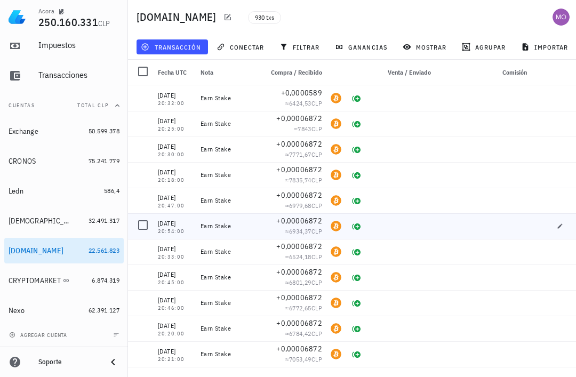
click at [419, 226] on div at bounding box center [401, 226] width 68 height 26
click at [188, 45] on span "transacción" at bounding box center [172, 47] width 58 height 9
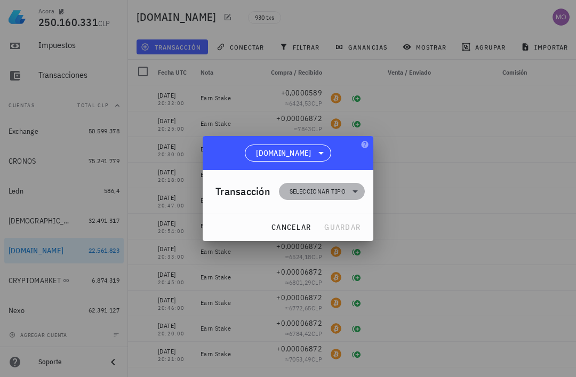
click at [354, 194] on icon at bounding box center [355, 191] width 13 height 13
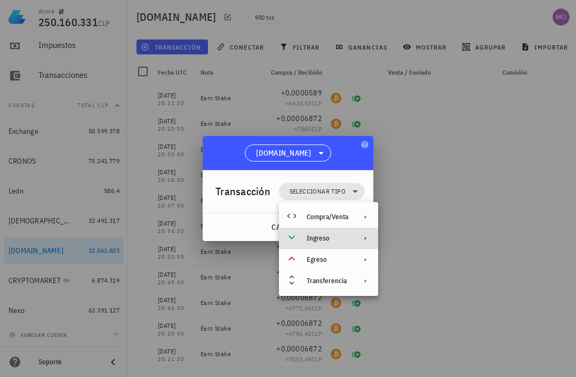
click at [342, 239] on div "Ingreso" at bounding box center [328, 238] width 42 height 9
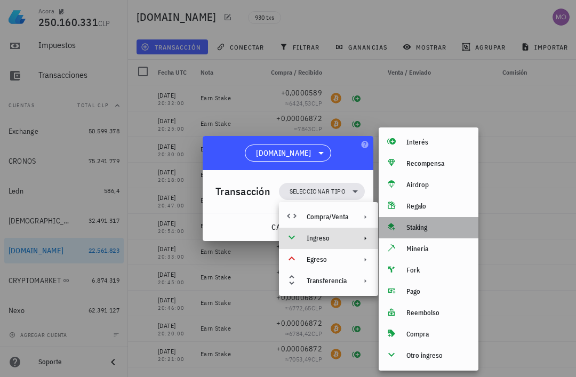
click at [422, 230] on div "Staking" at bounding box center [439, 228] width 64 height 9
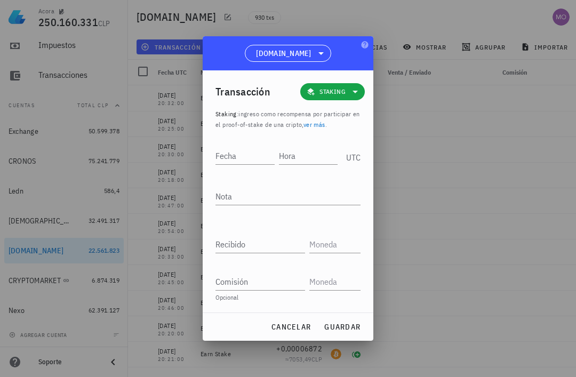
click at [306, 158] on input "Hora" at bounding box center [308, 155] width 59 height 17
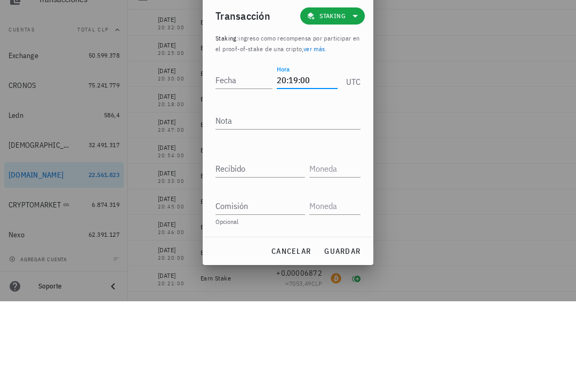
type input "20:19:00"
click at [242, 147] on input "Fecha" at bounding box center [244, 155] width 57 height 17
type input "[DATE]"
click at [300, 188] on textarea "Nota" at bounding box center [288, 196] width 145 height 17
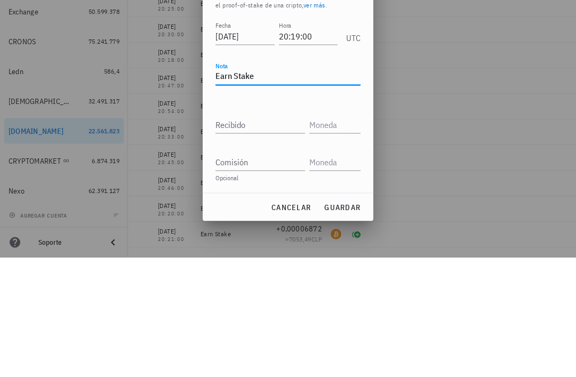
type textarea "Earn Stake"
click at [261, 236] on input "Recibido" at bounding box center [261, 244] width 90 height 17
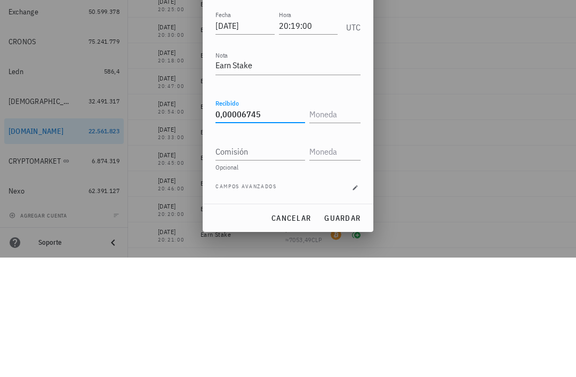
type input "0,00006745"
click at [331, 225] on input "text" at bounding box center [334, 233] width 49 height 17
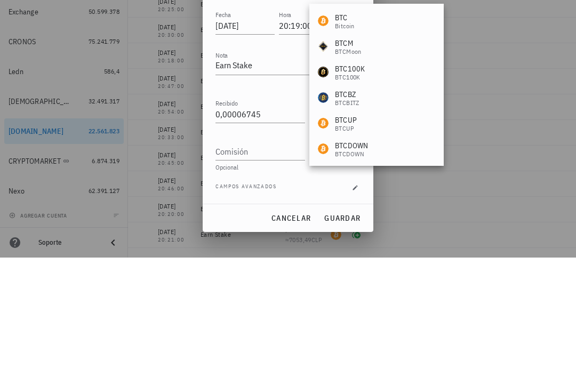
scroll to position [34, 0]
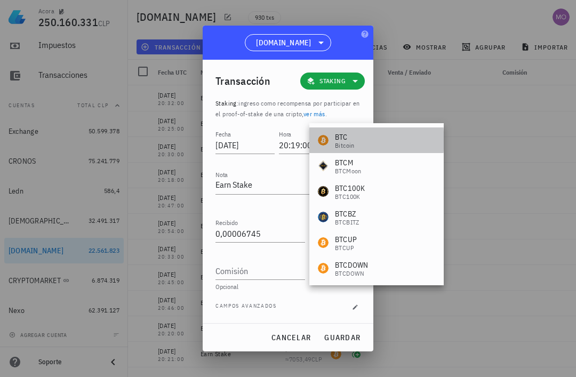
click at [364, 140] on div "BTC Bitcoin" at bounding box center [377, 141] width 134 height 26
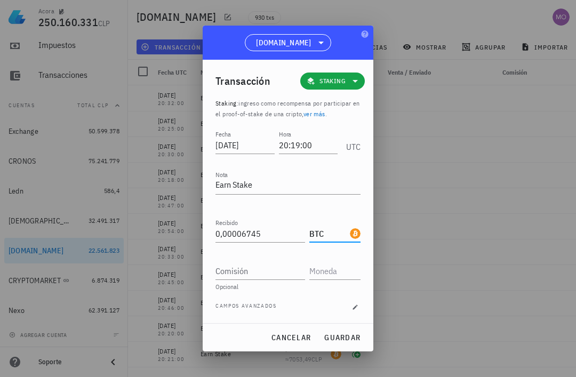
type input "BTC"
click at [356, 334] on span "guardar" at bounding box center [342, 338] width 37 height 10
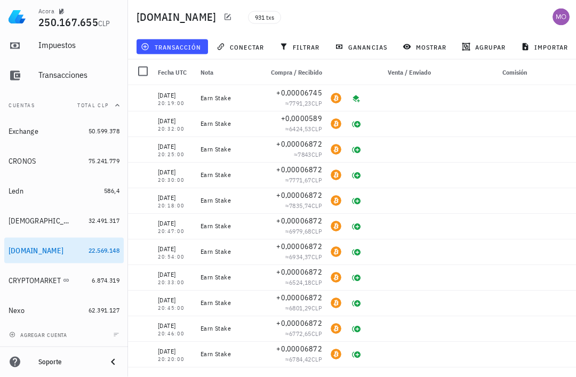
scroll to position [0, 0]
click at [569, 93] on div at bounding box center [563, 98] width 28 height 26
click at [559, 101] on icon "button" at bounding box center [560, 98] width 6 height 6
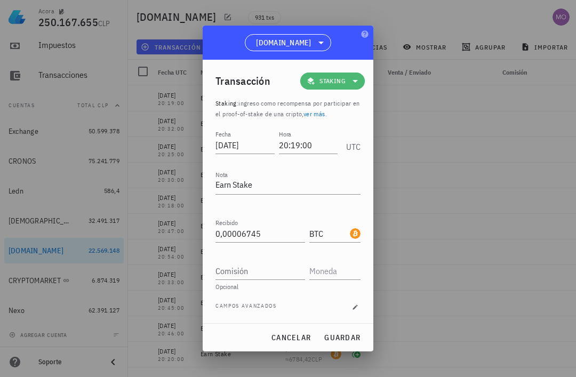
click at [350, 80] on icon at bounding box center [355, 81] width 13 height 13
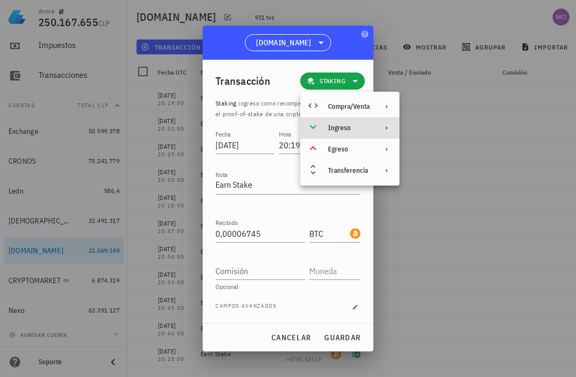
click at [380, 134] on div "Ingreso" at bounding box center [349, 127] width 99 height 21
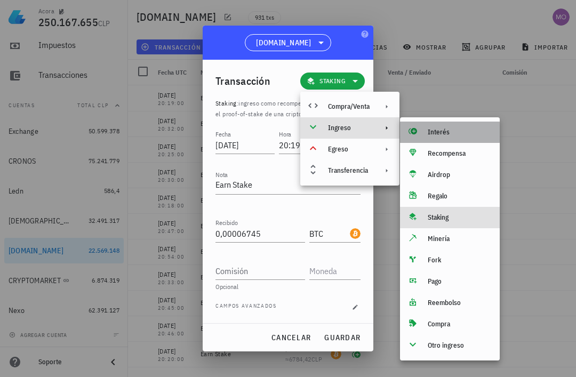
click at [455, 132] on div "Interés" at bounding box center [460, 132] width 64 height 9
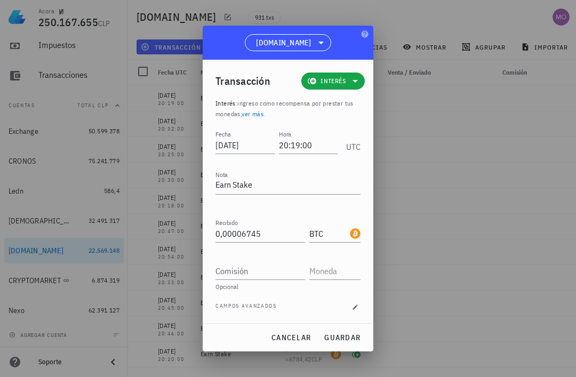
click at [351, 333] on span "guardar" at bounding box center [342, 338] width 37 height 10
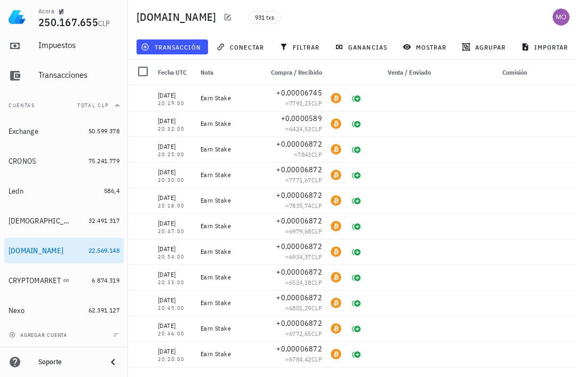
click at [191, 49] on span "transacción" at bounding box center [172, 47] width 58 height 9
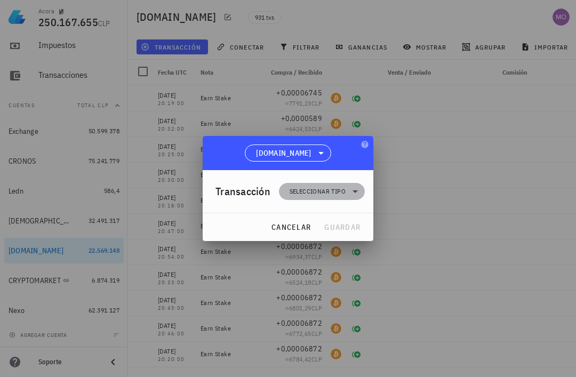
click at [355, 187] on icon at bounding box center [355, 191] width 13 height 13
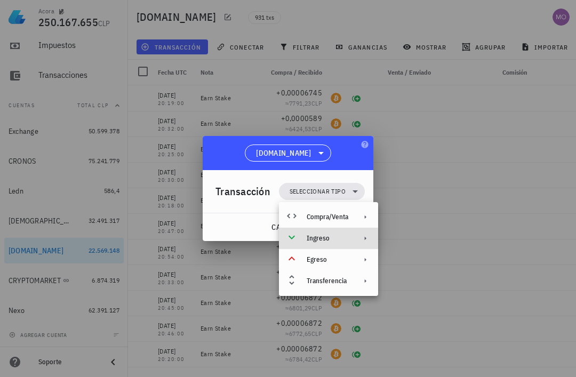
click at [362, 234] on div "Ingreso" at bounding box center [328, 238] width 99 height 21
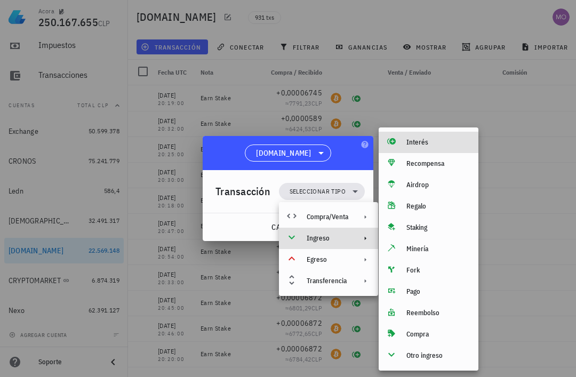
click at [434, 140] on div "Interés" at bounding box center [439, 142] width 64 height 9
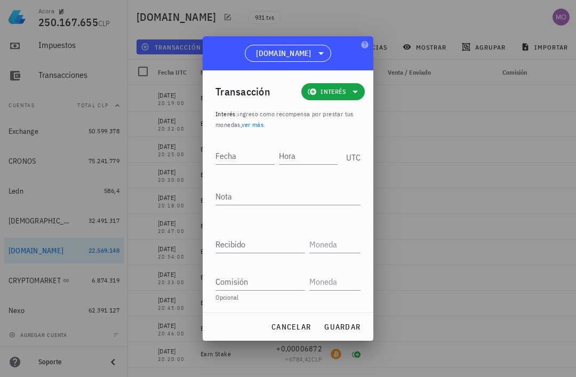
click at [240, 159] on input "Fecha" at bounding box center [245, 155] width 59 height 17
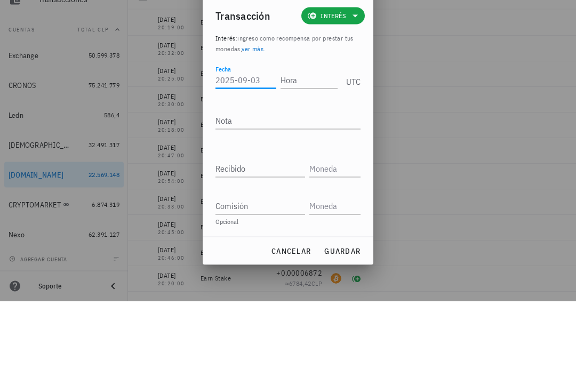
click at [311, 147] on input "Hora" at bounding box center [309, 155] width 57 height 17
type input "20:40:00"
click at [243, 147] on input "Fecha" at bounding box center [244, 155] width 57 height 17
type input "2025-08-18"
click at [307, 188] on textarea "Nota" at bounding box center [288, 196] width 145 height 17
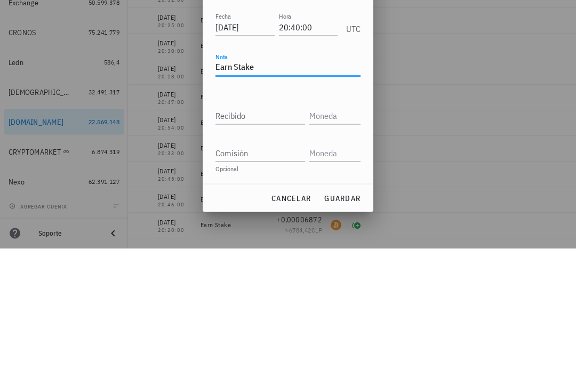
type textarea "Earn Stake"
click at [275, 236] on input "Recibido" at bounding box center [261, 244] width 90 height 17
click at [258, 236] on input "Recibido" at bounding box center [261, 244] width 90 height 17
click at [287, 236] on input "Recibido" at bounding box center [261, 244] width 90 height 17
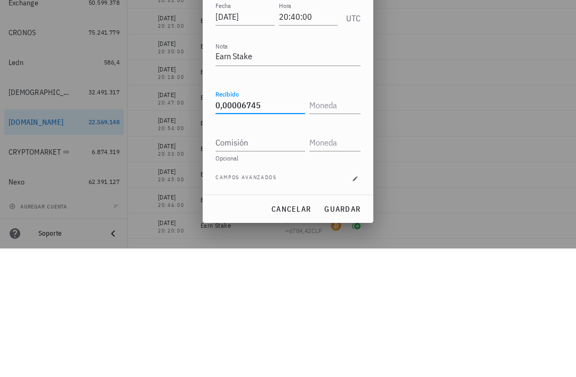
type input "0,00006745"
click at [340, 225] on input "text" at bounding box center [334, 233] width 49 height 17
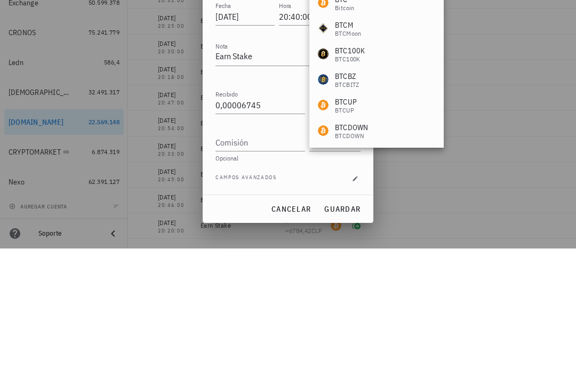
click at [269, 263] on input "Comisión" at bounding box center [261, 271] width 90 height 17
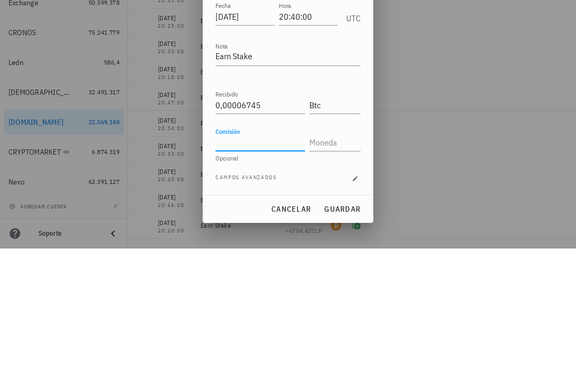
type input "BTC"
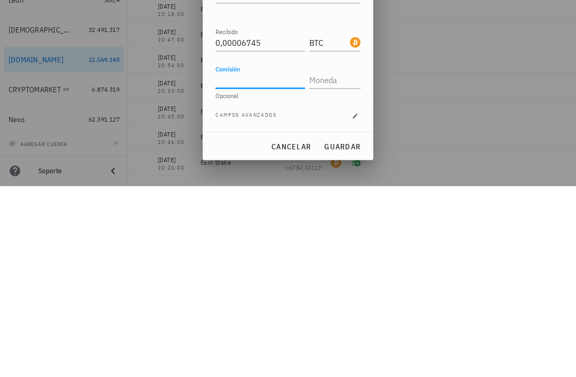
scroll to position [34, 0]
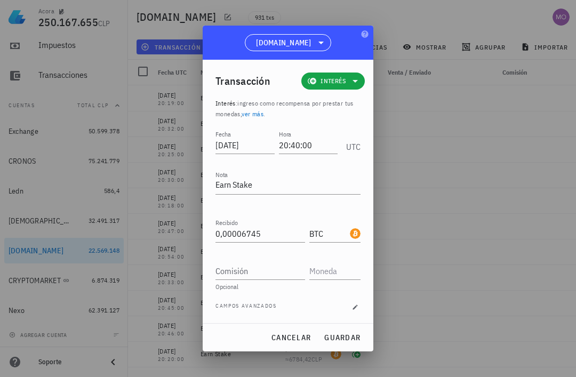
click at [347, 337] on span "guardar" at bounding box center [342, 338] width 37 height 10
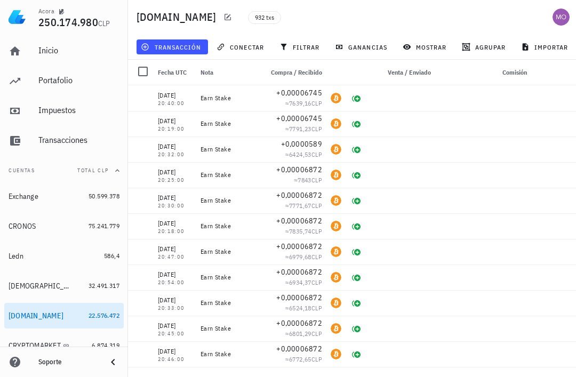
click at [192, 42] on button "transacción" at bounding box center [173, 46] width 72 height 15
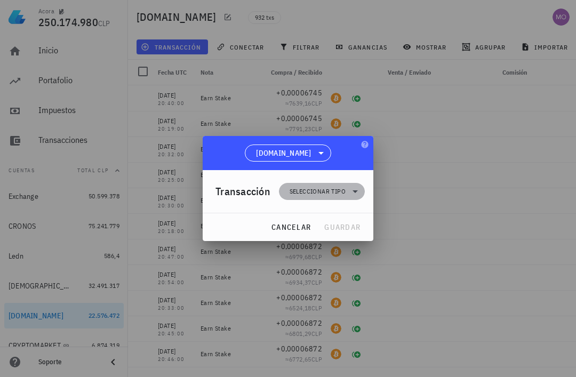
click at [352, 189] on icon at bounding box center [355, 191] width 13 height 13
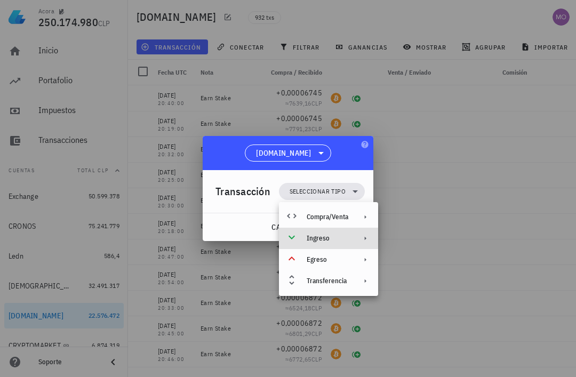
click at [356, 239] on div "Ingreso" at bounding box center [328, 238] width 99 height 21
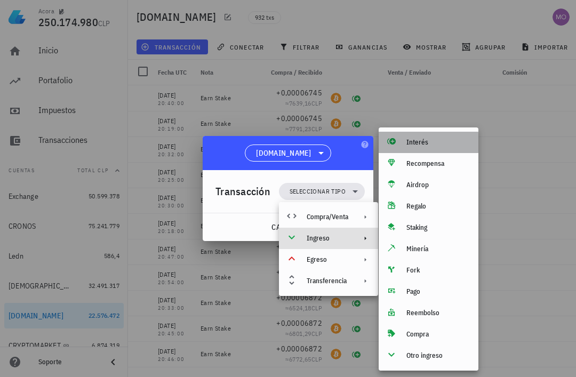
click at [431, 142] on div "Interés" at bounding box center [439, 142] width 64 height 9
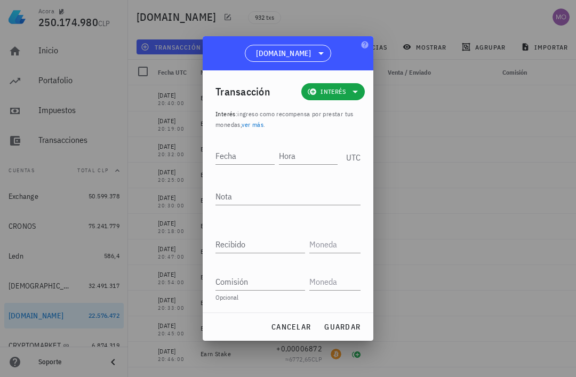
click at [307, 162] on input "Hora" at bounding box center [308, 155] width 59 height 17
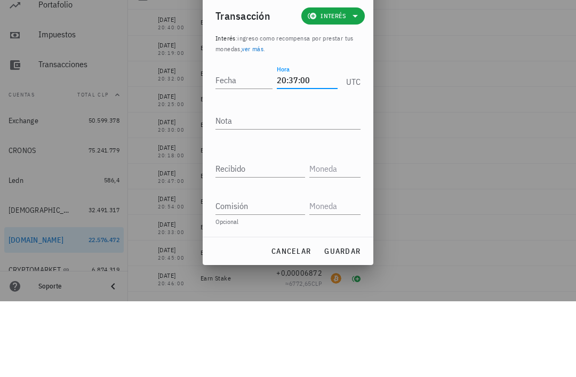
type input "20:37:00"
click at [250, 147] on input "Fecha" at bounding box center [244, 155] width 57 height 17
type input "2025-08-25"
click at [283, 188] on textarea "Nota" at bounding box center [288, 196] width 145 height 17
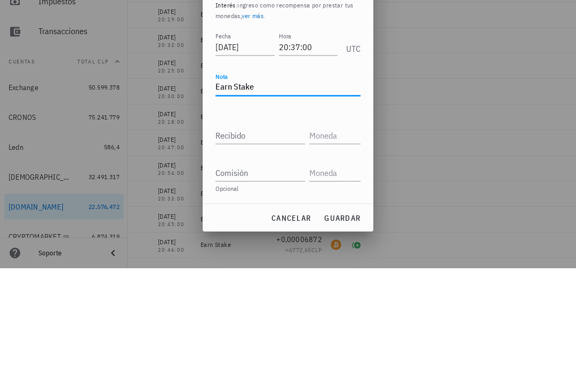
type textarea "Earn Stake"
click at [280, 236] on input "Recibido" at bounding box center [261, 244] width 90 height 17
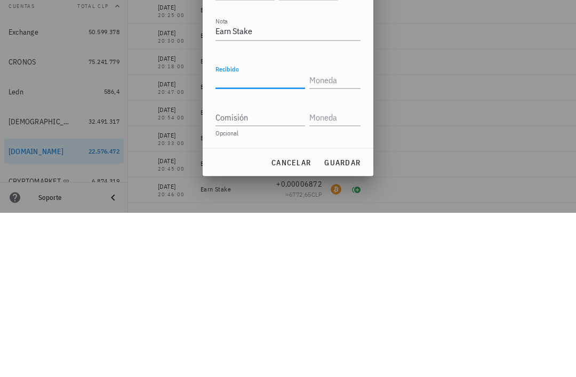
click at [253, 236] on input "Recibido" at bounding box center [261, 244] width 90 height 17
click at [269, 236] on input "Recibido" at bounding box center [261, 244] width 90 height 17
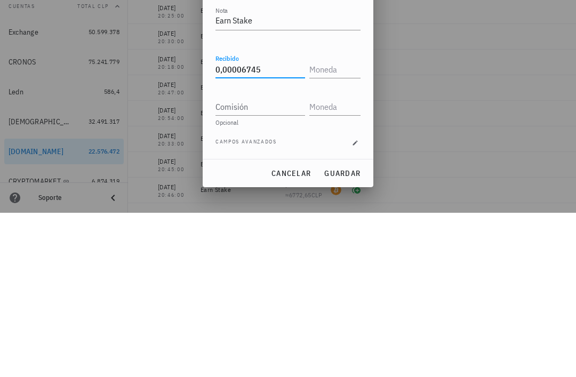
type input "0,00006745"
click at [339, 225] on input "text" at bounding box center [334, 233] width 49 height 17
click at [273, 263] on input "Comisión" at bounding box center [261, 271] width 90 height 17
type input "BTC"
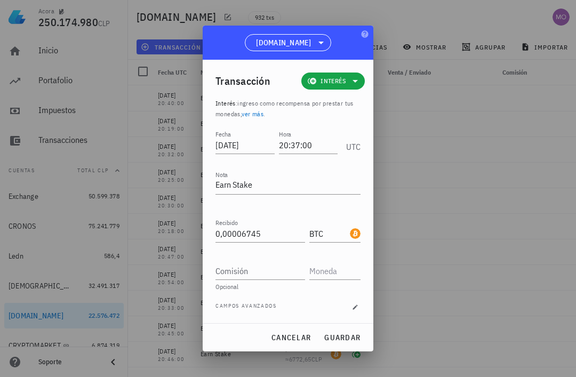
click at [353, 338] on span "guardar" at bounding box center [342, 338] width 37 height 10
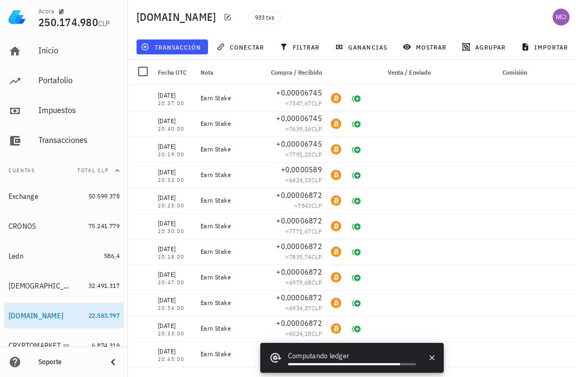
scroll to position [0, 0]
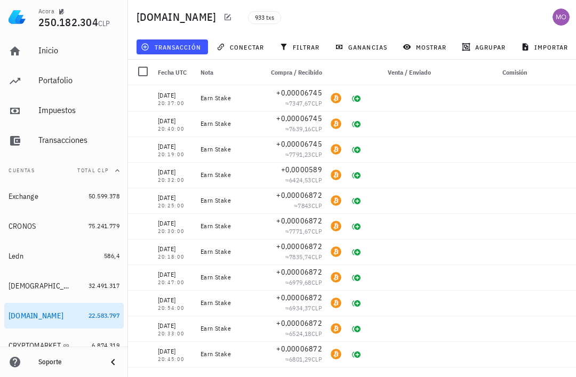
click at [192, 44] on span "transacción" at bounding box center [172, 47] width 58 height 9
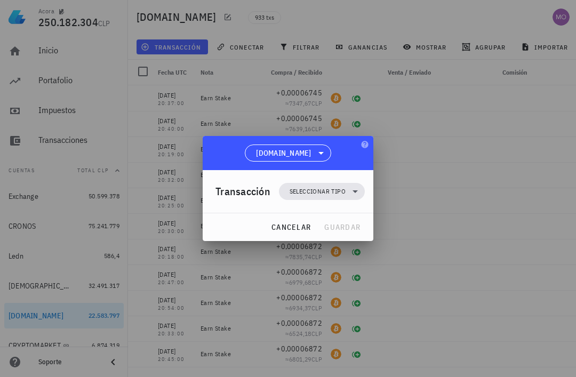
click at [348, 189] on span "Seleccionar tipo" at bounding box center [321, 191] width 73 height 17
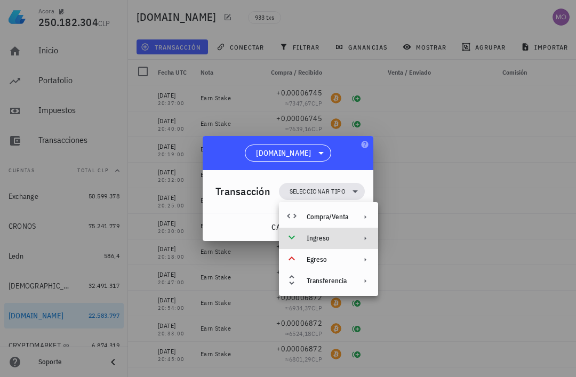
click at [353, 236] on div "Ingreso" at bounding box center [328, 238] width 99 height 21
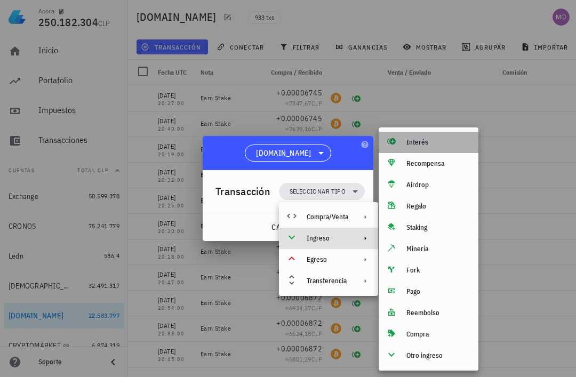
click at [426, 145] on div "Interés" at bounding box center [439, 142] width 64 height 9
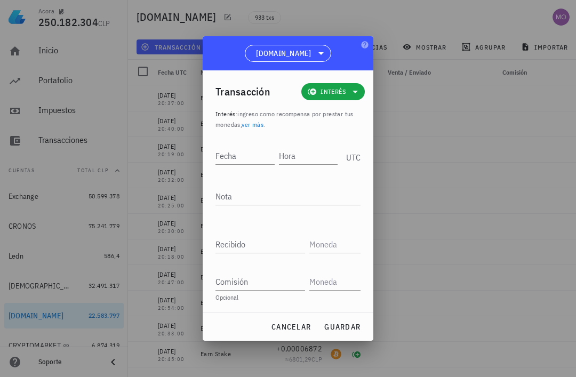
click at [309, 153] on input "Hora" at bounding box center [308, 155] width 59 height 17
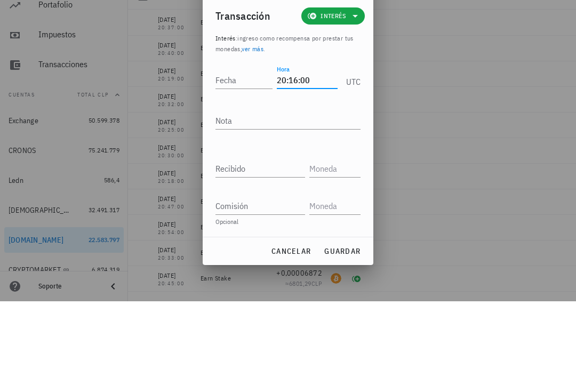
type input "20:16:00"
click at [243, 147] on input "Fecha" at bounding box center [244, 155] width 57 height 17
type input "2025-09-01"
click at [293, 188] on textarea "Nota" at bounding box center [288, 196] width 145 height 17
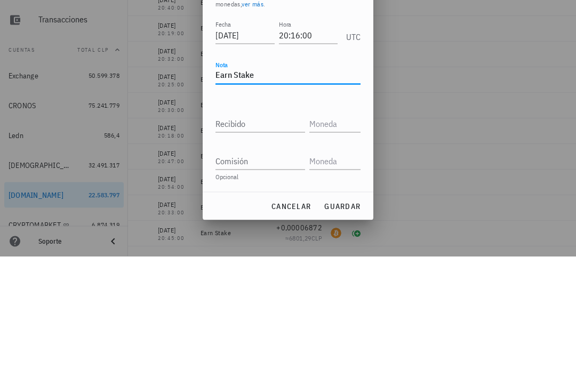
type textarea "Earn Stake"
click at [276, 236] on input "Recibido" at bounding box center [261, 244] width 90 height 17
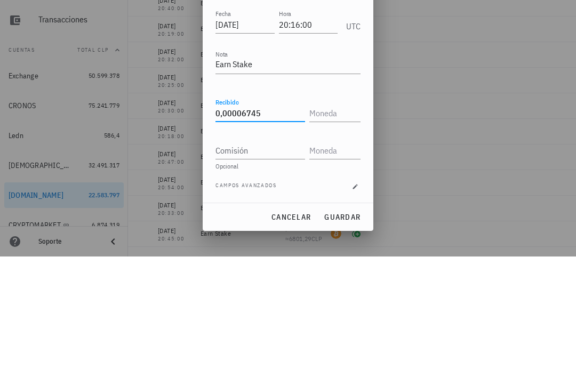
type input "0,00006745"
click at [342, 225] on input "text" at bounding box center [334, 233] width 49 height 17
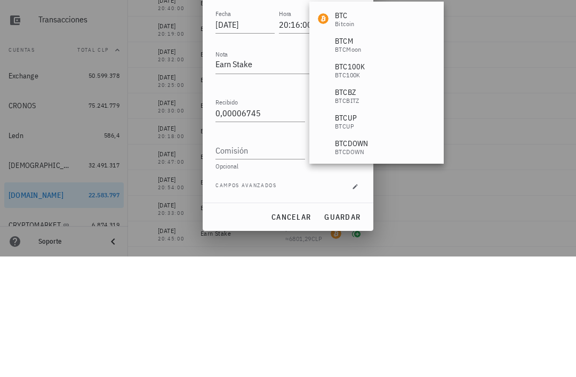
click at [276, 263] on input "Comisión" at bounding box center [261, 271] width 90 height 17
type input "BTC"
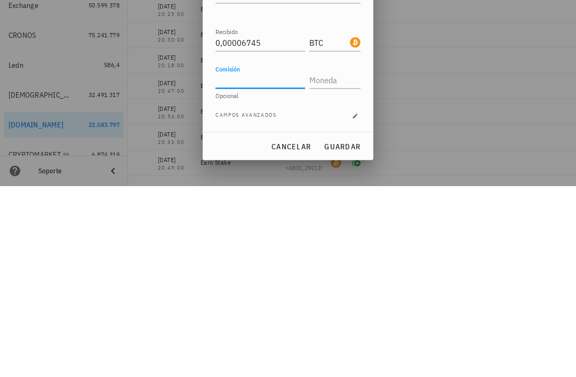
scroll to position [34, 0]
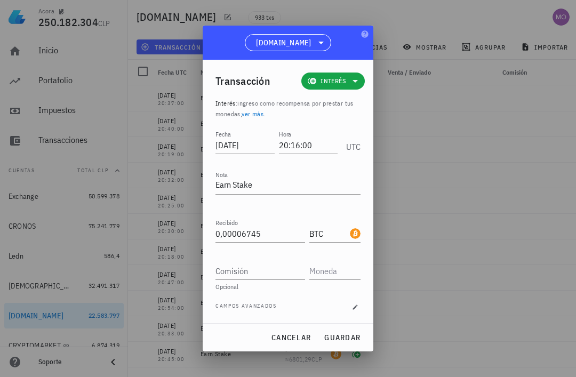
click at [351, 331] on button "guardar" at bounding box center [342, 337] width 45 height 19
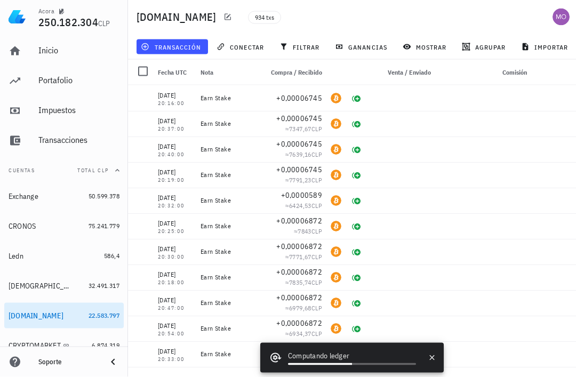
scroll to position [0, 0]
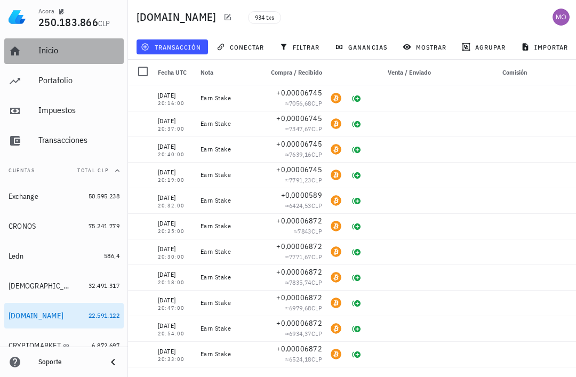
click at [61, 48] on div "Inicio" at bounding box center [78, 50] width 81 height 10
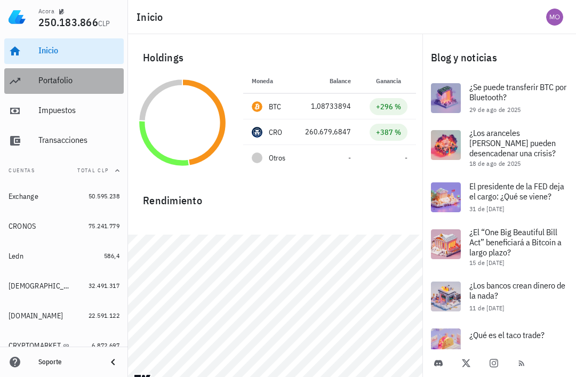
click at [65, 80] on div "Portafolio" at bounding box center [78, 80] width 81 height 10
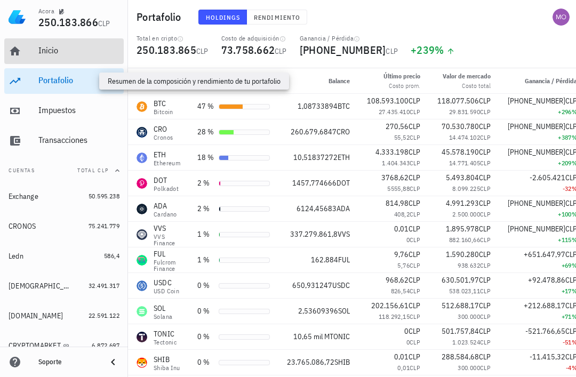
click at [68, 45] on div "Inicio" at bounding box center [78, 51] width 81 height 24
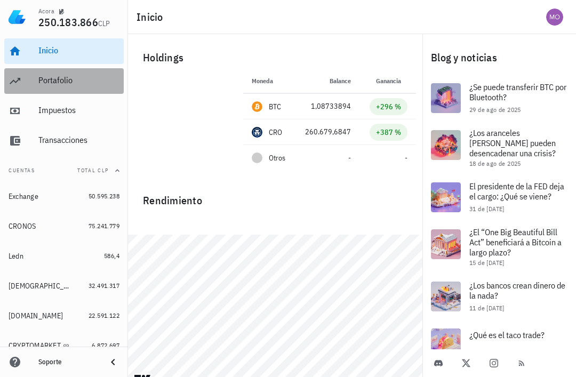
click at [68, 82] on div "Portafolio" at bounding box center [78, 80] width 81 height 10
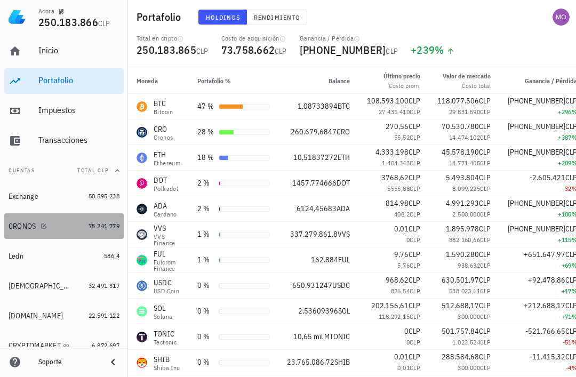
click at [50, 224] on div "CRONOS" at bounding box center [47, 226] width 76 height 10
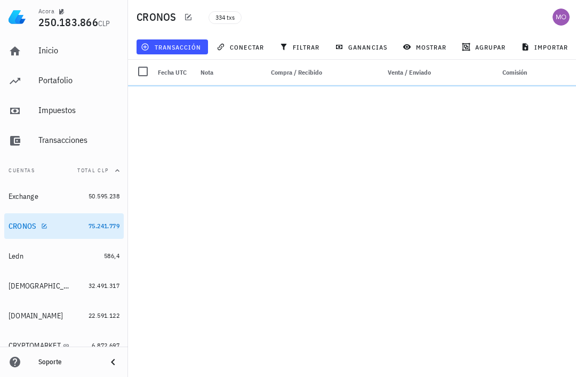
click at [180, 49] on span "transacción" at bounding box center [172, 47] width 58 height 9
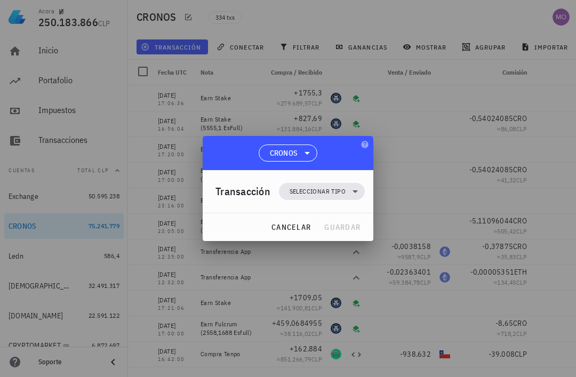
click at [355, 192] on icon at bounding box center [355, 192] width 5 height 3
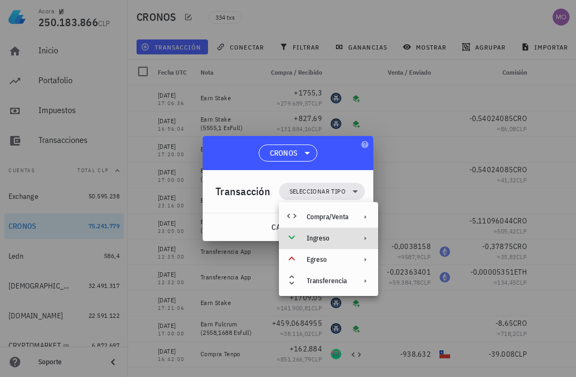
click at [350, 236] on div "Ingreso" at bounding box center [328, 238] width 99 height 21
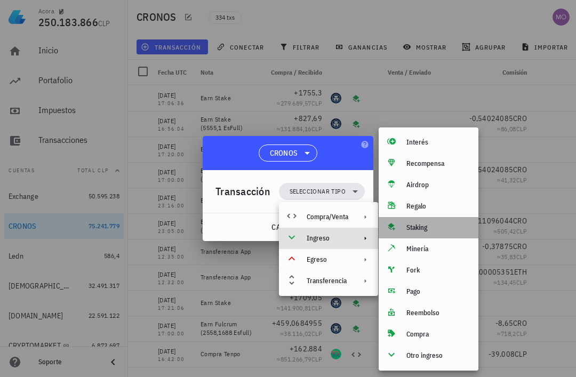
click at [434, 228] on div "Staking" at bounding box center [439, 228] width 64 height 9
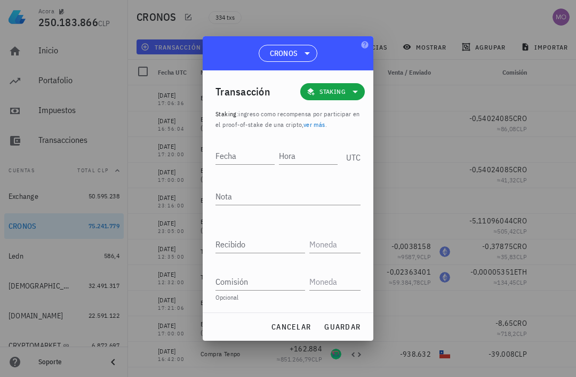
click at [239, 155] on input "Fecha" at bounding box center [245, 155] width 59 height 17
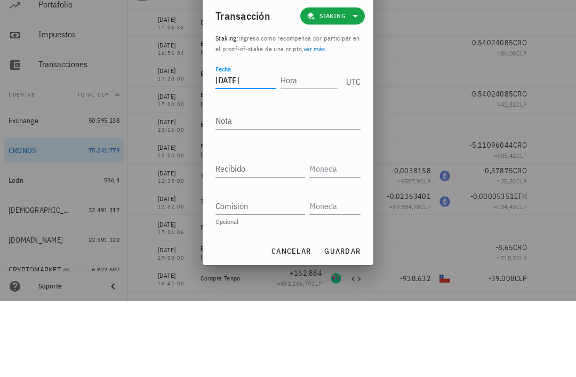
type input "[DATE]"
click at [309, 147] on input "Hora" at bounding box center [309, 155] width 57 height 17
type input "18:20:00"
click at [298, 188] on textarea "Nota" at bounding box center [288, 196] width 145 height 17
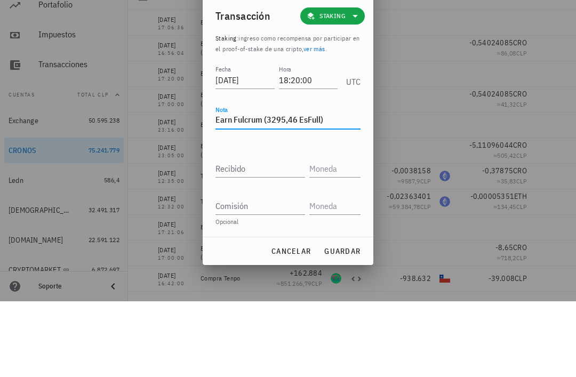
scroll to position [34, 0]
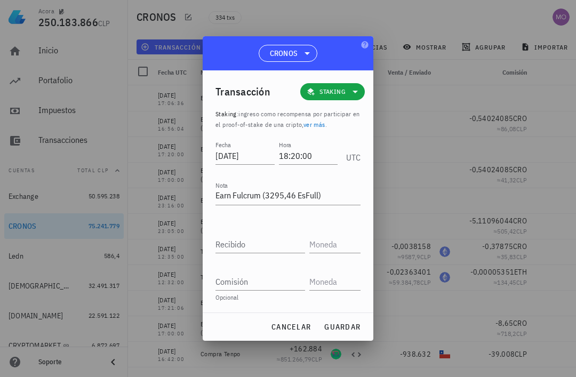
type textarea "Earn Fulcrum (3295,46 EsFull)"
click at [273, 245] on input "Recibido" at bounding box center [261, 244] width 90 height 17
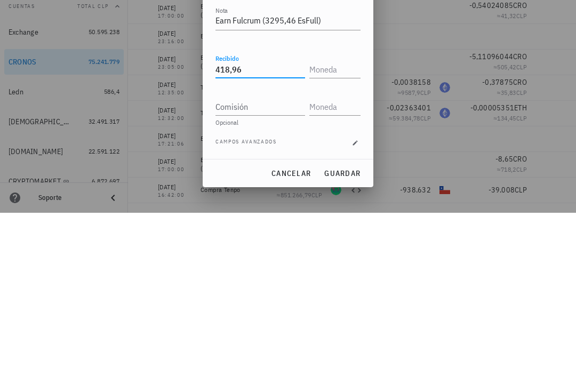
type input "418,96"
click at [335, 225] on input "text" at bounding box center [334, 233] width 49 height 17
click at [280, 263] on input "Comisión" at bounding box center [261, 271] width 90 height 17
type input "CRO"
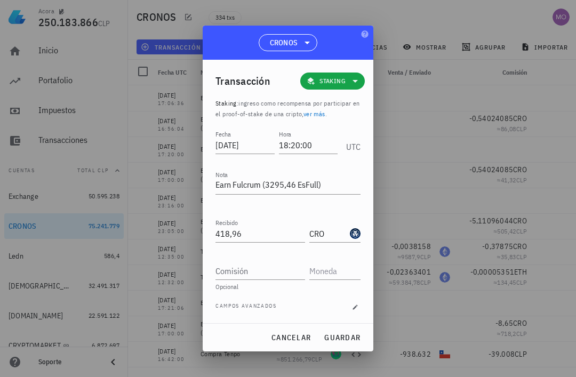
click at [264, 229] on input "418,96" at bounding box center [261, 233] width 90 height 17
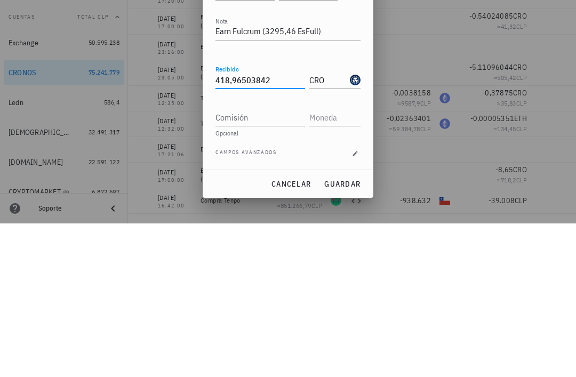
type input "418,96503842"
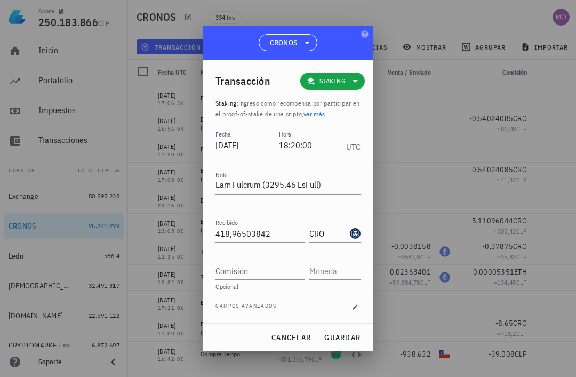
click at [293, 187] on textarea "Earn Fulcrum (3295,46 EsFull)" at bounding box center [288, 185] width 145 height 17
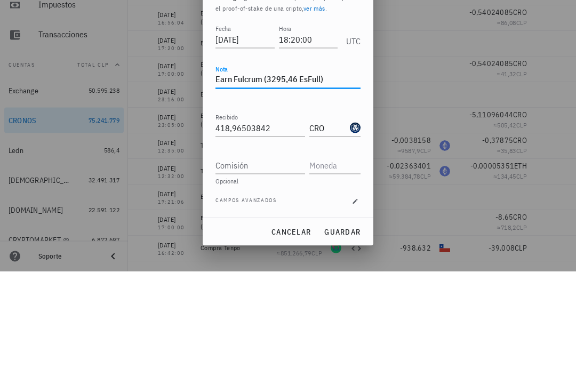
click at [300, 177] on textarea "Earn Fulcrum (3295,46 EsFull)" at bounding box center [288, 185] width 145 height 17
click at [294, 177] on textarea "Earn Fulcrum (3295,46 EsFull)" at bounding box center [288, 185] width 145 height 17
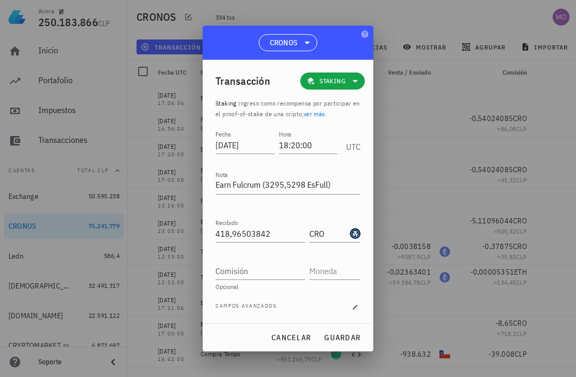
type textarea "Earn Fulcrum (3295,5298 EsFull)"
click at [262, 273] on input "Comisión" at bounding box center [261, 271] width 90 height 17
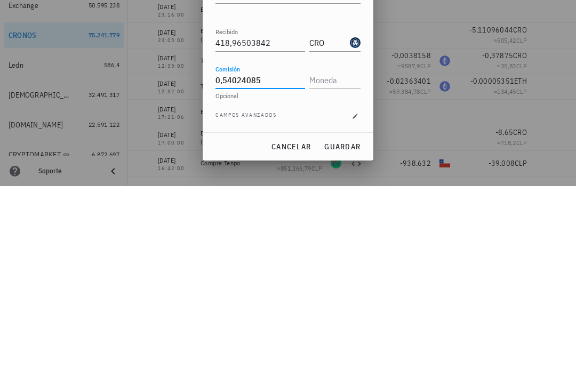
type input "0,54024085"
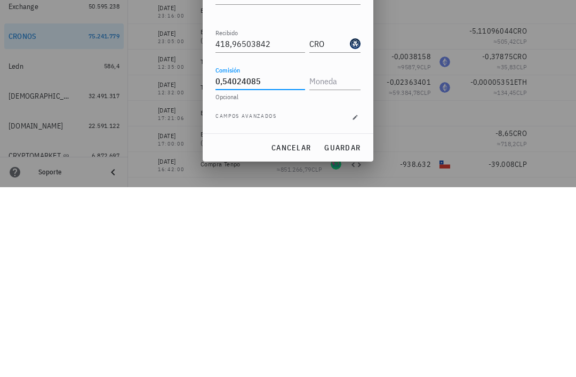
click at [334, 263] on input "text" at bounding box center [334, 271] width 49 height 17
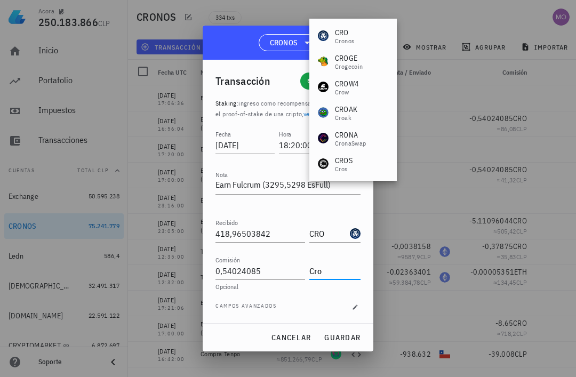
click at [290, 274] on input "0,54024085" at bounding box center [261, 271] width 90 height 17
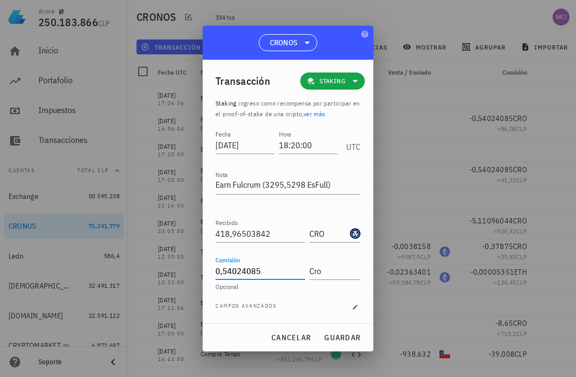
type input "CRO"
click at [349, 338] on span "guardar" at bounding box center [342, 338] width 37 height 10
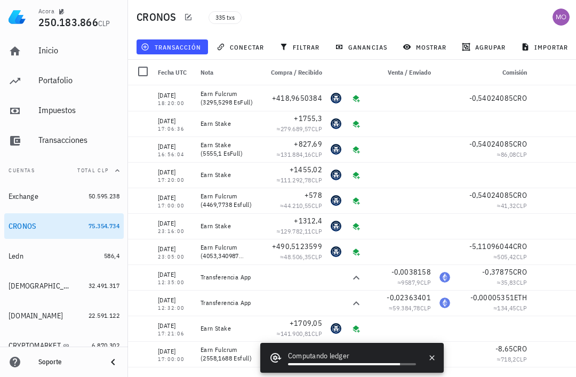
scroll to position [0, 0]
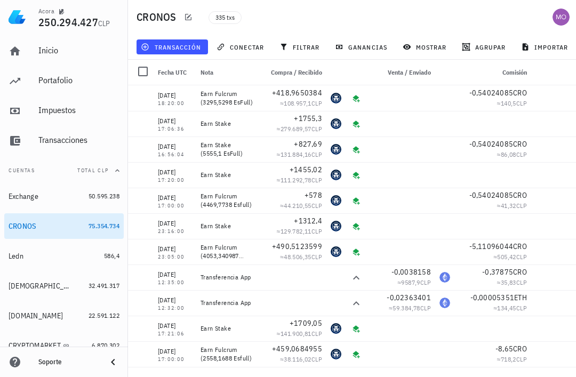
click at [567, 151] on span "button" at bounding box center [560, 149] width 15 height 6
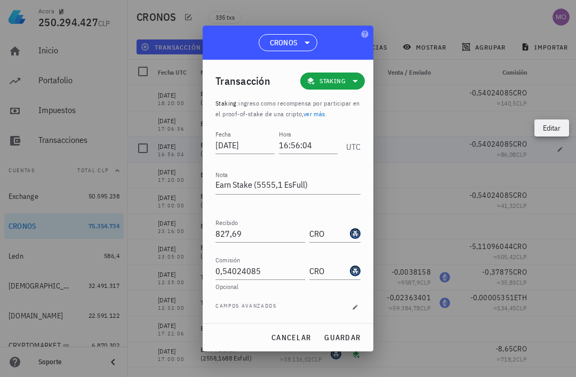
click at [252, 185] on textarea "Earn Stake (5555,1 EsFull)" at bounding box center [288, 185] width 145 height 17
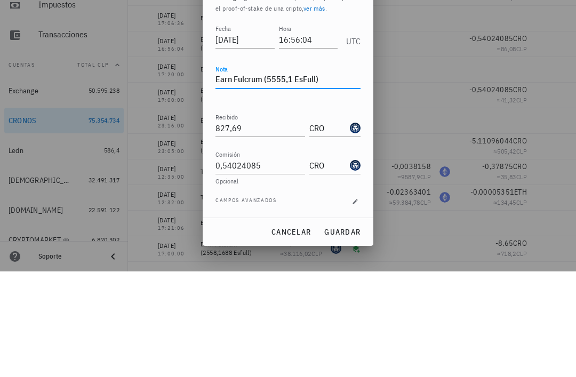
scroll to position [34, 0]
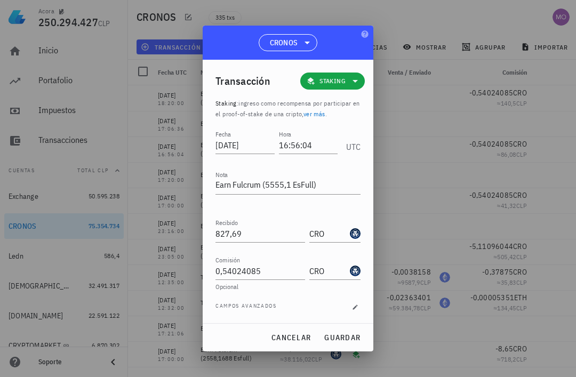
click at [354, 338] on span "guardar" at bounding box center [342, 338] width 37 height 10
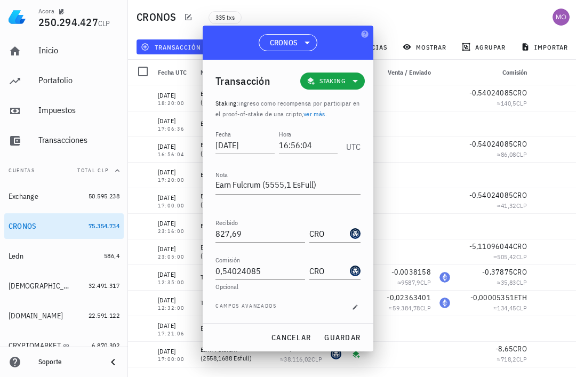
type textarea "Earn Stake (5555,1 EsFull)"
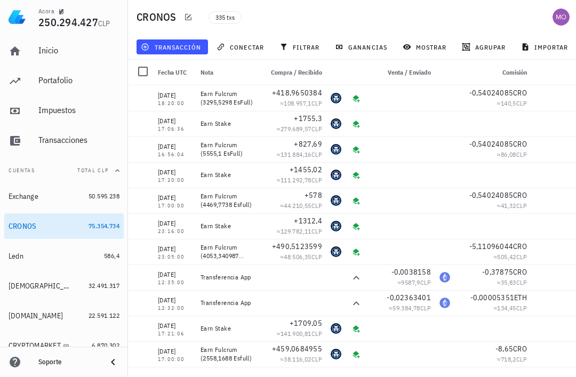
scroll to position [0, 0]
click at [180, 49] on span "transacción" at bounding box center [172, 47] width 58 height 9
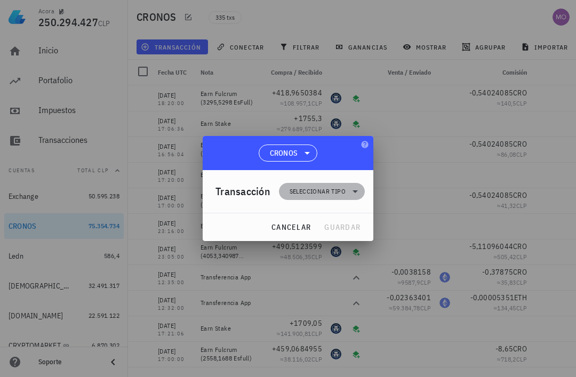
click at [355, 194] on icon at bounding box center [355, 191] width 13 height 13
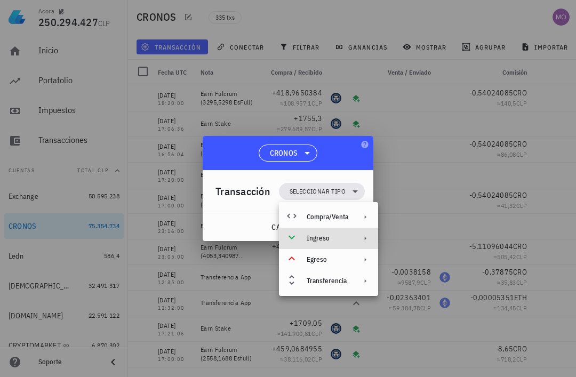
click at [352, 240] on div "Ingreso" at bounding box center [328, 238] width 99 height 21
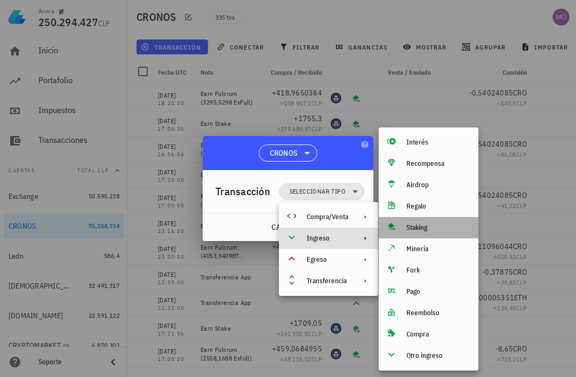
click at [437, 229] on div "Staking" at bounding box center [439, 228] width 64 height 9
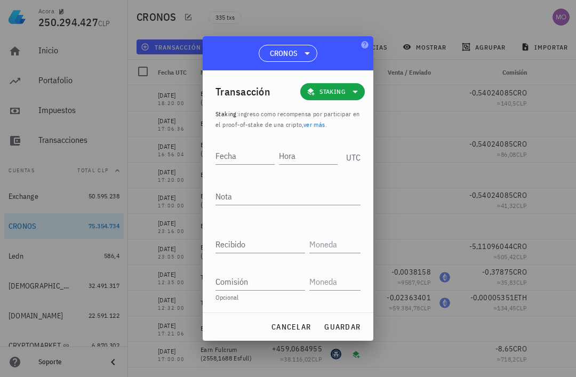
click at [305, 148] on input "Hora" at bounding box center [308, 155] width 59 height 17
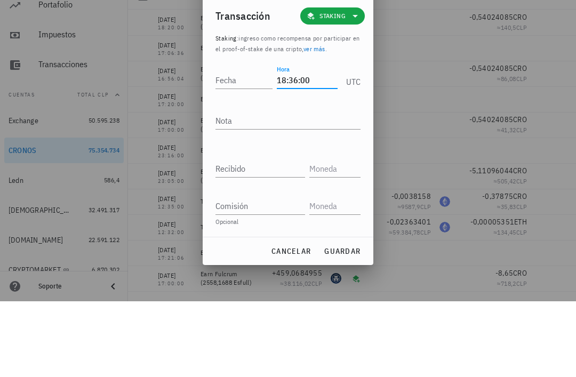
type input "18:36:00"
click at [237, 147] on input "Fecha" at bounding box center [244, 155] width 57 height 17
type input "[DATE]"
click at [295, 188] on textarea "Nota" at bounding box center [288, 196] width 145 height 17
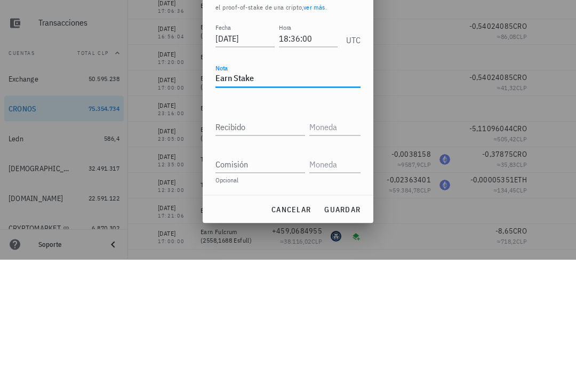
type textarea "Earn Stake"
click at [280, 236] on input "Recibido" at bounding box center [261, 244] width 90 height 17
click at [266, 236] on input "Recibido" at bounding box center [261, 244] width 90 height 17
paste input "0,00002748"
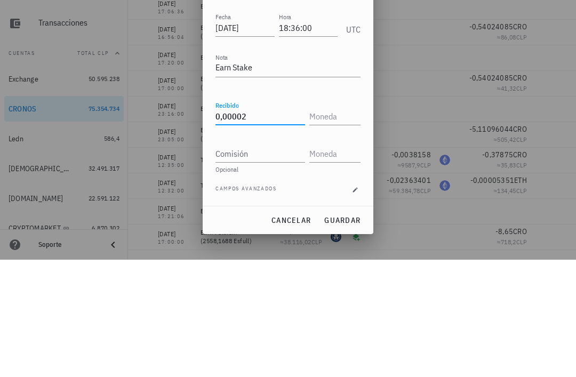
type input "0"
click at [335, 225] on input "text" at bounding box center [334, 233] width 49 height 17
type input "1.086,25"
click at [283, 263] on input "Comisión" at bounding box center [261, 271] width 90 height 17
type input "CRO"
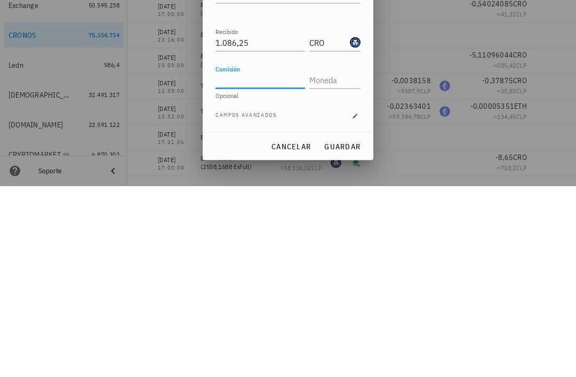
scroll to position [34, 0]
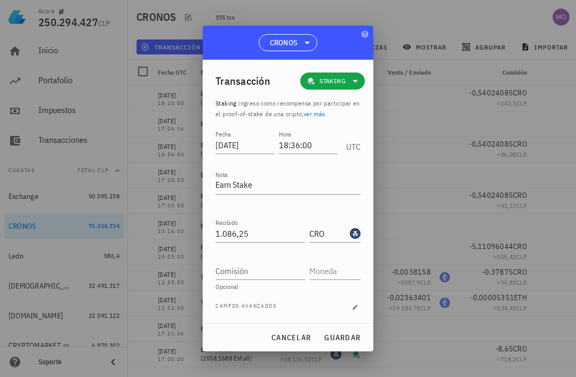
click at [351, 336] on span "guardar" at bounding box center [342, 338] width 37 height 10
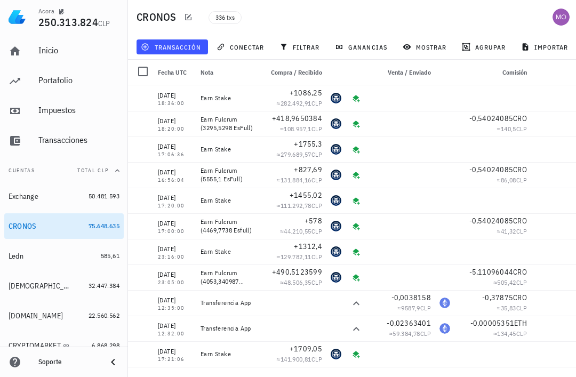
scroll to position [0, 0]
click at [176, 50] on span "transacción" at bounding box center [172, 47] width 58 height 9
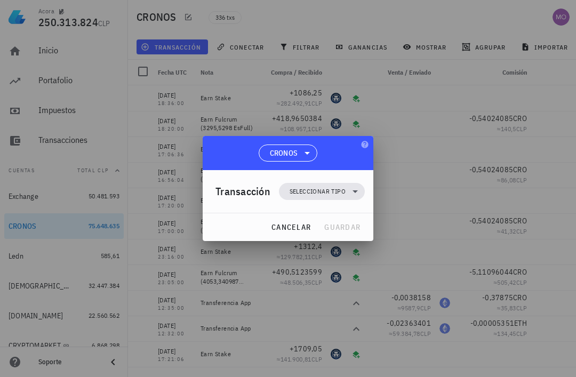
click at [93, 142] on div at bounding box center [288, 188] width 576 height 377
click at [45, 259] on div at bounding box center [288, 188] width 576 height 377
click at [291, 228] on span "cancelar" at bounding box center [291, 228] width 40 height 10
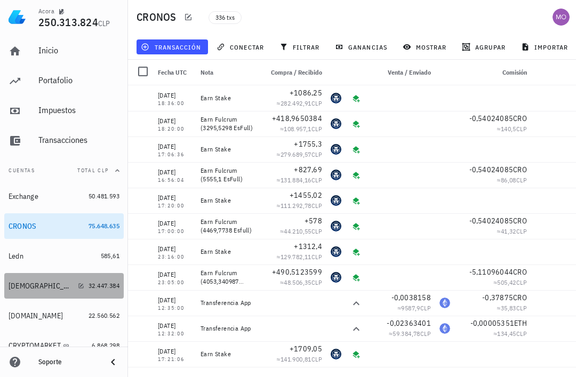
click at [38, 287] on div "[DEMOGRAPHIC_DATA]" at bounding box center [47, 286] width 76 height 10
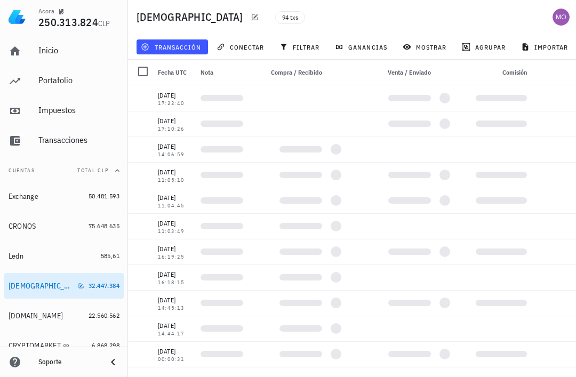
click at [186, 48] on span "transacción" at bounding box center [172, 47] width 58 height 9
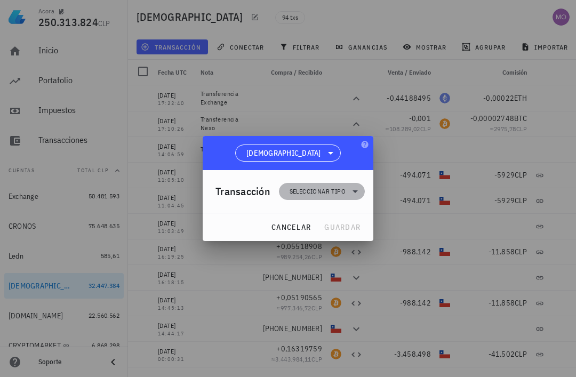
click at [351, 199] on span "Seleccionar tipo" at bounding box center [321, 191] width 73 height 17
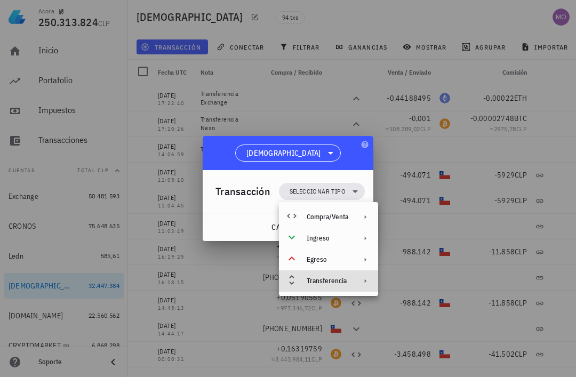
click at [350, 284] on div "Transferencia" at bounding box center [328, 281] width 99 height 21
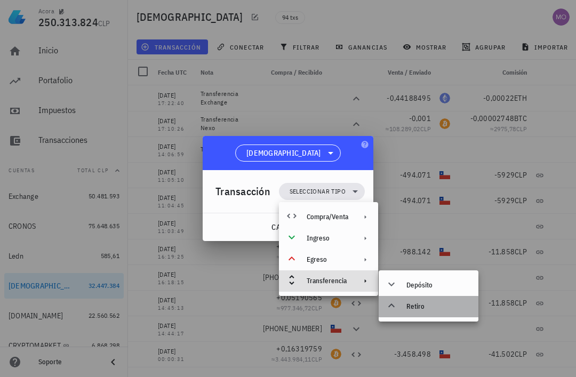
click at [430, 307] on div "Retiro" at bounding box center [439, 307] width 64 height 9
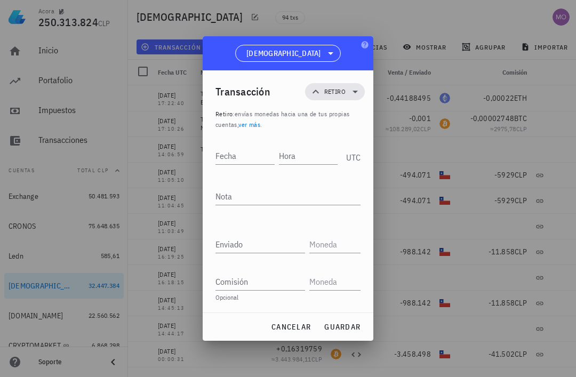
click at [258, 247] on input "Enviado" at bounding box center [261, 244] width 90 height 17
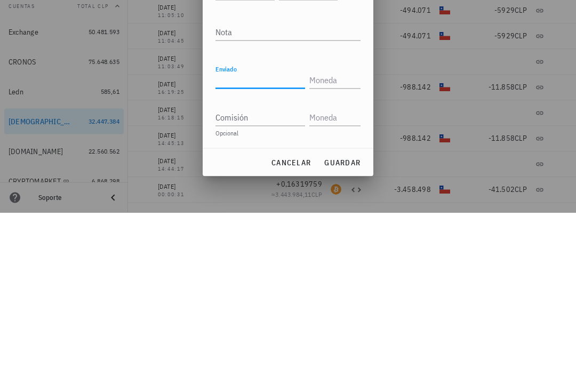
click at [257, 236] on input "Enviado" at bounding box center [261, 244] width 90 height 17
paste input "0,29917492"
type input "0,29917492"
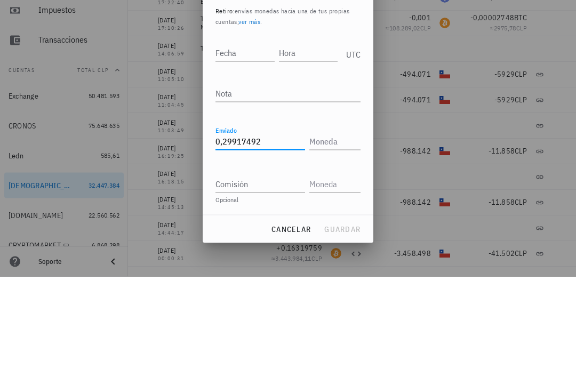
scroll to position [34, 0]
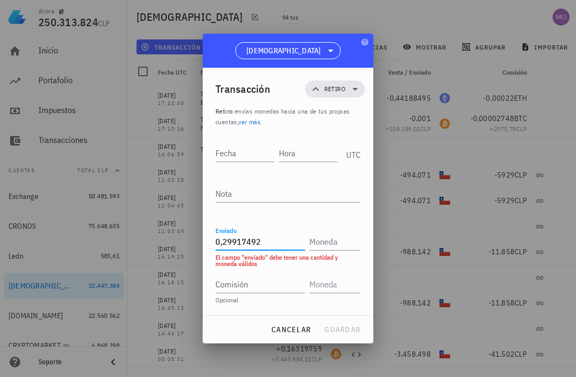
click at [304, 146] on input "Hora" at bounding box center [308, 153] width 59 height 17
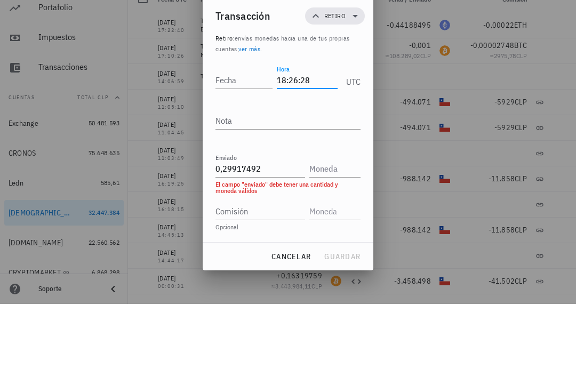
type input "18:26:28"
click at [243, 145] on input "Fecha" at bounding box center [244, 153] width 57 height 17
type input "[DATE]"
click at [297, 185] on textarea "Nota" at bounding box center [288, 193] width 145 height 17
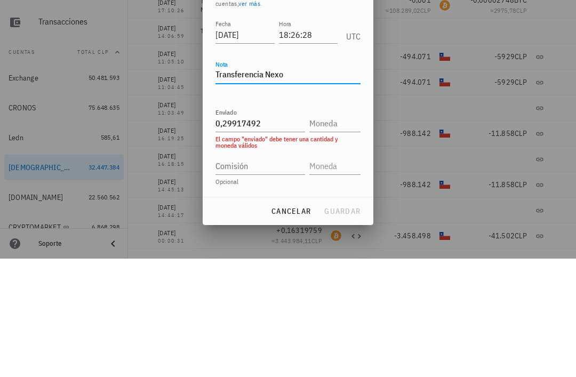
type textarea "Transferencia Nexo"
click at [285, 233] on input "0,29917492" at bounding box center [261, 241] width 90 height 17
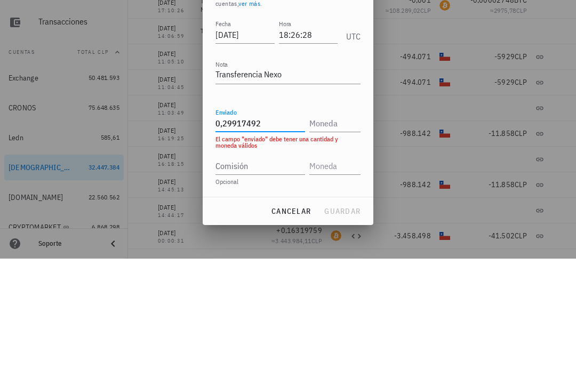
click at [347, 233] on input "text" at bounding box center [334, 241] width 49 height 17
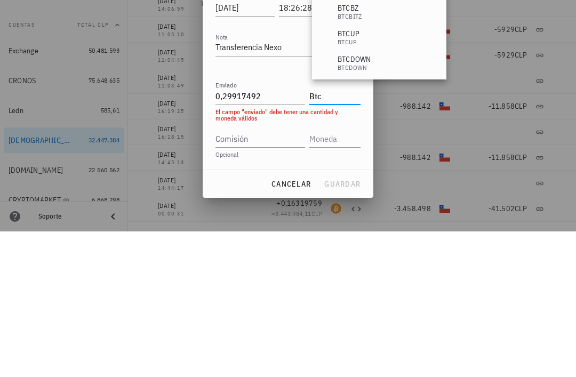
click at [272, 276] on input "Comisión" at bounding box center [261, 284] width 90 height 17
type input "BTC"
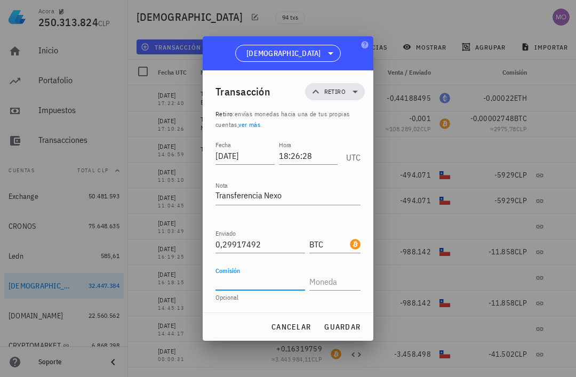
click at [271, 281] on input "Comisión" at bounding box center [261, 281] width 90 height 17
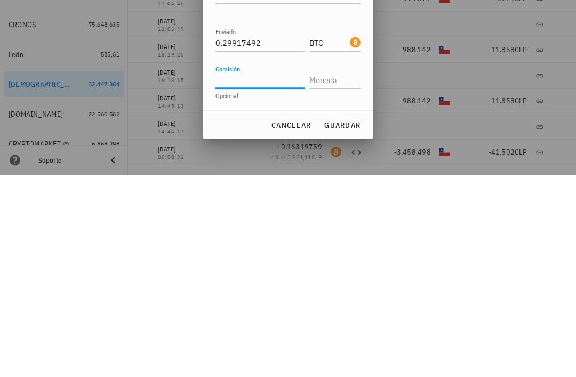
click at [262, 273] on input "Comisión" at bounding box center [261, 281] width 90 height 17
paste input "0,00002748"
type input "0,00002748"
click at [336, 273] on input "text" at bounding box center [334, 281] width 49 height 17
click at [292, 273] on input "0,00002748" at bounding box center [261, 281] width 90 height 17
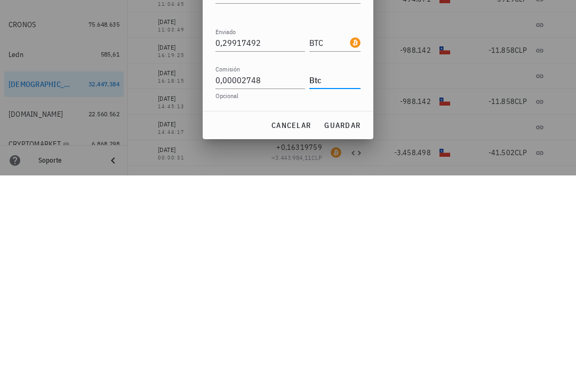
type input "BTC"
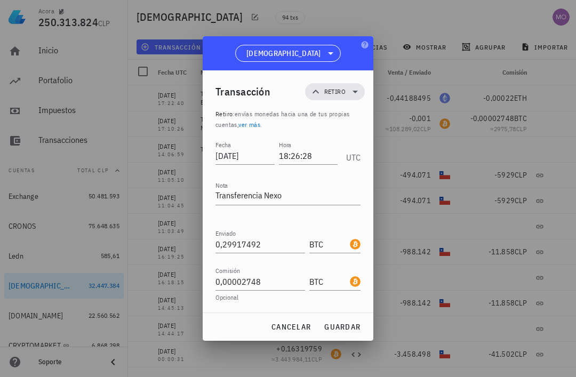
click at [352, 327] on span "guardar" at bounding box center [342, 327] width 37 height 10
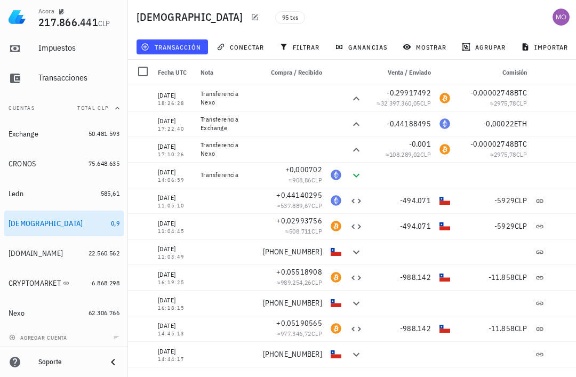
scroll to position [64, 0]
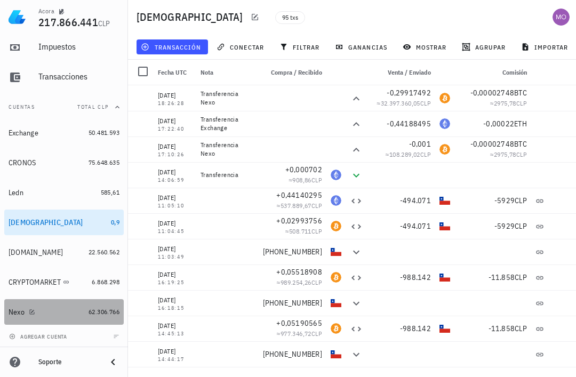
click at [48, 312] on div "Nexo" at bounding box center [47, 312] width 76 height 10
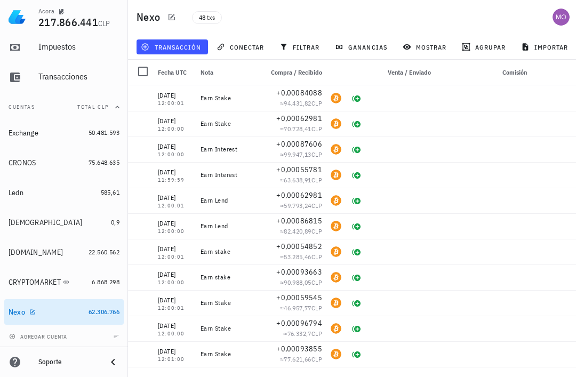
click at [189, 50] on span "transacción" at bounding box center [172, 47] width 58 height 9
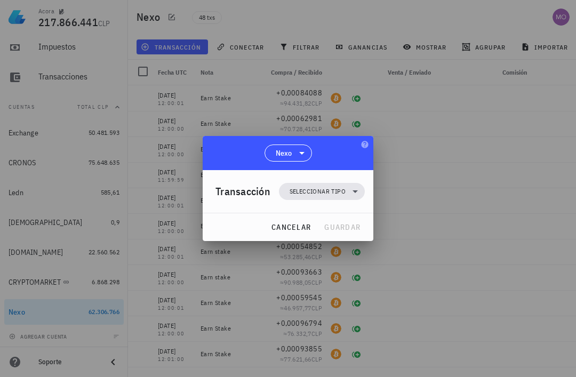
click at [430, 164] on div at bounding box center [288, 188] width 576 height 377
click at [398, 262] on div at bounding box center [288, 188] width 576 height 377
click at [215, 269] on div at bounding box center [288, 188] width 576 height 377
click at [299, 226] on span "cancelar" at bounding box center [291, 228] width 40 height 10
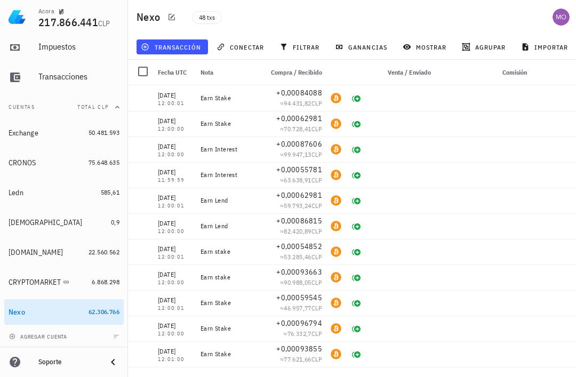
click at [193, 45] on span "transacción" at bounding box center [172, 47] width 58 height 9
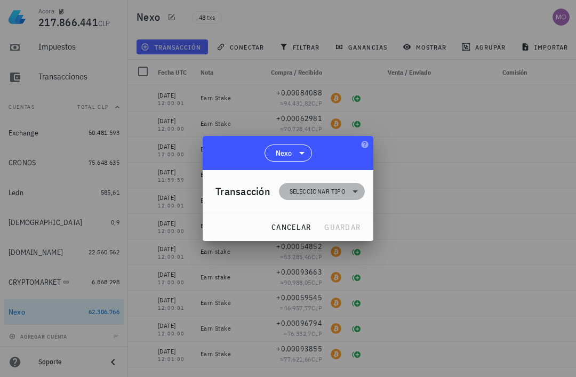
click at [345, 193] on span "Seleccionar tipo" at bounding box center [318, 191] width 56 height 11
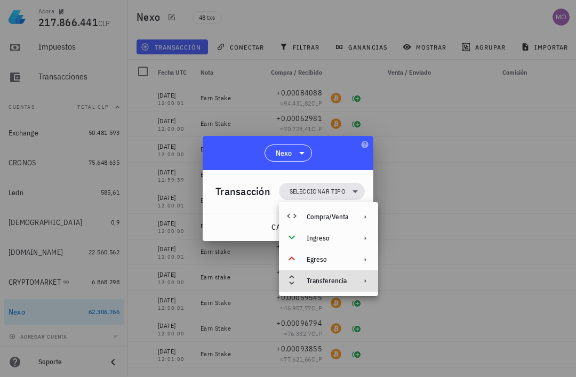
click at [350, 284] on div "Transferencia" at bounding box center [328, 281] width 99 height 21
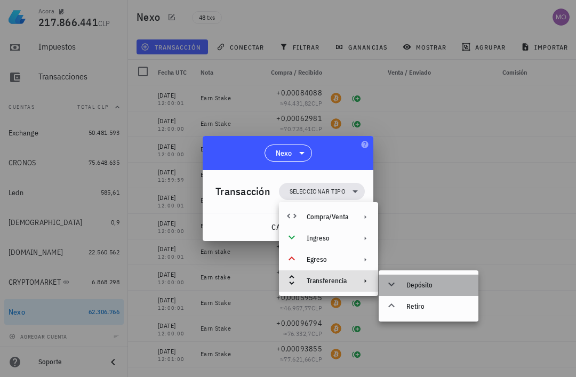
click at [433, 284] on div "Depósito" at bounding box center [439, 285] width 64 height 9
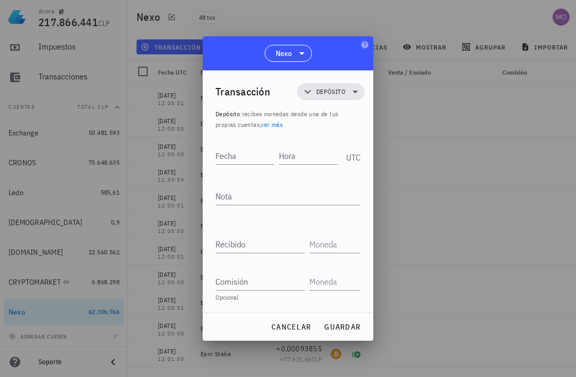
click at [313, 150] on input "Hora" at bounding box center [308, 155] width 59 height 17
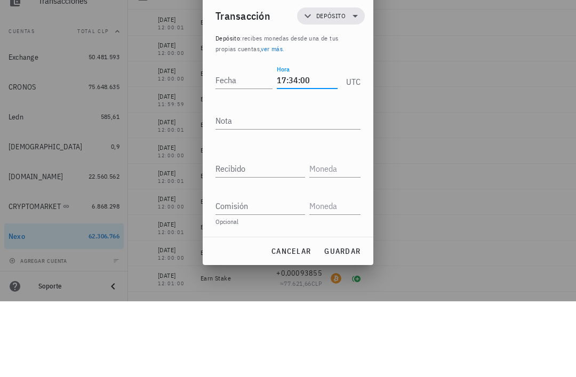
type input "17:34:00"
click at [243, 147] on input "Fecha" at bounding box center [244, 155] width 57 height 17
type input "[DATE]"
click at [302, 188] on textarea "Nota" at bounding box center [288, 196] width 145 height 17
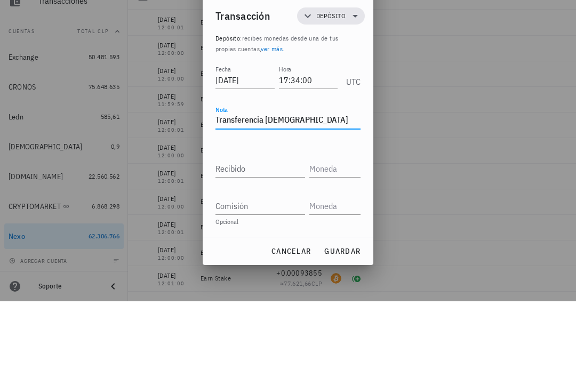
scroll to position [34, 0]
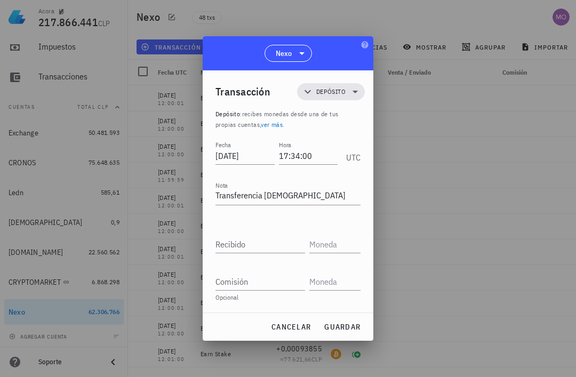
type textarea "Transferencia [DEMOGRAPHIC_DATA]"
click at [276, 242] on input "Recibido" at bounding box center [261, 244] width 90 height 17
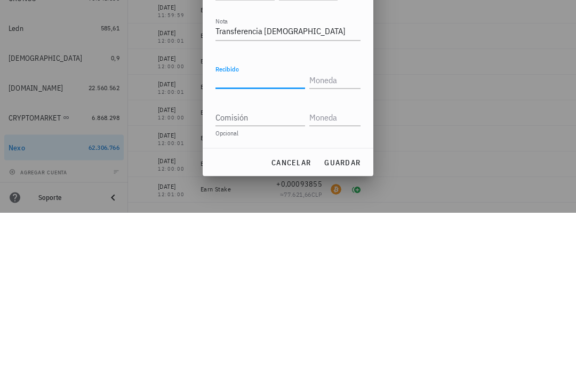
click at [259, 236] on input "Recibido" at bounding box center [261, 244] width 90 height 17
paste input "0,001"
type input "0,001"
click at [330, 236] on input "text" at bounding box center [334, 244] width 49 height 17
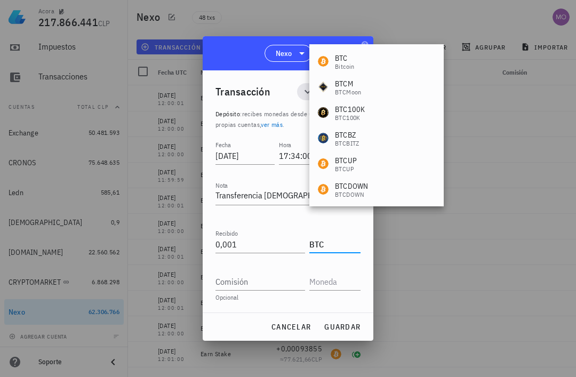
type input "BTC"
click at [348, 323] on span "guardar" at bounding box center [342, 327] width 37 height 10
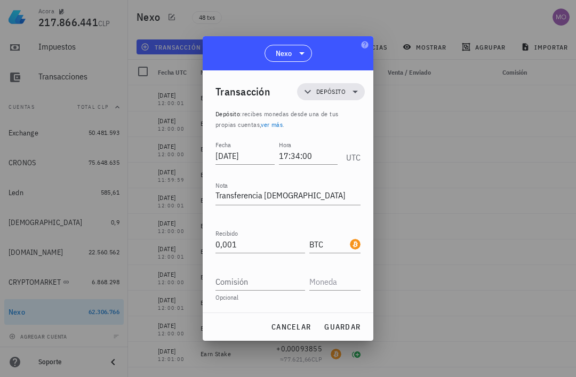
click at [348, 323] on span "guardar" at bounding box center [342, 327] width 37 height 10
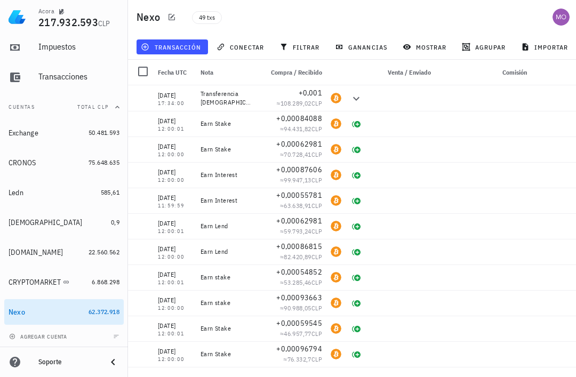
click at [183, 45] on span "transacción" at bounding box center [172, 47] width 58 height 9
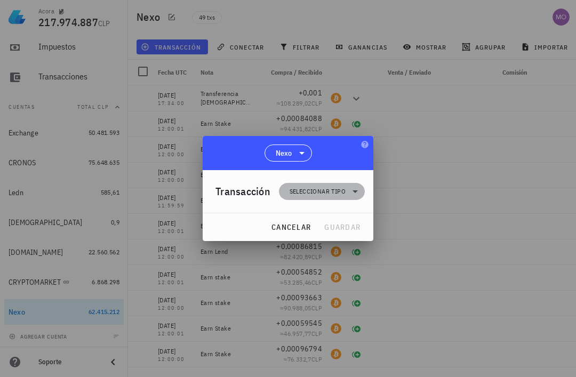
click at [349, 189] on icon at bounding box center [355, 191] width 13 height 13
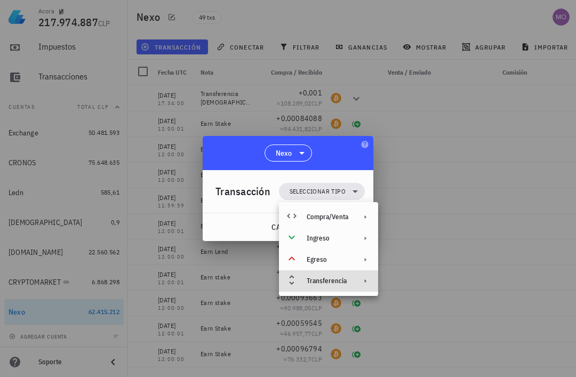
click at [353, 280] on div "Transferencia" at bounding box center [328, 281] width 99 height 21
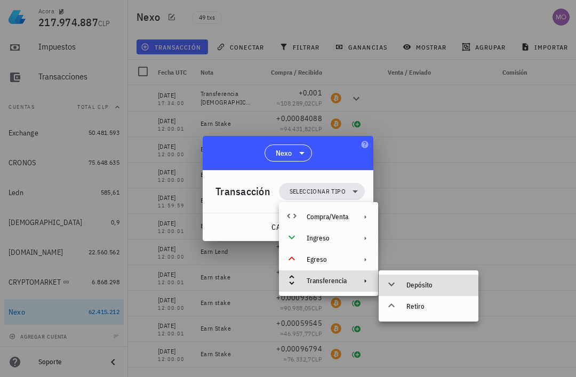
click at [433, 284] on div "Depósito" at bounding box center [439, 285] width 64 height 9
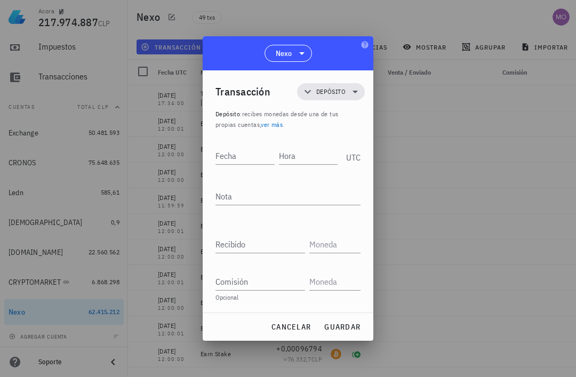
click at [310, 153] on input "Hora" at bounding box center [308, 155] width 59 height 17
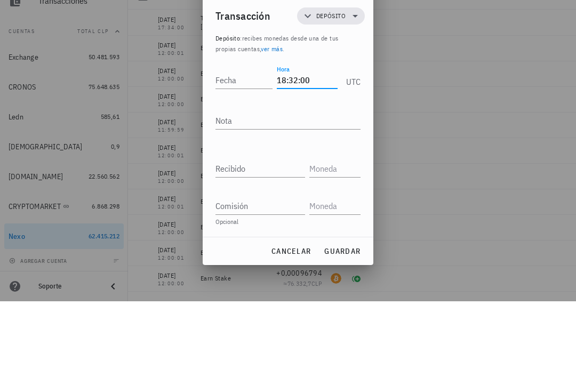
type input "18:32:00"
click at [246, 147] on input "Fecha" at bounding box center [244, 155] width 57 height 17
type input "[DATE]"
click at [301, 181] on div "Nota" at bounding box center [288, 198] width 145 height 35
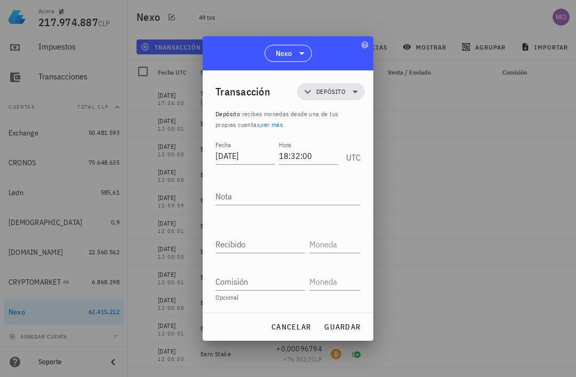
click at [288, 189] on textarea "Nota" at bounding box center [288, 196] width 145 height 17
type textarea "Transferencia [DEMOGRAPHIC_DATA]"
click at [274, 239] on input "Recibido" at bounding box center [261, 244] width 90 height 17
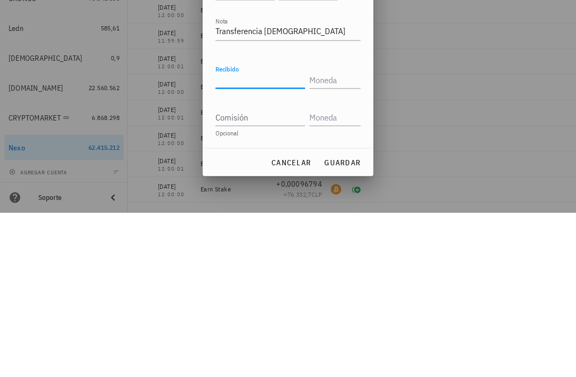
click at [267, 236] on input "Recibido" at bounding box center [261, 244] width 90 height 17
paste input "0,29917492"
type input "0,29917492"
click at [337, 236] on input "text" at bounding box center [334, 244] width 49 height 17
type input "Bt"
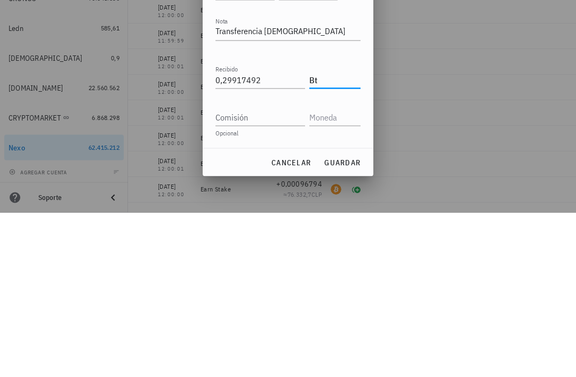
click at [277, 273] on input "Comisión" at bounding box center [261, 281] width 90 height 17
click at [338, 236] on input "BT" at bounding box center [329, 244] width 38 height 17
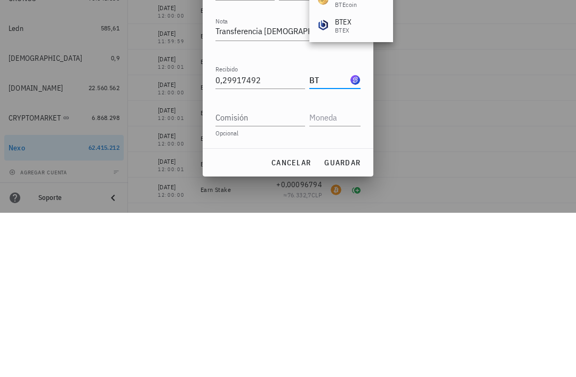
click at [340, 236] on input "BT" at bounding box center [329, 244] width 38 height 17
click at [280, 273] on input "Comisión" at bounding box center [261, 281] width 90 height 17
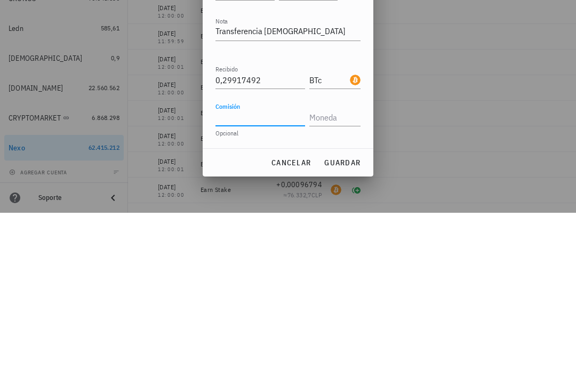
type input "BTC"
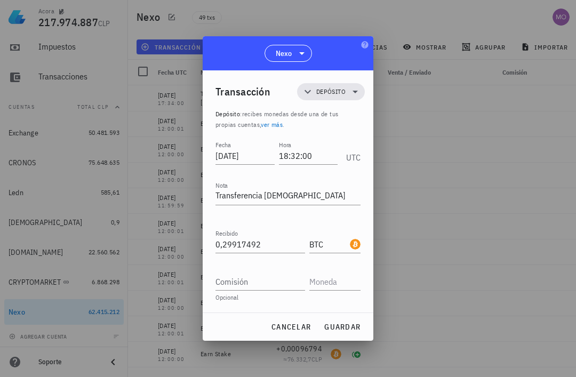
click at [350, 324] on span "guardar" at bounding box center [342, 327] width 37 height 10
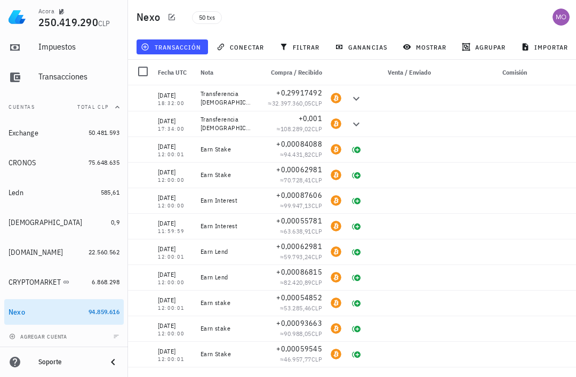
click at [302, 43] on span "filtrar" at bounding box center [301, 47] width 38 height 9
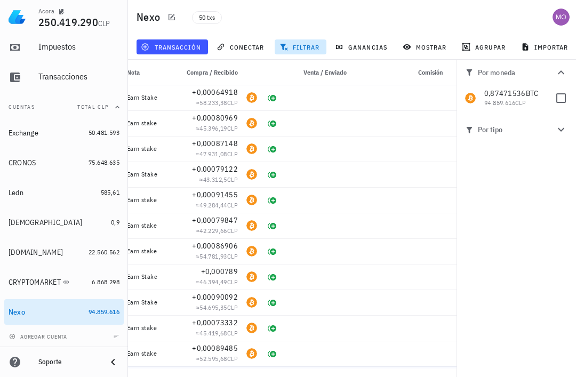
scroll to position [0, 74]
click at [448, 367] on div at bounding box center [455, 380] width 17 height 26
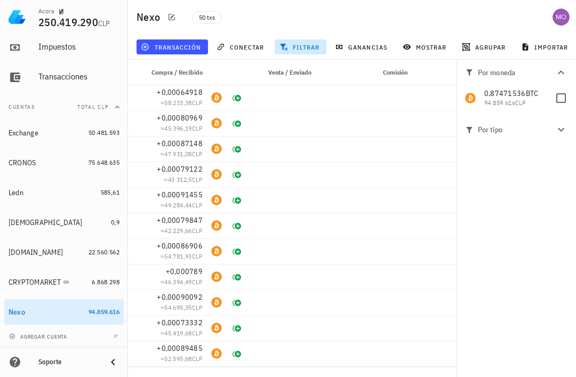
scroll to position [0, 109]
click at [442, 376] on icon "button" at bounding box center [441, 379] width 6 height 6
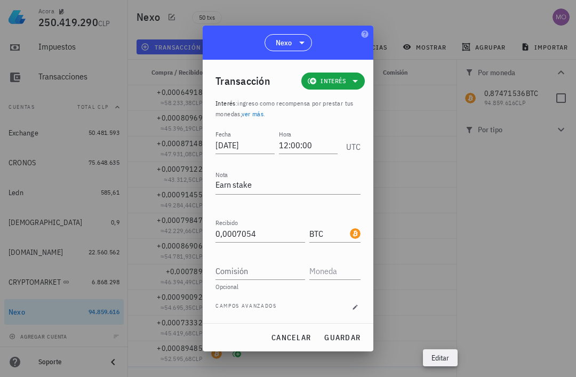
click at [276, 234] on input "0,0007054" at bounding box center [261, 233] width 90 height 17
click at [356, 335] on span "guardar" at bounding box center [342, 338] width 37 height 10
type input "0,0007054"
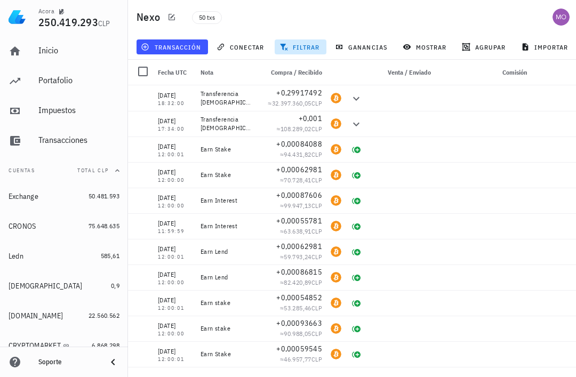
scroll to position [0, 0]
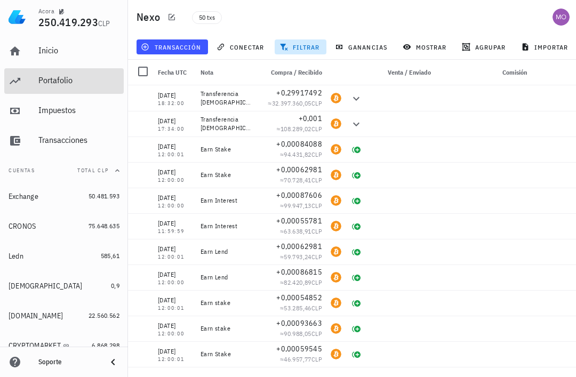
click at [50, 82] on div "Portafolio" at bounding box center [78, 80] width 81 height 10
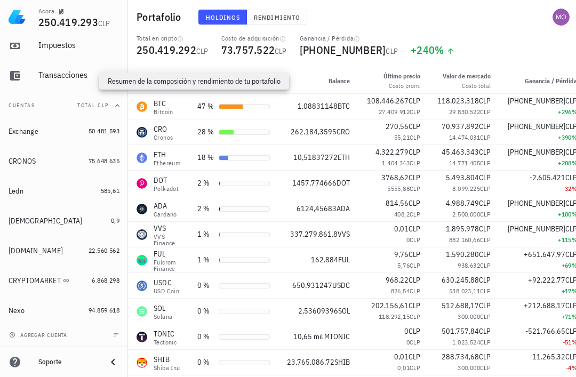
scroll to position [65, 0]
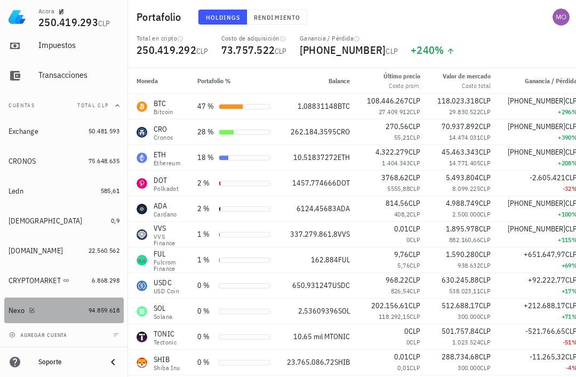
click at [17, 313] on div "Nexo" at bounding box center [17, 310] width 16 height 9
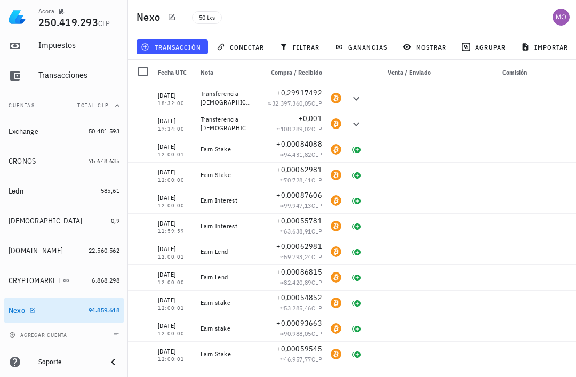
click at [295, 45] on span "filtrar" at bounding box center [301, 47] width 38 height 9
